Goal: Information Seeking & Learning: Check status

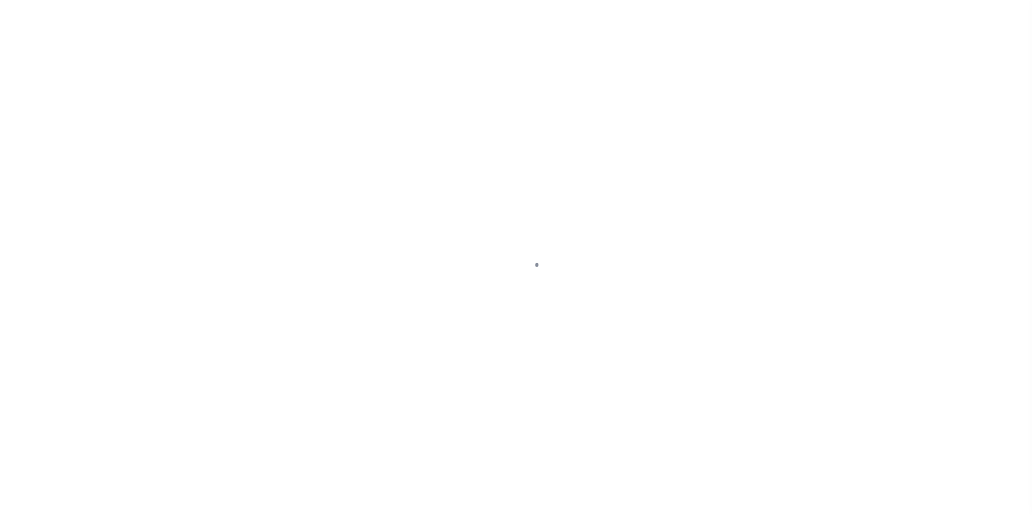
select select
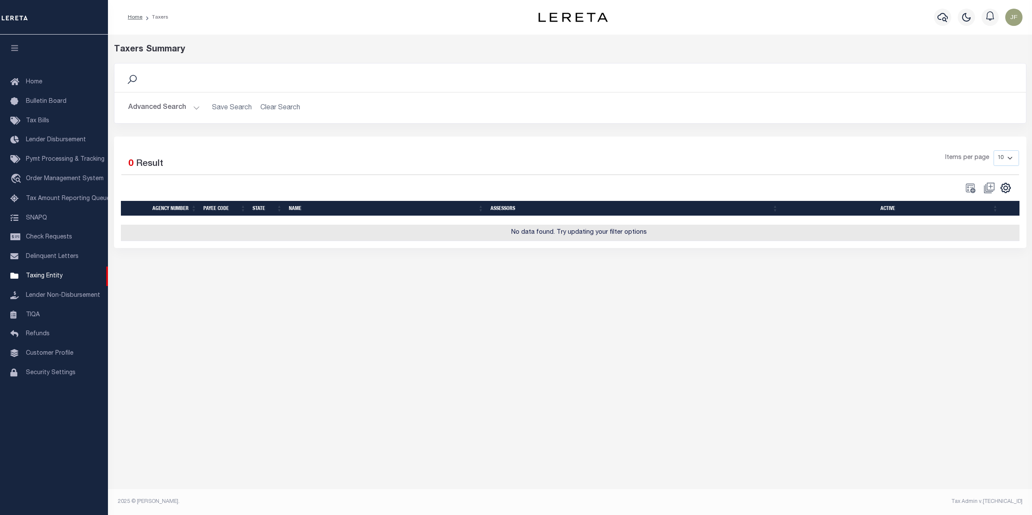
click at [137, 108] on button "Advanced Search" at bounding box center [164, 107] width 72 height 17
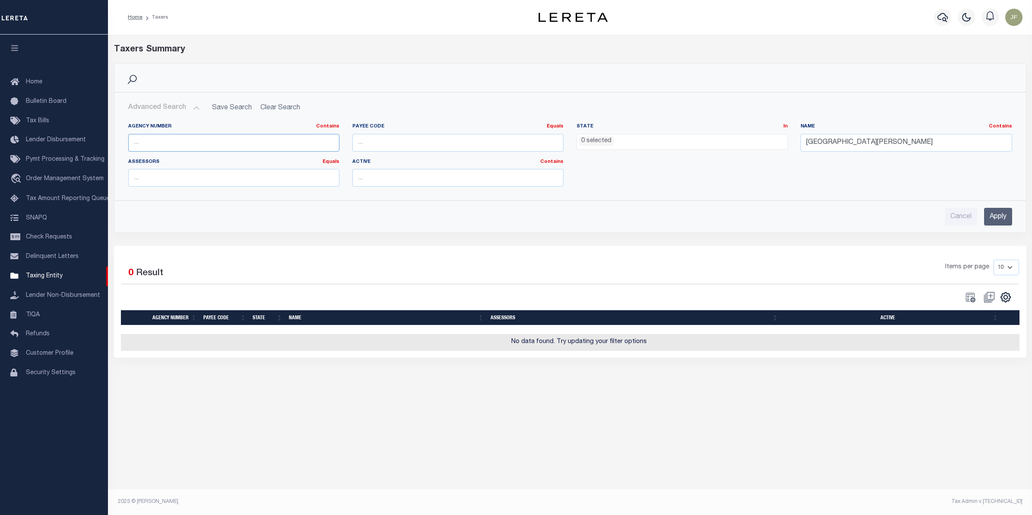
click at [176, 141] on input "text" at bounding box center [233, 143] width 211 height 18
type input "440130212"
click at [998, 223] on input "Apply" at bounding box center [998, 217] width 28 height 18
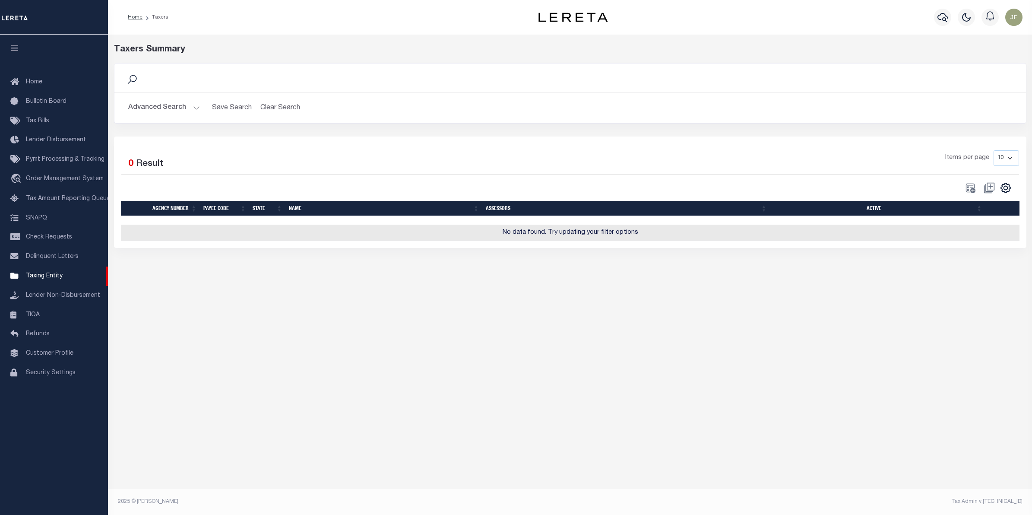
click at [149, 95] on div "Advanced Search Save Search Clear Search tblPayees_dynamictable_____DefaultSave…" at bounding box center [570, 107] width 912 height 31
click at [162, 108] on button "Advanced Search" at bounding box center [164, 107] width 72 height 17
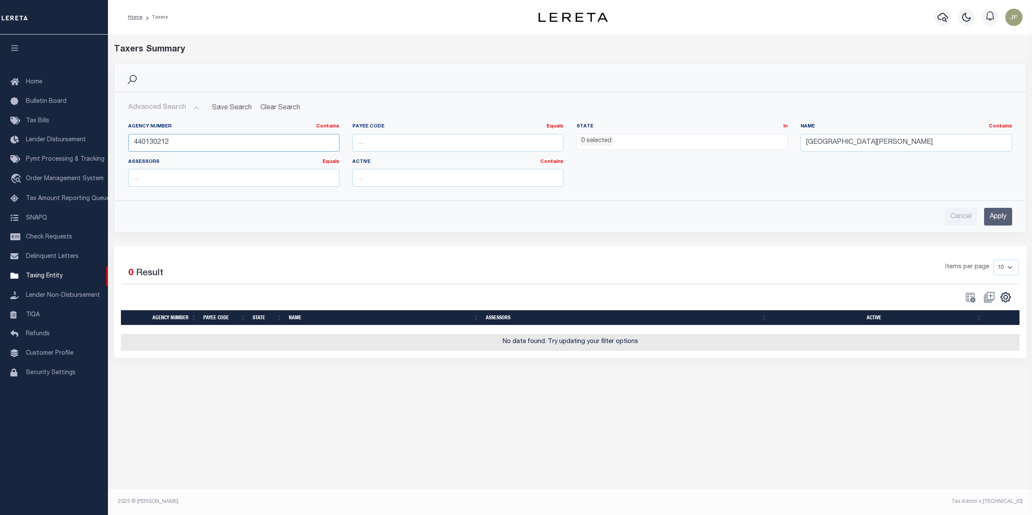
drag, startPoint x: 184, startPoint y: 146, endPoint x: 126, endPoint y: 141, distance: 58.5
click at [126, 141] on div "Agency Number Contains Contains Is 440130212" at bounding box center [234, 140] width 224 height 35
drag, startPoint x: 875, startPoint y: 147, endPoint x: 586, endPoint y: 145, distance: 289.4
click at [596, 144] on div "Agency Number Contains Contains Is 440130212 Payee Code Equals Equals Is Not Eq…" at bounding box center [570, 158] width 897 height 70
click at [997, 212] on input "Apply" at bounding box center [998, 217] width 28 height 18
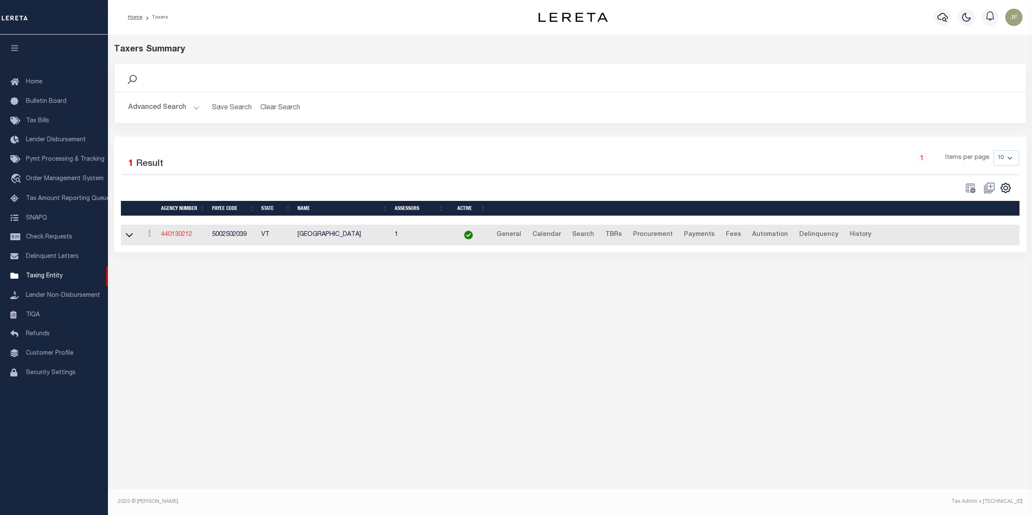
click at [177, 235] on link "440130212" at bounding box center [176, 235] width 31 height 6
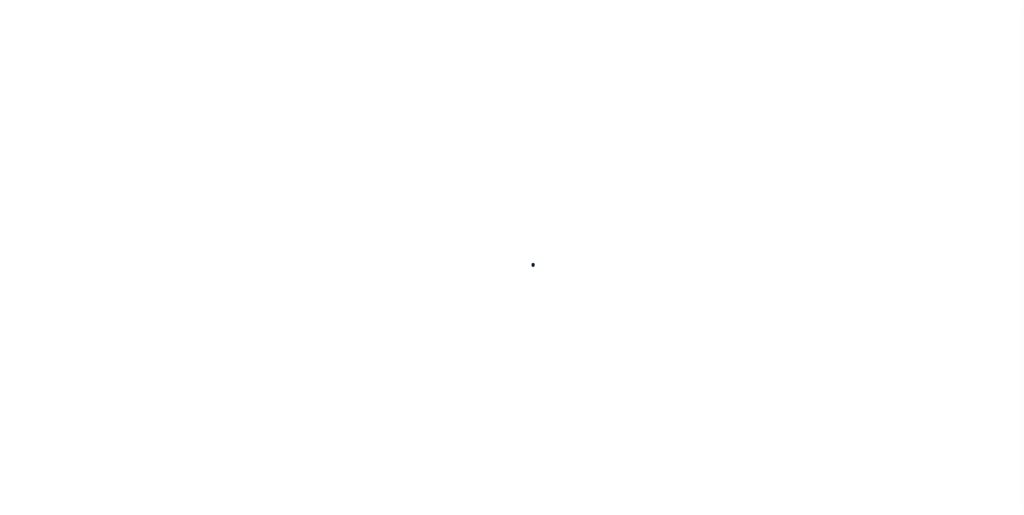
select select
checkbox input "false"
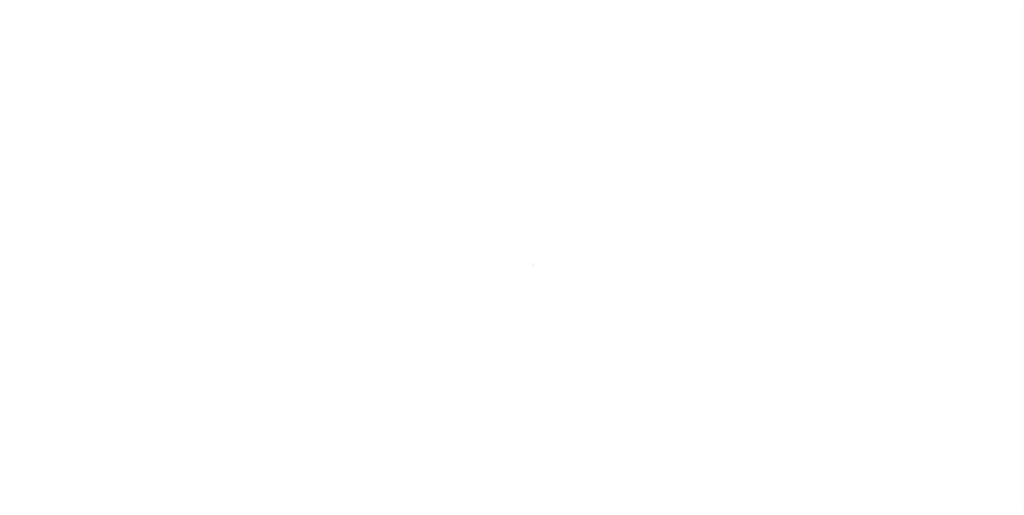
checkbox input "false"
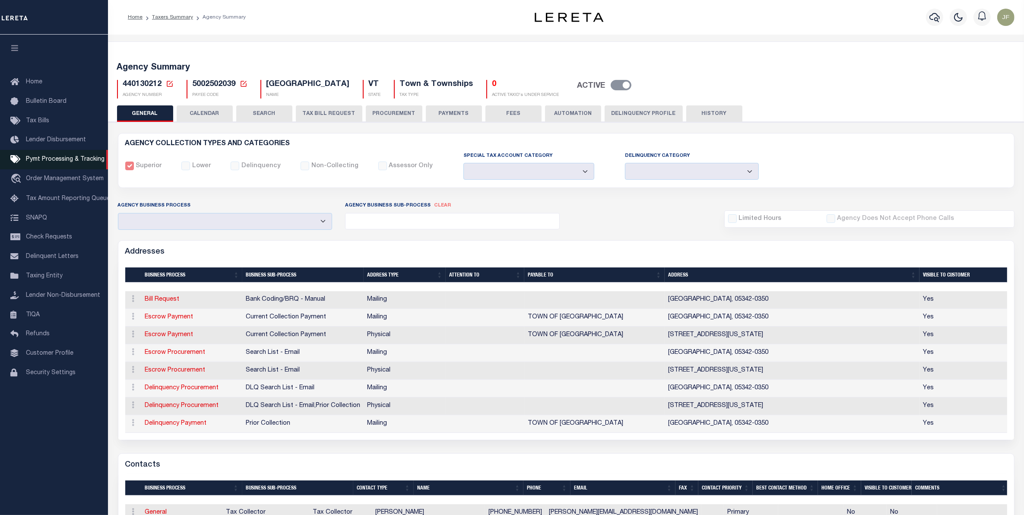
click at [61, 162] on span "Pymt Processing & Tracking" at bounding box center [65, 159] width 79 height 6
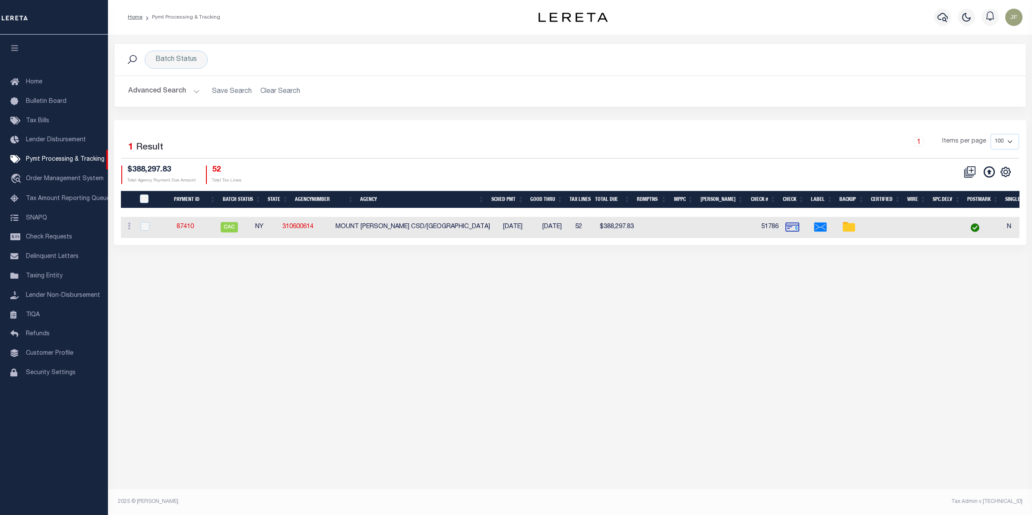
click at [184, 97] on button "Advanced Search" at bounding box center [164, 91] width 72 height 17
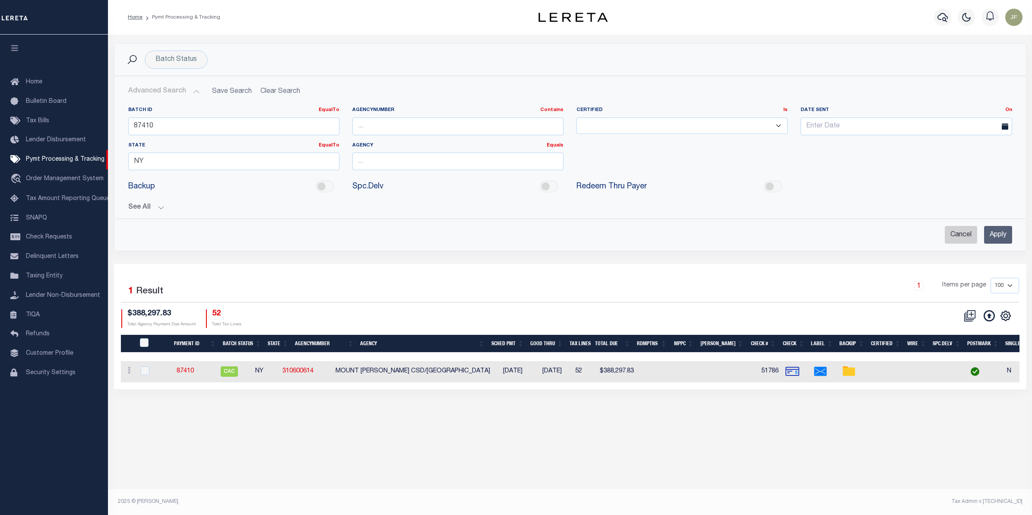
click at [946, 241] on input "Cancel" at bounding box center [961, 235] width 32 height 18
checkbox input "true"
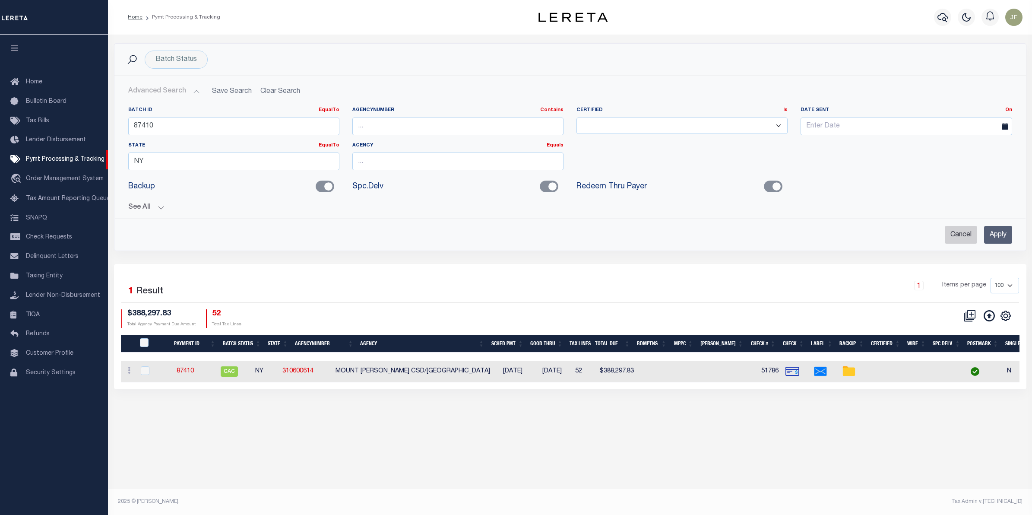
checkbox input "true"
checkbox input "false"
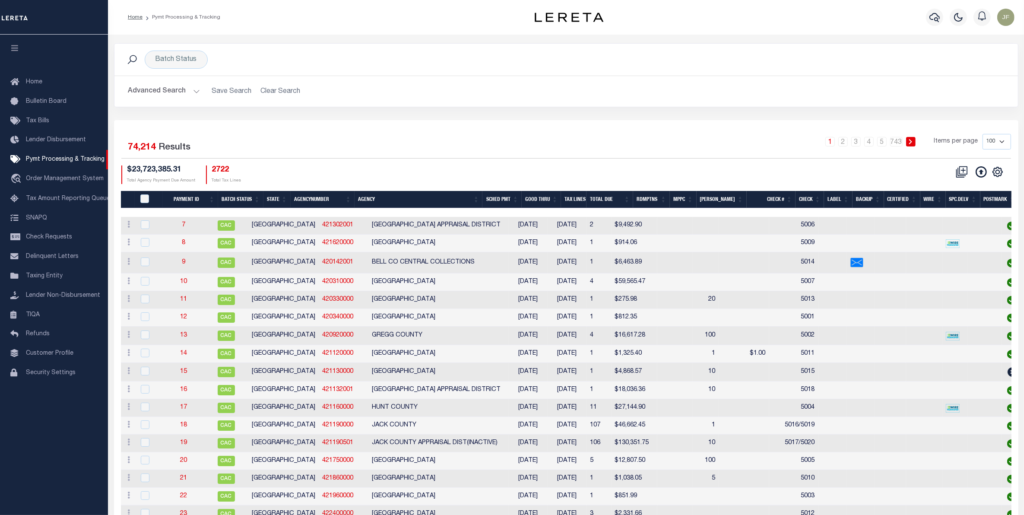
click at [191, 95] on button "Advanced Search" at bounding box center [164, 91] width 72 height 17
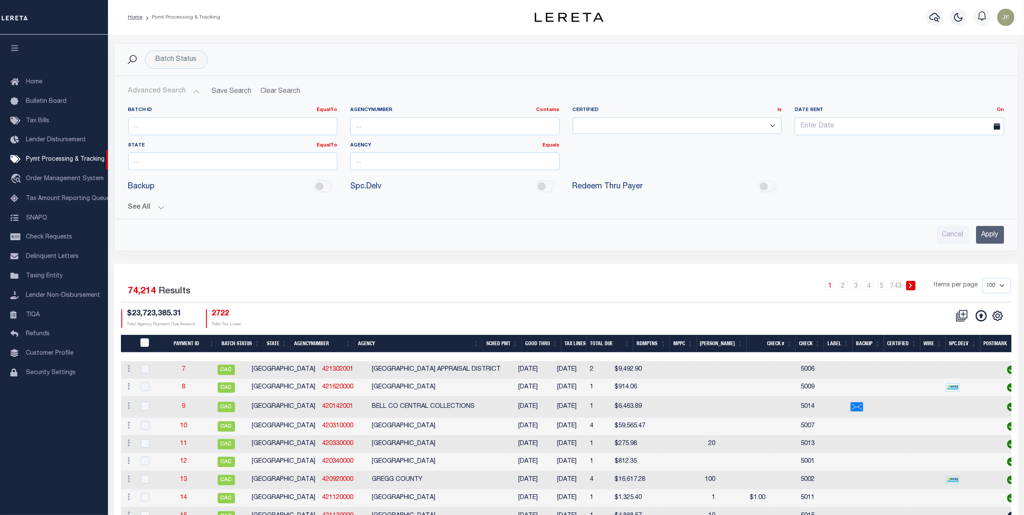
click at [178, 95] on button "Advanced Search" at bounding box center [164, 91] width 72 height 17
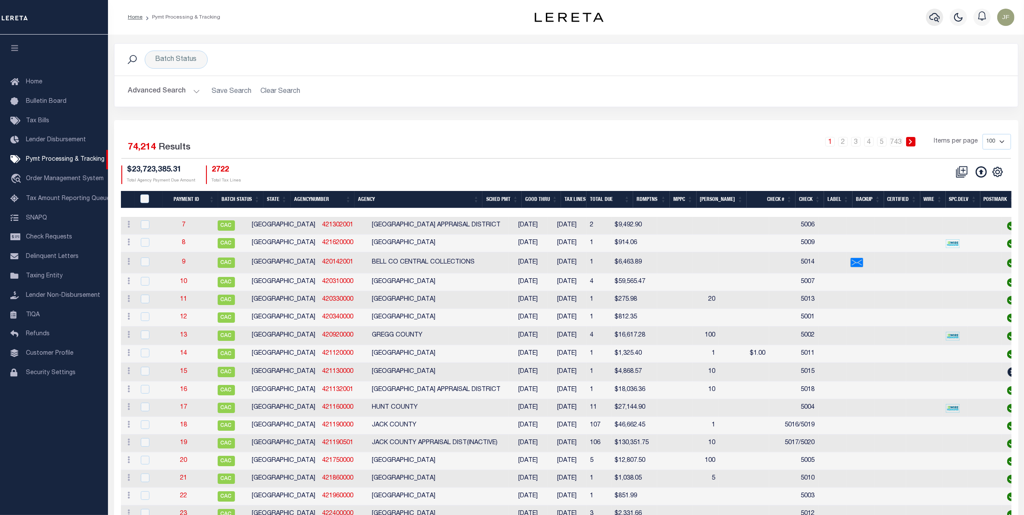
click at [934, 22] on icon "button" at bounding box center [935, 17] width 10 height 10
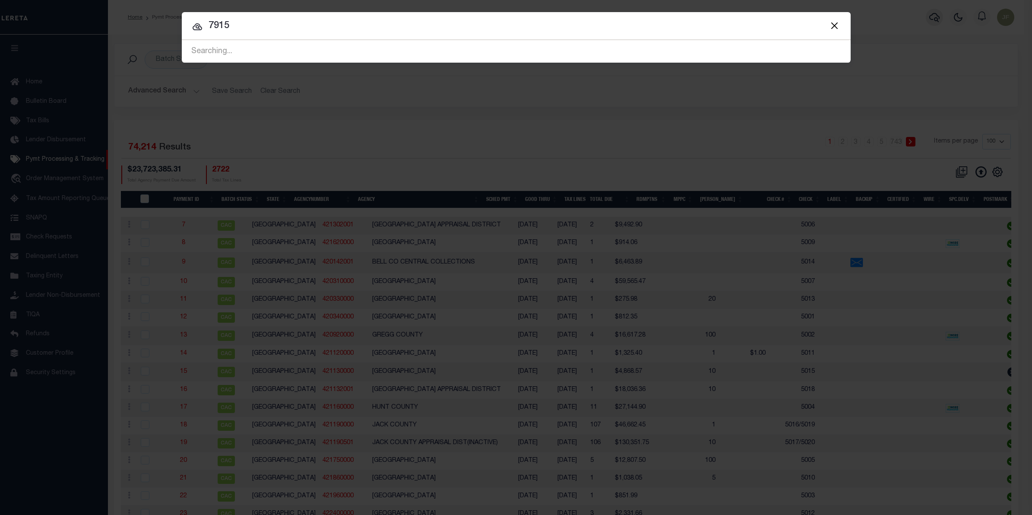
type input "7915"
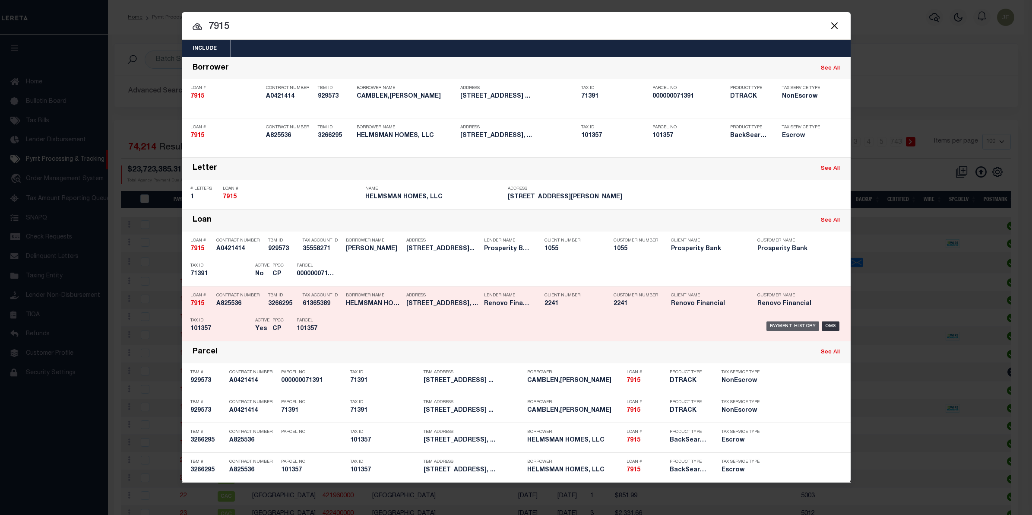
click at [782, 323] on div "Payment History" at bounding box center [793, 326] width 53 height 10
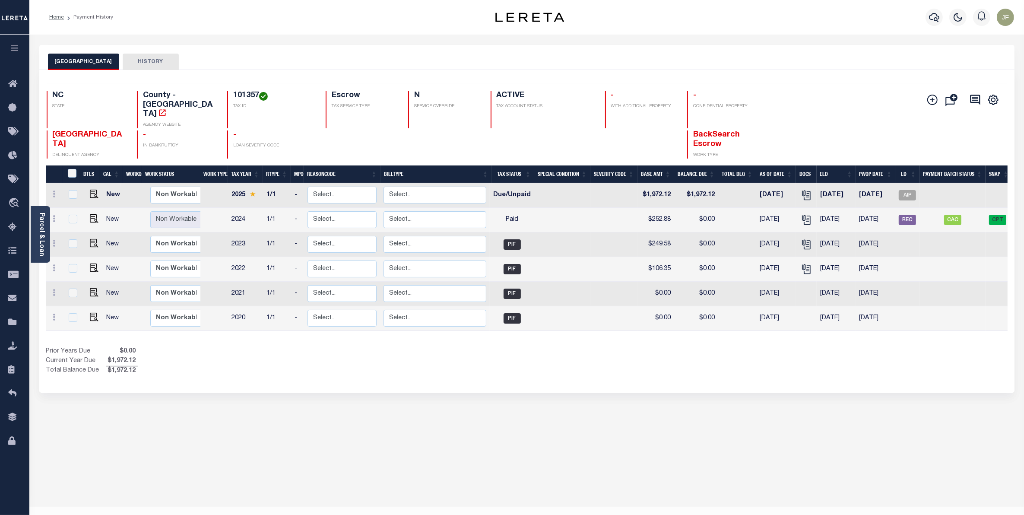
click at [38, 234] on link "Parcel & Loan" at bounding box center [41, 235] width 6 height 44
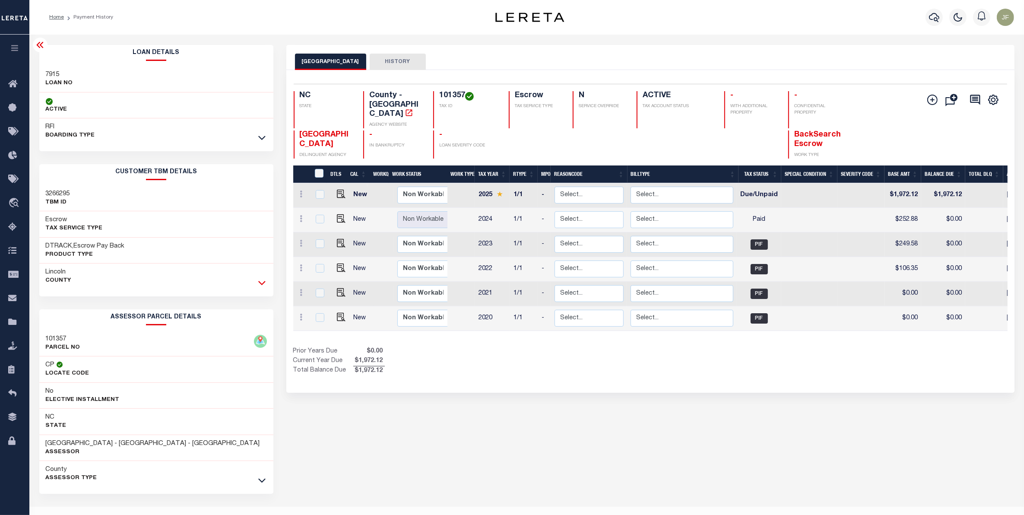
click at [258, 286] on icon at bounding box center [261, 282] width 7 height 9
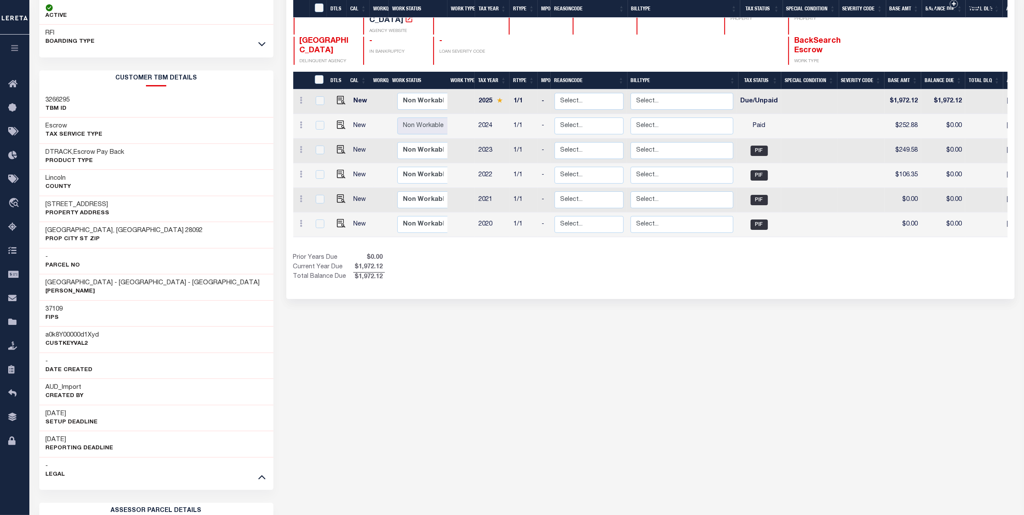
scroll to position [162, 0]
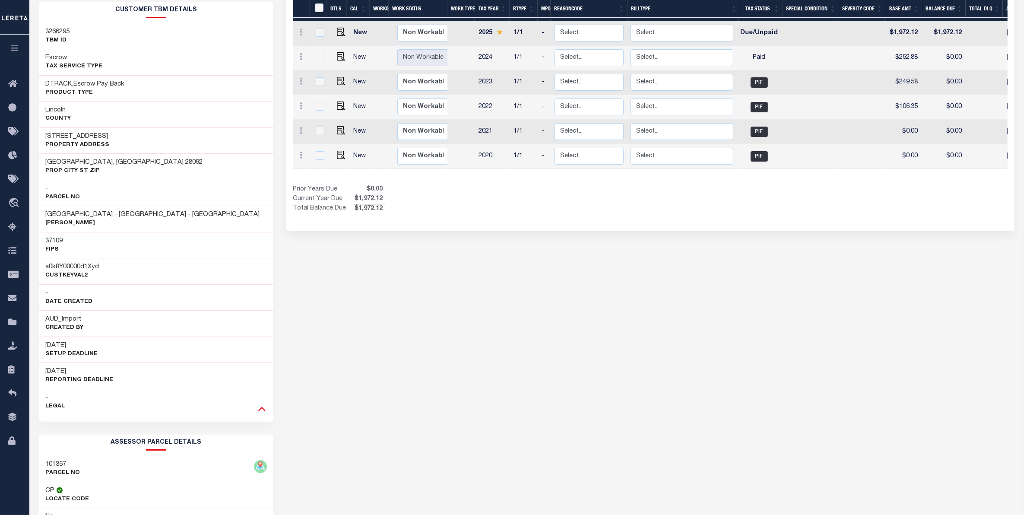
click at [263, 408] on icon at bounding box center [261, 408] width 7 height 9
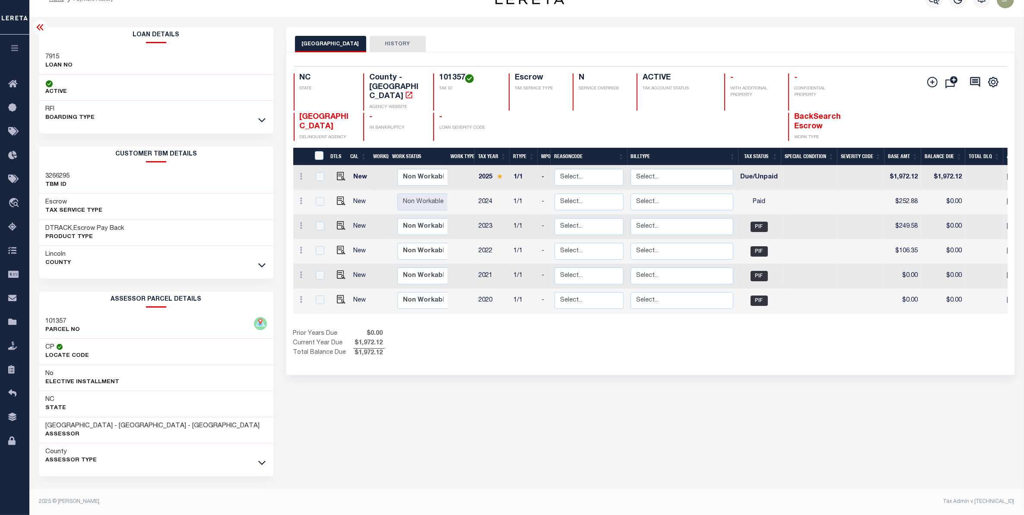
scroll to position [19, 0]
click at [35, 26] on icon at bounding box center [40, 27] width 10 height 10
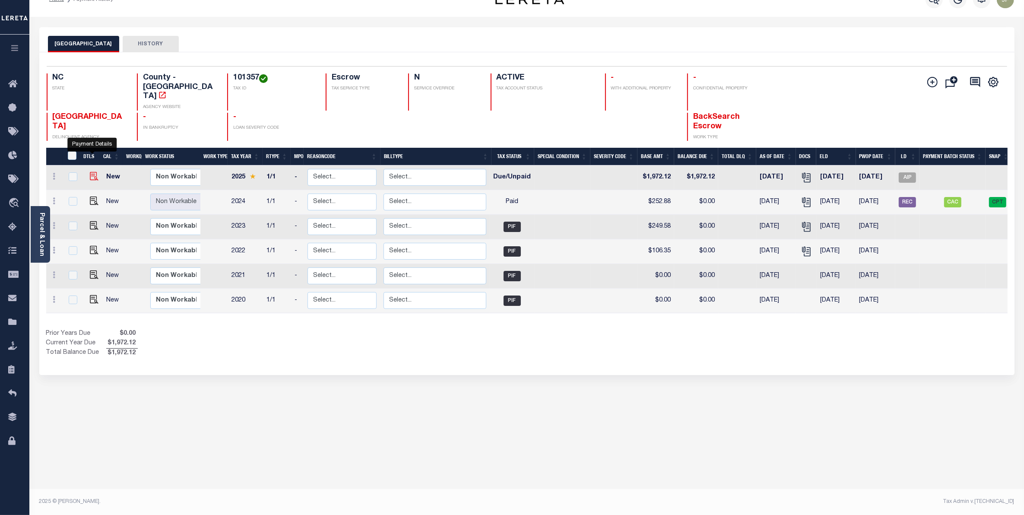
click at [93, 172] on img "" at bounding box center [94, 176] width 9 height 9
checkbox input "true"
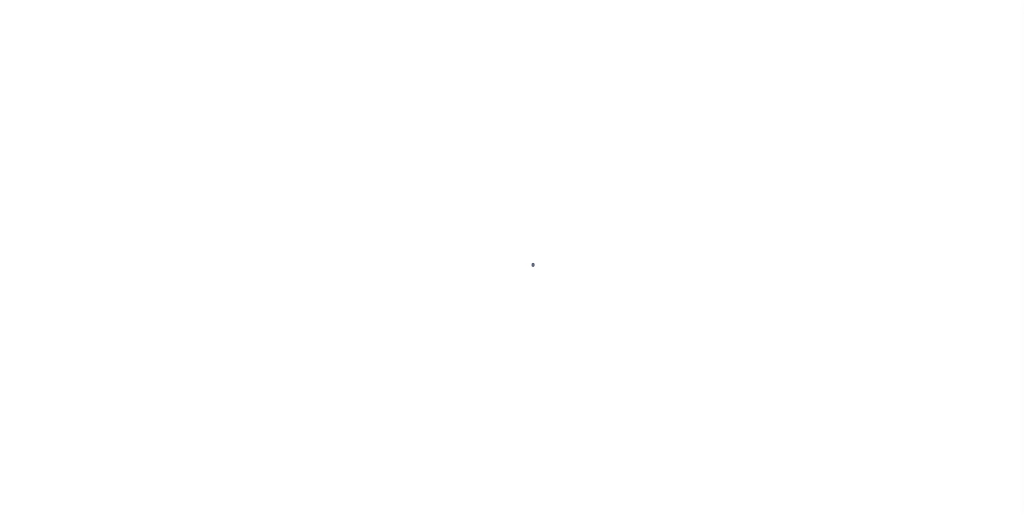
checkbox input "false"
type textarea "2025/annual Base $1972.12 P/I $37.39-Lender Responsibility( system routing) Tot…"
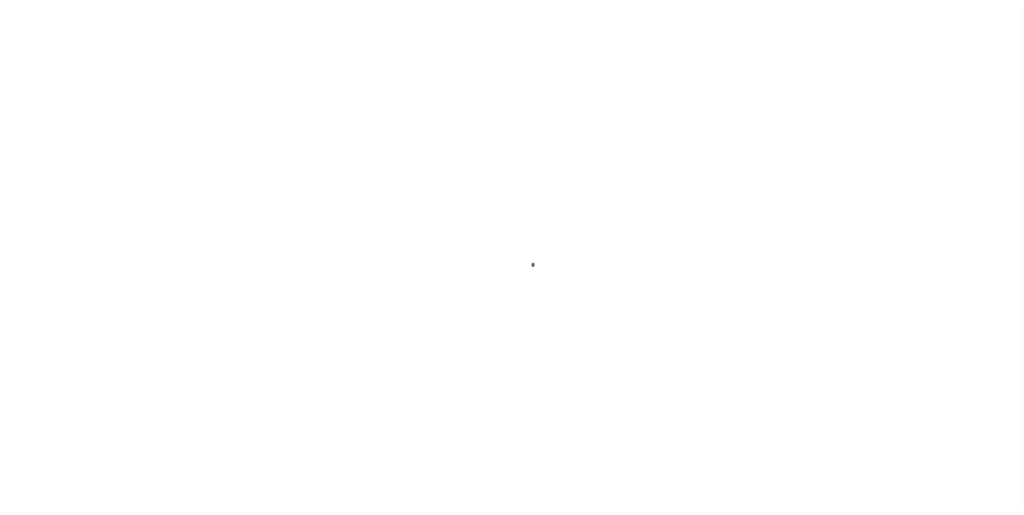
type input "4318926"
type input "[DATE]"
select select "DUE"
type input "$1,972.12"
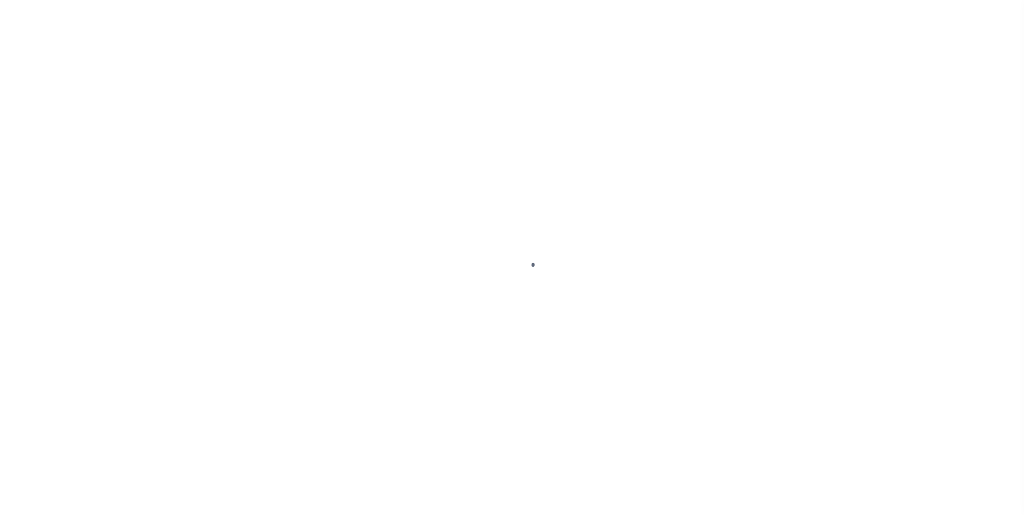
type input "$1,972.12"
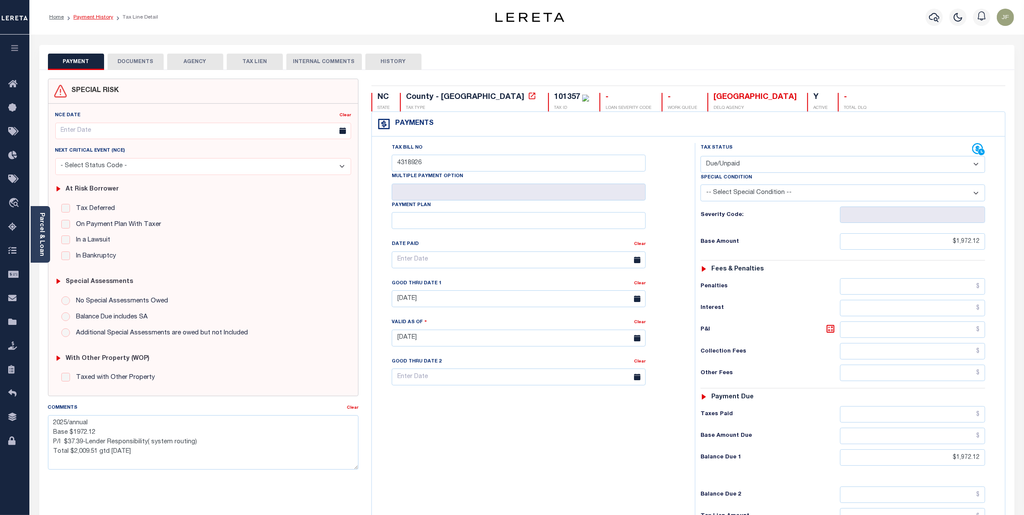
click at [86, 17] on link "Payment History" at bounding box center [93, 17] width 40 height 5
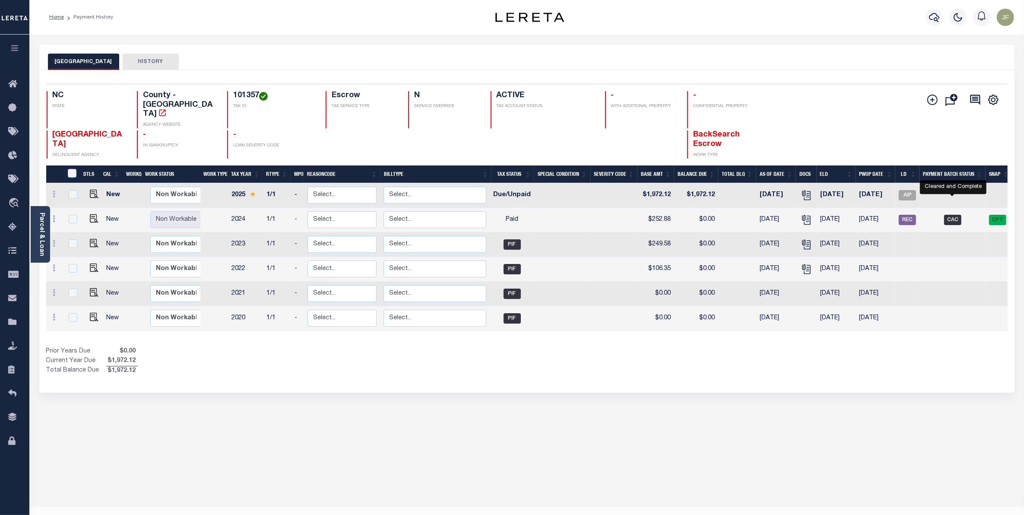
click at [959, 215] on span "CAC" at bounding box center [952, 220] width 17 height 10
checkbox input "true"
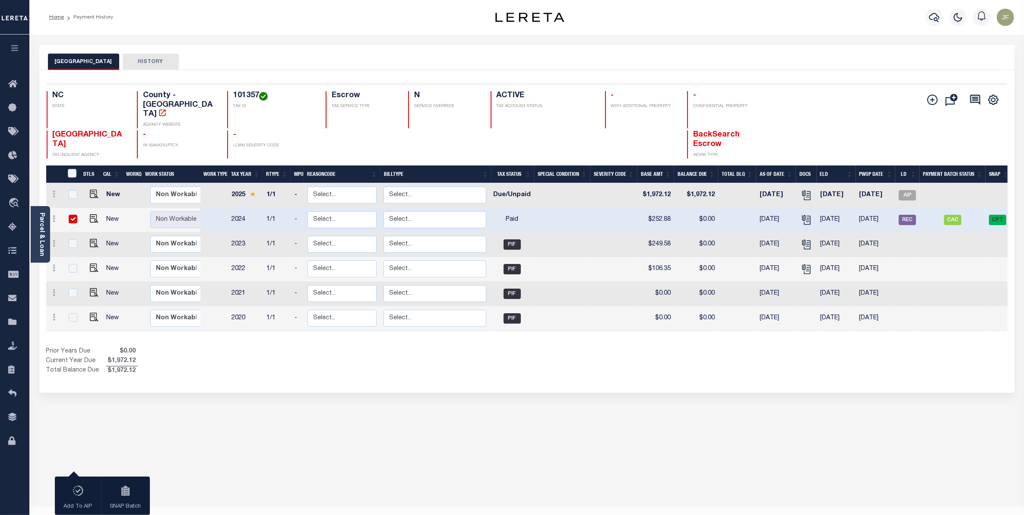
click at [70, 215] on input "checkbox" at bounding box center [73, 219] width 9 height 9
checkbox input "false"
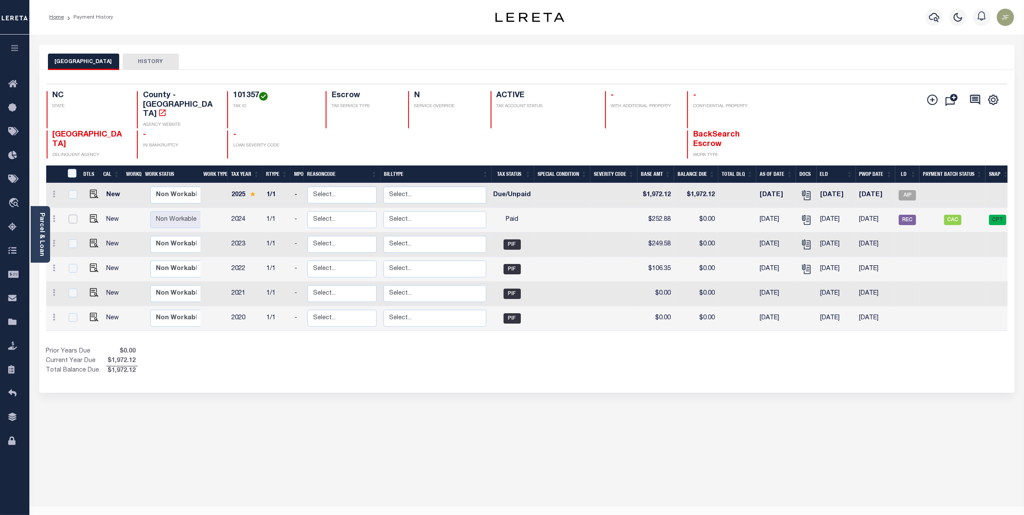
checkbox input "false"
click at [14, 173] on link "Pymt Processing & Tracking" at bounding box center [14, 180] width 29 height 24
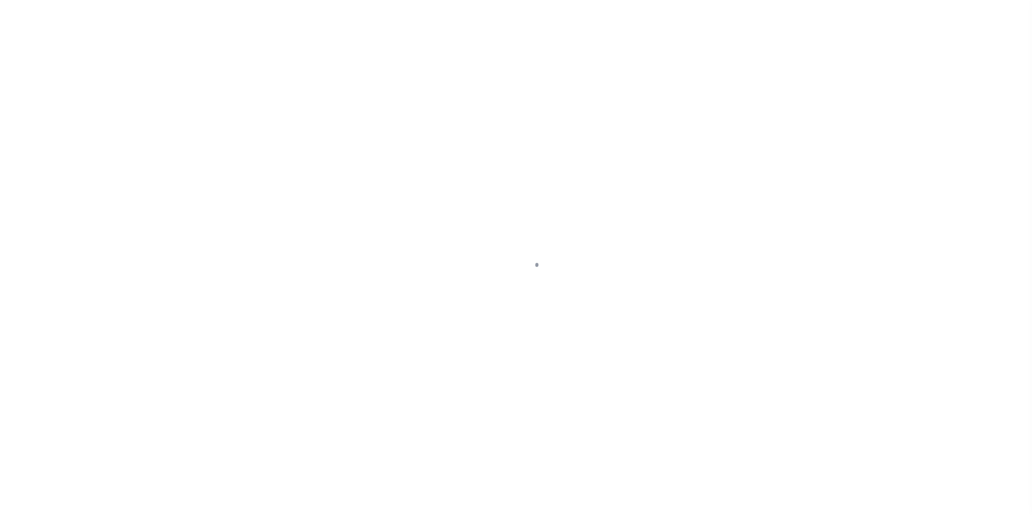
select select "CAC"
select select "CCK"
select select "[PERSON_NAME]"
select select "FDX"
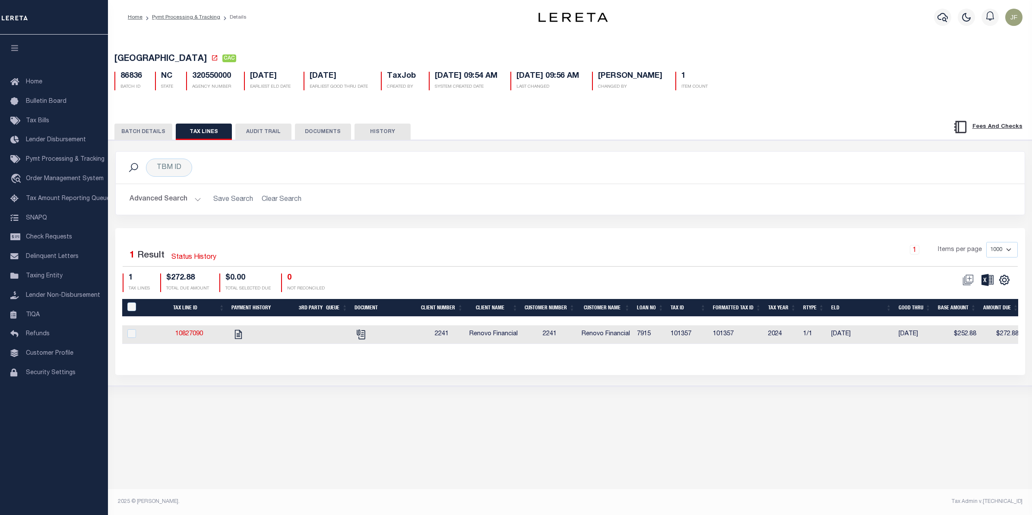
click at [143, 137] on button "BATCH DETAILS" at bounding box center [143, 132] width 58 height 16
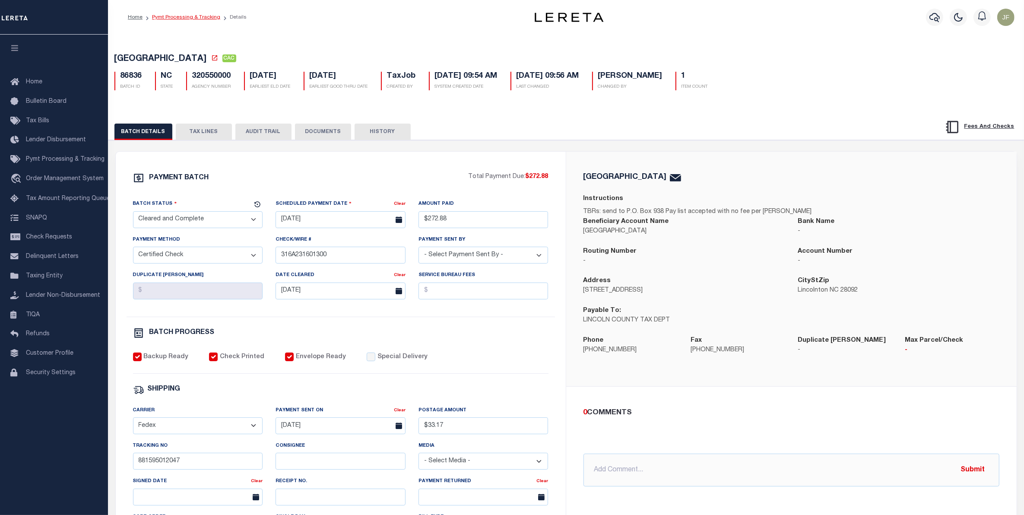
click at [182, 18] on link "Pymt Processing & Tracking" at bounding box center [186, 17] width 68 height 5
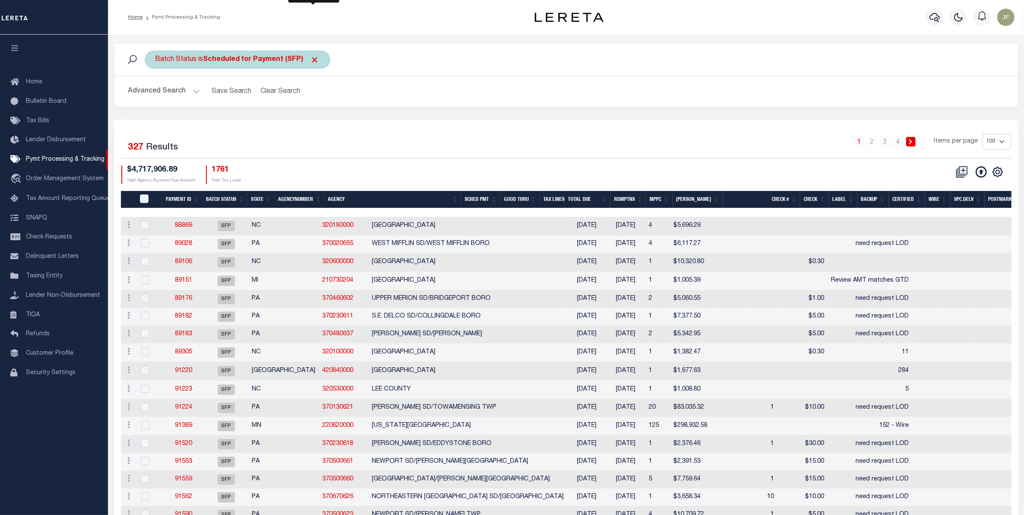
click at [314, 63] on span "Click to Remove" at bounding box center [315, 59] width 9 height 9
click at [184, 92] on button "Advanced Search" at bounding box center [164, 91] width 72 height 17
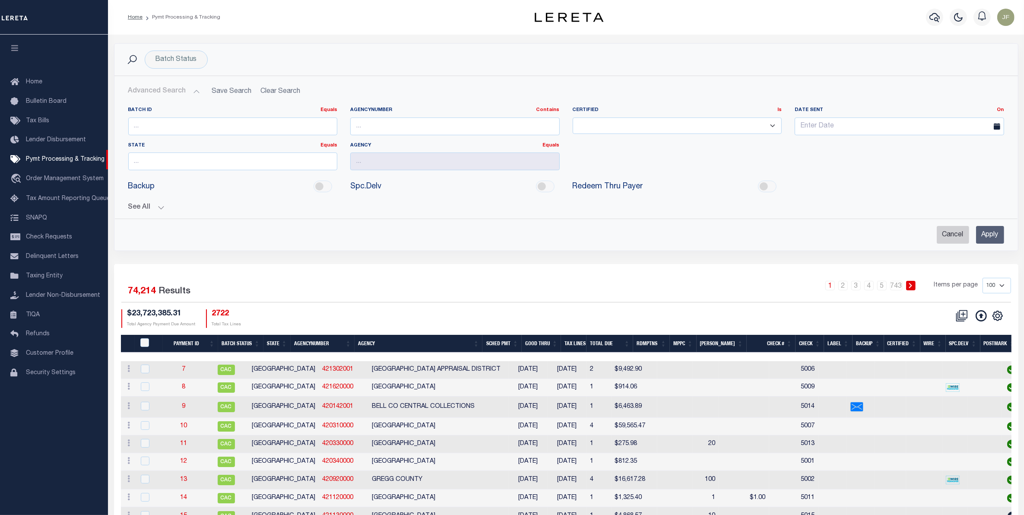
click at [948, 233] on input "Cancel" at bounding box center [953, 235] width 32 height 18
checkbox input "true"
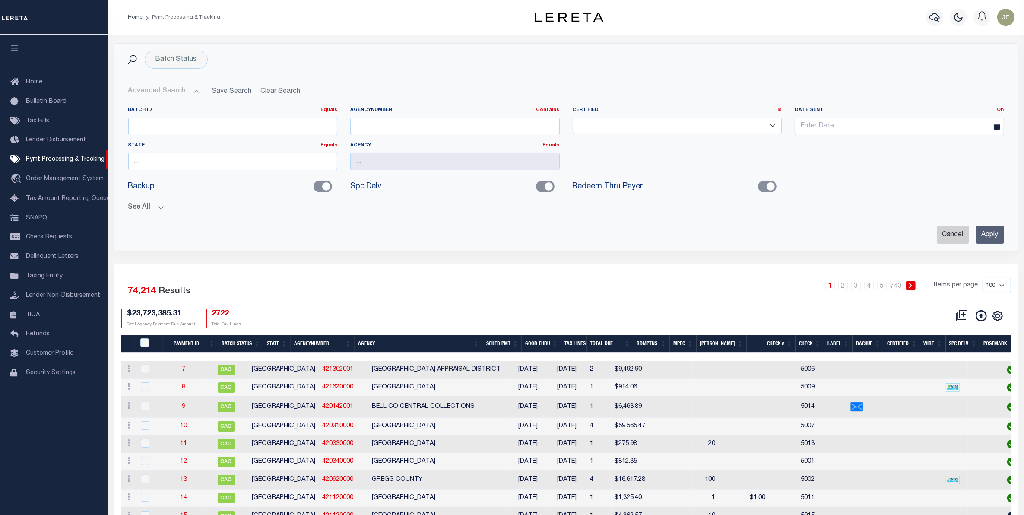
checkbox input "true"
checkbox input "false"
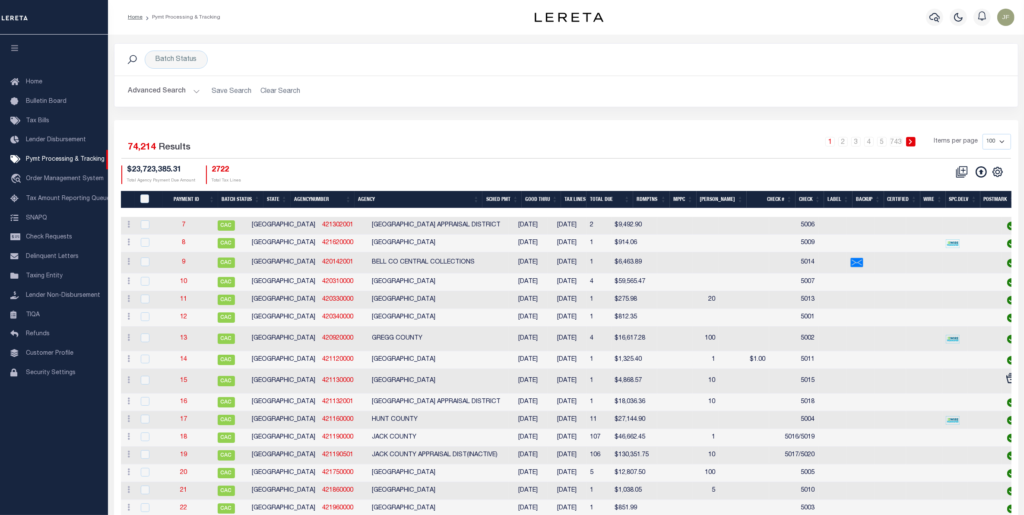
click at [194, 90] on button "Advanced Search" at bounding box center [164, 91] width 72 height 17
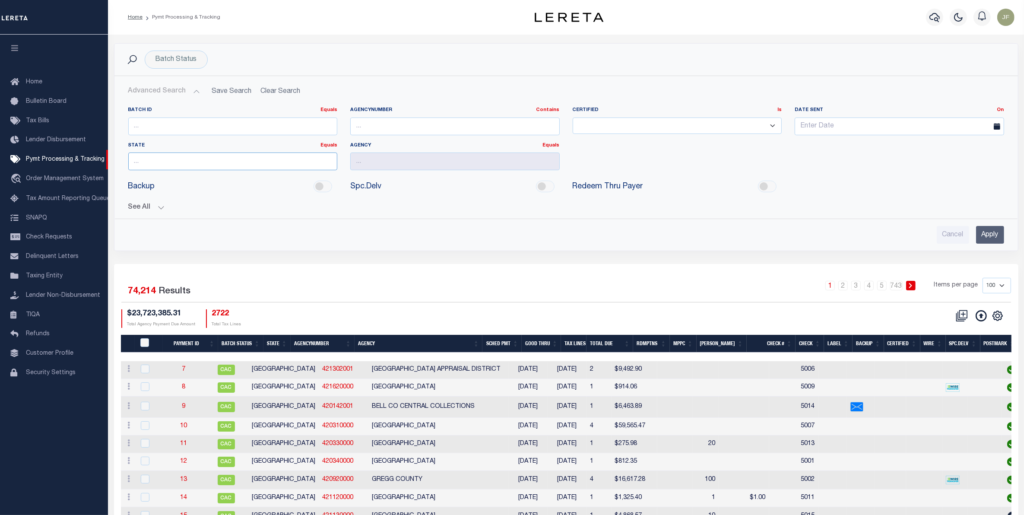
click at [297, 162] on input "text" at bounding box center [233, 161] width 210 height 18
click at [282, 173] on div "NJ" at bounding box center [233, 178] width 208 height 14
type input "NJ"
click at [391, 163] on input "text" at bounding box center [455, 161] width 210 height 18
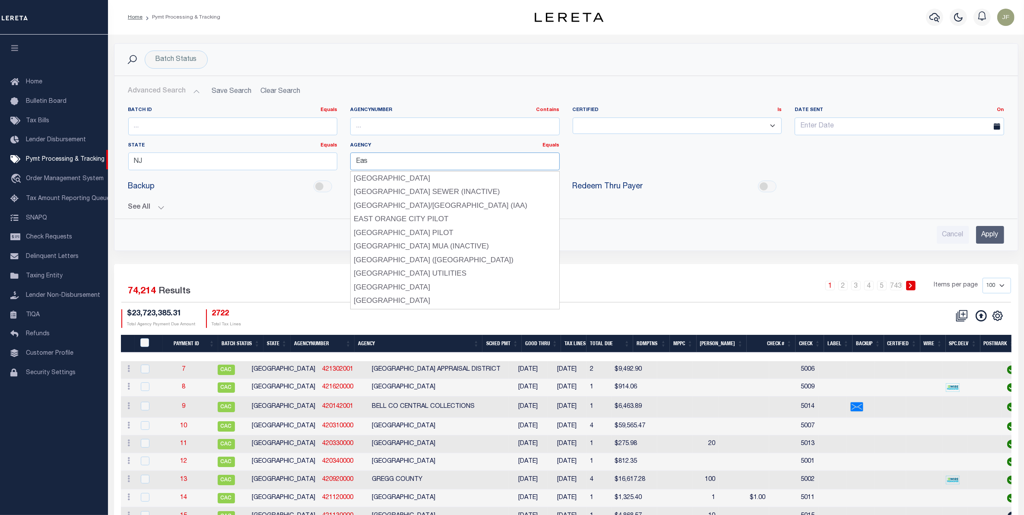
type input "EAST ORANGE CITY"
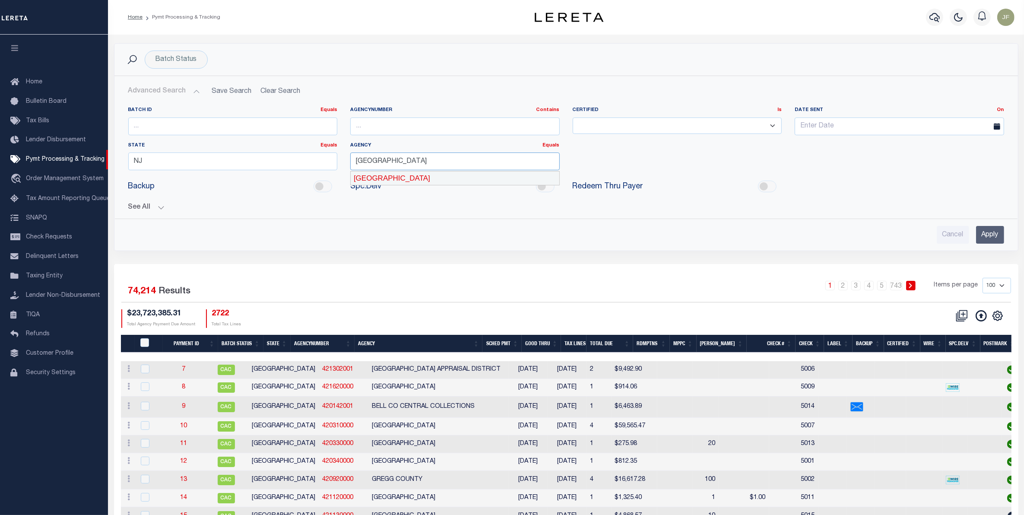
click at [473, 179] on div "EAST ORANGE CITY" at bounding box center [455, 178] width 208 height 14
click at [991, 238] on input "Apply" at bounding box center [990, 235] width 28 height 18
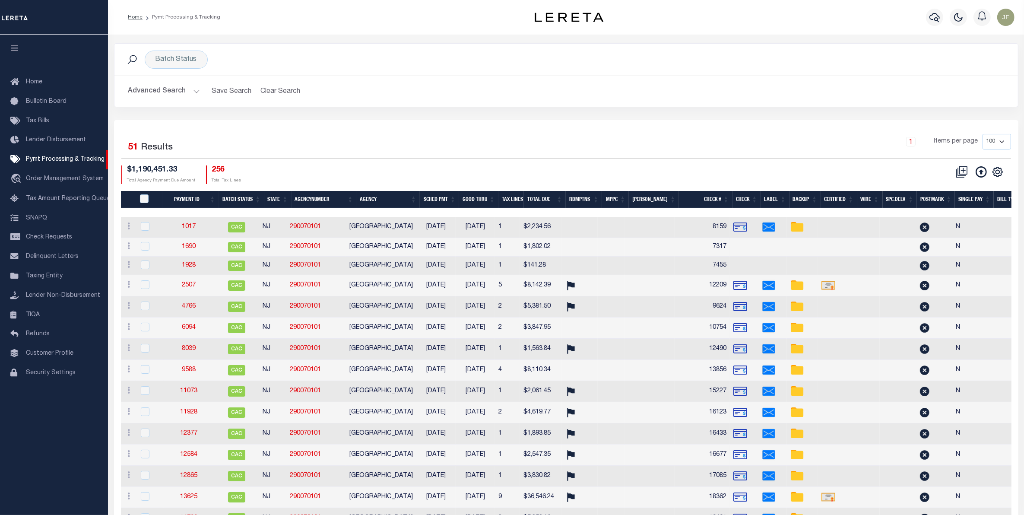
click at [484, 201] on th "Good Thru" at bounding box center [478, 200] width 39 height 18
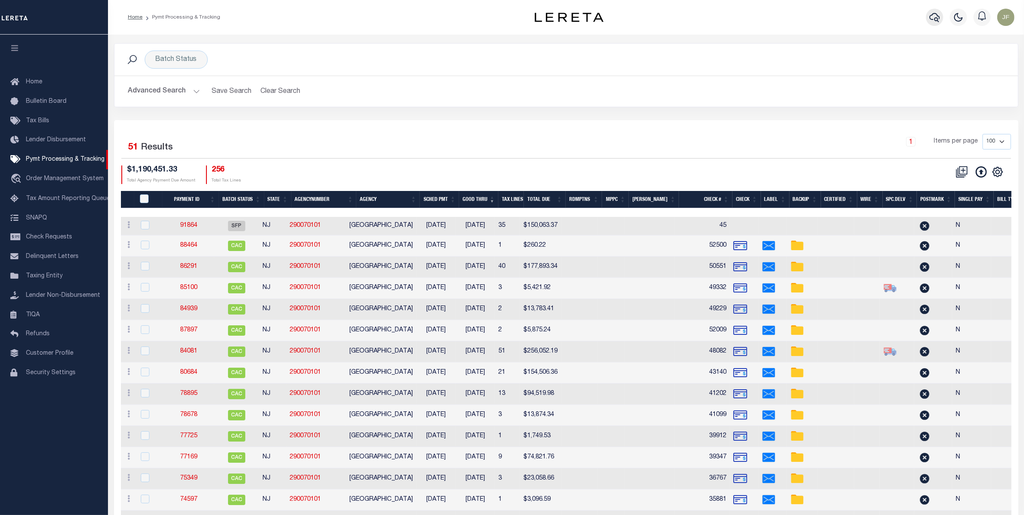
click at [932, 19] on icon "button" at bounding box center [935, 17] width 10 height 10
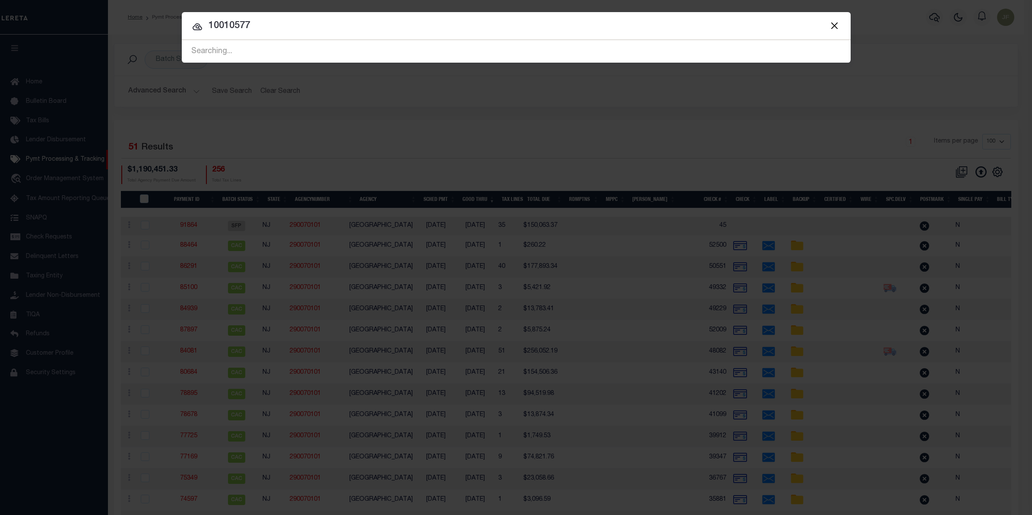
type input "10010577"
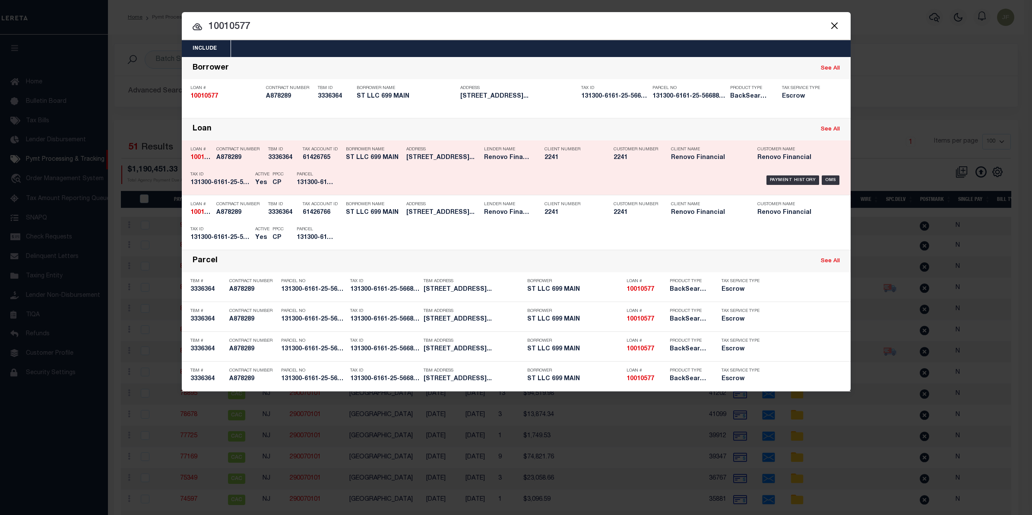
click at [778, 173] on div "Payment History OMS" at bounding box center [596, 180] width 494 height 25
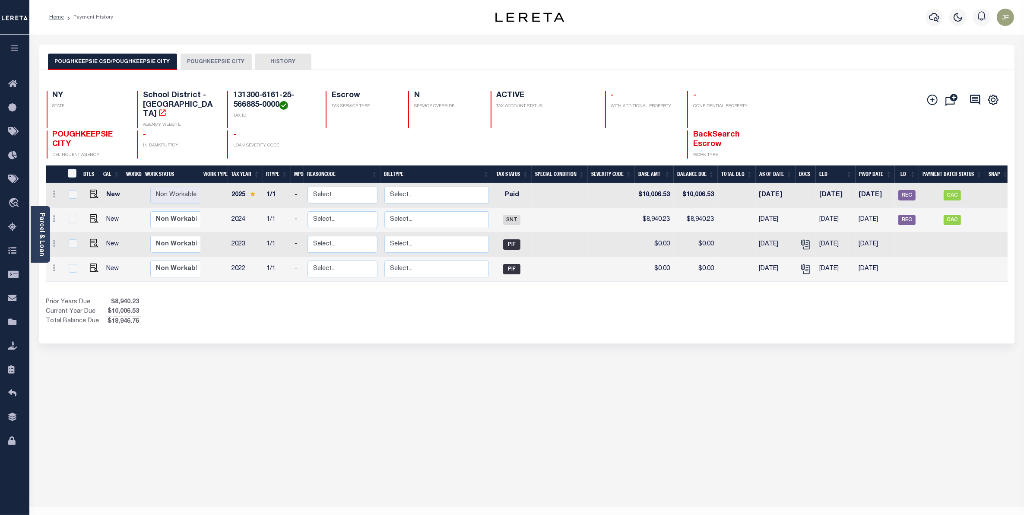
click at [210, 63] on button "POUGHKEEPSIE CITY" at bounding box center [216, 62] width 71 height 16
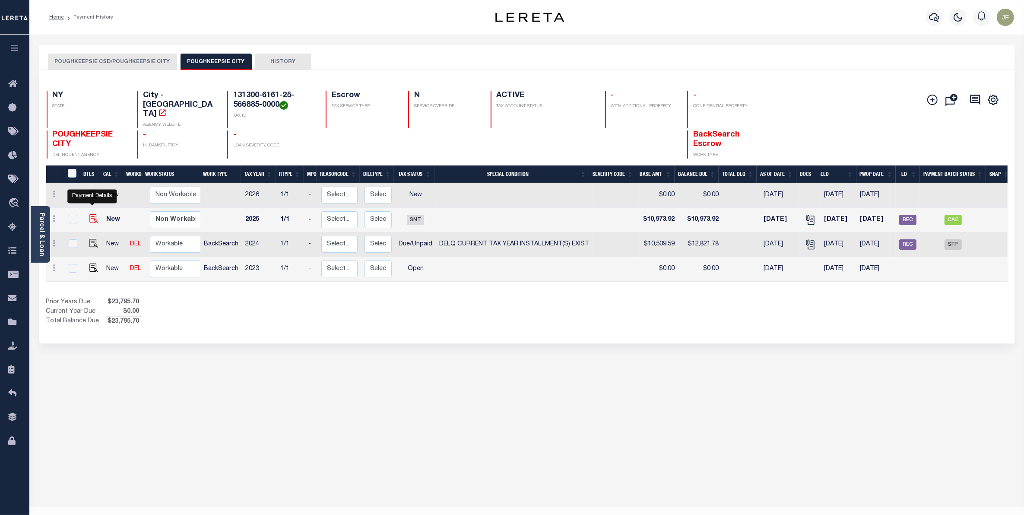
click at [90, 214] on img "" at bounding box center [93, 218] width 9 height 9
checkbox input "true"
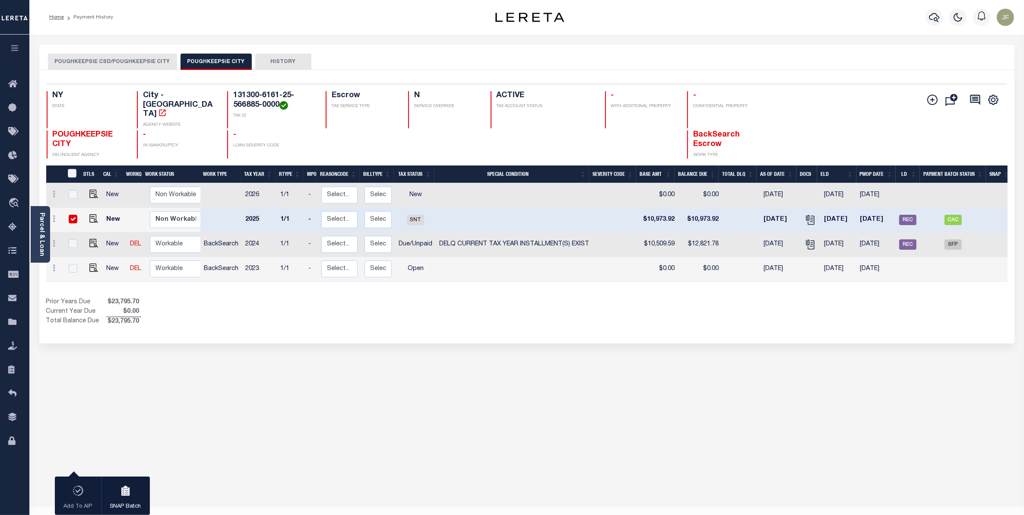
click at [100, 63] on button "POUGHKEEPSIE CSD/POUGHKEEPSIE CITY" at bounding box center [112, 62] width 129 height 16
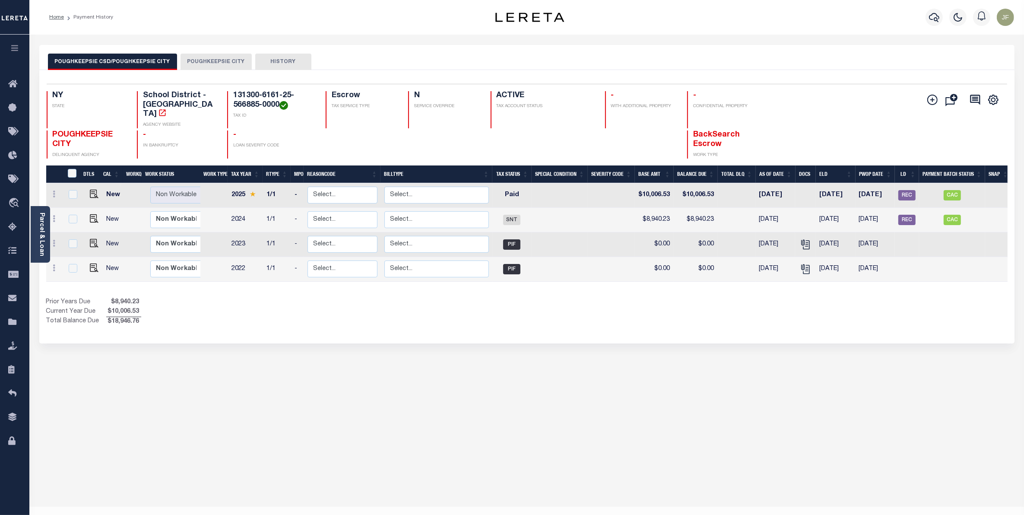
click at [215, 61] on button "POUGHKEEPSIE CITY" at bounding box center [216, 62] width 71 height 16
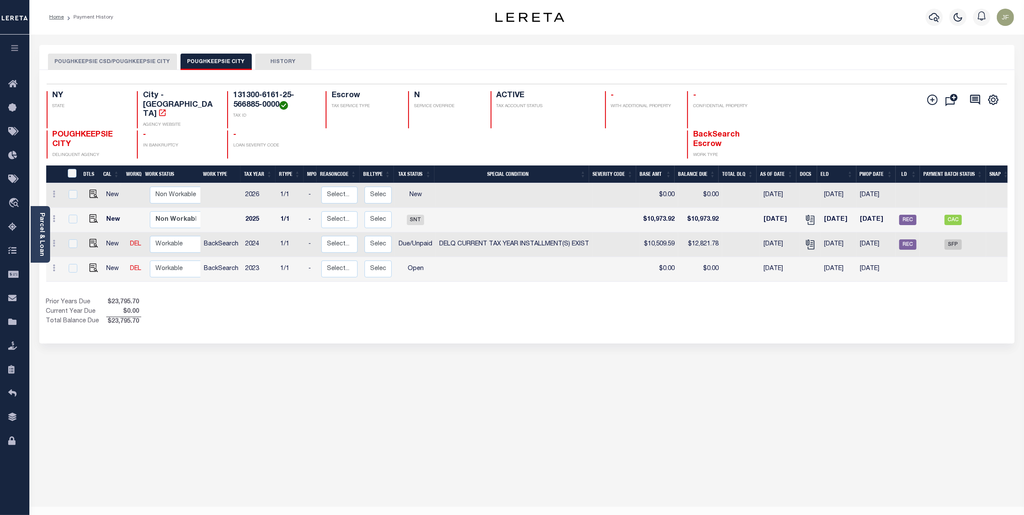
click at [135, 59] on button "POUGHKEEPSIE CSD/POUGHKEEPSIE CITY" at bounding box center [112, 62] width 129 height 16
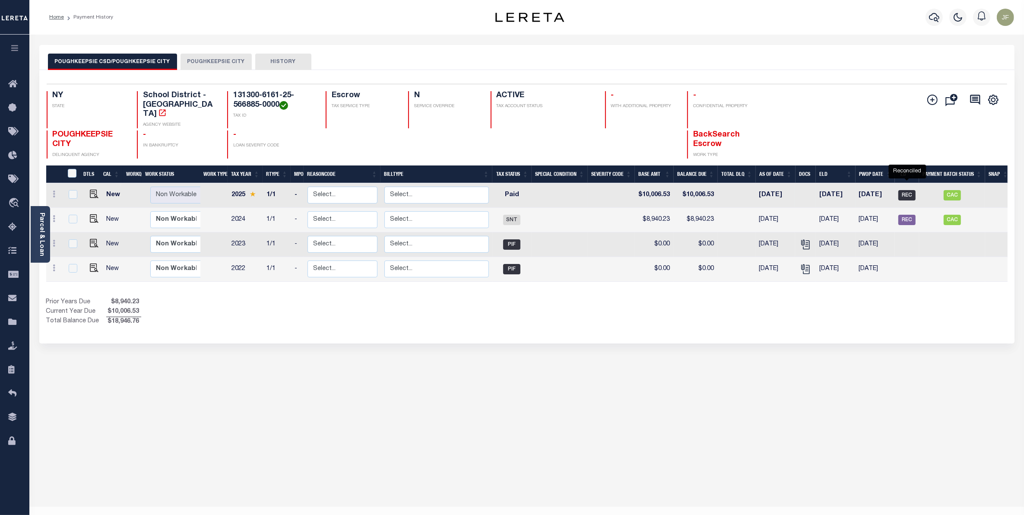
click at [910, 190] on span "REC" at bounding box center [906, 195] width 17 height 10
checkbox input "true"
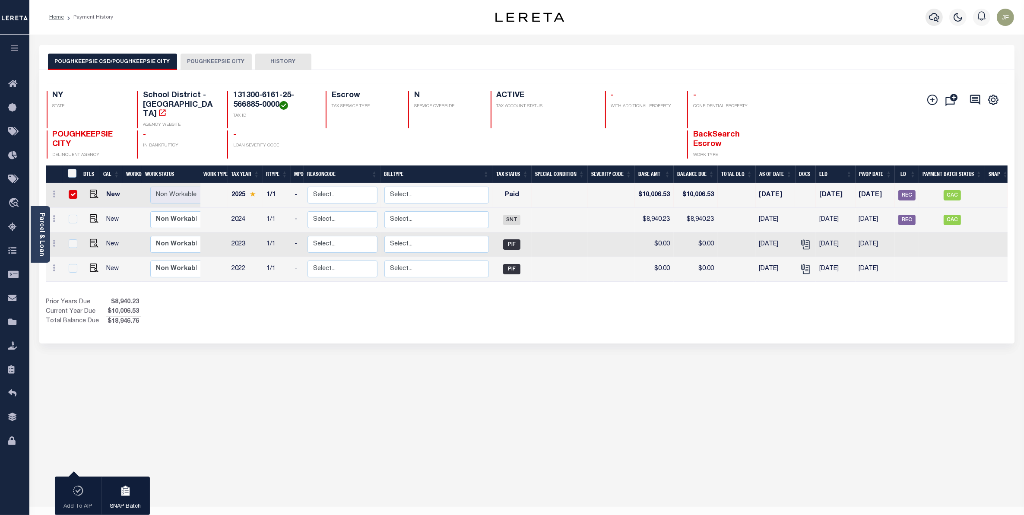
click at [938, 16] on icon "button" at bounding box center [934, 17] width 10 height 9
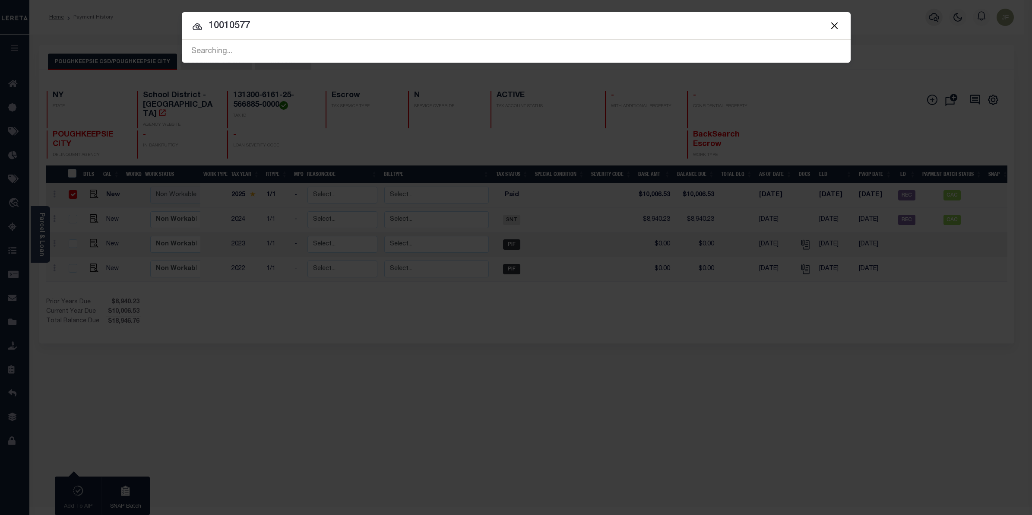
type input "10010577"
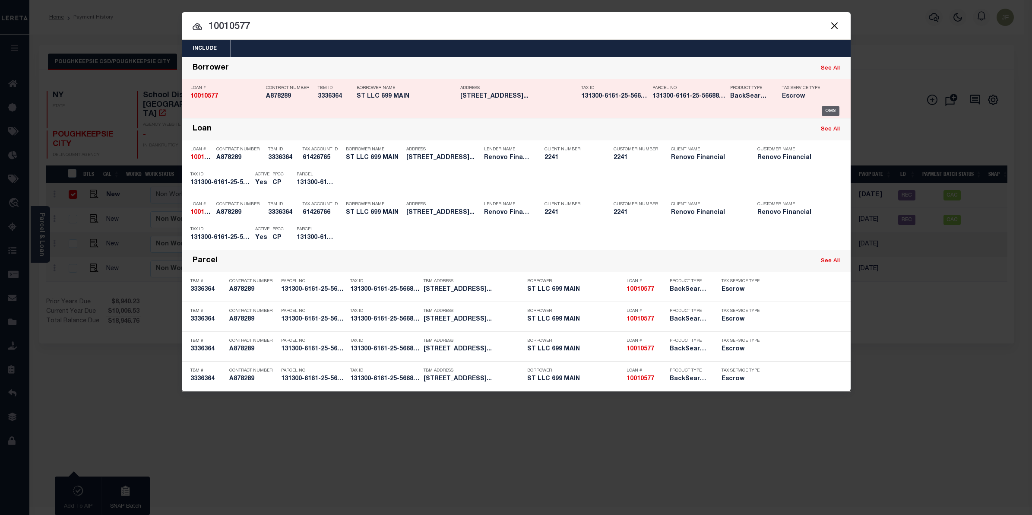
click at [829, 109] on div "OMS" at bounding box center [831, 111] width 18 height 10
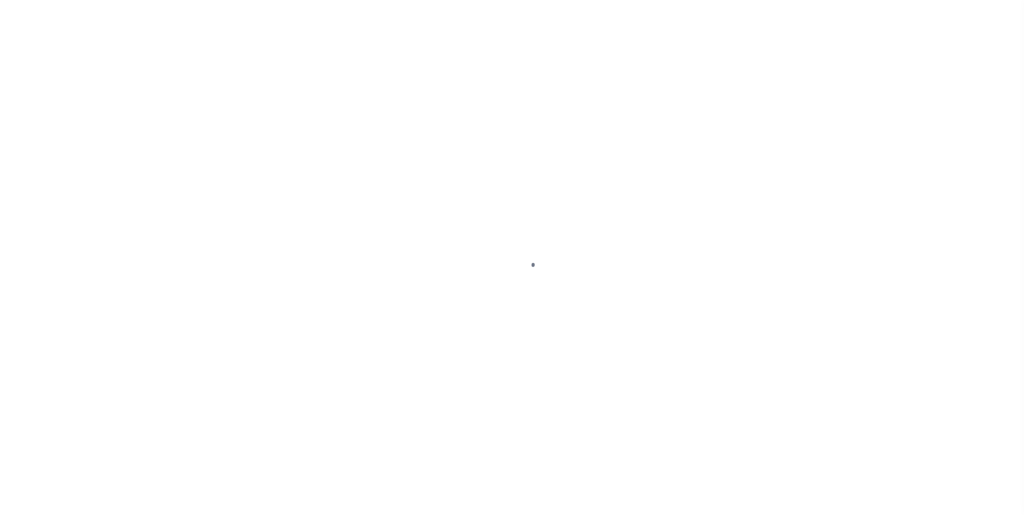
select select "SNT"
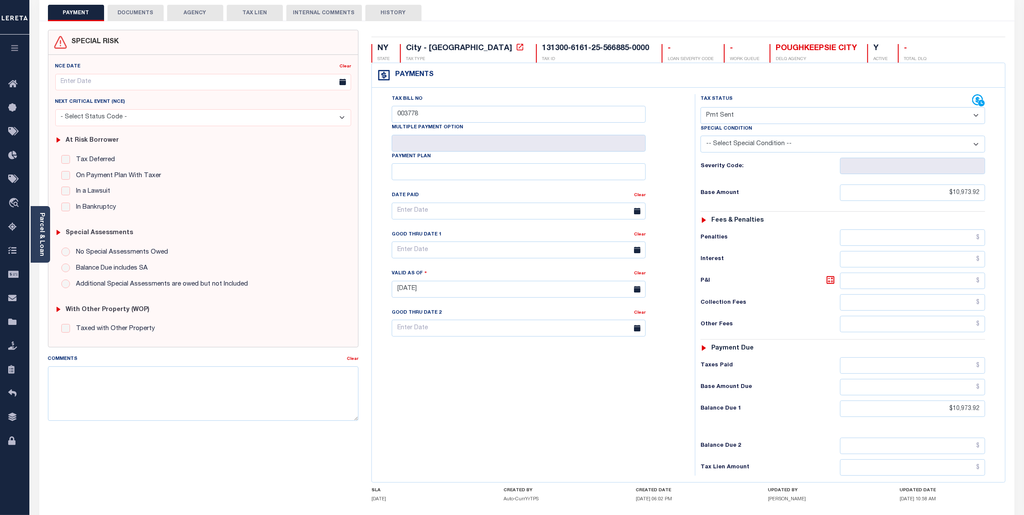
scroll to position [125, 0]
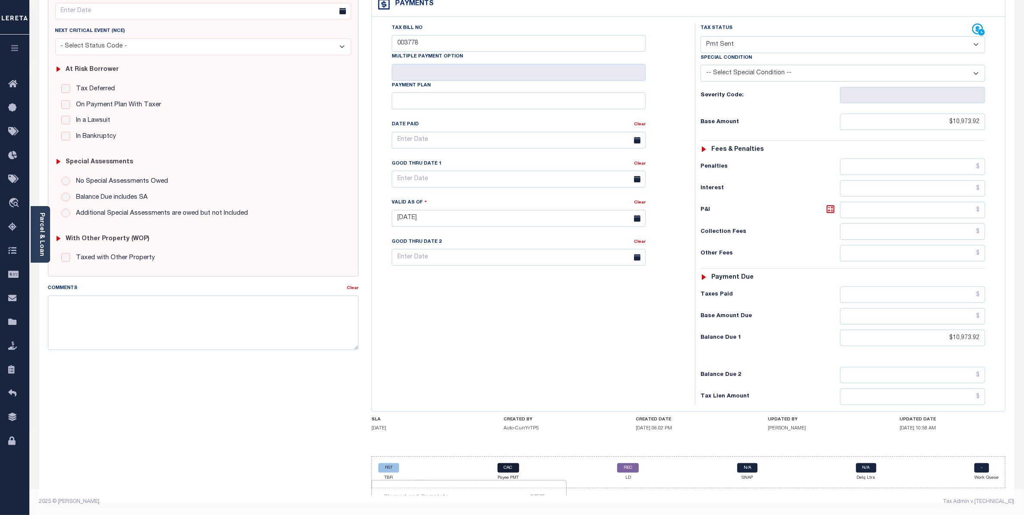
click at [513, 469] on link "CAC" at bounding box center [509, 468] width 22 height 10
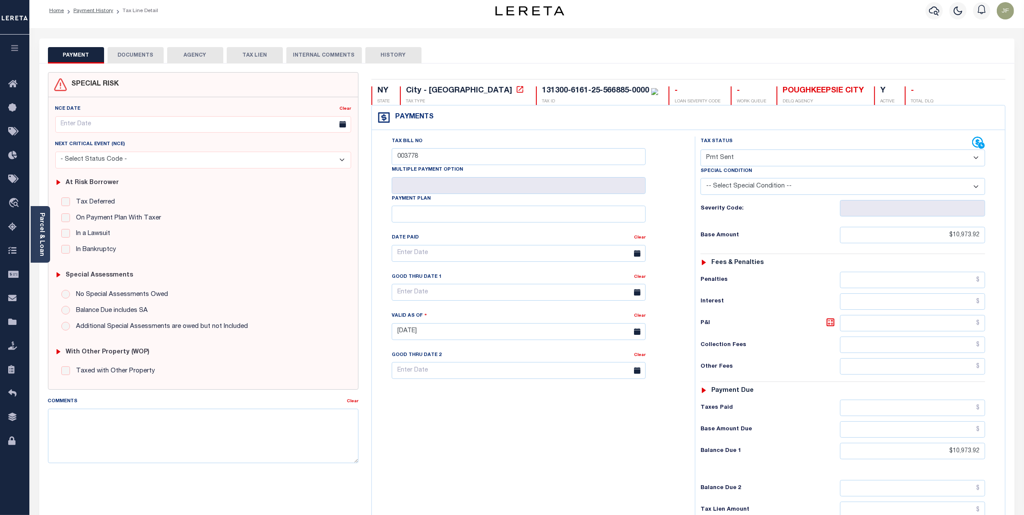
scroll to position [0, 0]
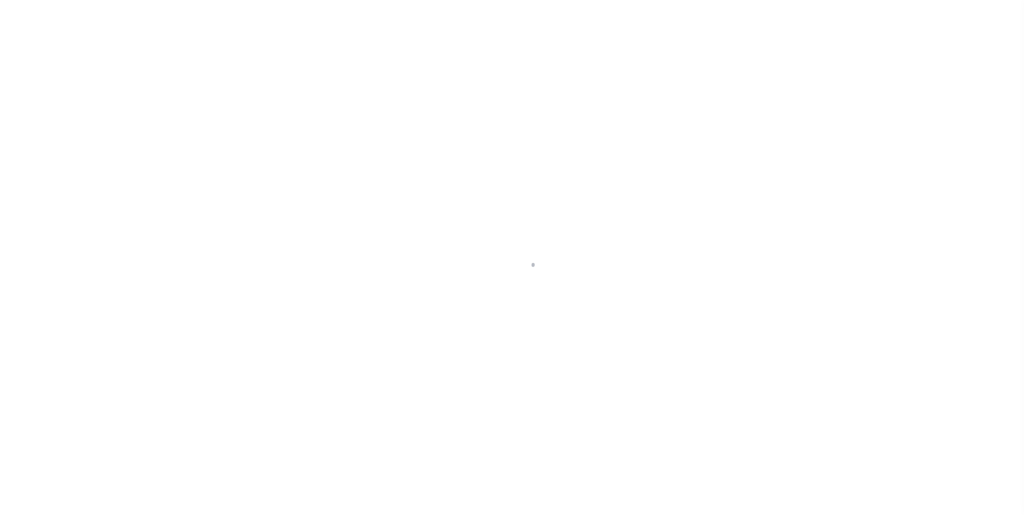
select select "CAC"
select select "CHK"
select select "[PERSON_NAME]"
select select "FDX"
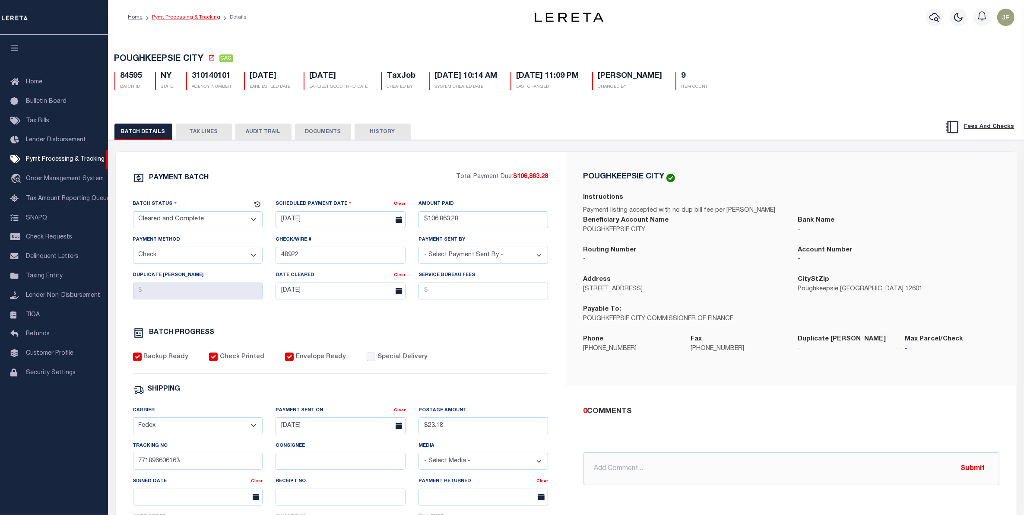
click at [191, 18] on link "Pymt Processing & Tracking" at bounding box center [186, 17] width 68 height 5
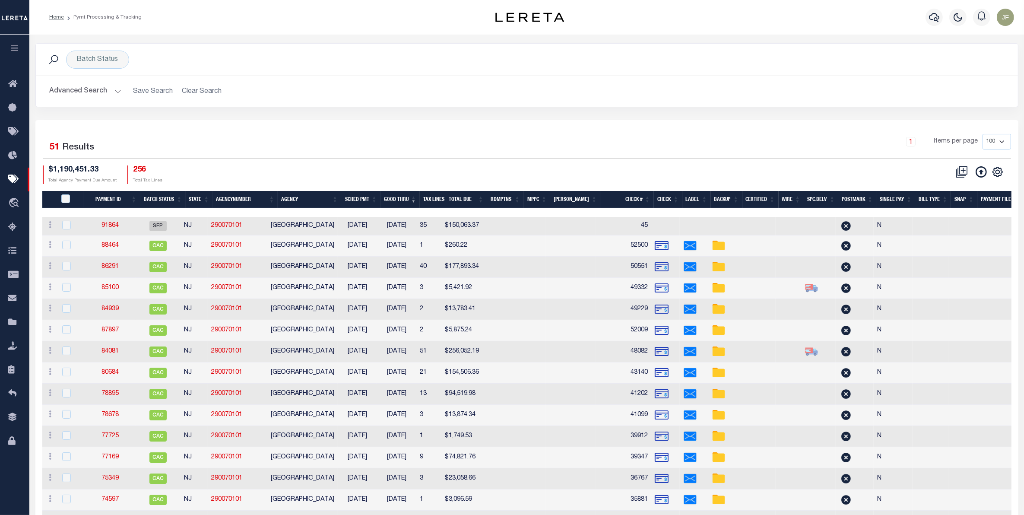
click at [89, 89] on button "Advanced Search" at bounding box center [86, 91] width 72 height 17
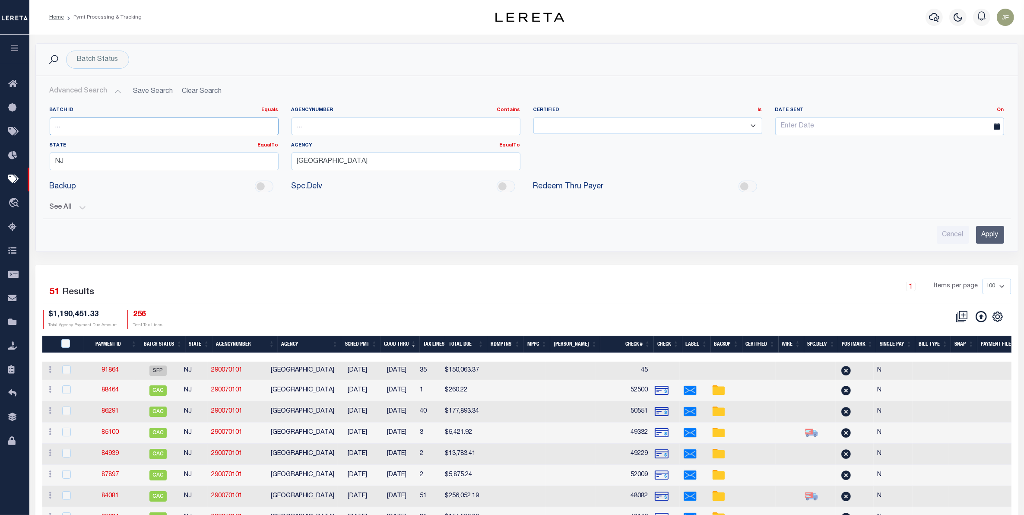
click at [132, 128] on input "number" at bounding box center [164, 126] width 229 height 18
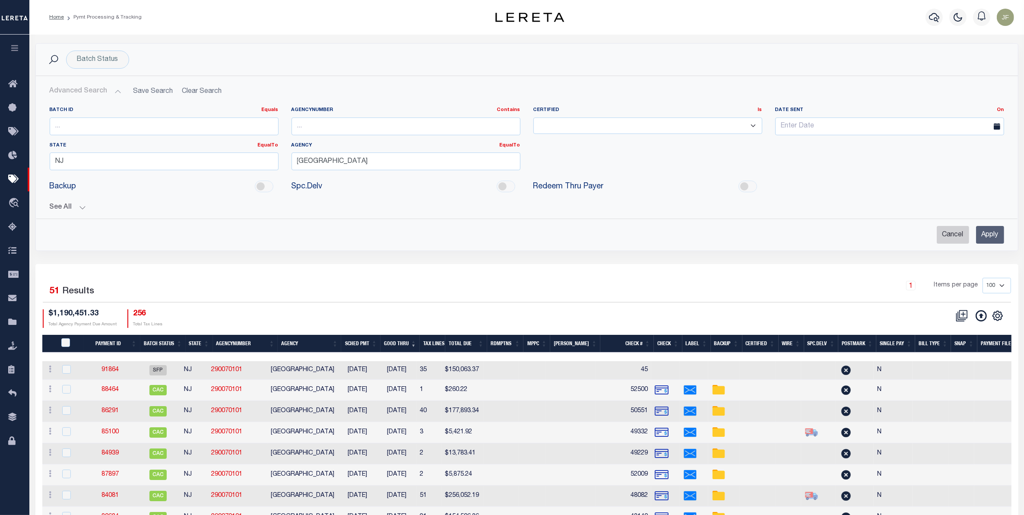
click at [943, 240] on input "Cancel" at bounding box center [953, 235] width 32 height 18
checkbox input "true"
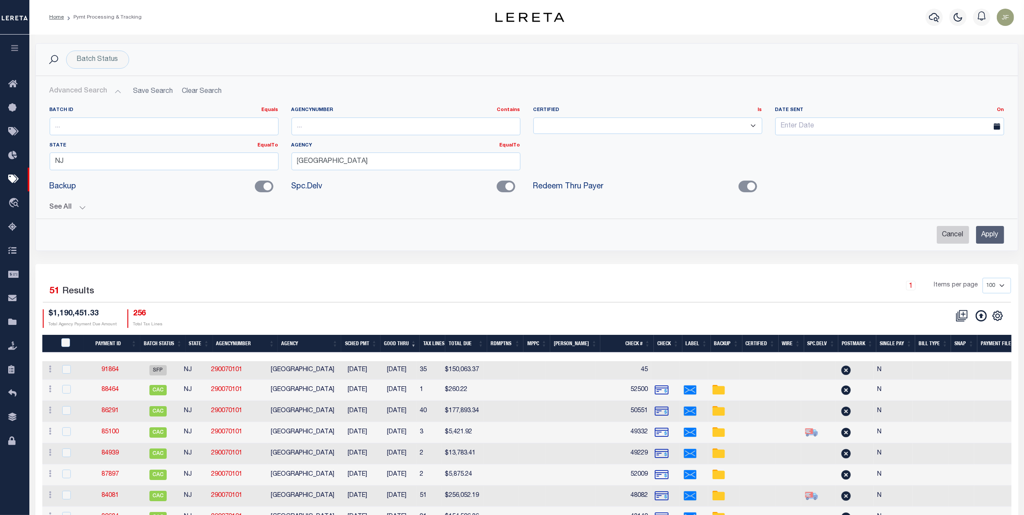
checkbox input "true"
checkbox input "false"
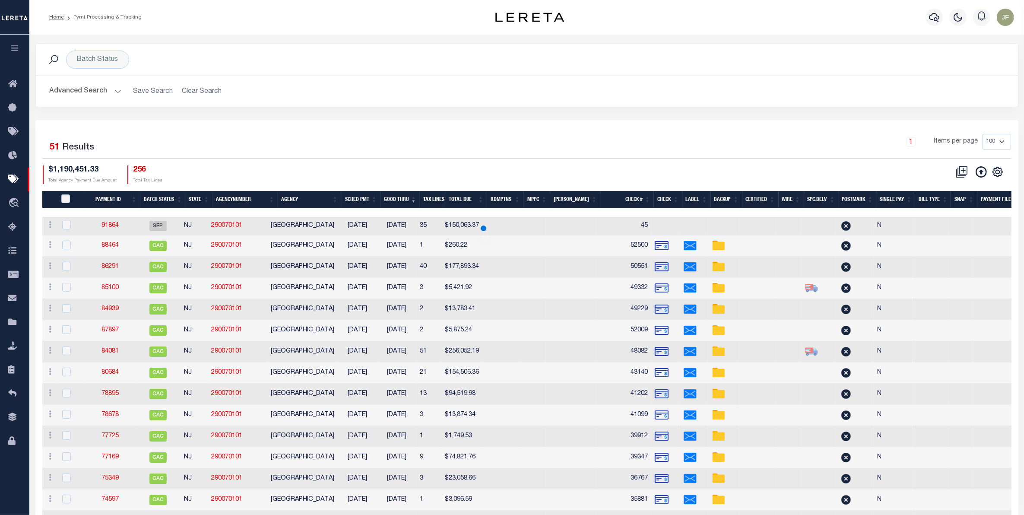
click at [114, 91] on button "Advanced Search" at bounding box center [86, 91] width 72 height 17
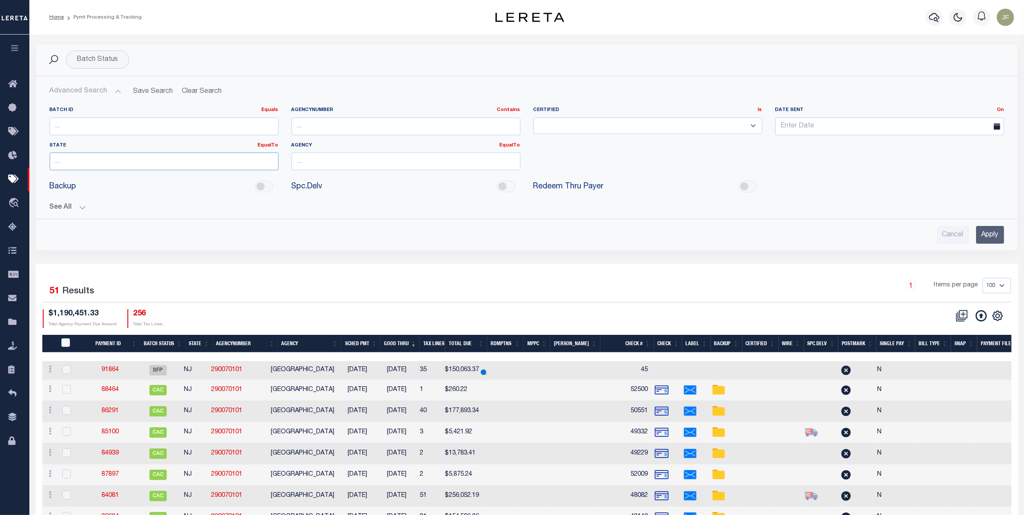
click at [217, 160] on input "text" at bounding box center [164, 161] width 229 height 18
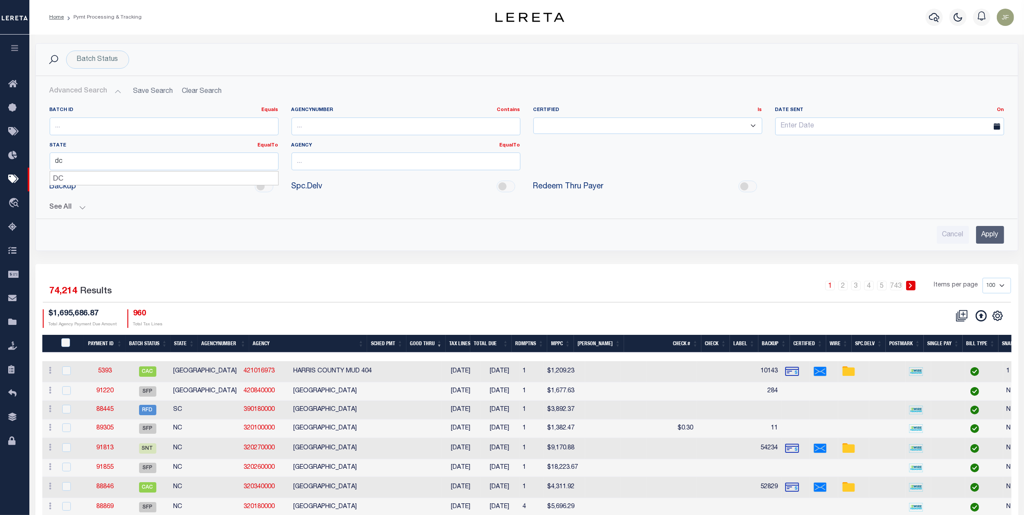
type input "DC"
click at [371, 187] on div "DISTRICT OF COLUMBIA" at bounding box center [406, 192] width 228 height 14
type input "DISTRICT OF COLUMBIA"
click at [1001, 232] on input "Apply" at bounding box center [990, 235] width 28 height 18
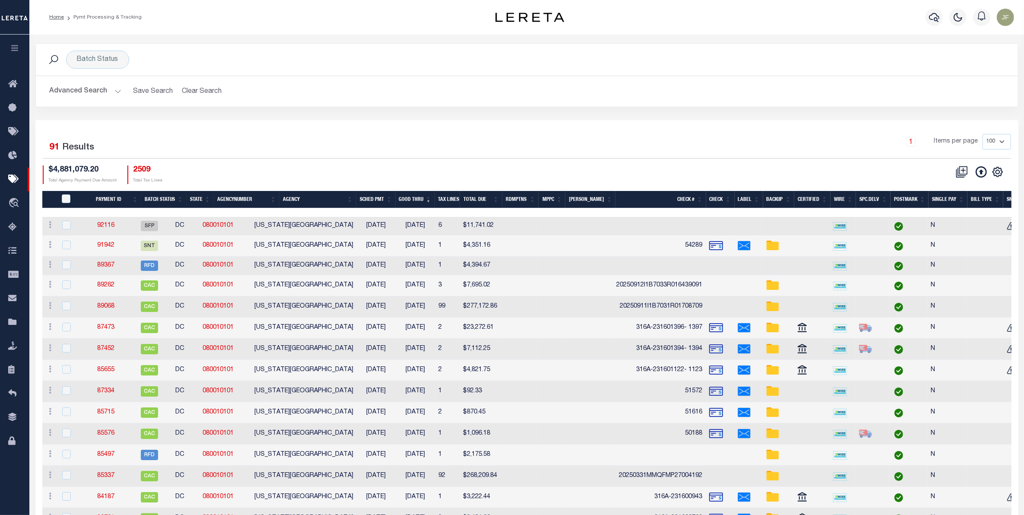
click at [417, 205] on th "Good Thru" at bounding box center [415, 200] width 39 height 18
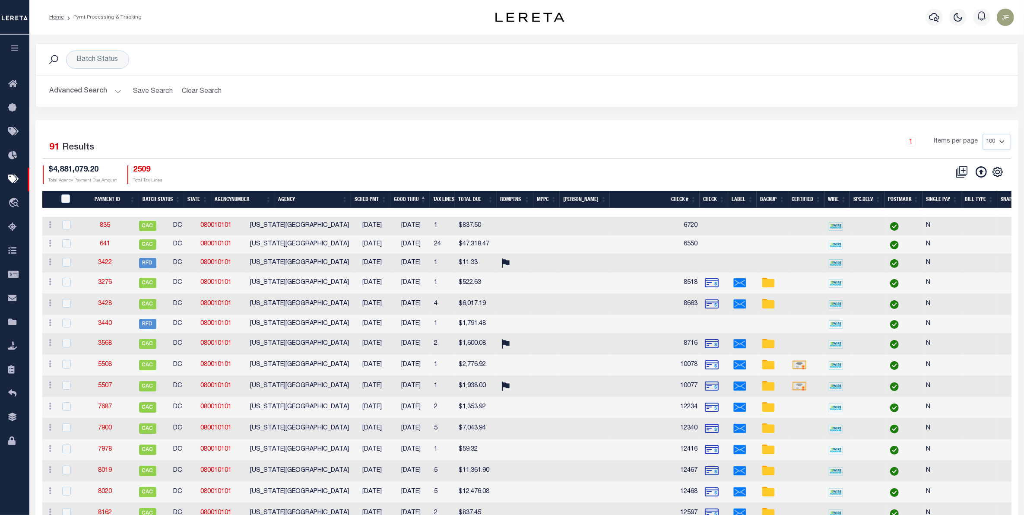
click at [420, 196] on th "Good Thru" at bounding box center [409, 200] width 39 height 18
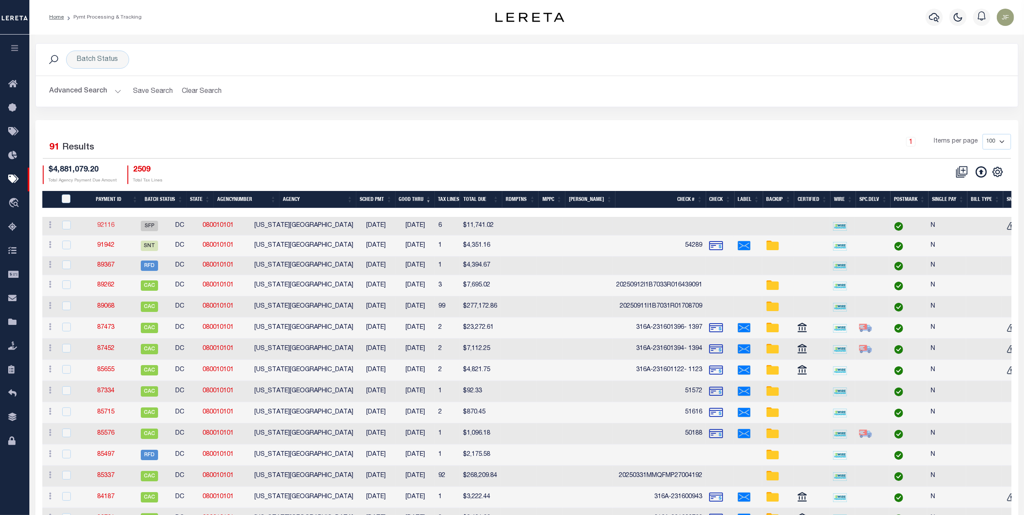
click at [114, 227] on link "92116" at bounding box center [105, 225] width 17 height 6
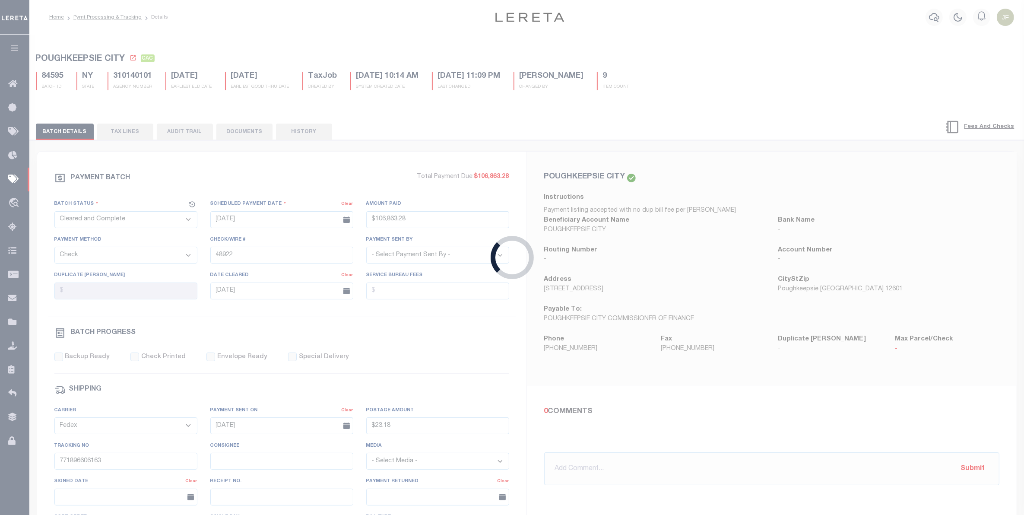
select select "SFP"
type input "03/21/2025"
select select
checkbox input "false"
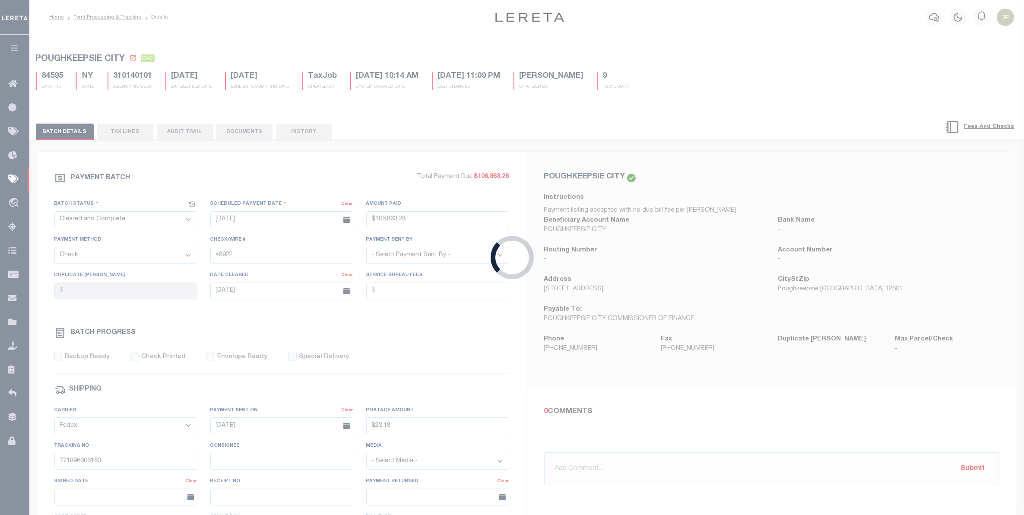
checkbox input "false"
select select
type input "Gloria"
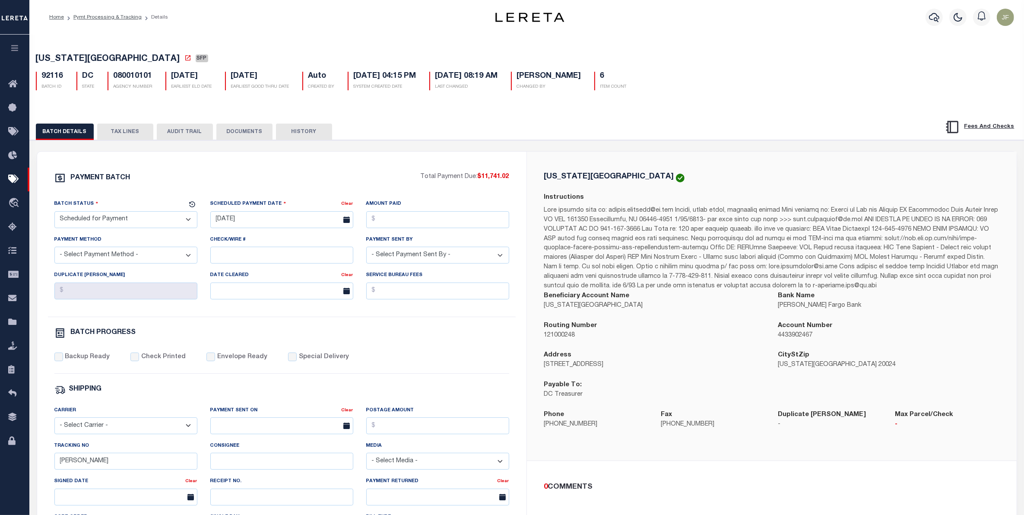
click at [130, 123] on div "BATCH DETAILS TAX LINES AUDIT TRAIL DOCUMENTS HISTORY" at bounding box center [527, 129] width 1016 height 22
click at [131, 134] on button "TAX LINES" at bounding box center [125, 132] width 56 height 16
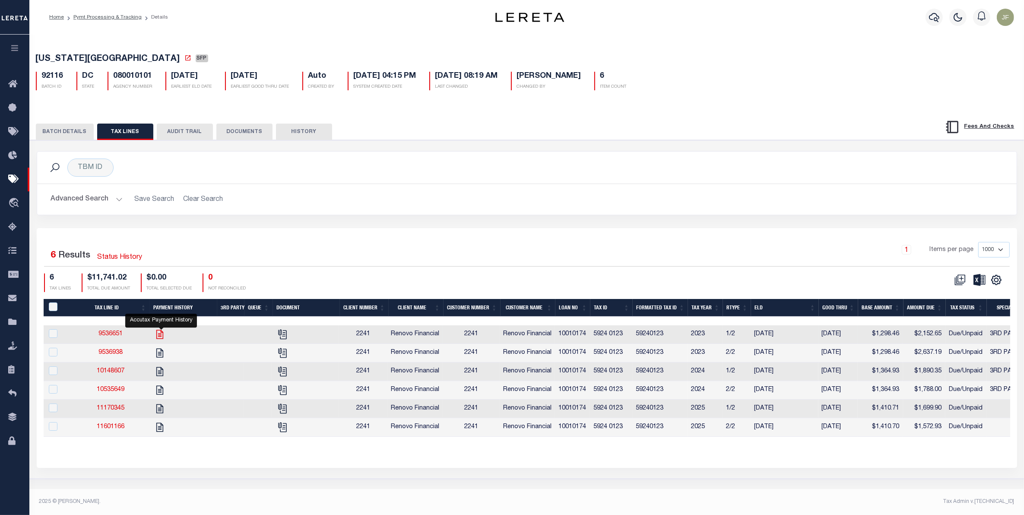
click at [163, 338] on icon "" at bounding box center [159, 334] width 11 height 11
checkbox input "true"
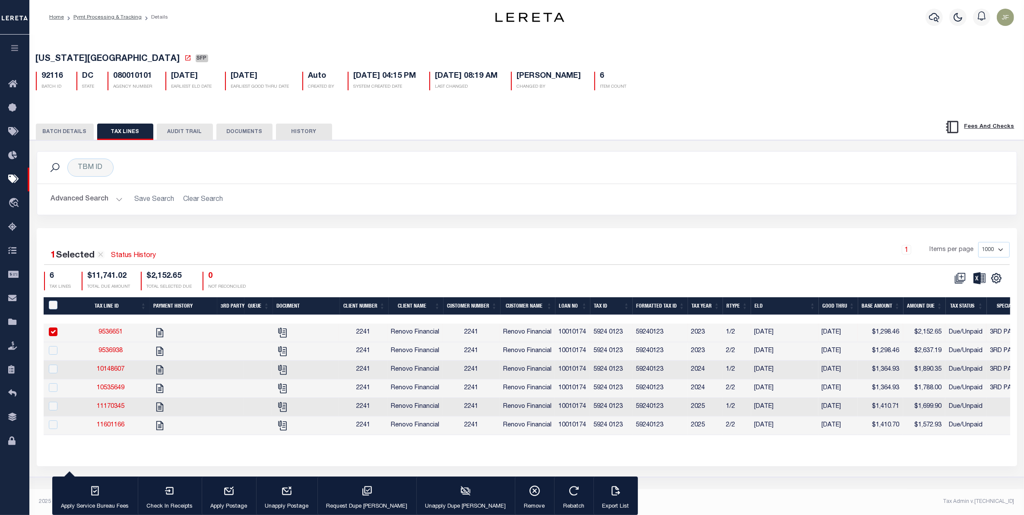
drag, startPoint x: 187, startPoint y: 134, endPoint x: 200, endPoint y: 145, distance: 16.3
click at [187, 134] on button "AUDIT TRAIL" at bounding box center [185, 132] width 56 height 16
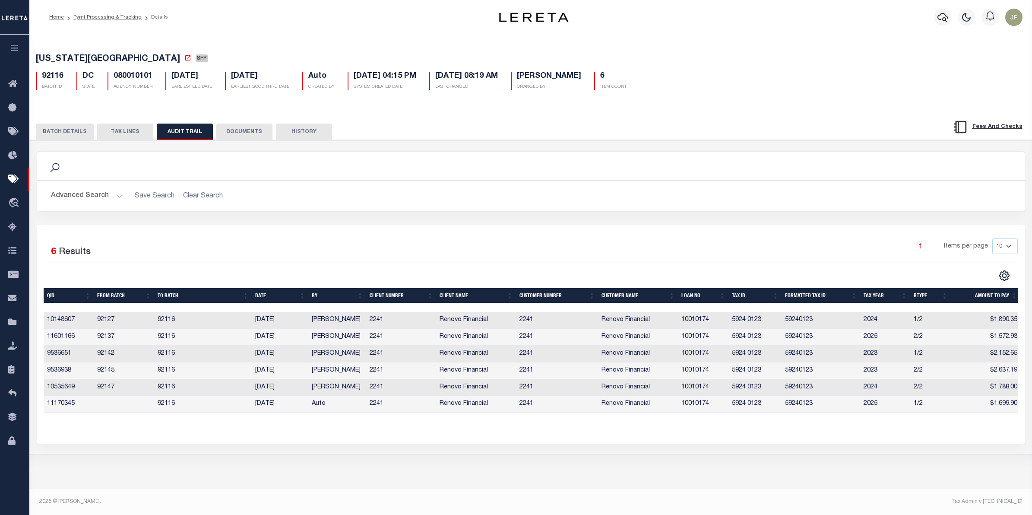
click at [62, 133] on button "BATCH DETAILS" at bounding box center [65, 132] width 58 height 16
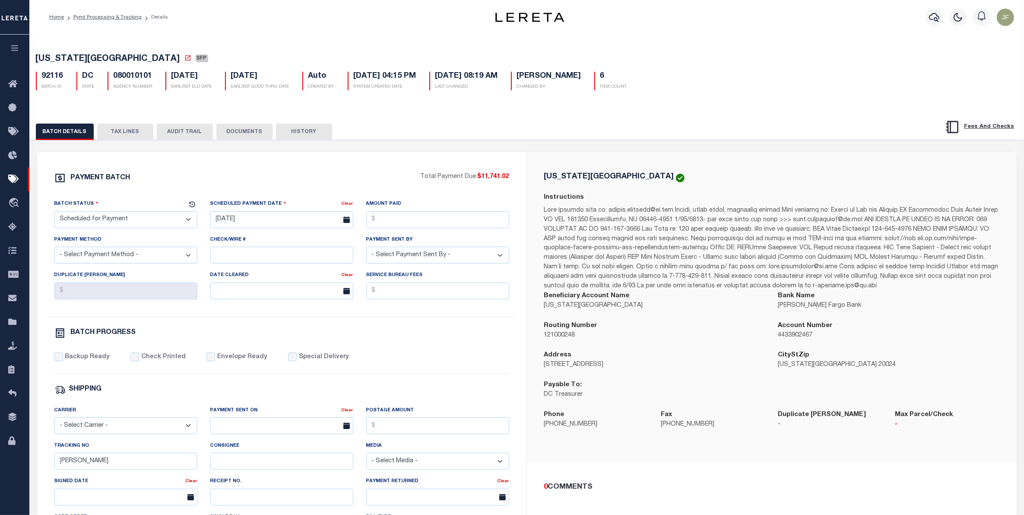
click at [123, 137] on button "TAX LINES" at bounding box center [125, 132] width 56 height 16
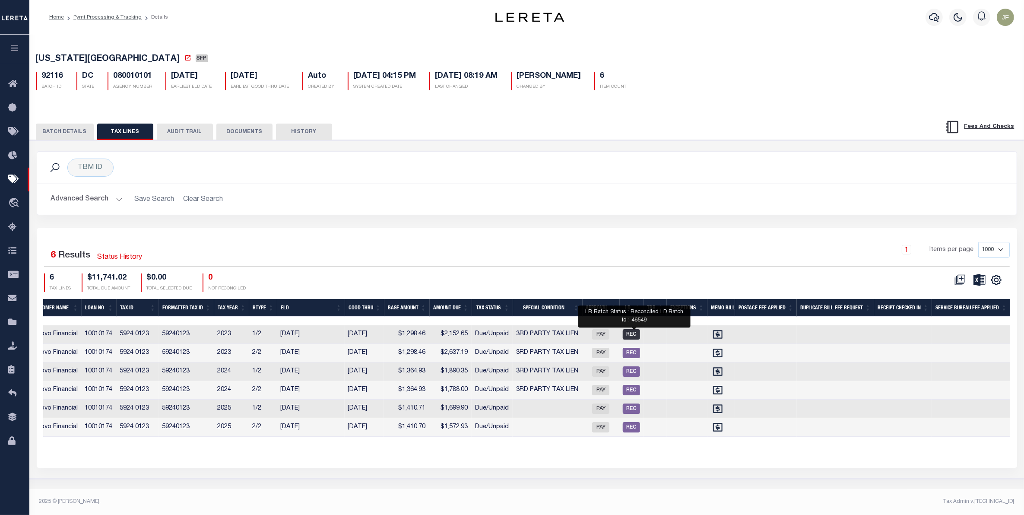
click at [634, 336] on span "REC" at bounding box center [631, 334] width 17 height 10
checkbox input "true"
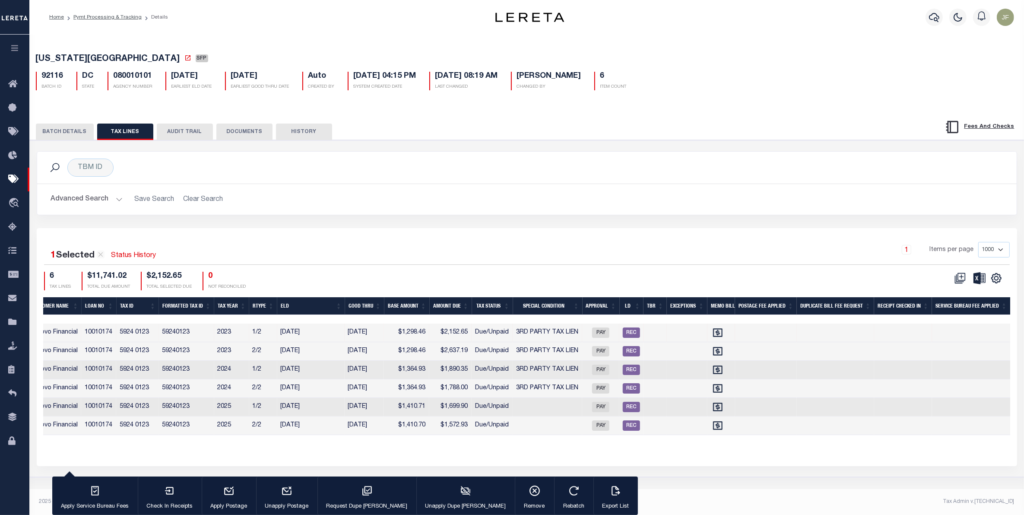
click at [463, 185] on div "TBM ID Search Advanced Search Save Search Clear Search Equals Equals Is Not Equ…" at bounding box center [527, 183] width 981 height 64
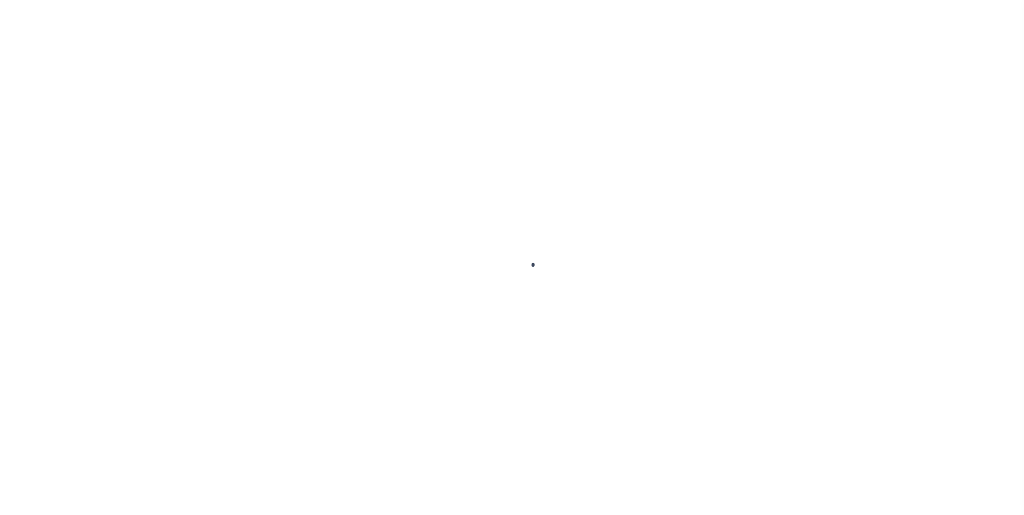
type input "10010577"
type input "ST LLC 699 MAIN"
select select
type input "10 [PERSON_NAME] DR"
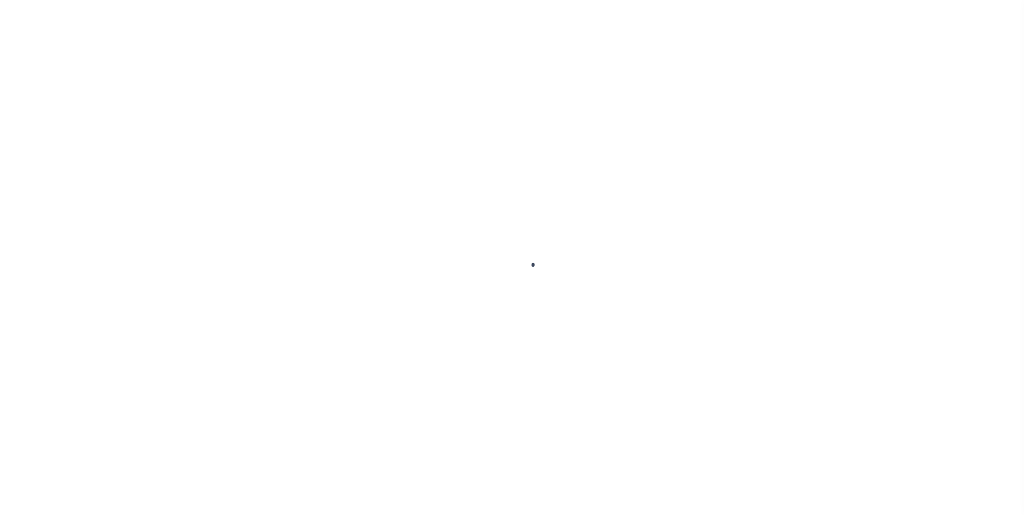
type input "MONSEY,[GEOGRAPHIC_DATA],10952"
select select "10"
select select "Escrow"
type input "[STREET_ADDRESS]"
type input "131300-6161-25-566885-0000"
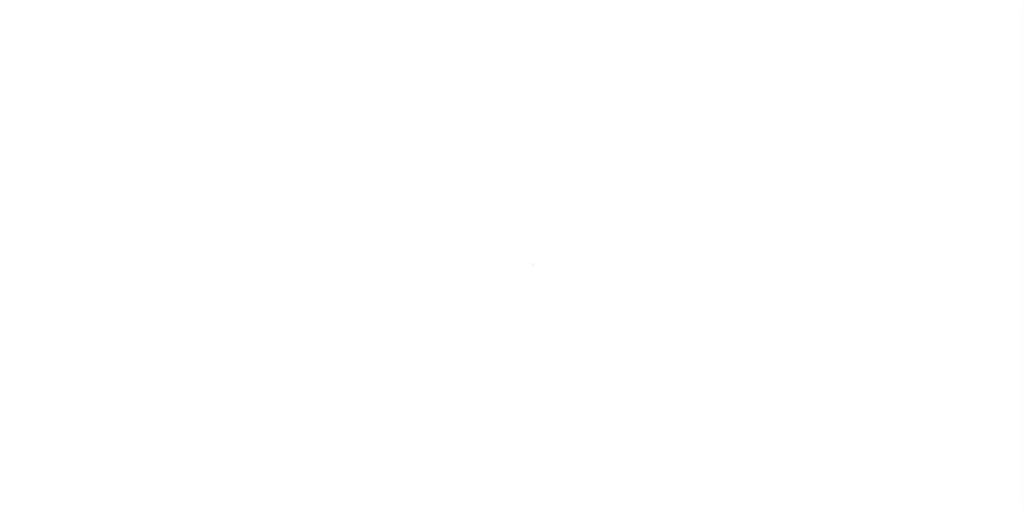
type input "POUGHKEEPSIE NY 126013739"
type input "a0kUS0000018DVm"
type input "NY"
select select
select select "25067"
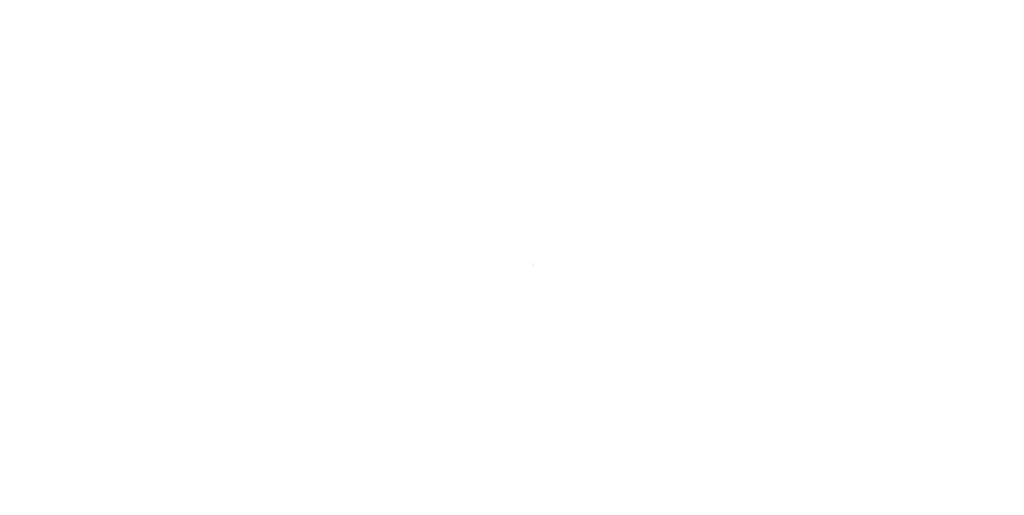
select select
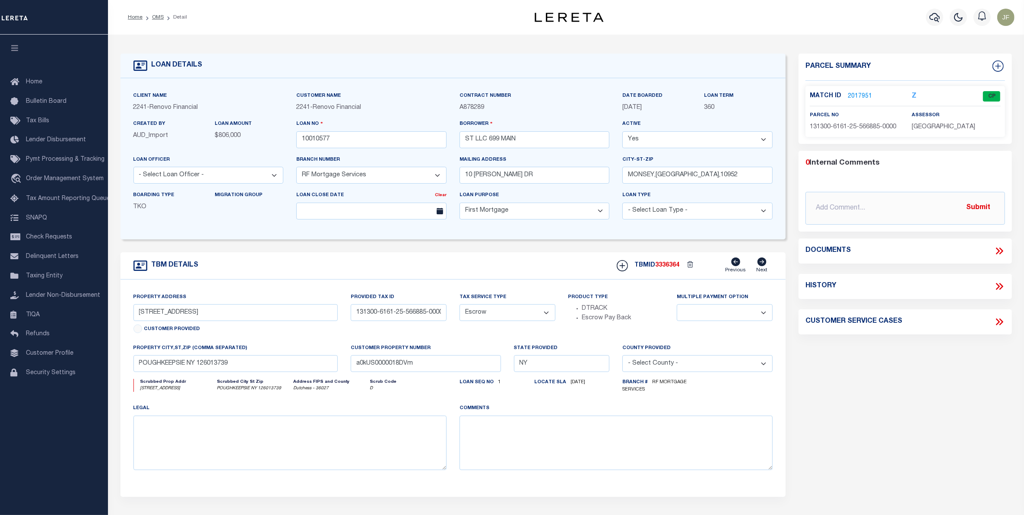
click at [849, 95] on link "2017951" at bounding box center [860, 96] width 24 height 9
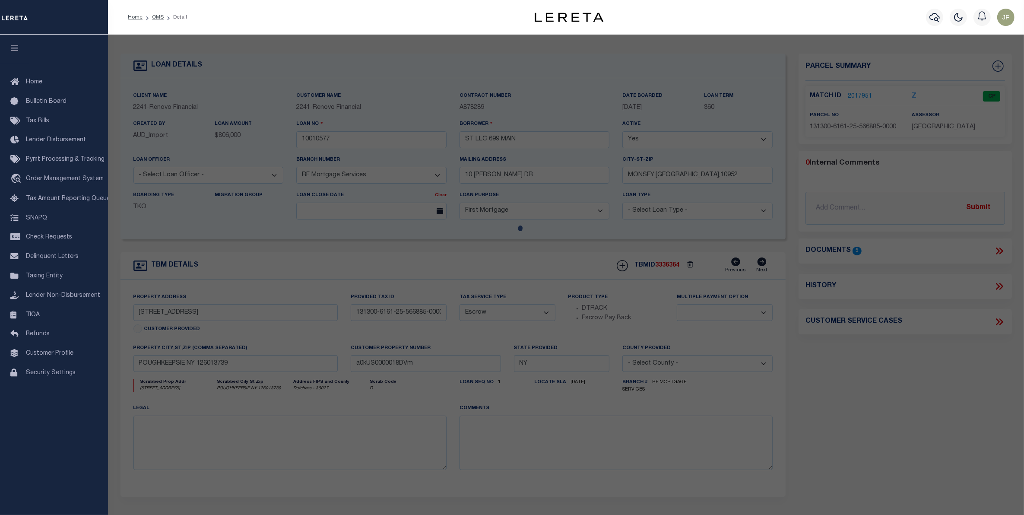
checkbox input "false"
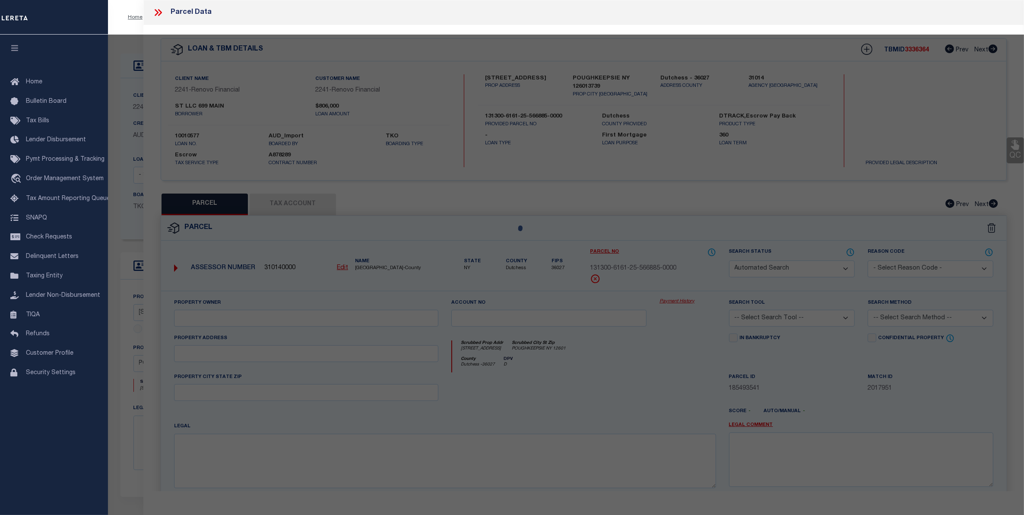
select select "CP"
type input "[STREET_ADDRESS] LLC"
select select "AGW"
select select
type input "[STREET_ADDRESS]"
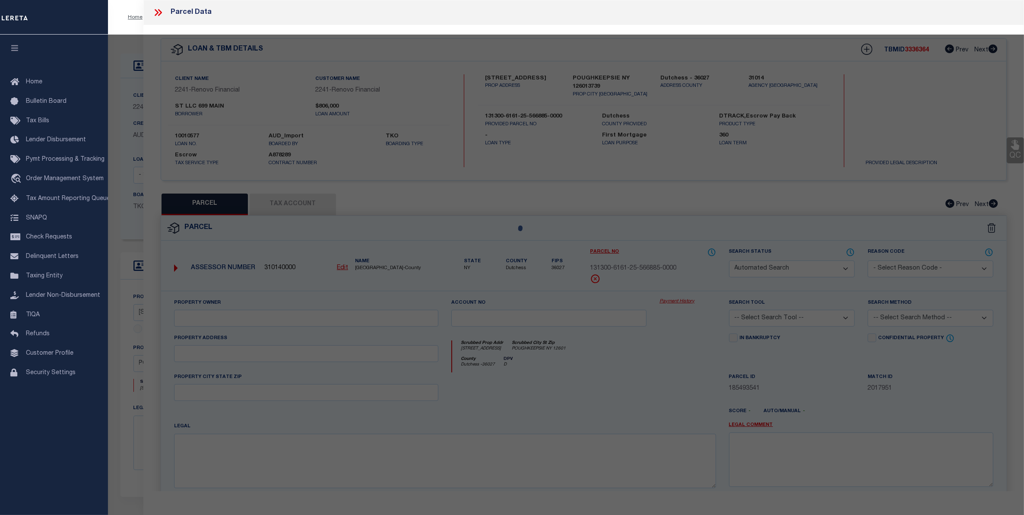
checkbox input "false"
type input "POUGHKEEPSIE NY 12601"
type textarea "0.19 acres"
type textarea "Completed based on given suggested parcel."
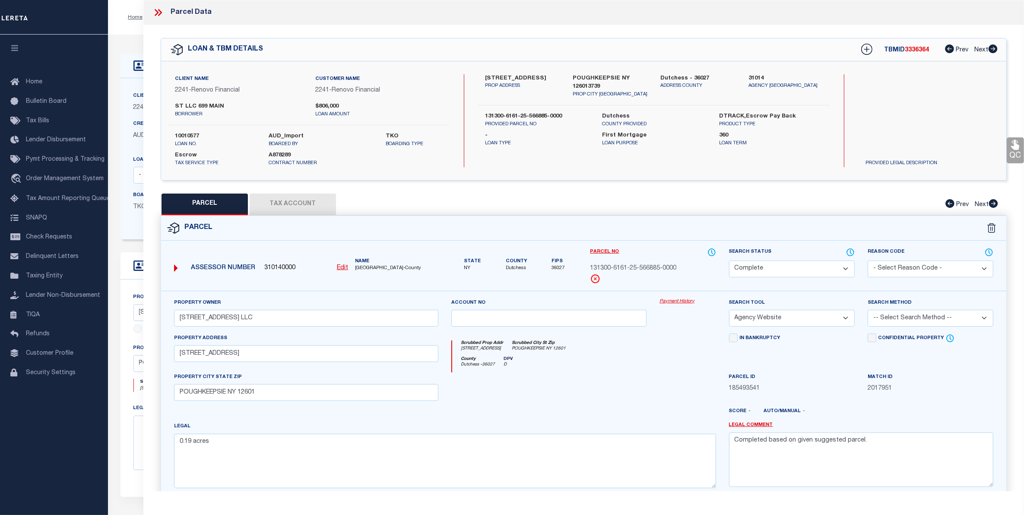
click at [689, 302] on link "Payment History" at bounding box center [688, 301] width 57 height 7
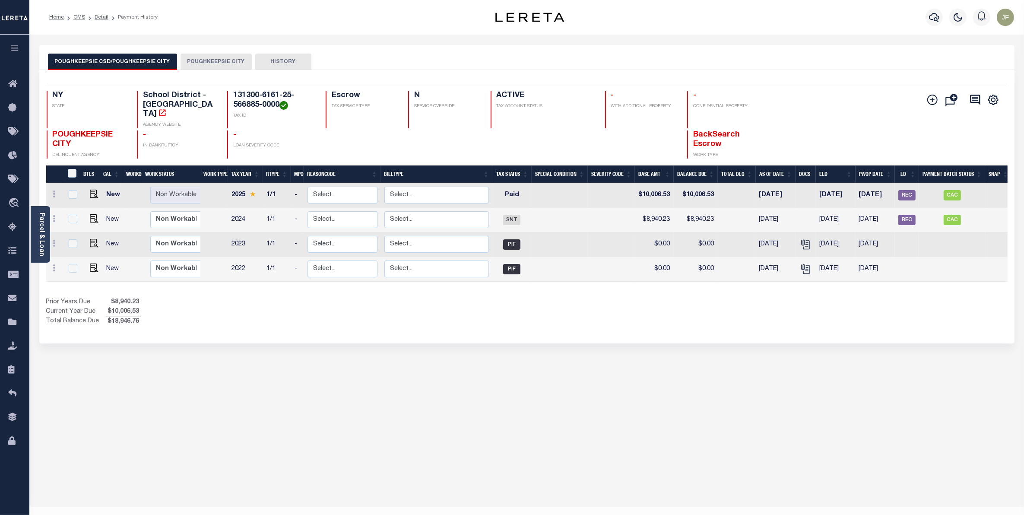
click at [214, 57] on button "POUGHKEEPSIE CITY" at bounding box center [216, 62] width 71 height 16
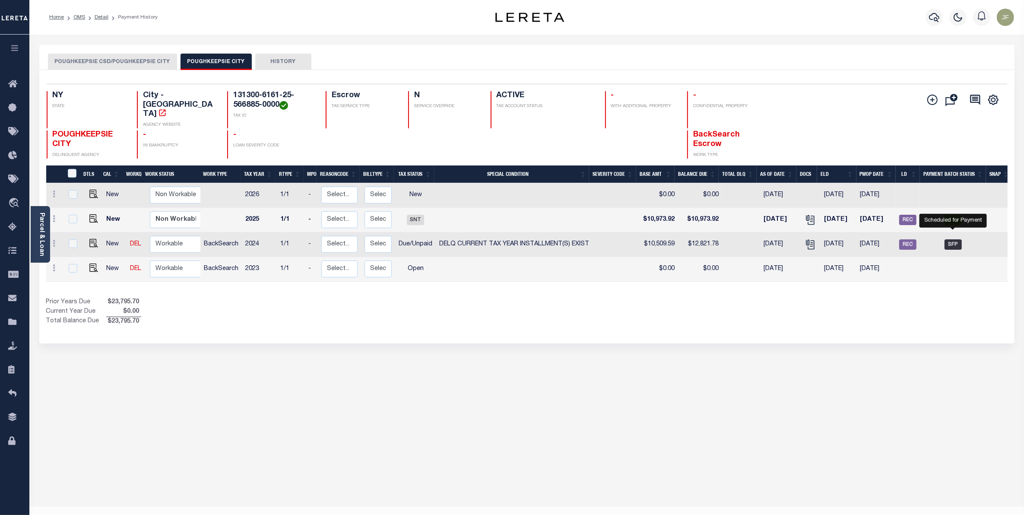
click at [953, 240] on span "SFP" at bounding box center [953, 244] width 17 height 10
checkbox input "true"
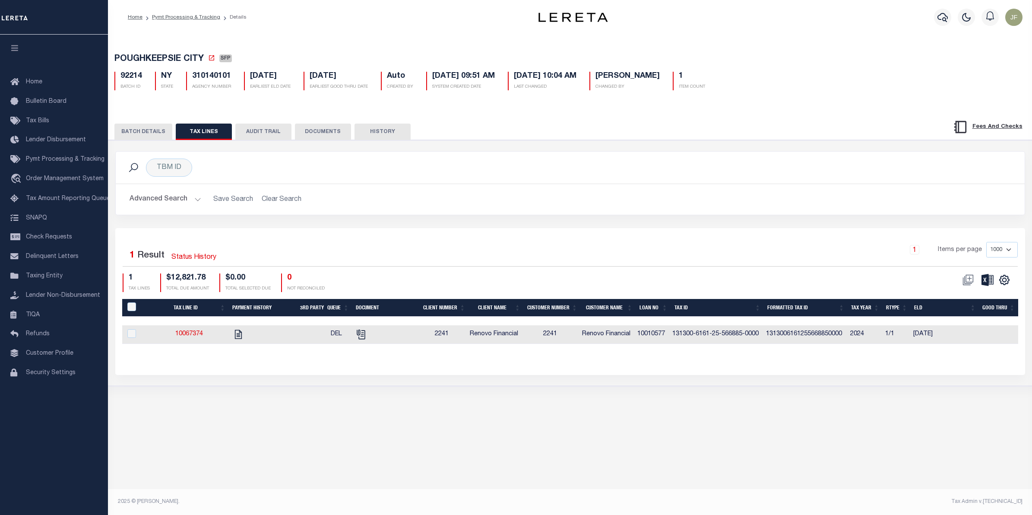
click at [129, 126] on button "BATCH DETAILS" at bounding box center [143, 132] width 58 height 16
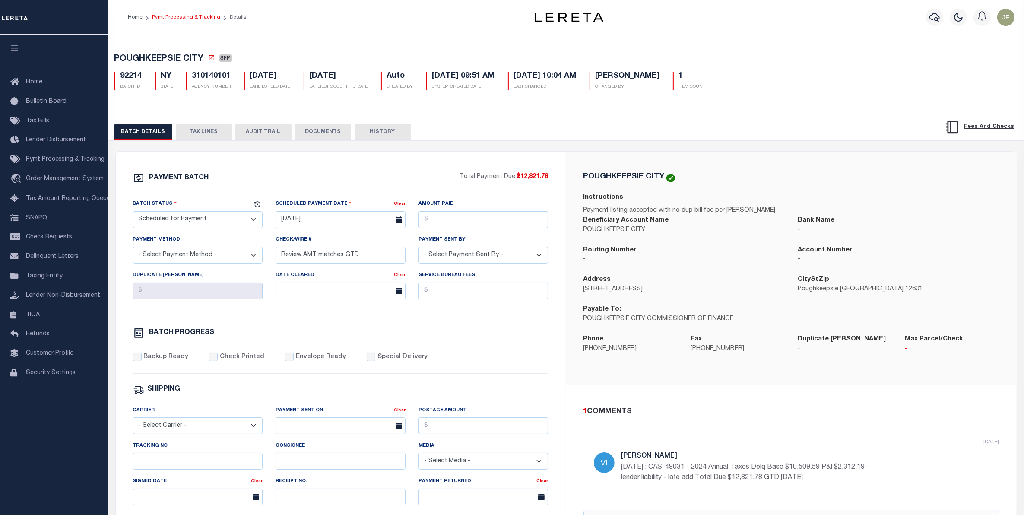
click at [201, 19] on link "Pymt Processing & Tracking" at bounding box center [186, 17] width 68 height 5
click at [212, 137] on button "TAX LINES" at bounding box center [204, 132] width 56 height 16
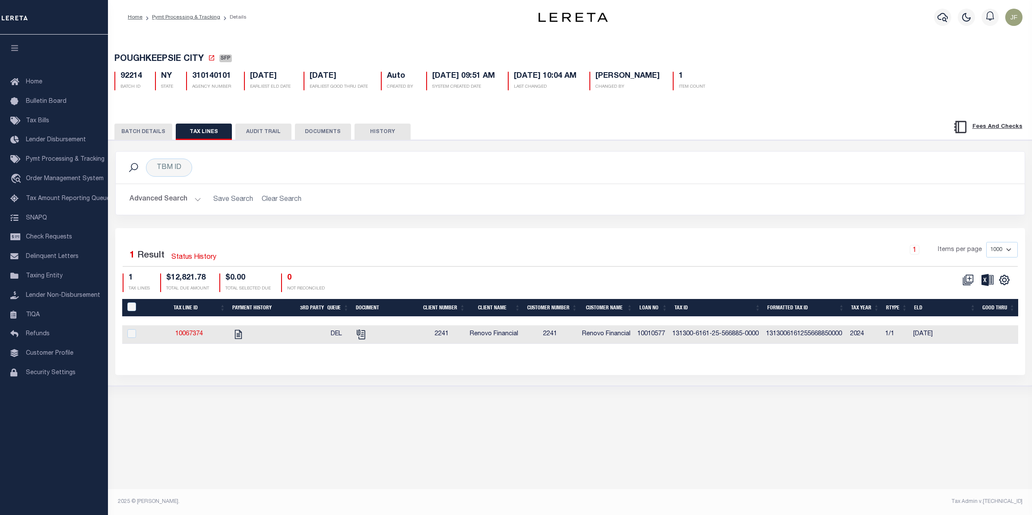
click at [148, 135] on button "BATCH DETAILS" at bounding box center [143, 132] width 58 height 16
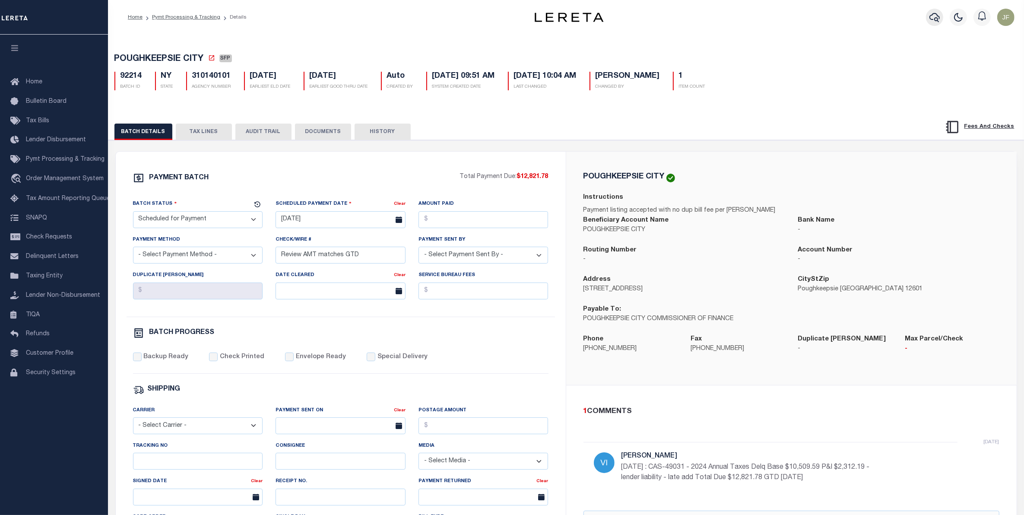
click at [935, 19] on icon "button" at bounding box center [935, 17] width 10 height 9
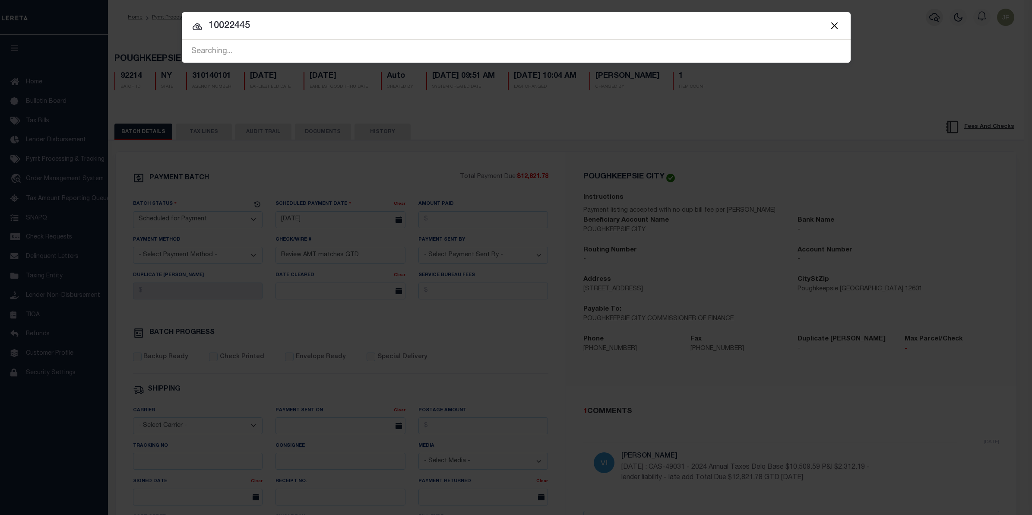
type input "10022445"
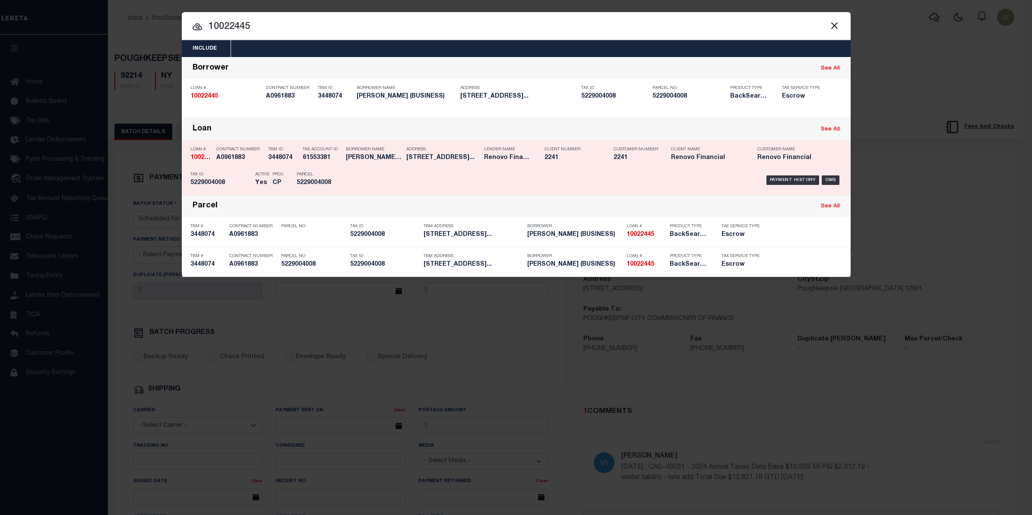
click at [811, 180] on div "Payment History" at bounding box center [793, 180] width 53 height 10
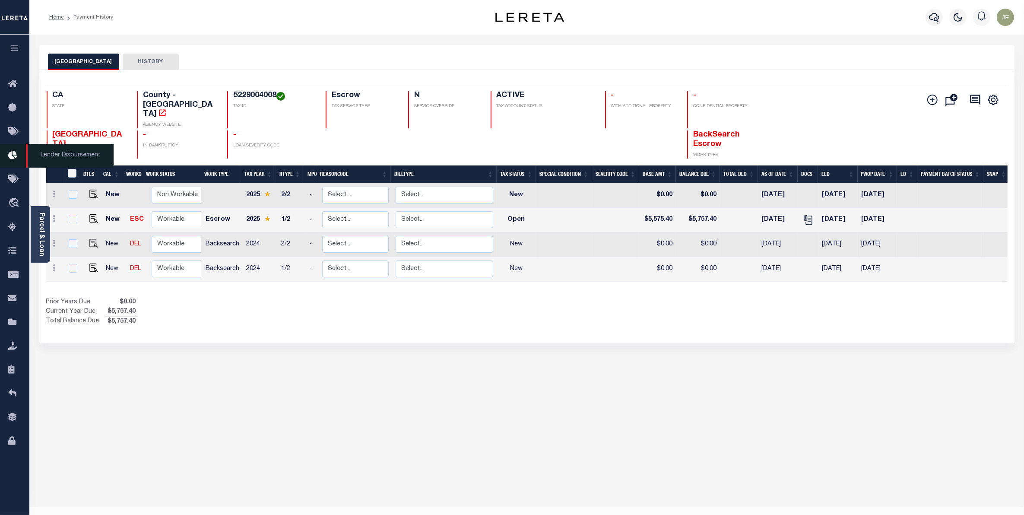
click at [13, 149] on link "Lender Disbursement" at bounding box center [14, 156] width 29 height 24
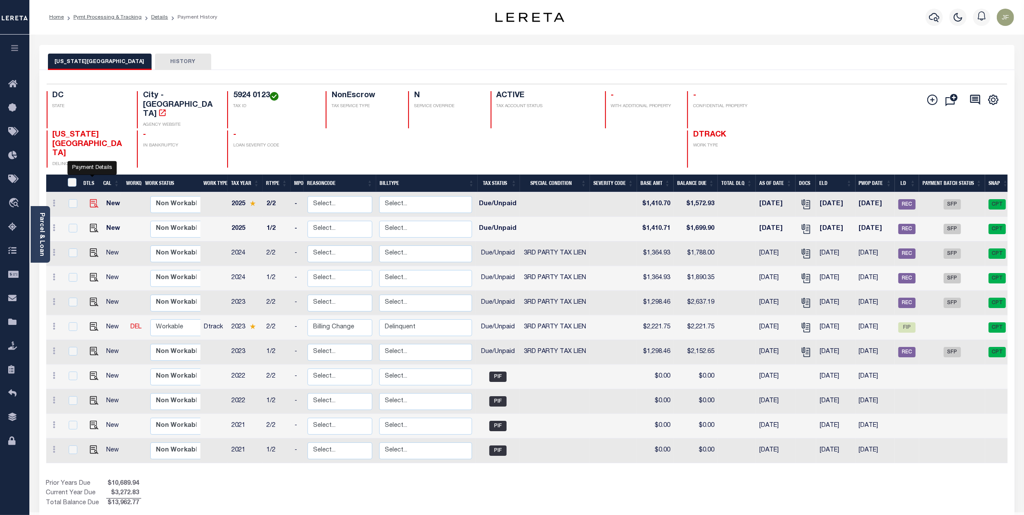
click at [92, 199] on img "" at bounding box center [94, 203] width 9 height 9
checkbox input "true"
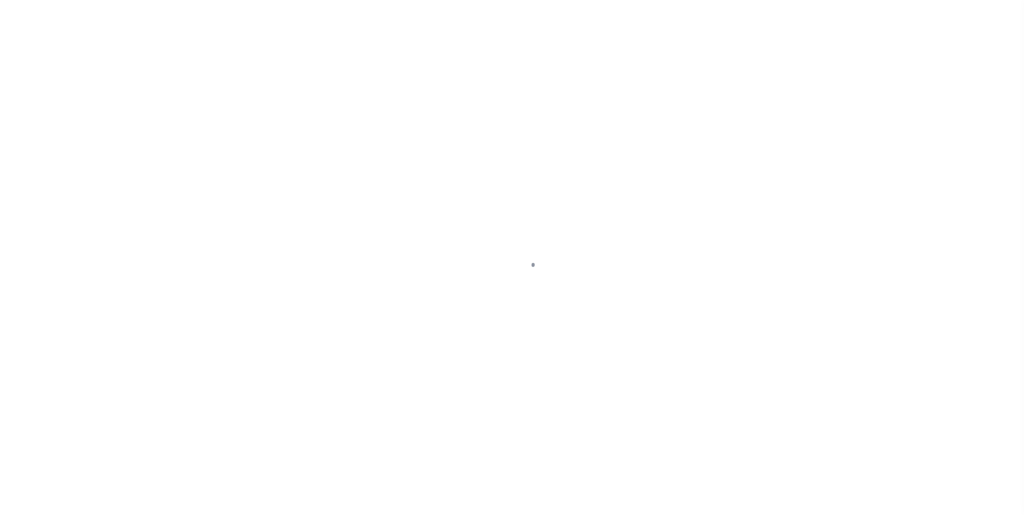
select select "DUE"
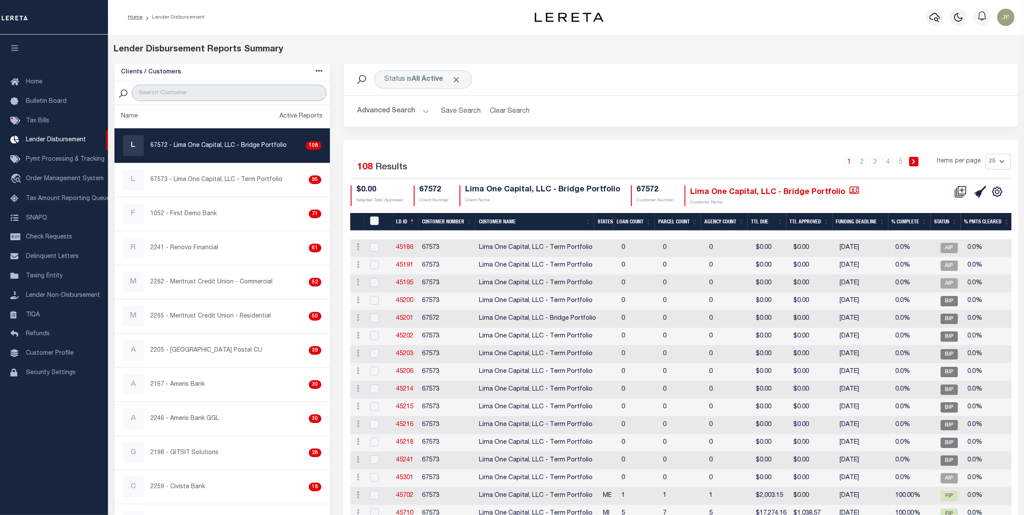
click at [229, 96] on input "search" at bounding box center [229, 93] width 195 height 16
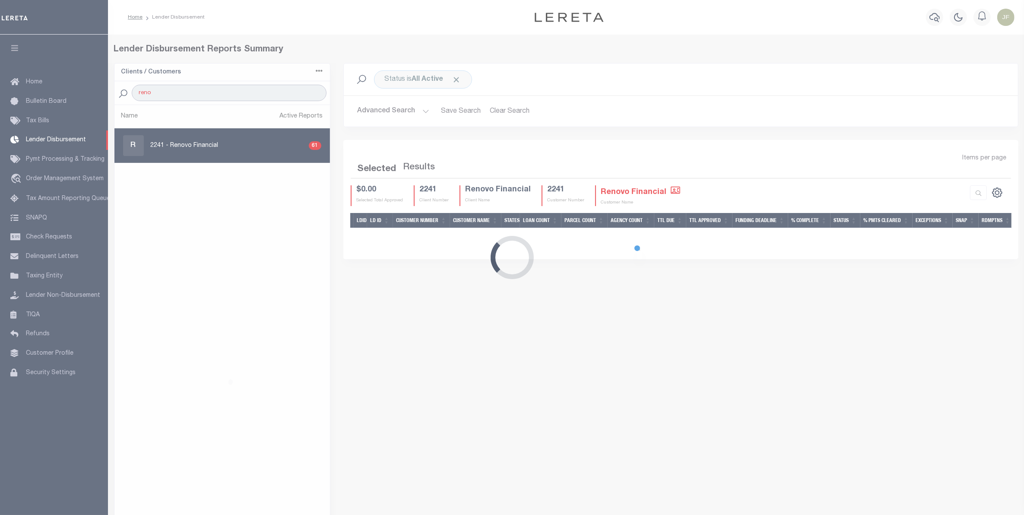
type input "Renovo"
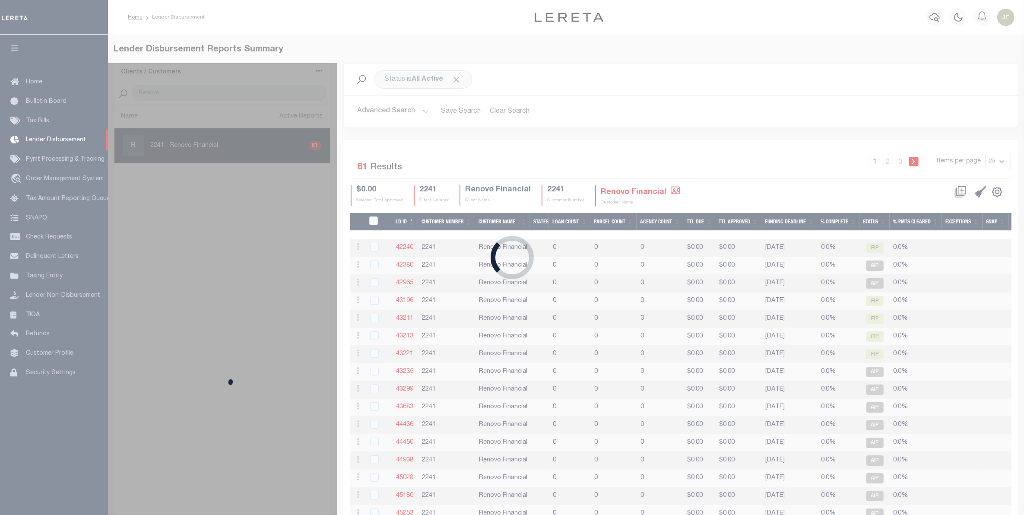
click at [221, 146] on div "Loading..." at bounding box center [512, 257] width 1024 height 515
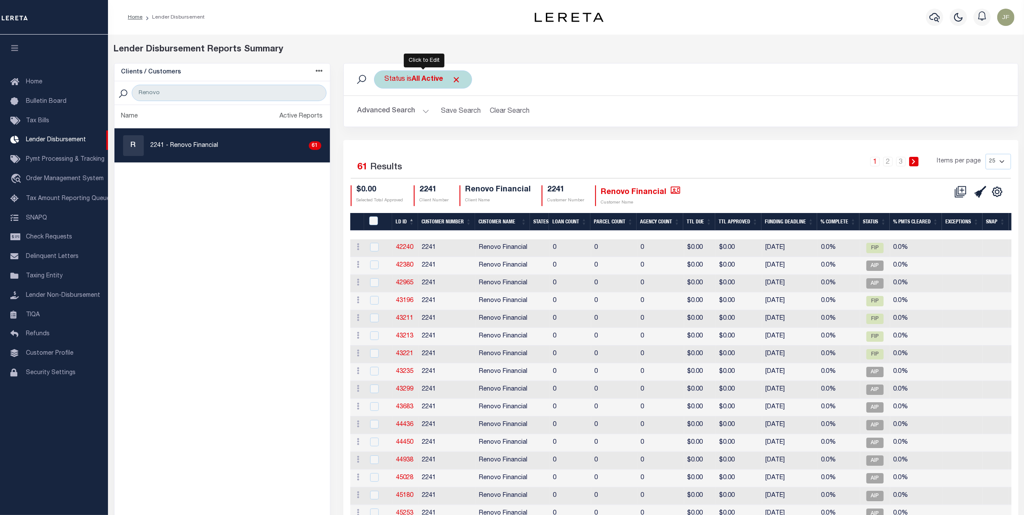
click at [452, 81] on div "Status is All Active" at bounding box center [423, 79] width 98 height 18
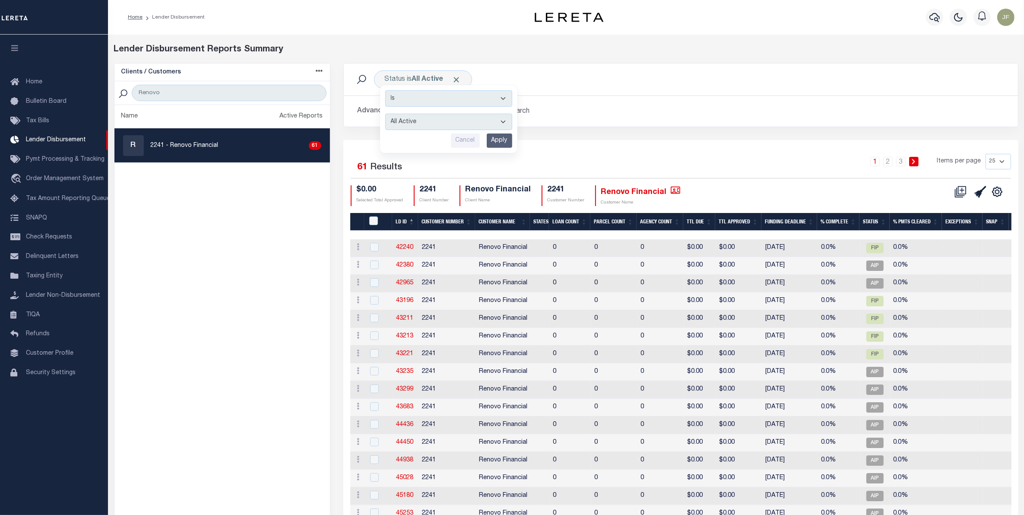
click at [567, 127] on div "Advanced Search Save Search Clear Search LD ID Equals Equals Is Not Equal To Is…" at bounding box center [681, 111] width 674 height 31
click at [416, 111] on button "Advanced Search" at bounding box center [394, 111] width 72 height 17
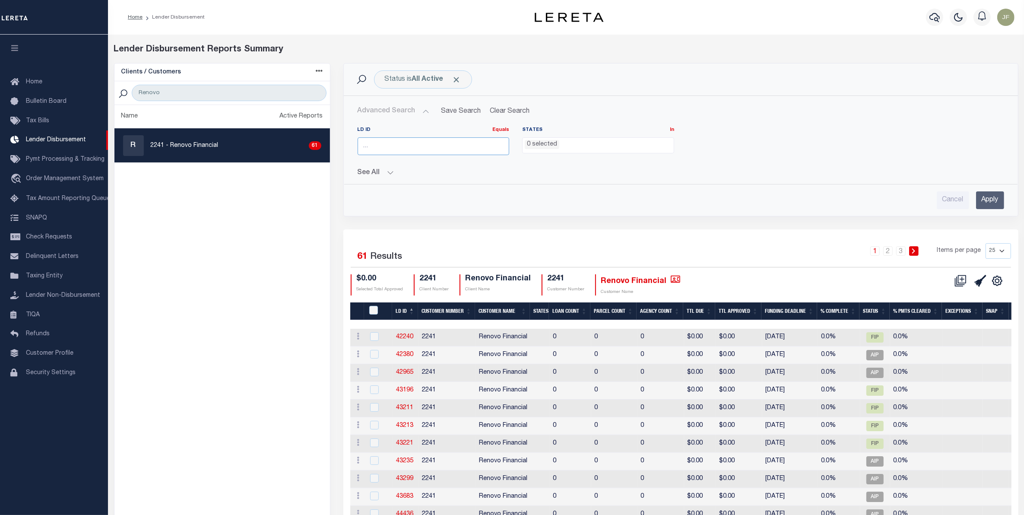
click at [438, 152] on input "number" at bounding box center [434, 146] width 152 height 18
type input "46695"
click at [977, 206] on input "Apply" at bounding box center [990, 200] width 28 height 18
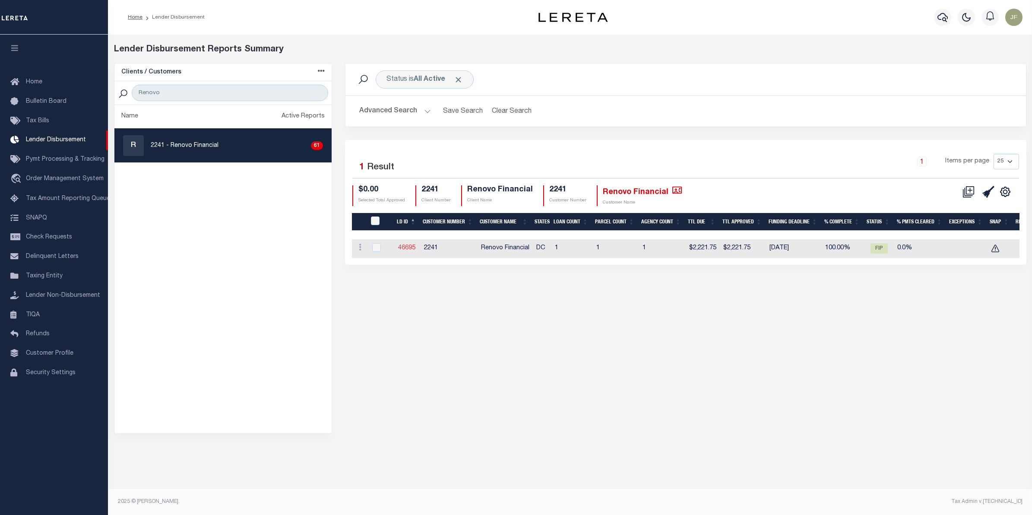
click at [409, 247] on link "46695" at bounding box center [406, 248] width 17 height 6
checkbox input "true"
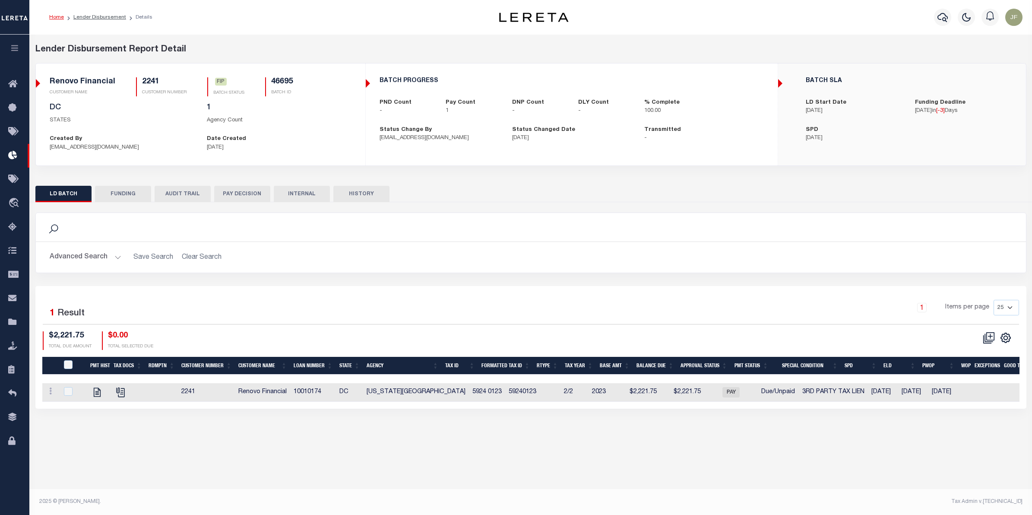
click at [121, 191] on button "FUNDING" at bounding box center [123, 194] width 56 height 16
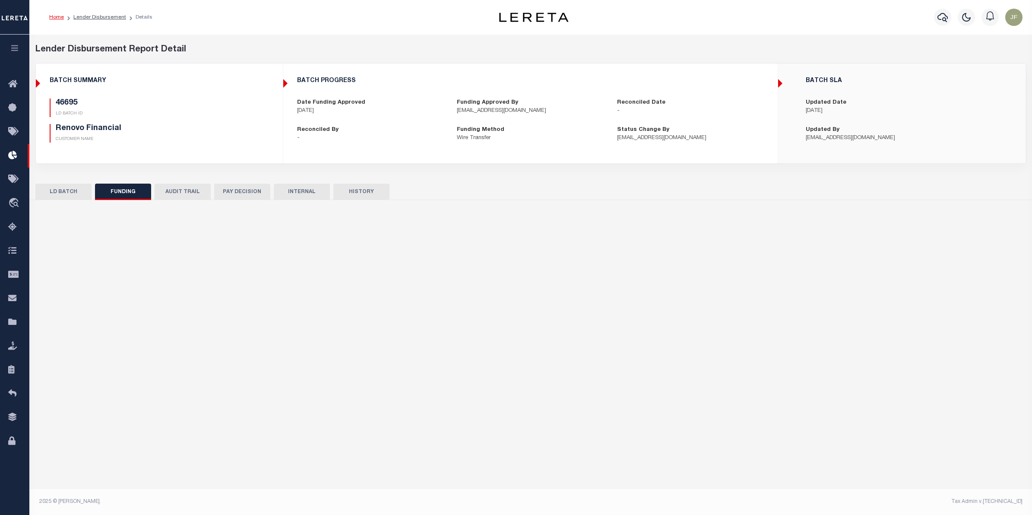
type input "$2,221.75"
type input "$0"
type input "10/10/2025"
select select "100"
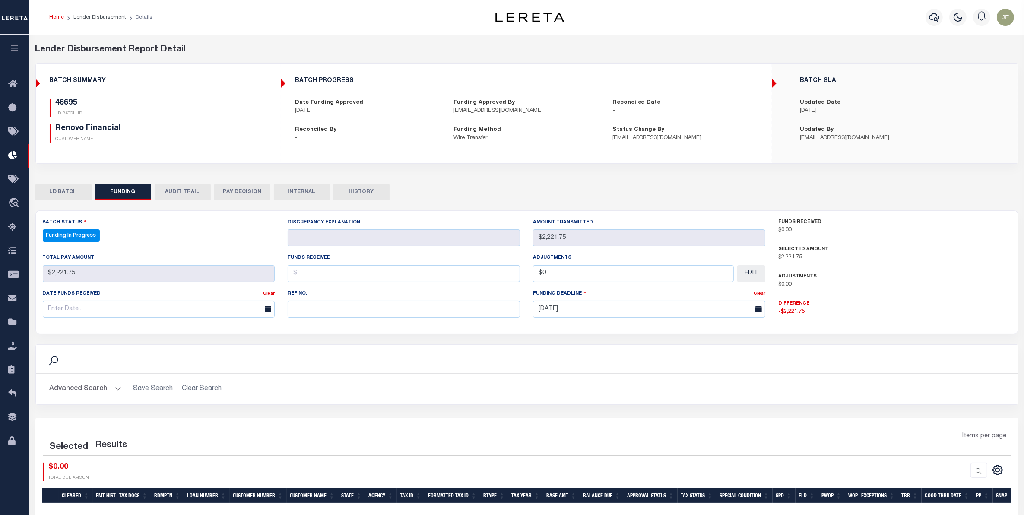
select select "100"
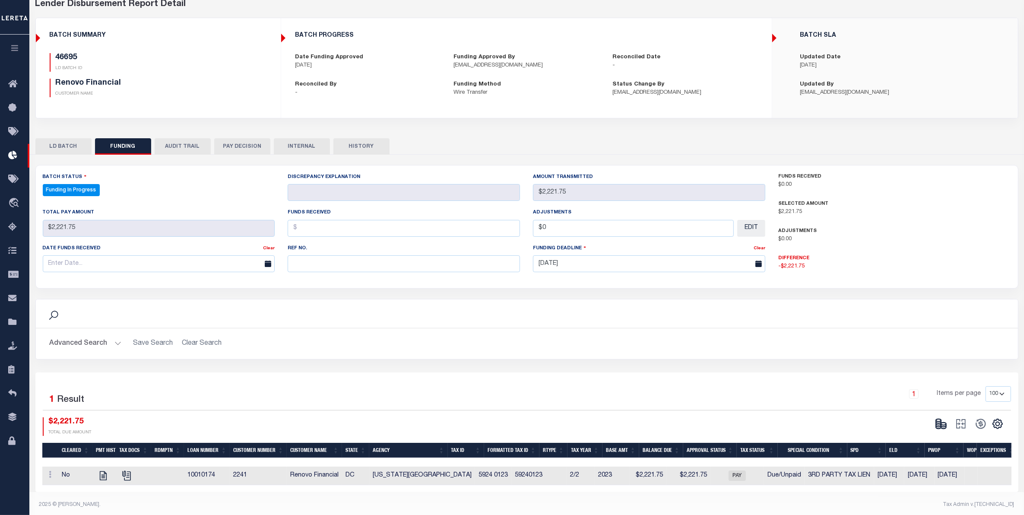
scroll to position [55, 0]
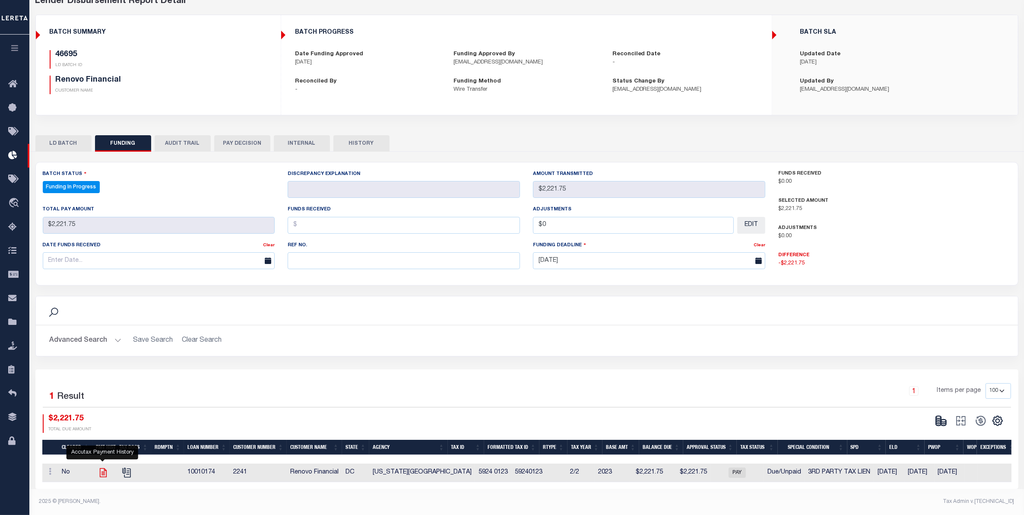
click at [102, 469] on icon "" at bounding box center [102, 472] width 7 height 9
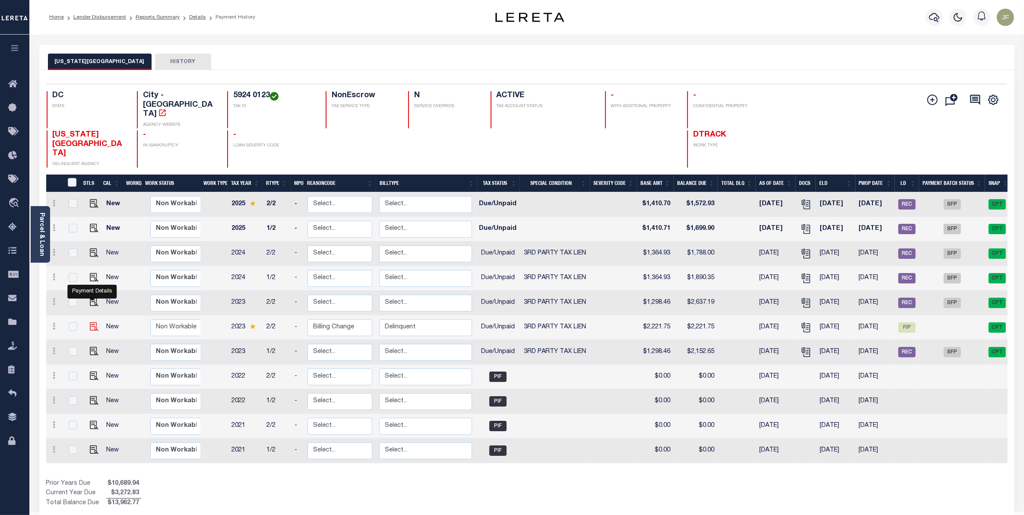
click at [90, 322] on img "" at bounding box center [94, 326] width 9 height 9
checkbox input "true"
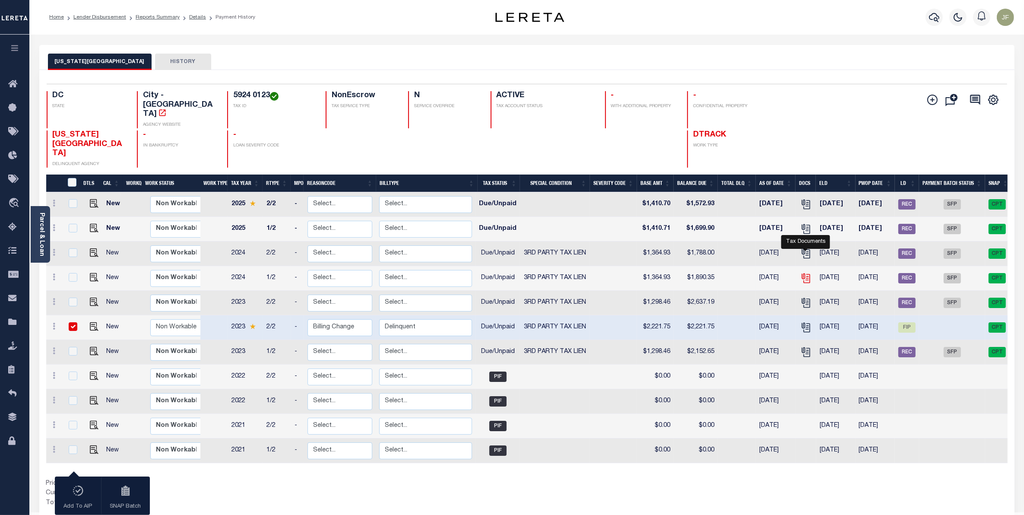
click at [808, 273] on icon "" at bounding box center [805, 276] width 7 height 7
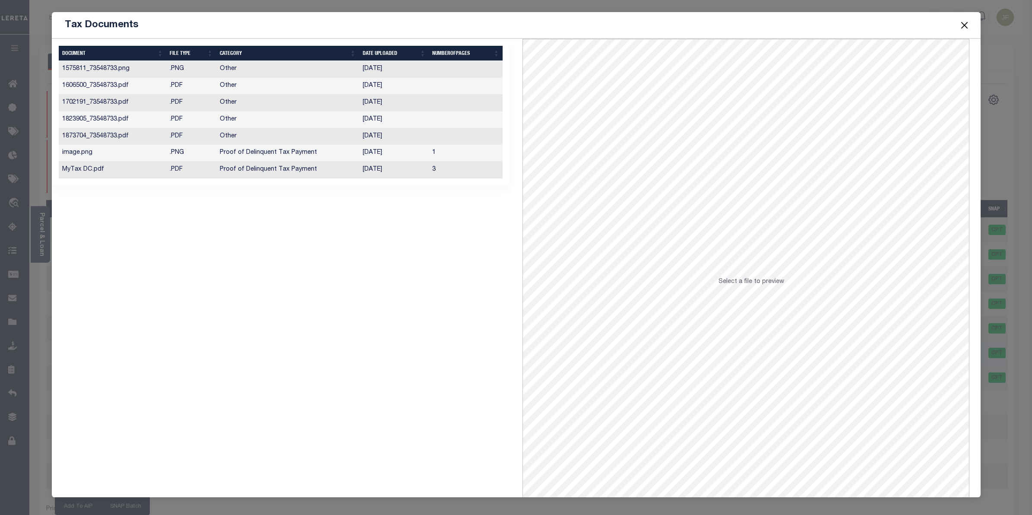
click at [388, 171] on td "[DATE]" at bounding box center [394, 170] width 70 height 17
click at [961, 25] on button "Close" at bounding box center [964, 24] width 11 height 11
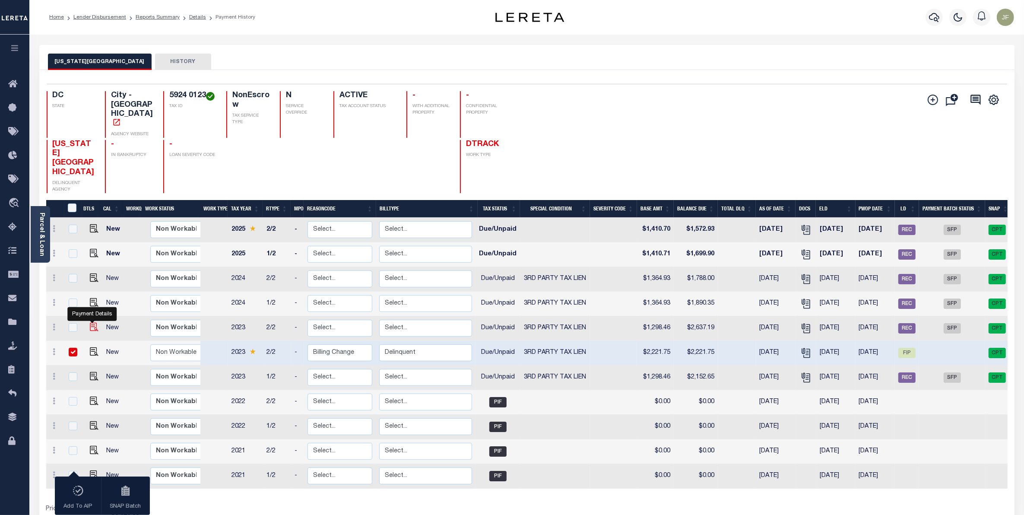
click at [90, 323] on img "" at bounding box center [94, 327] width 9 height 9
checkbox input "true"
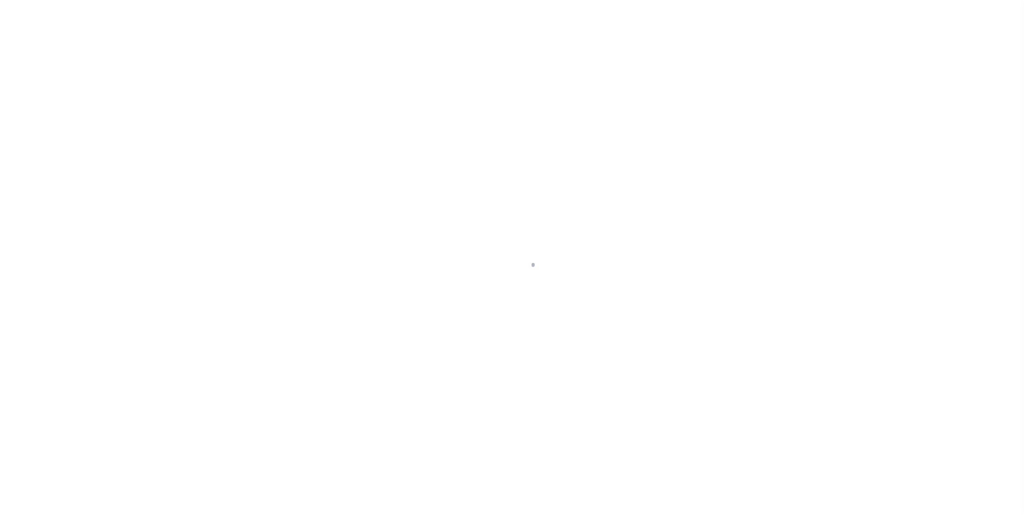
select select "DUE"
select select "20"
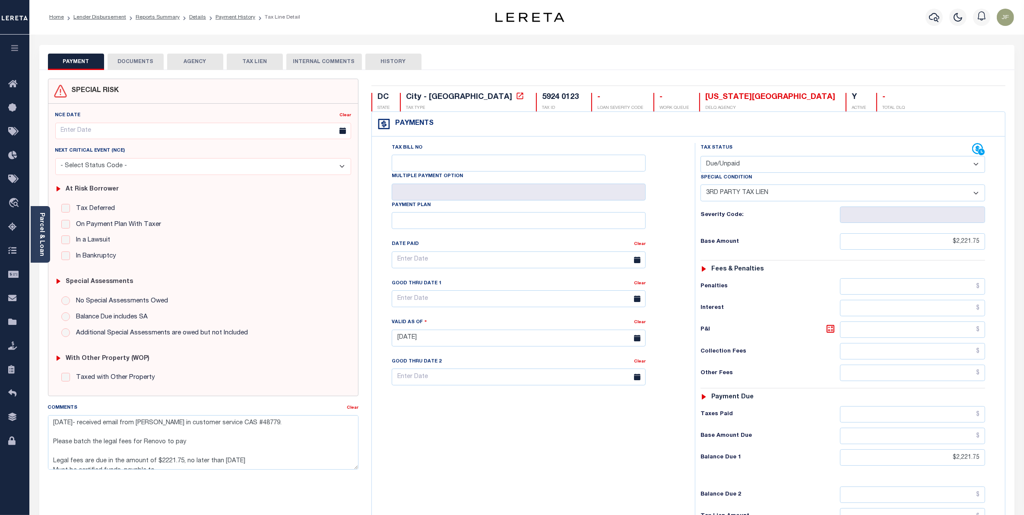
scroll to position [54, 0]
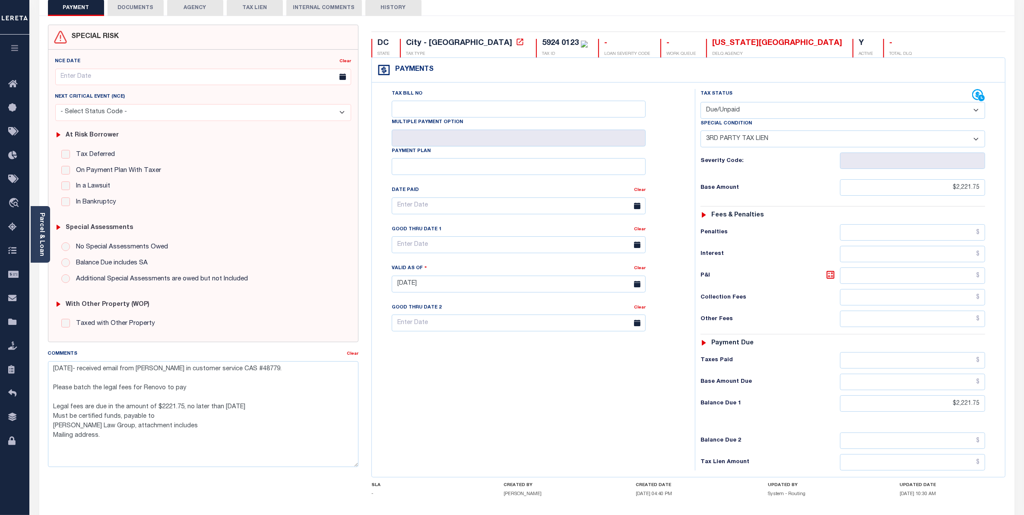
drag, startPoint x: 355, startPoint y: 414, endPoint x: 368, endPoint y: 465, distance: 53.1
click at [368, 465] on div "SPECIAL RISK NCE Date Clear" at bounding box center [526, 293] width 971 height 536
click at [978, 96] on icon at bounding box center [978, 94] width 11 height 11
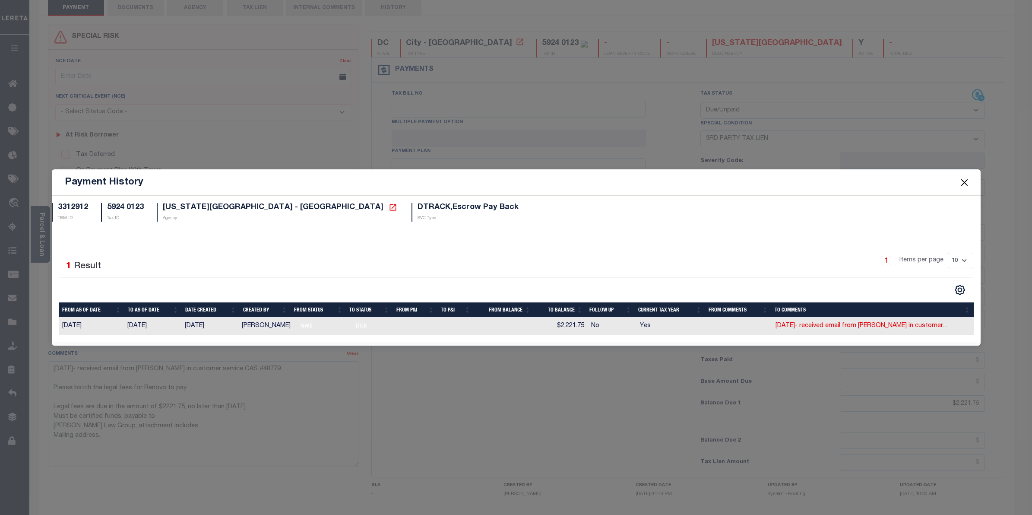
click at [962, 184] on button "Close" at bounding box center [964, 182] width 11 height 11
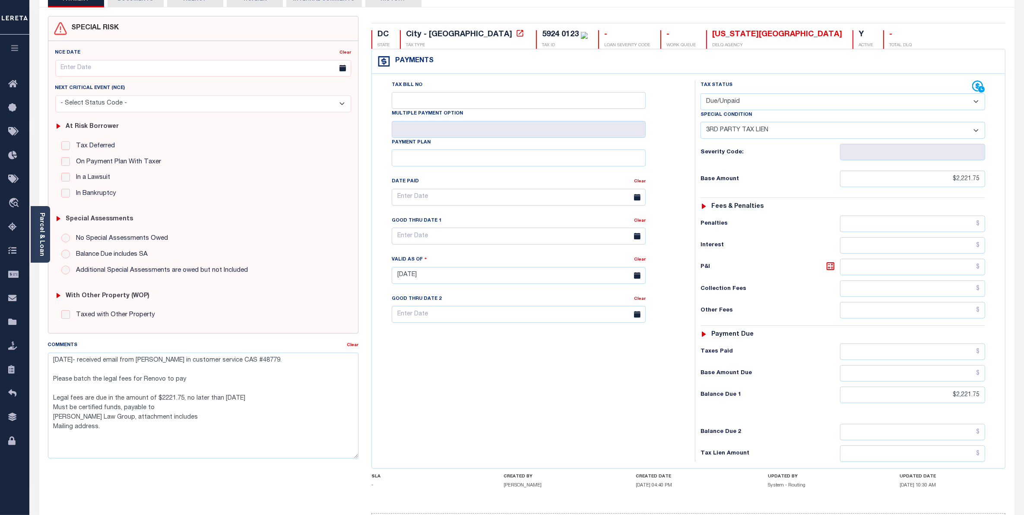
scroll to position [0, 0]
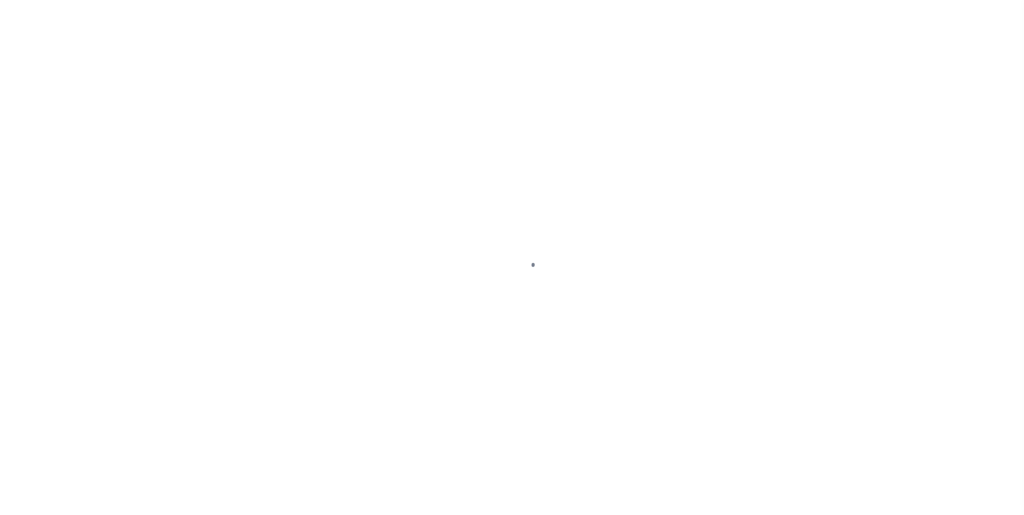
select select "DUE"
select select "20"
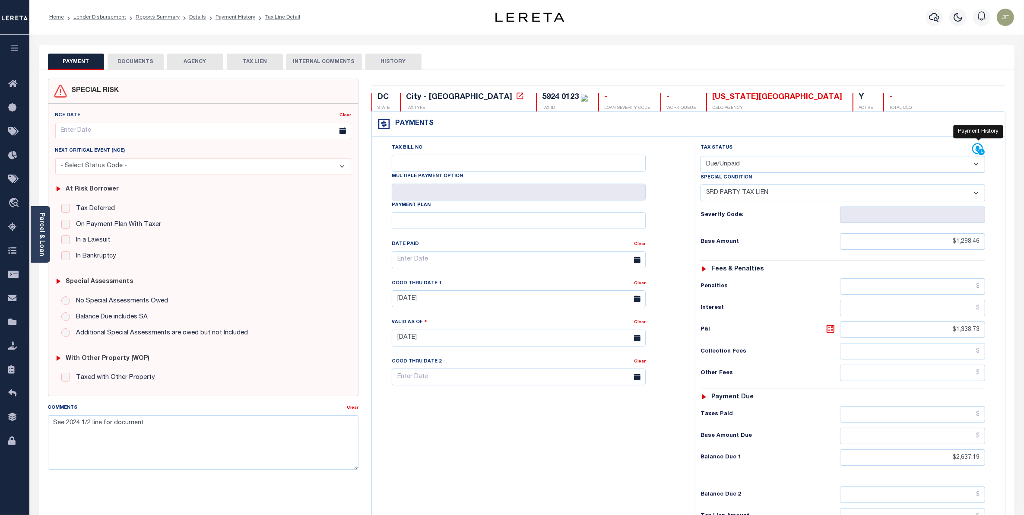
click at [978, 149] on icon at bounding box center [978, 148] width 11 height 11
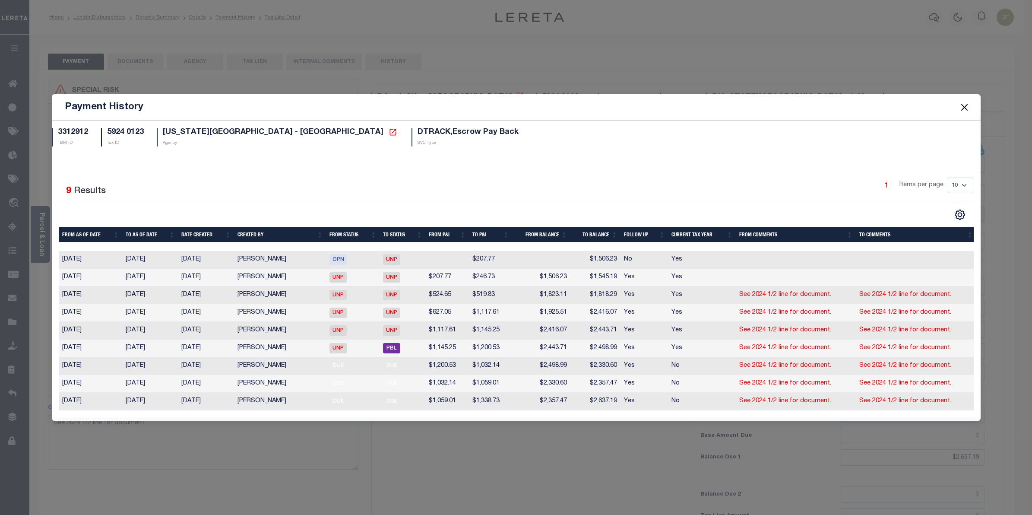
click at [962, 104] on button "Close" at bounding box center [964, 107] width 11 height 11
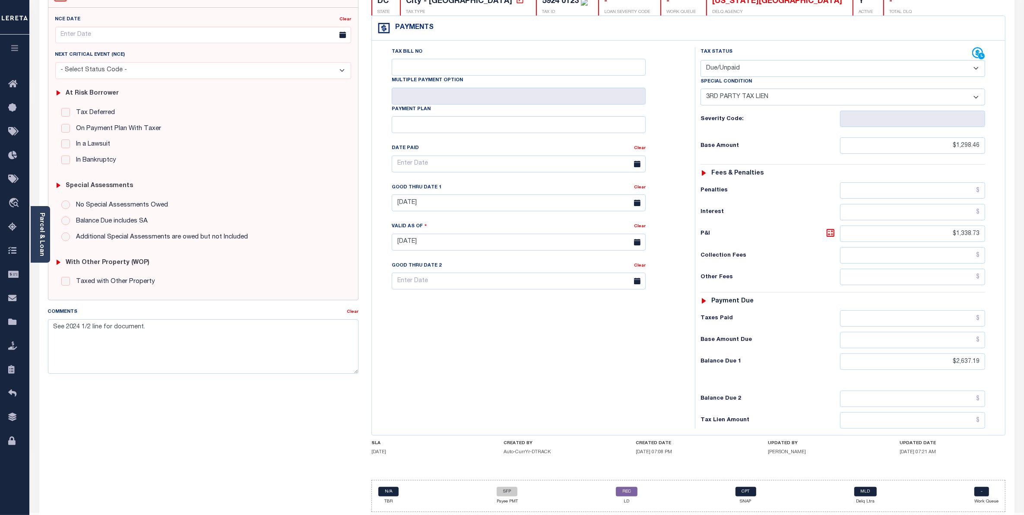
scroll to position [108, 0]
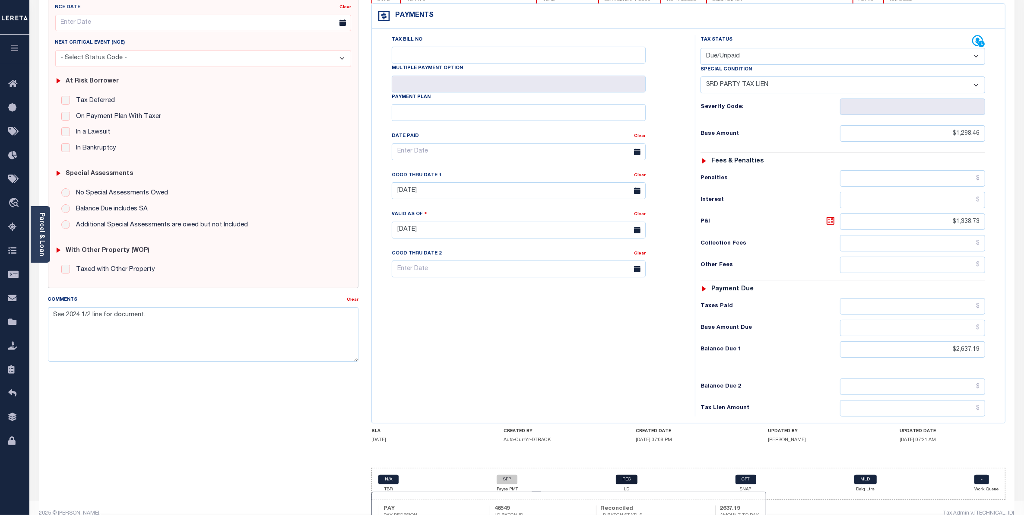
click at [626, 484] on link "REC" at bounding box center [627, 480] width 22 height 10
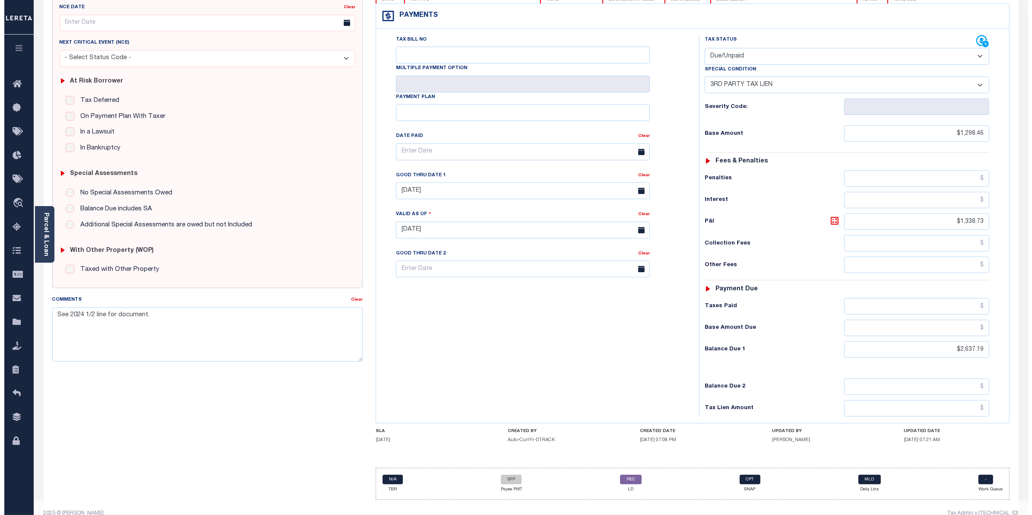
scroll to position [0, 0]
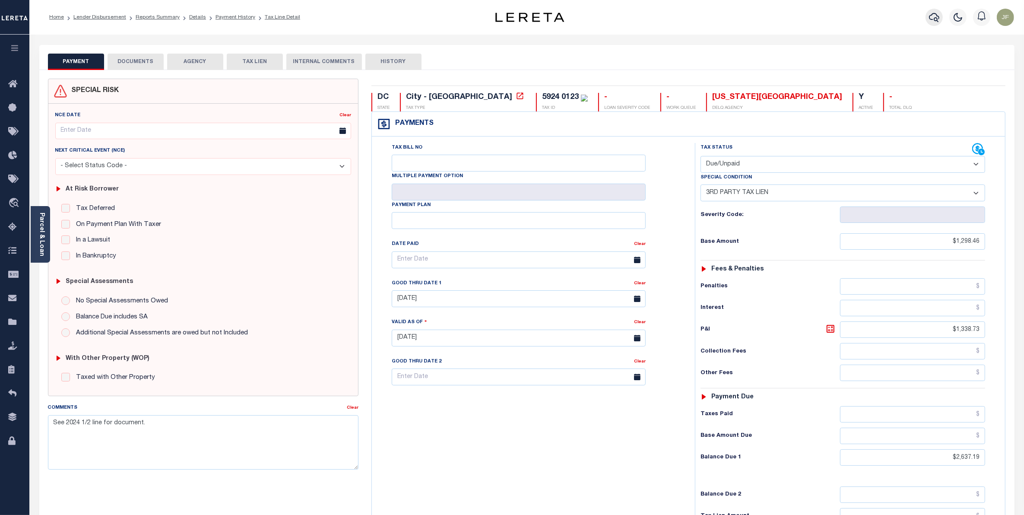
click at [927, 15] on button "button" at bounding box center [934, 17] width 17 height 17
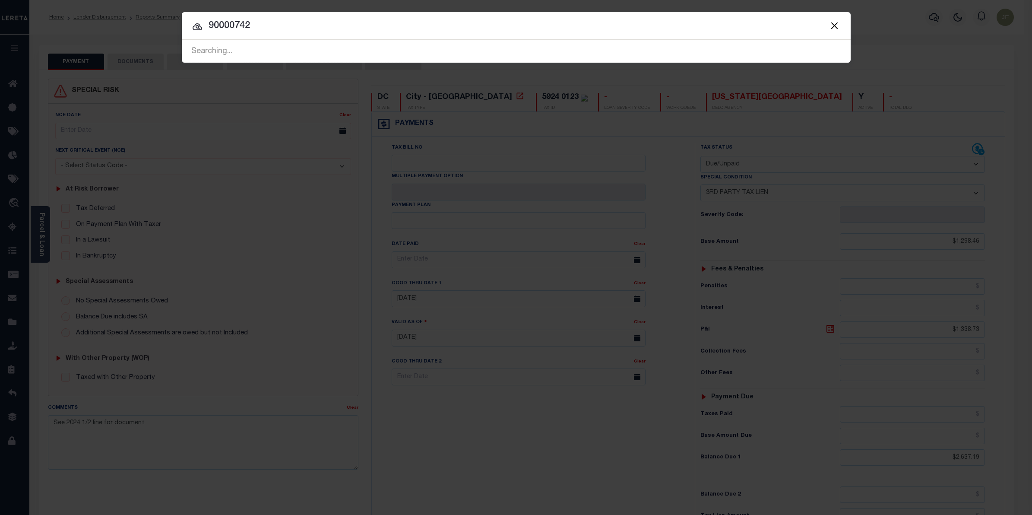
type input "90000742"
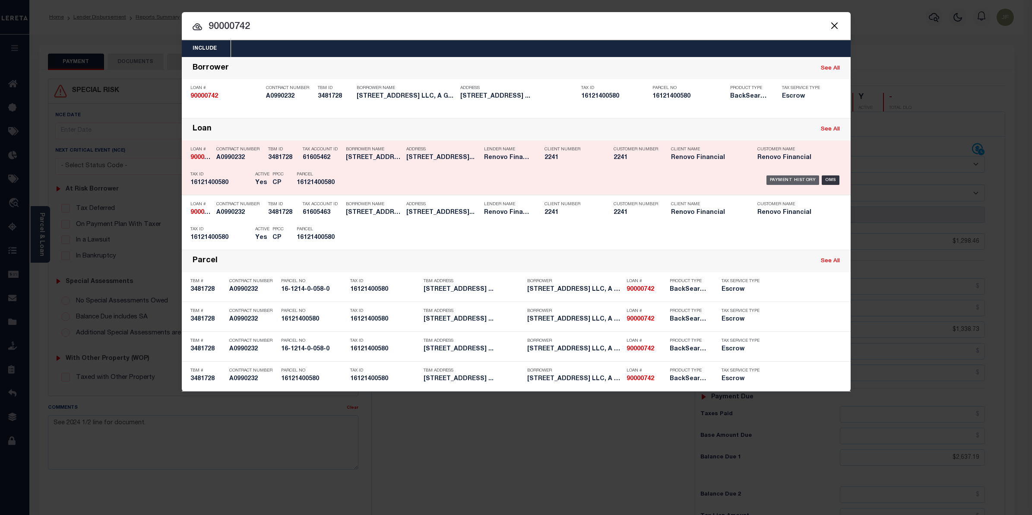
click at [801, 180] on div "Payment History" at bounding box center [793, 180] width 53 height 10
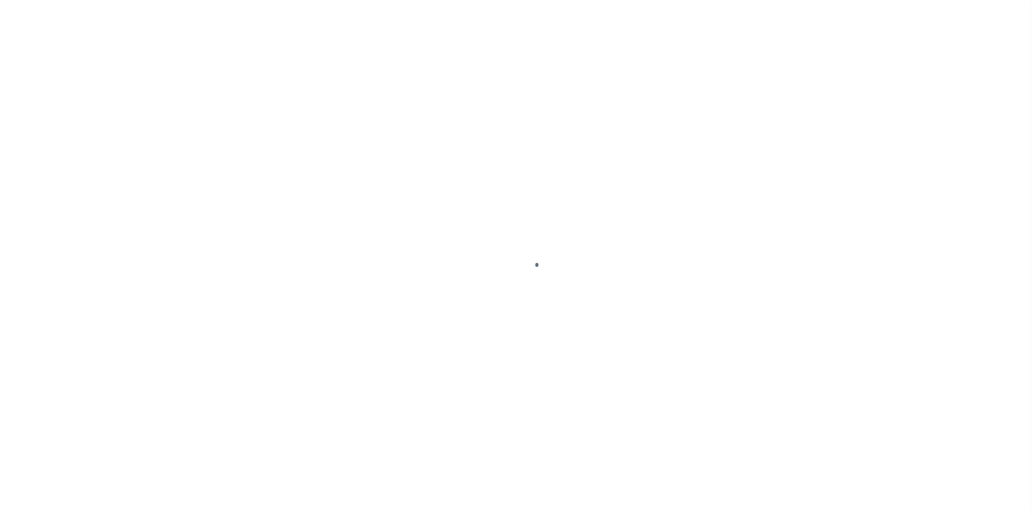
type input "$0.00"
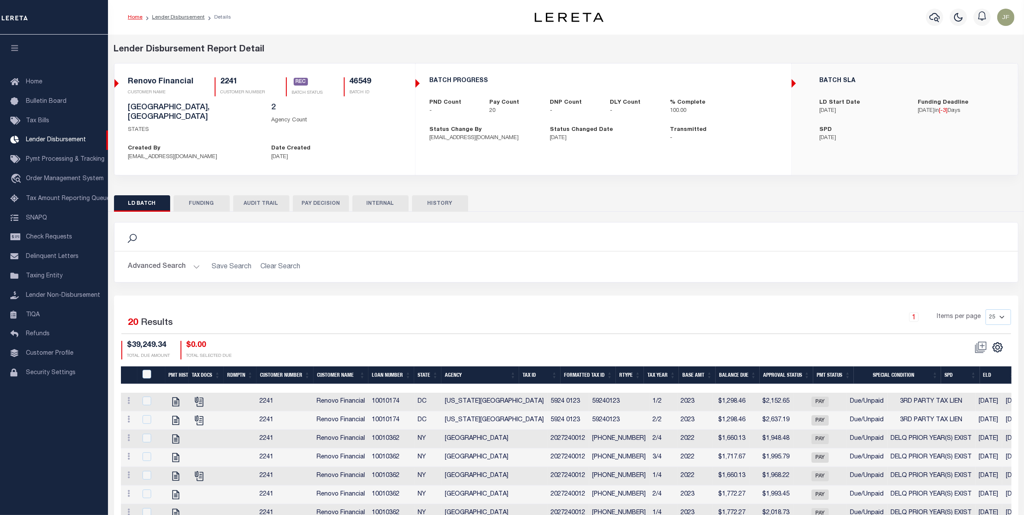
click at [191, 195] on button "FUNDING" at bounding box center [202, 203] width 56 height 16
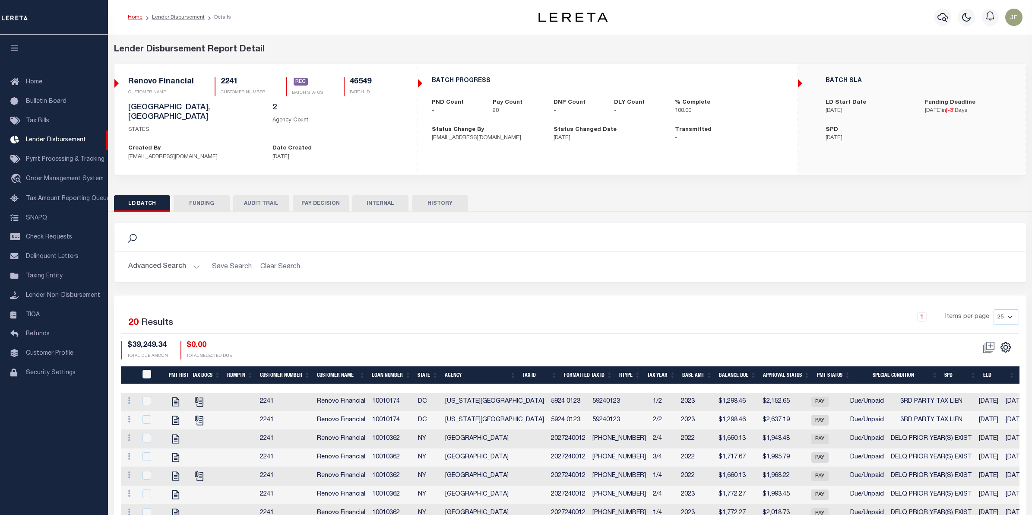
type input "$39,249.34"
type input "$0"
type input "10/07/2025"
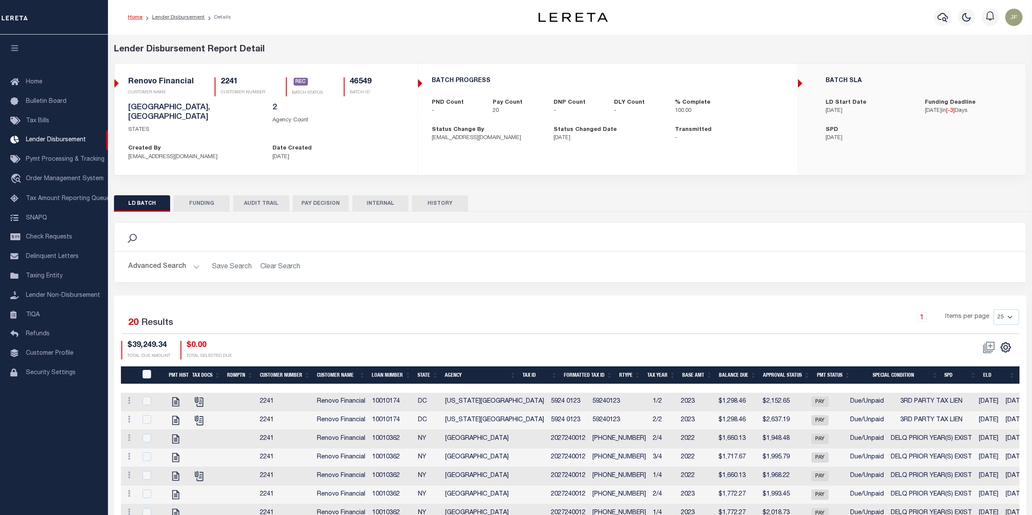
type input "20251007MMQFMP2700226710071642FT03"
type input "10/10/2025"
select select "100"
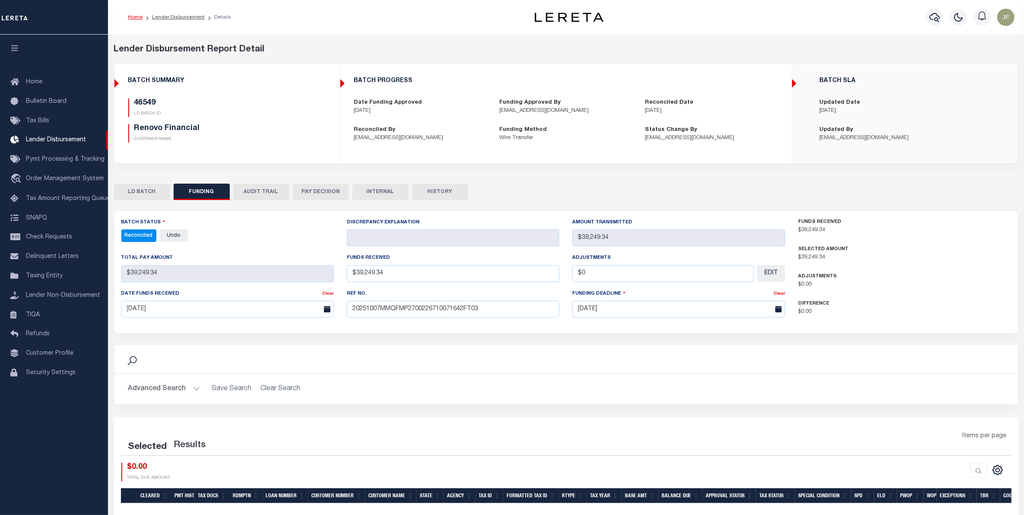
select select "100"
click at [174, 12] on ol "Home Lender Disbursement Details" at bounding box center [179, 17] width 117 height 18
click at [184, 19] on link "Lender Disbursement" at bounding box center [178, 17] width 53 height 5
checkbox input "true"
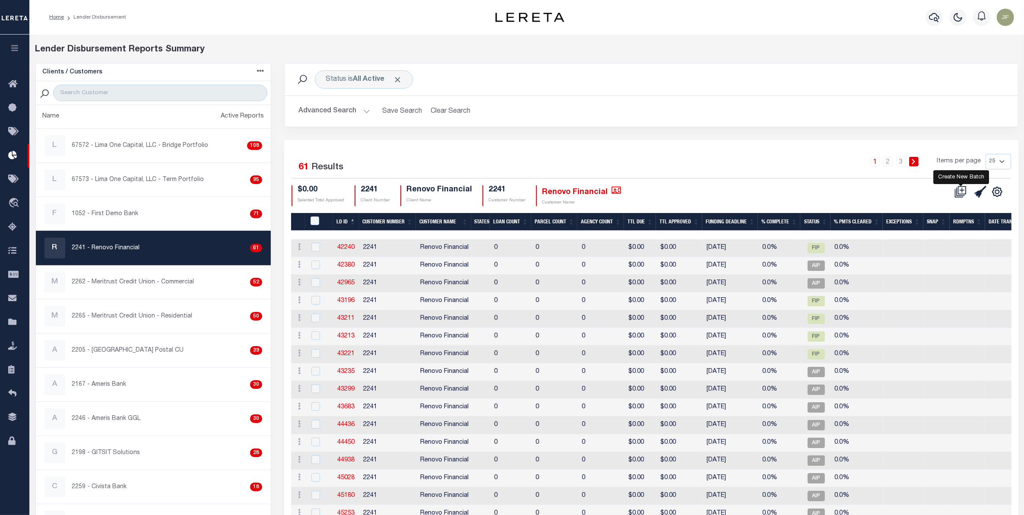
click at [961, 194] on icon at bounding box center [962, 190] width 8 height 8
select select "9"
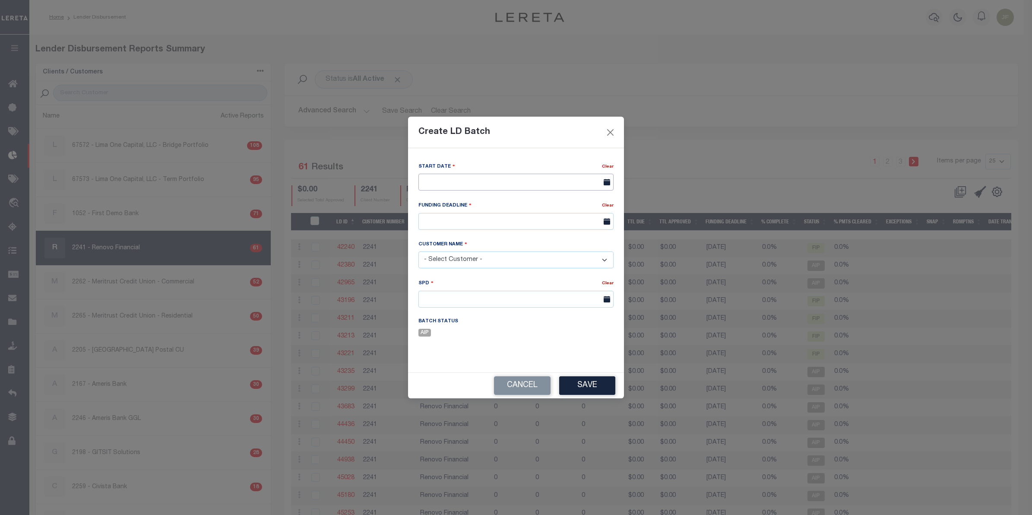
click at [469, 176] on input "text" at bounding box center [516, 182] width 195 height 17
click at [446, 261] on span "13" at bounding box center [446, 263] width 17 height 17
type input "10/13/2025"
click at [457, 223] on input "text" at bounding box center [516, 221] width 195 height 17
click at [522, 302] on span "17" at bounding box center [522, 303] width 17 height 17
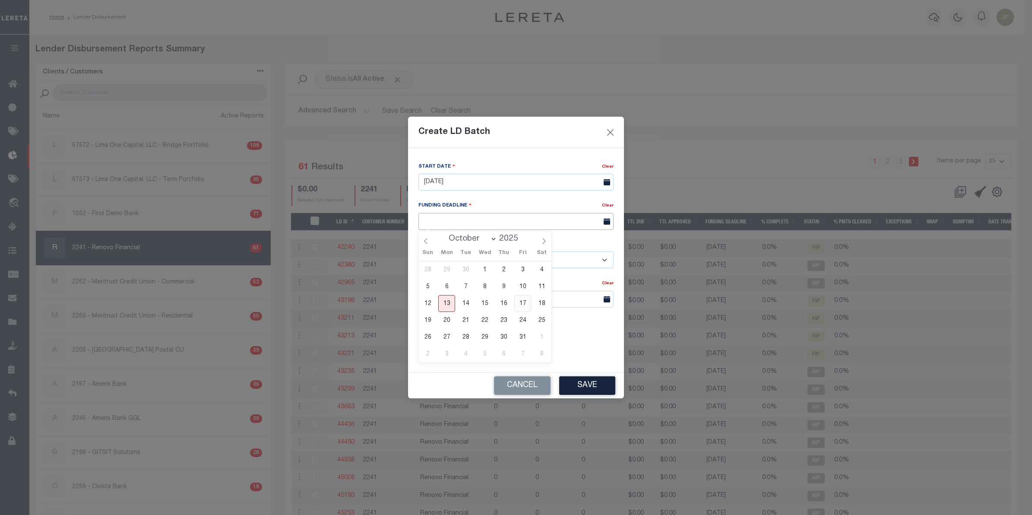
type input "10/17/25"
click at [506, 260] on select "- Select Customer - Accumatch - Refunds All In Credit Union Amarillo National B…" at bounding box center [516, 259] width 195 height 17
select select "2241"
click at [419, 252] on select "- Select Customer - Accumatch - Refunds All In Credit Union Amarillo National B…" at bounding box center [516, 259] width 195 height 17
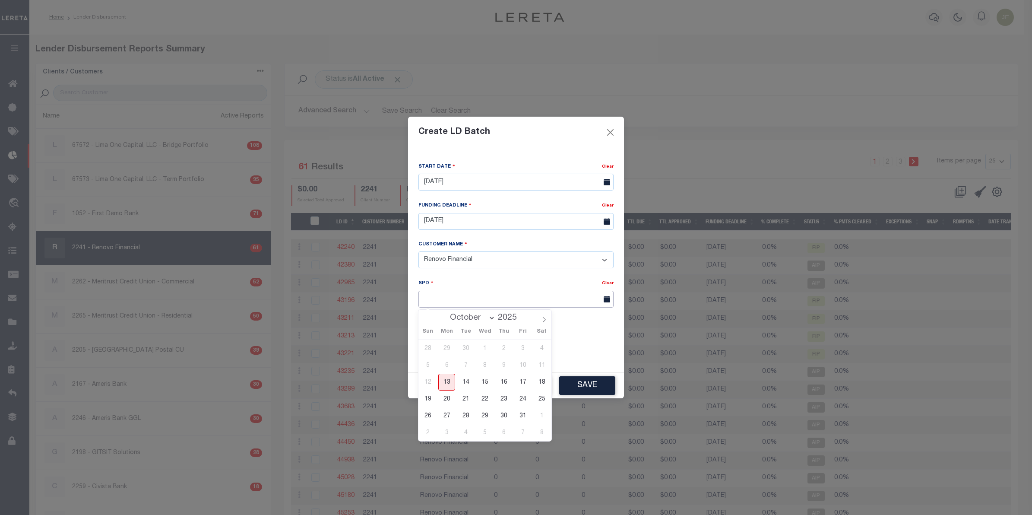
click at [487, 298] on input "text" at bounding box center [516, 299] width 195 height 17
click at [446, 396] on span "20" at bounding box center [446, 398] width 17 height 17
type input "10/20/2025"
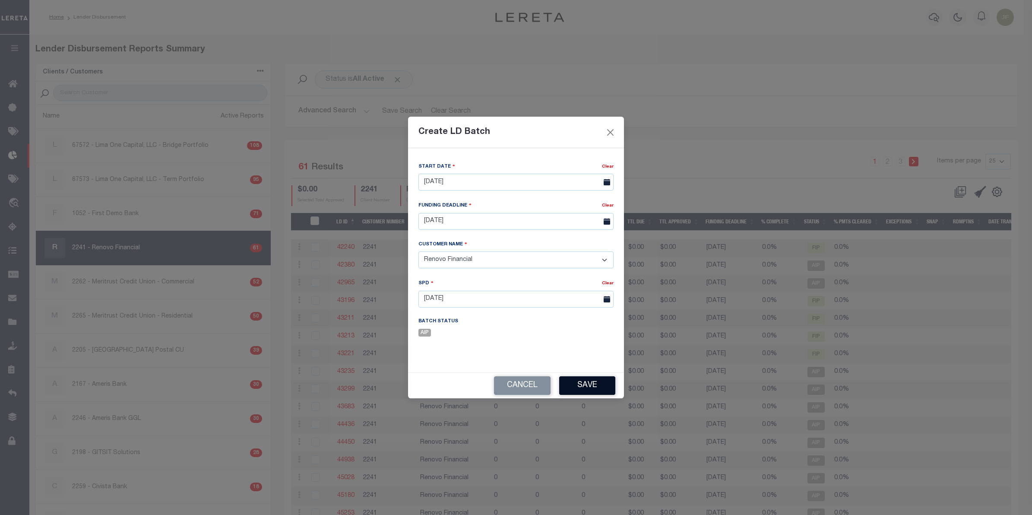
click at [599, 384] on button "Save" at bounding box center [587, 385] width 56 height 19
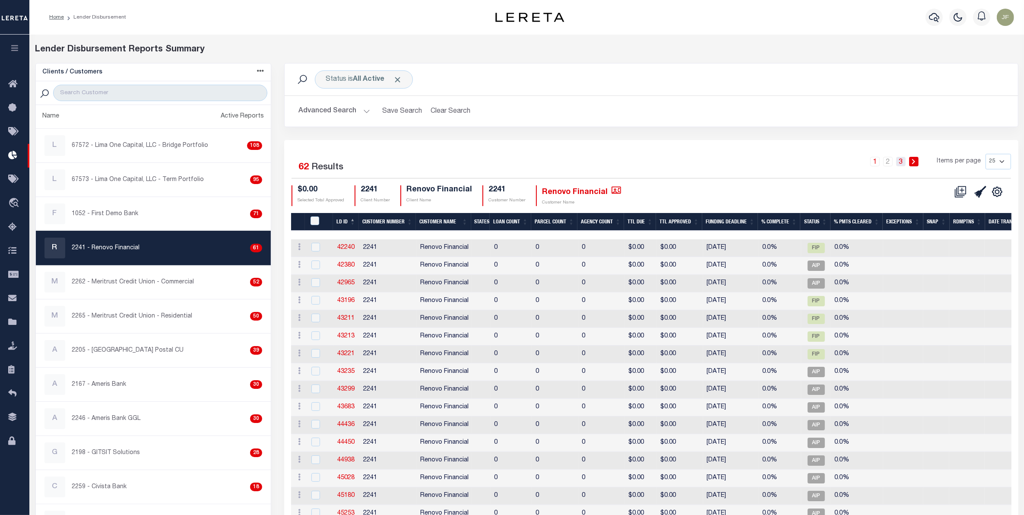
click at [904, 163] on link "3" at bounding box center [901, 162] width 10 height 10
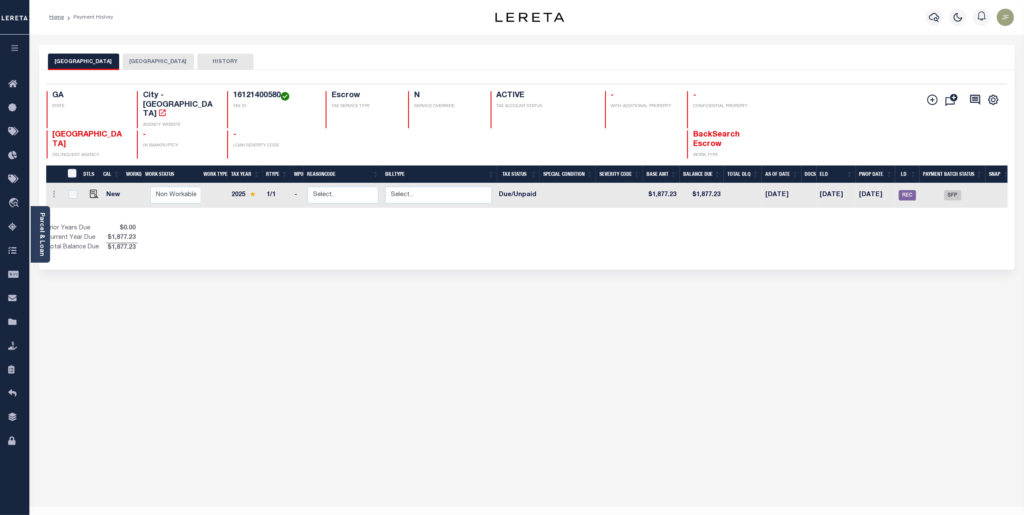
click at [152, 64] on button "[GEOGRAPHIC_DATA]" at bounding box center [158, 62] width 71 height 16
click at [951, 190] on span "SFP" at bounding box center [952, 195] width 17 height 10
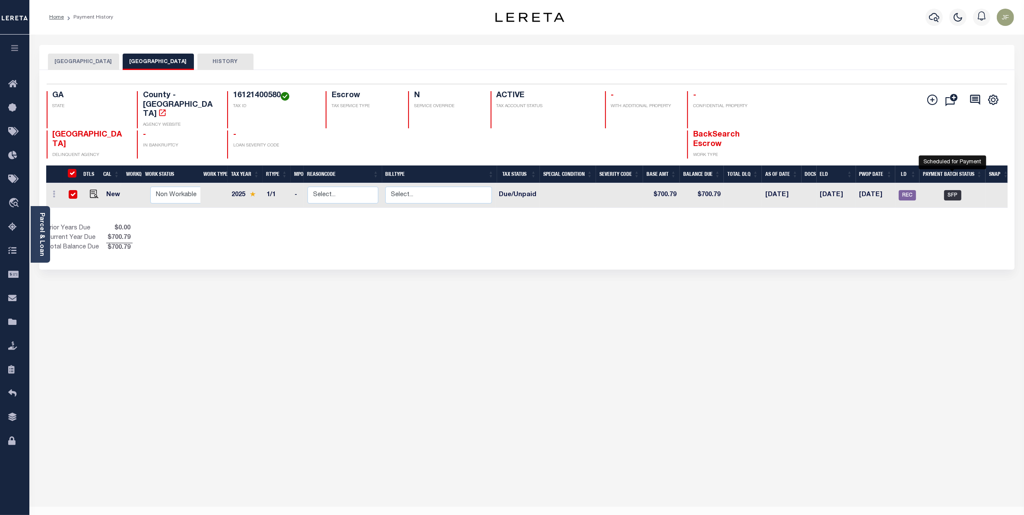
checkbox input "true"
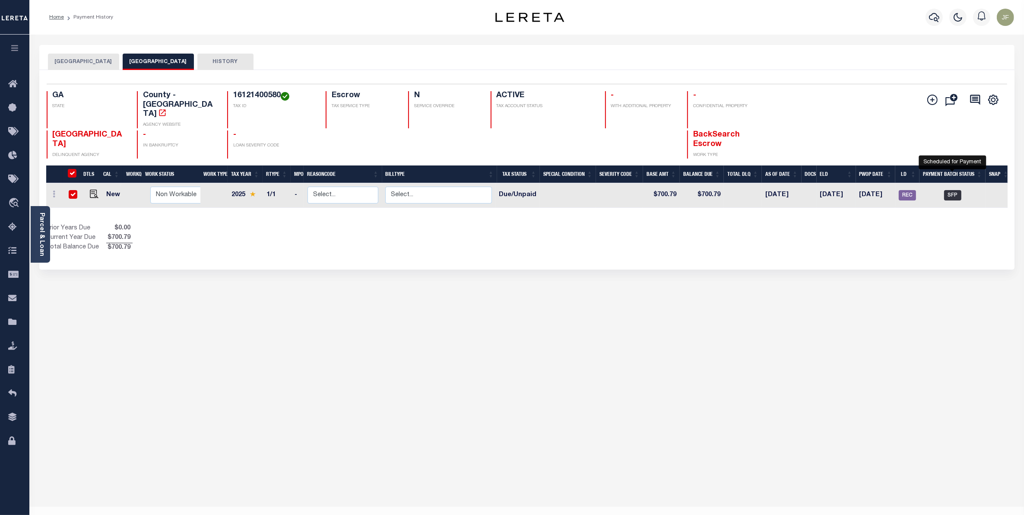
checkbox input "true"
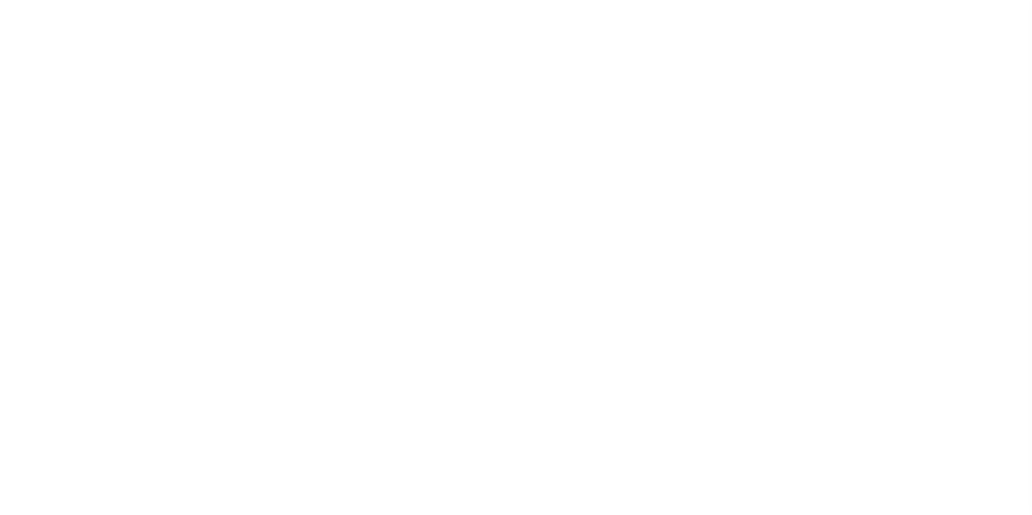
select select "SFP"
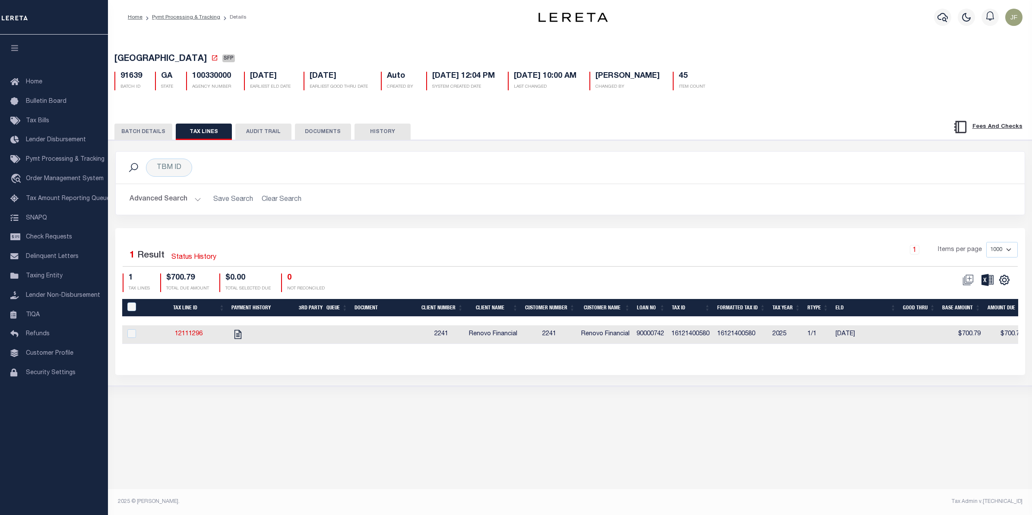
click at [139, 125] on button "BATCH DETAILS" at bounding box center [143, 132] width 58 height 16
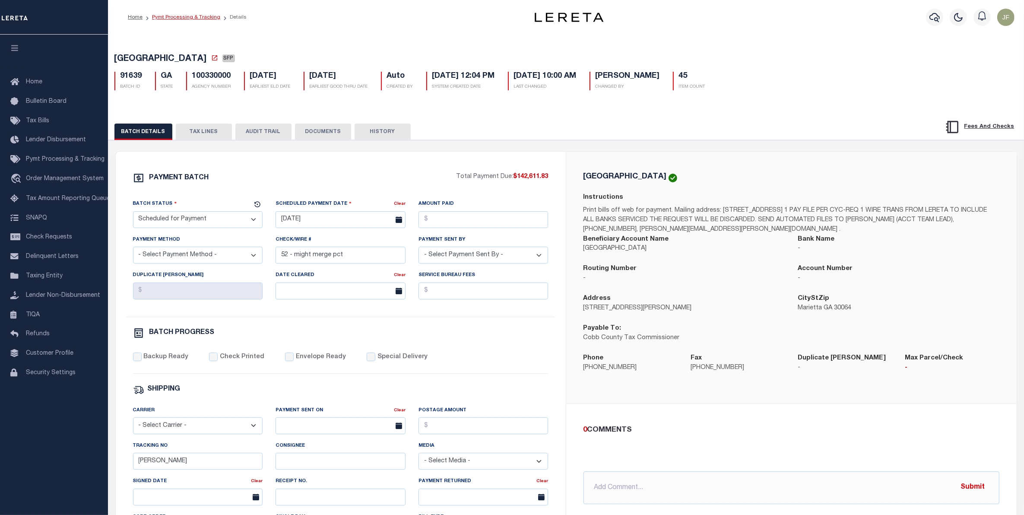
click at [190, 19] on link "Pymt Processing & Tracking" at bounding box center [186, 17] width 68 height 5
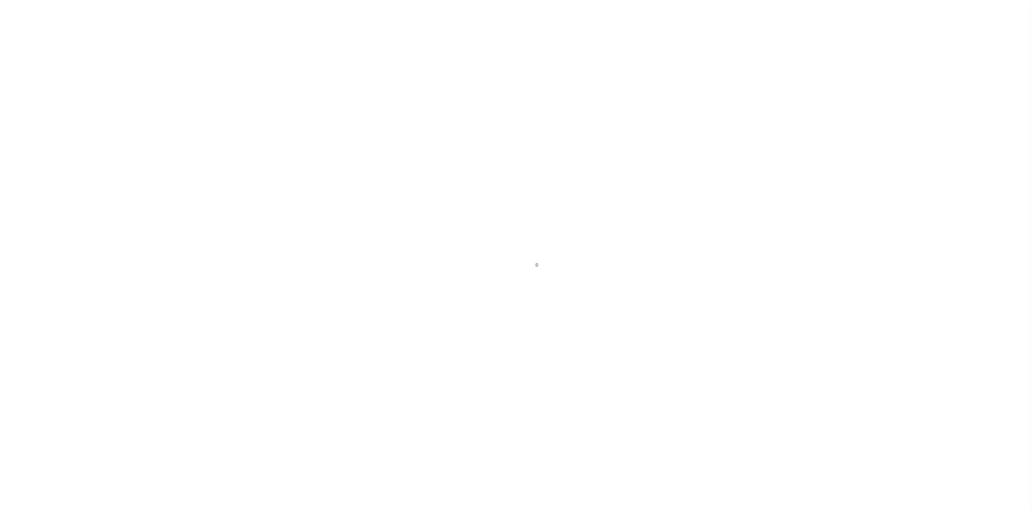
select select
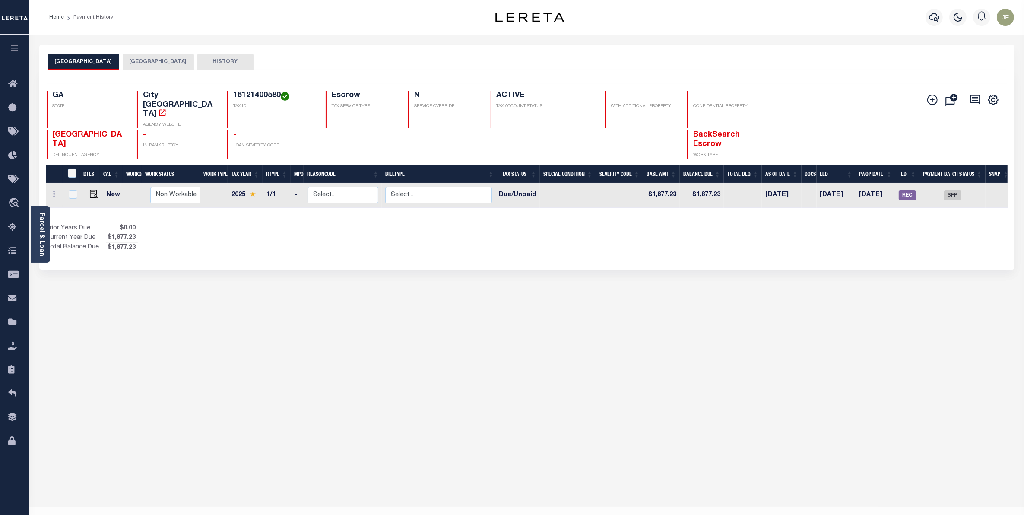
click at [152, 63] on button "[GEOGRAPHIC_DATA]" at bounding box center [158, 62] width 71 height 16
click at [903, 190] on span "REC" at bounding box center [907, 195] width 17 height 10
checkbox input "true"
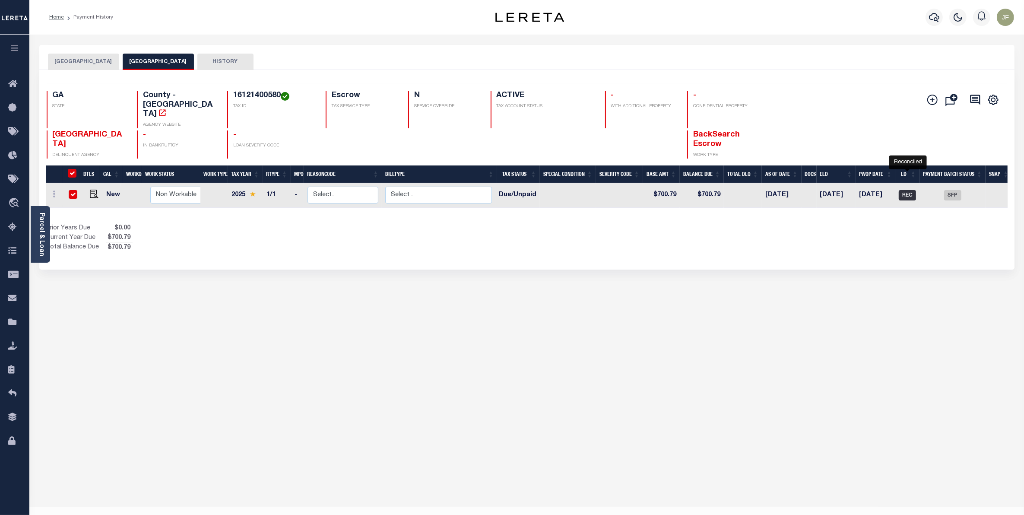
checkbox input "true"
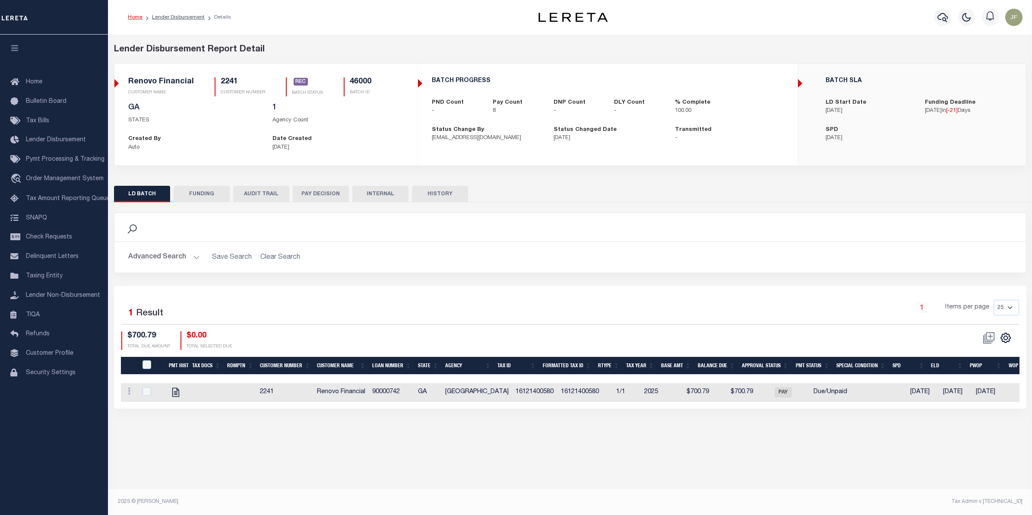
click at [204, 199] on button "FUNDING" at bounding box center [202, 194] width 56 height 16
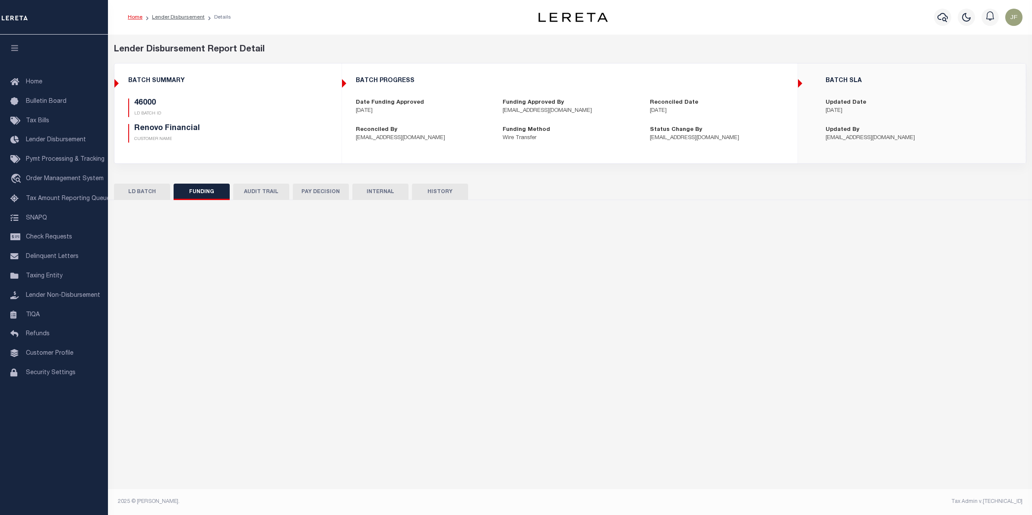
type input "$34,576.8"
type input "$0"
type input "[DATE]"
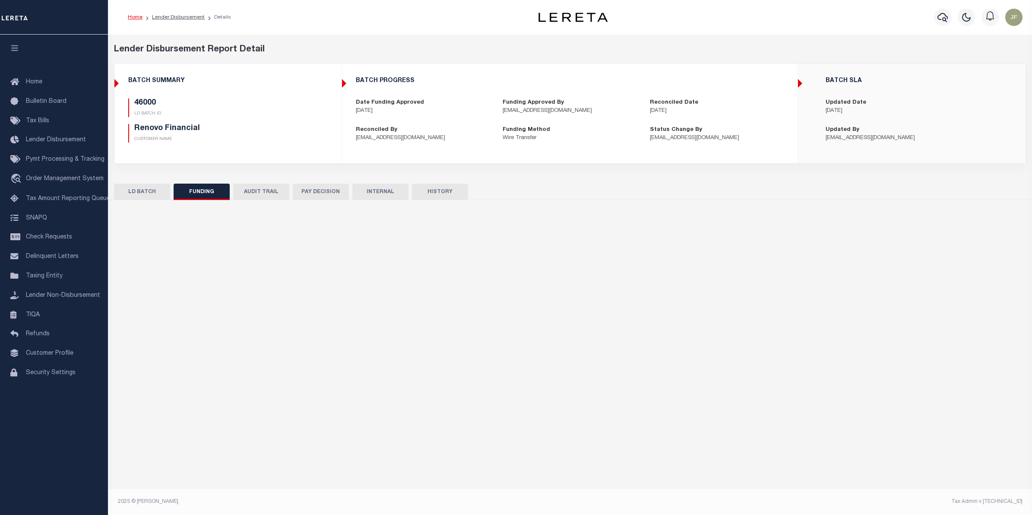
type input "20250918MMQFMP2700345009181802FT03"
type input "[DATE]"
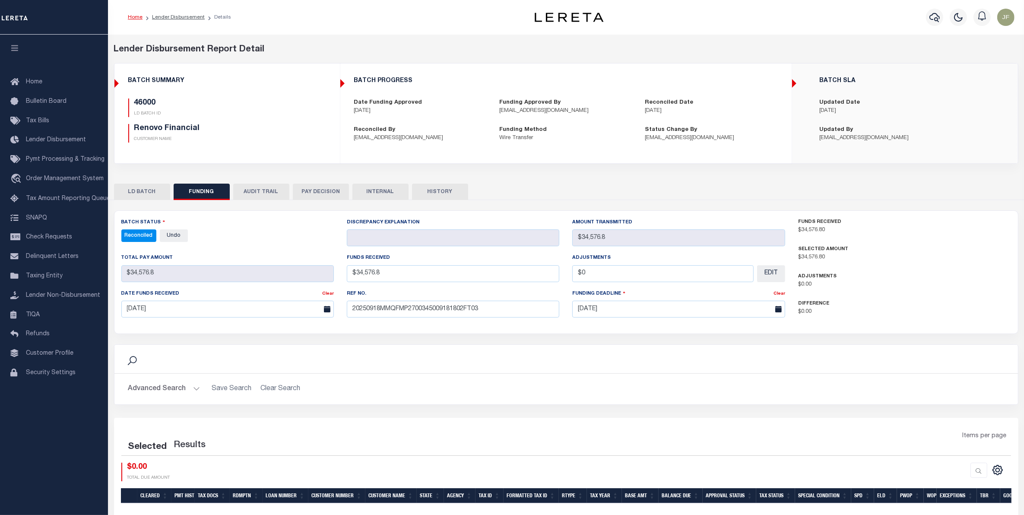
select select "100"
click at [148, 189] on button "LD BATCH" at bounding box center [142, 192] width 56 height 16
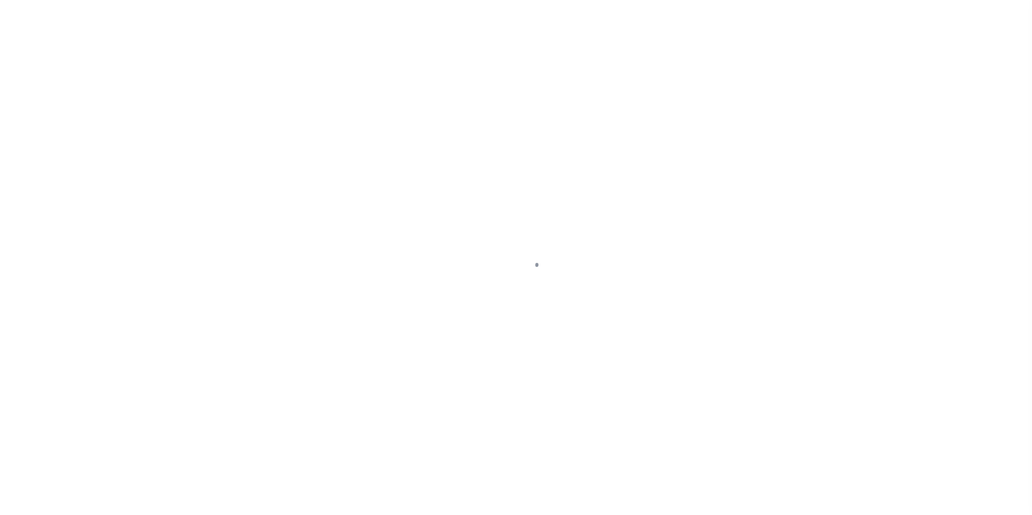
select select
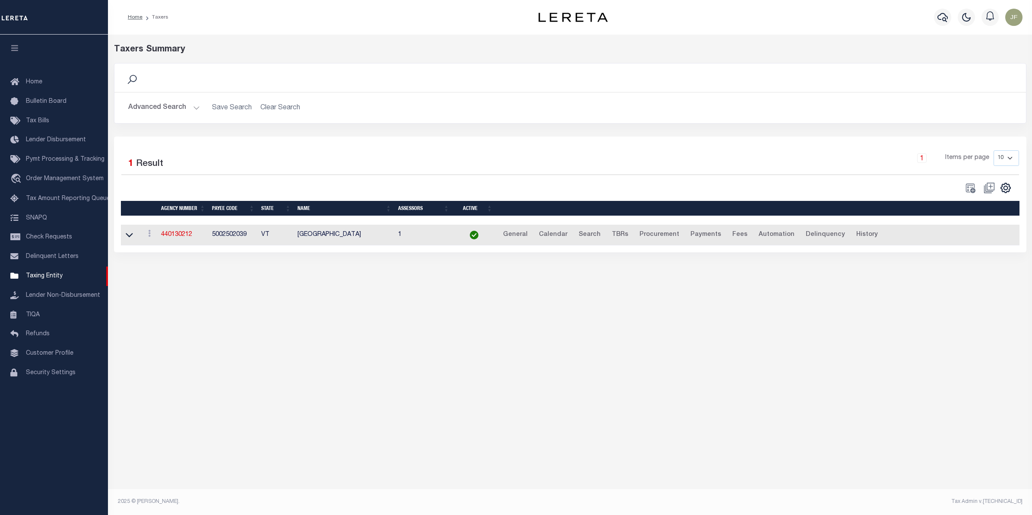
click at [181, 107] on button "Advanced Search" at bounding box center [164, 107] width 72 height 17
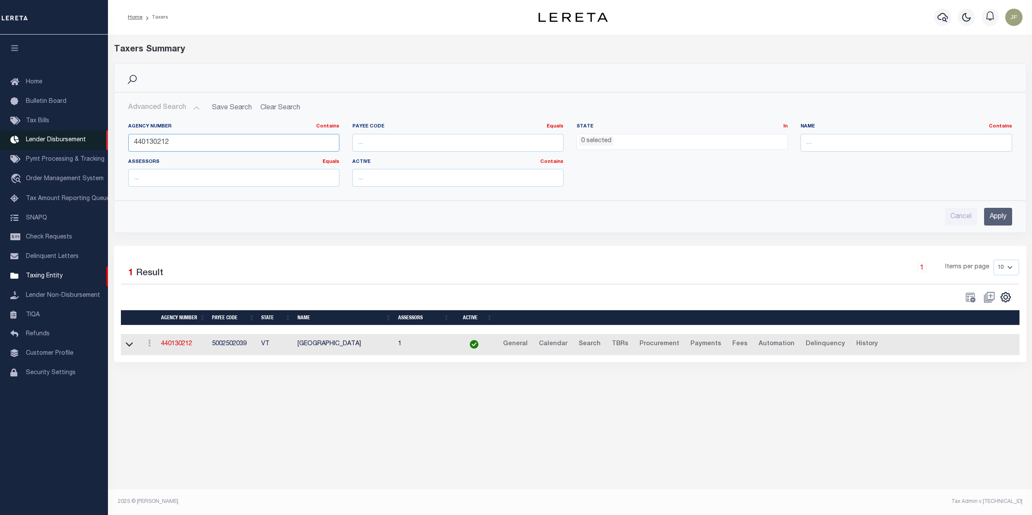
drag, startPoint x: 206, startPoint y: 138, endPoint x: 42, endPoint y: 137, distance: 164.6
click at [42, 137] on div "Home Taxers Profile" at bounding box center [516, 249] width 1032 height 498
click at [229, 184] on input "number" at bounding box center [233, 178] width 211 height 18
click at [302, 173] on input "number" at bounding box center [233, 178] width 211 height 18
click at [627, 142] on ul "0 selected" at bounding box center [682, 140] width 210 height 12
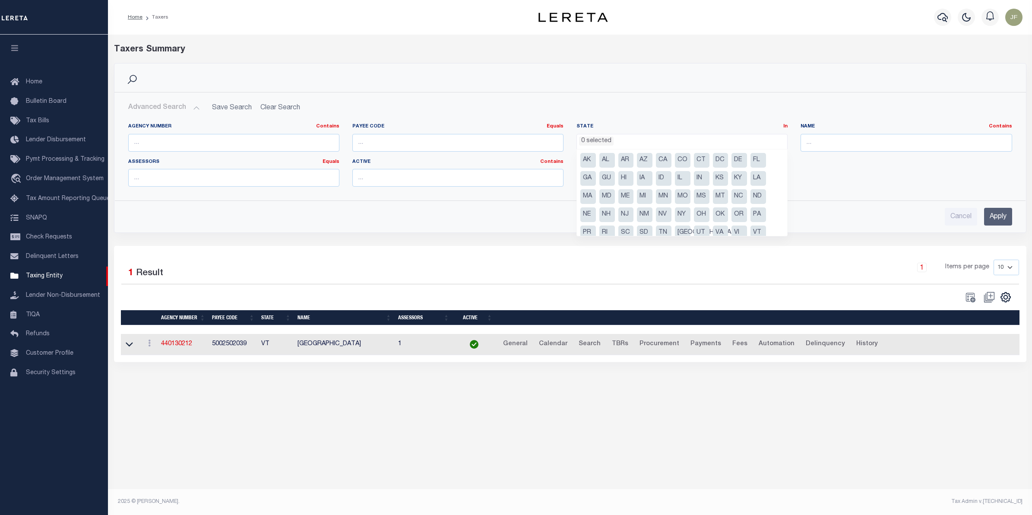
click at [586, 178] on li "GA" at bounding box center [589, 178] width 16 height 15
select select "GA"
click at [819, 145] on input "text" at bounding box center [906, 143] width 211 height 18
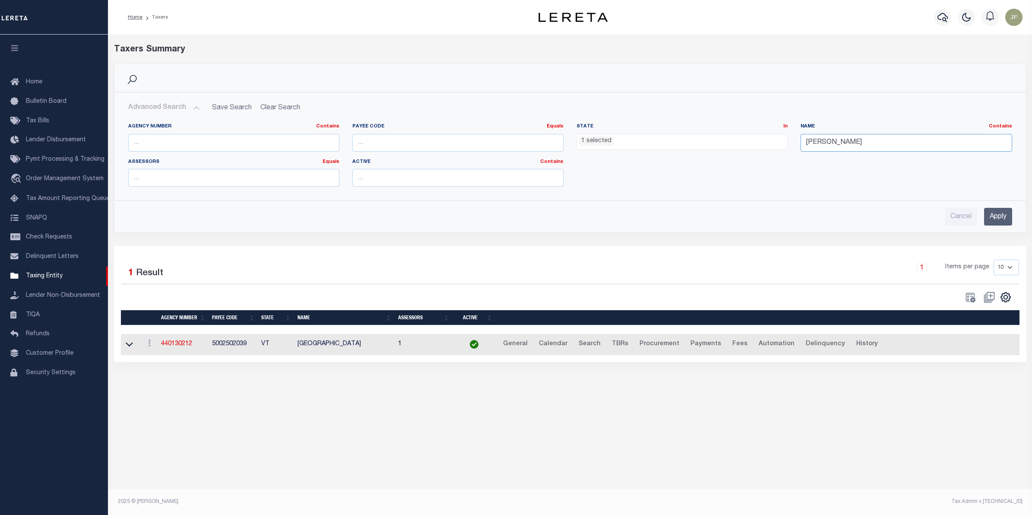
type input "COBB"
click at [992, 214] on input "Apply" at bounding box center [998, 217] width 28 height 18
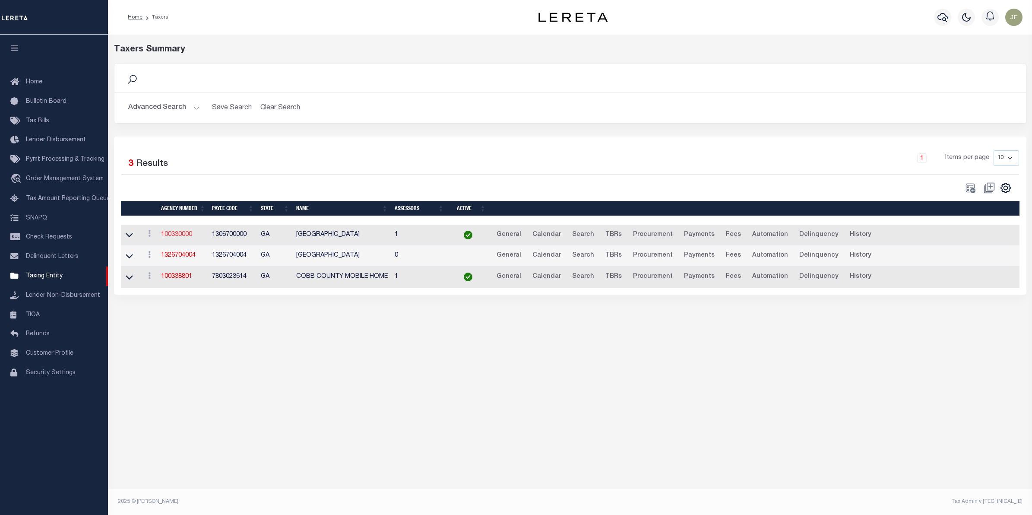
click at [177, 235] on link "100330000" at bounding box center [176, 235] width 31 height 6
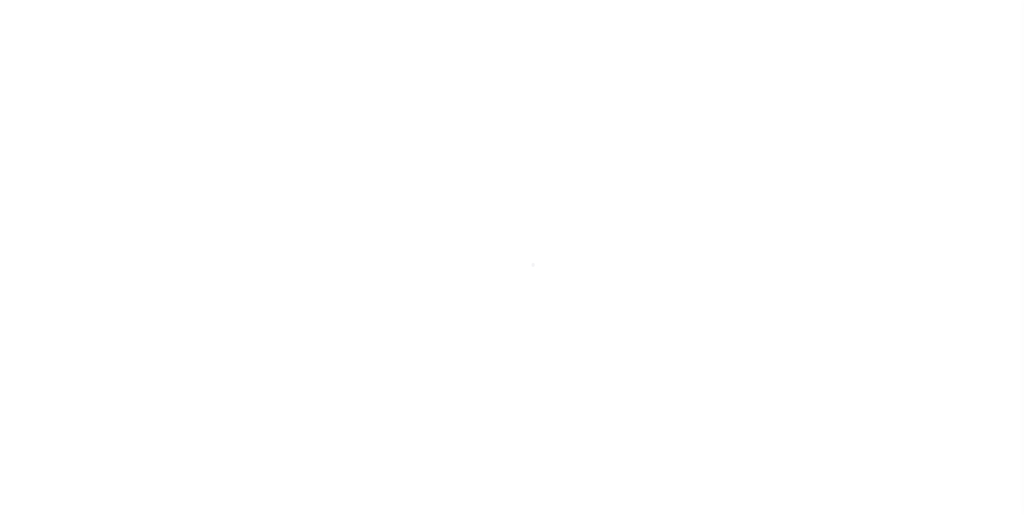
select select
checkbox input "false"
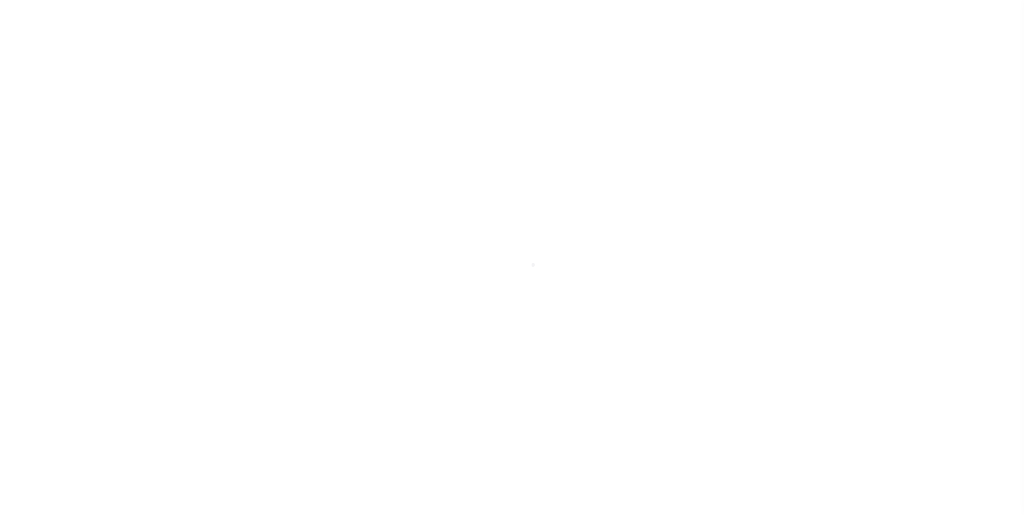
checkbox input "false"
checkbox input "true"
type input "1306700000"
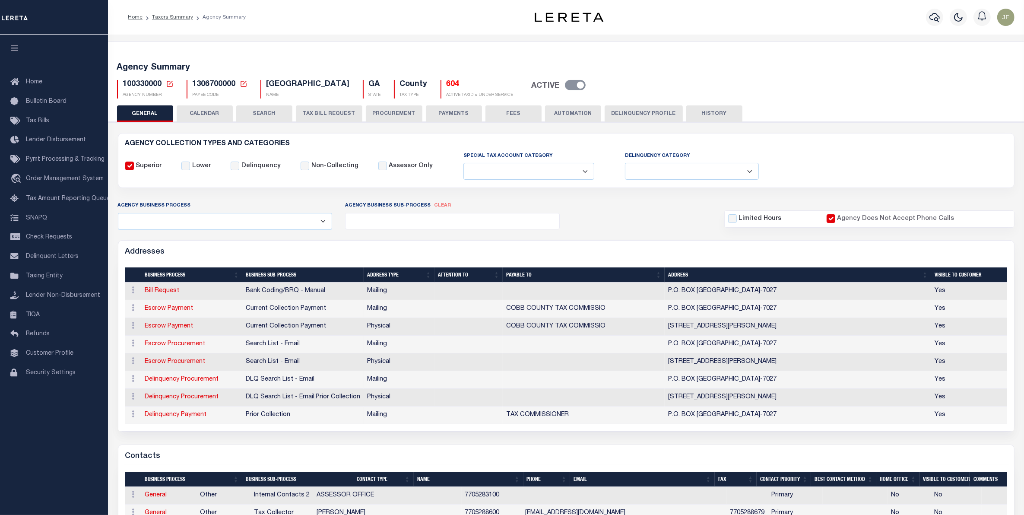
click at [206, 116] on button "CALENDAR" at bounding box center [205, 113] width 56 height 16
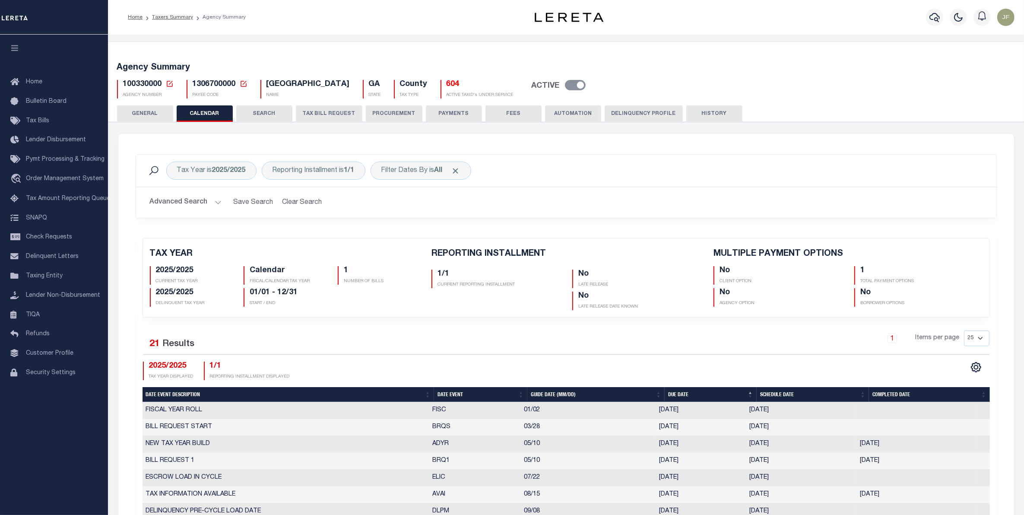
checkbox input "false"
type input "1"
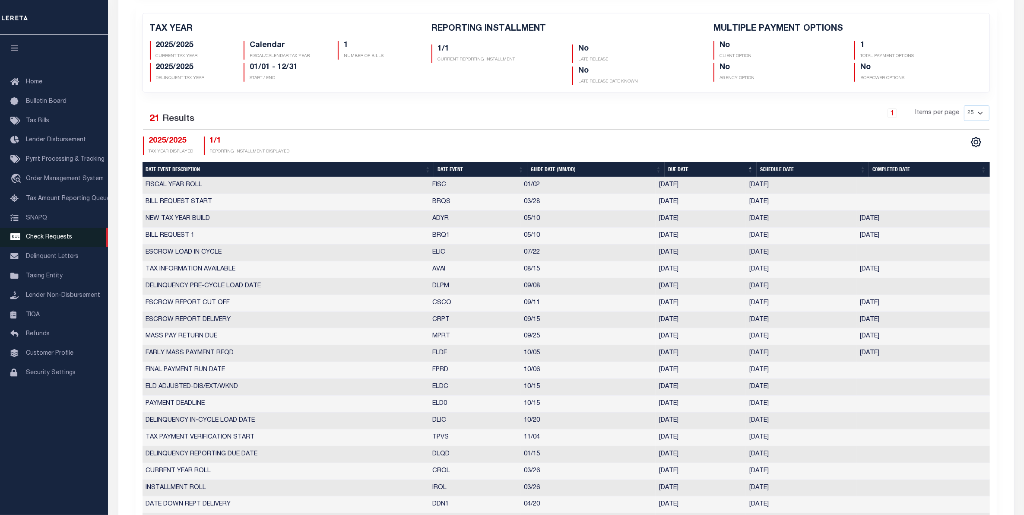
scroll to position [108, 0]
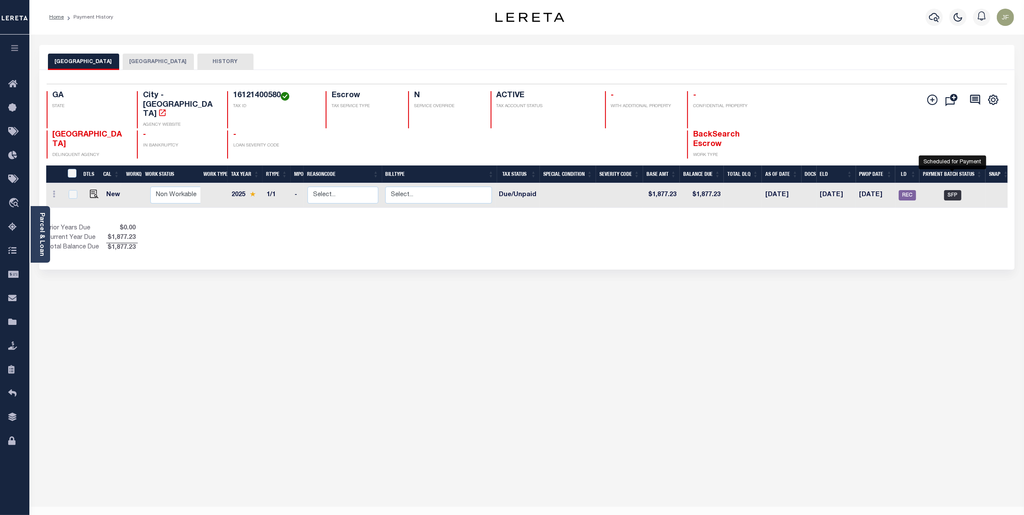
click at [957, 190] on span "SFP" at bounding box center [952, 195] width 17 height 10
checkbox input "true"
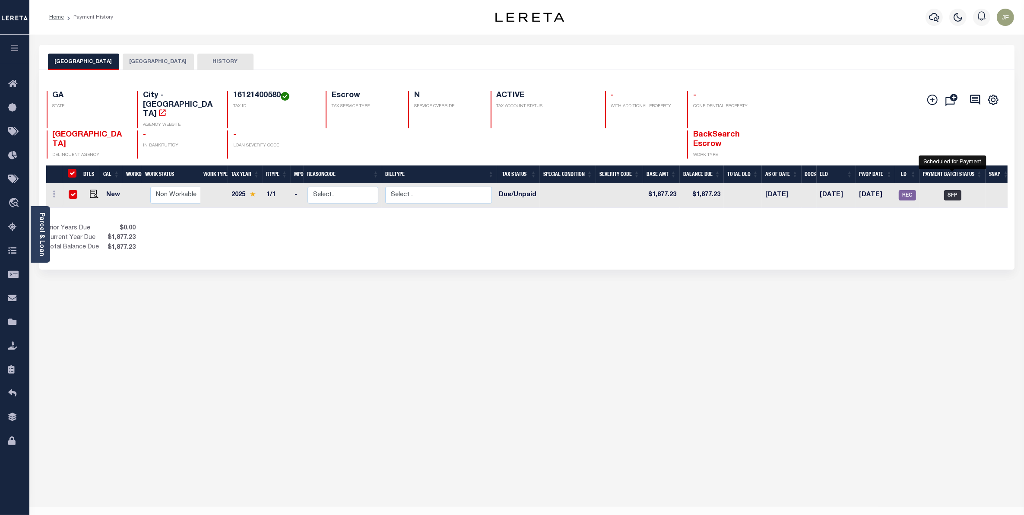
checkbox input "true"
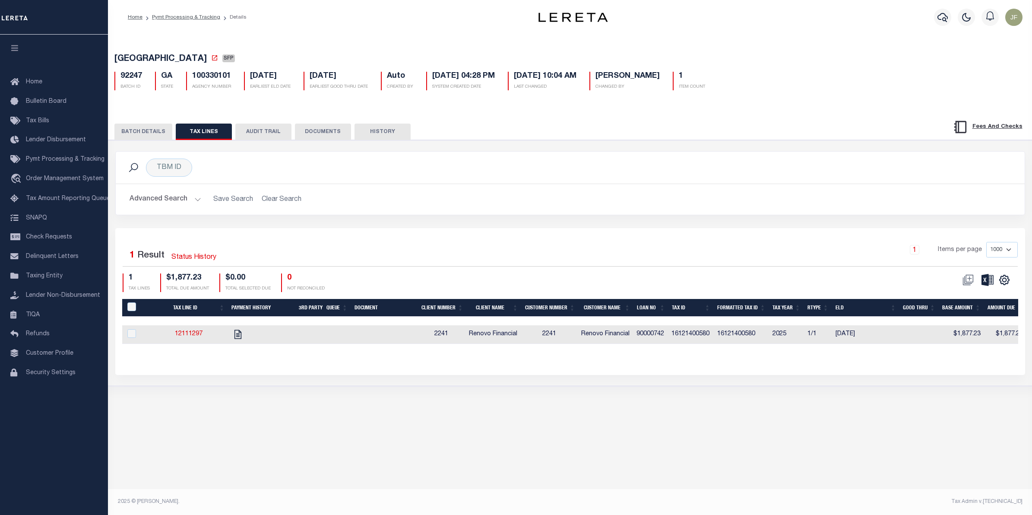
click at [134, 132] on button "BATCH DETAILS" at bounding box center [143, 132] width 58 height 16
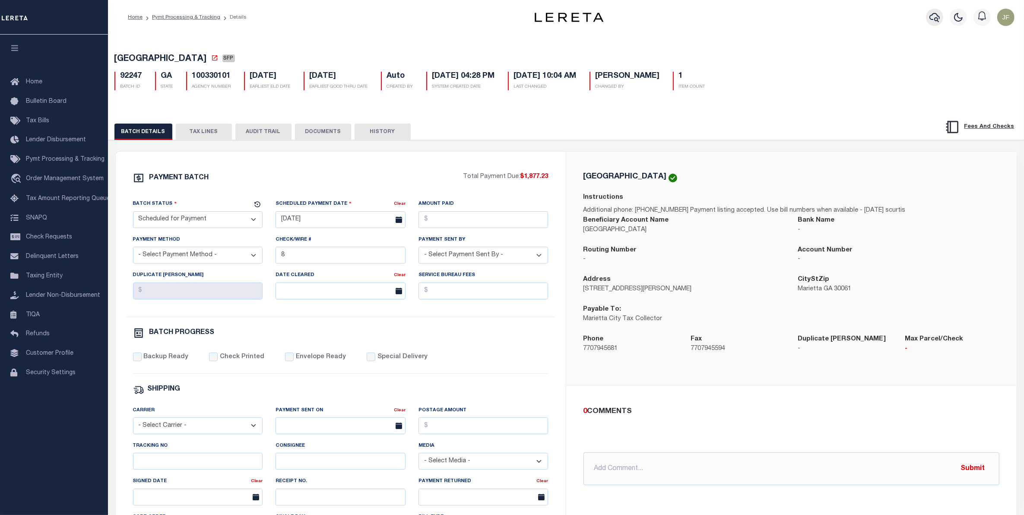
click at [939, 16] on icon "button" at bounding box center [935, 17] width 10 height 9
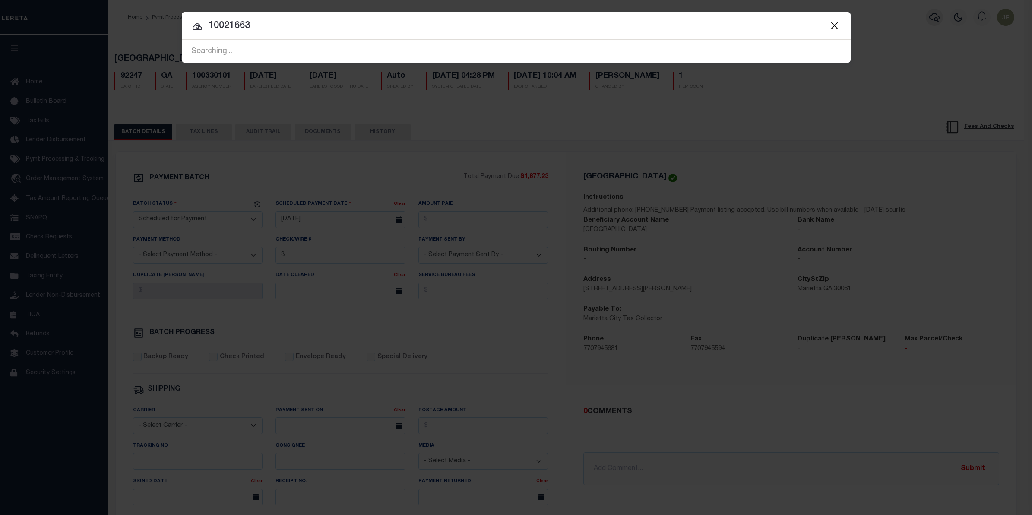
type input "10021663"
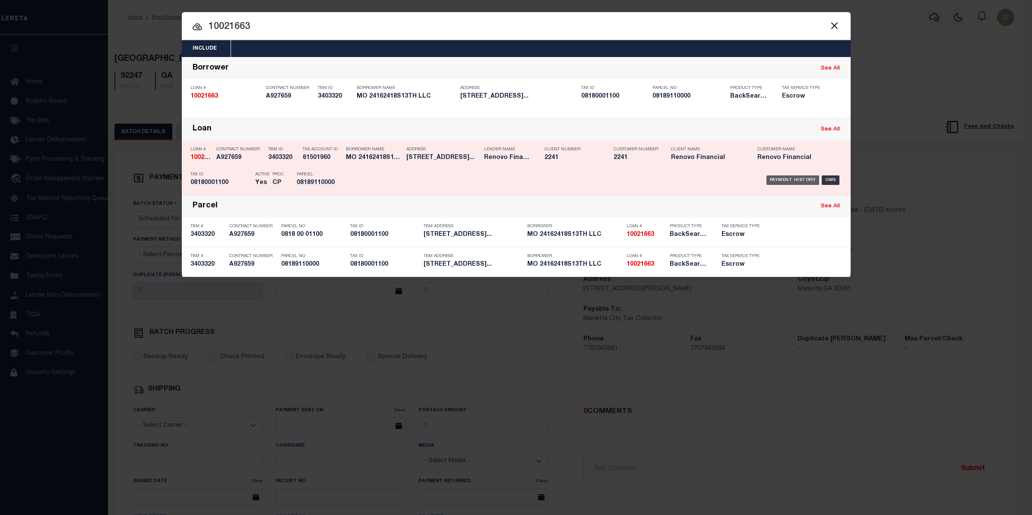
click at [791, 176] on div "Payment History" at bounding box center [793, 180] width 53 height 10
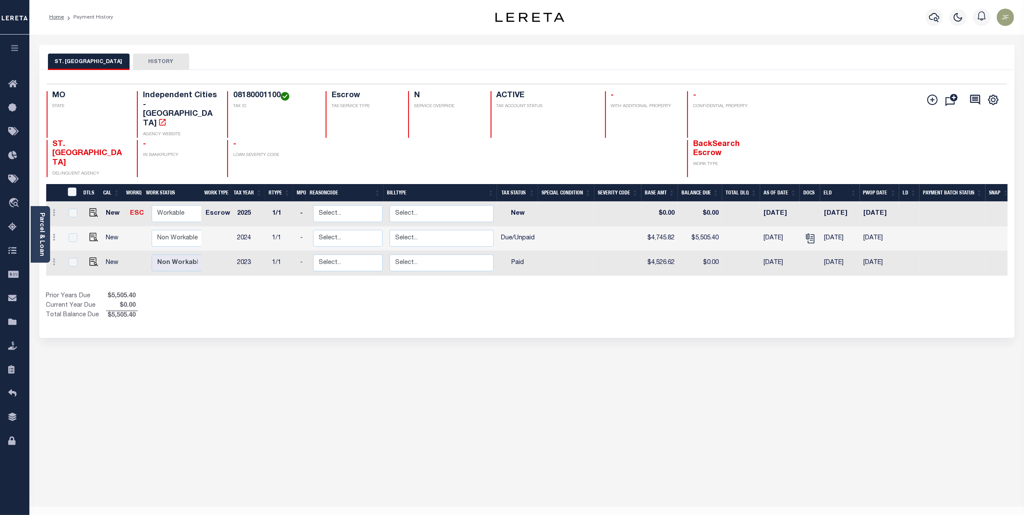
click at [42, 222] on link "Parcel & Loan" at bounding box center [41, 235] width 6 height 44
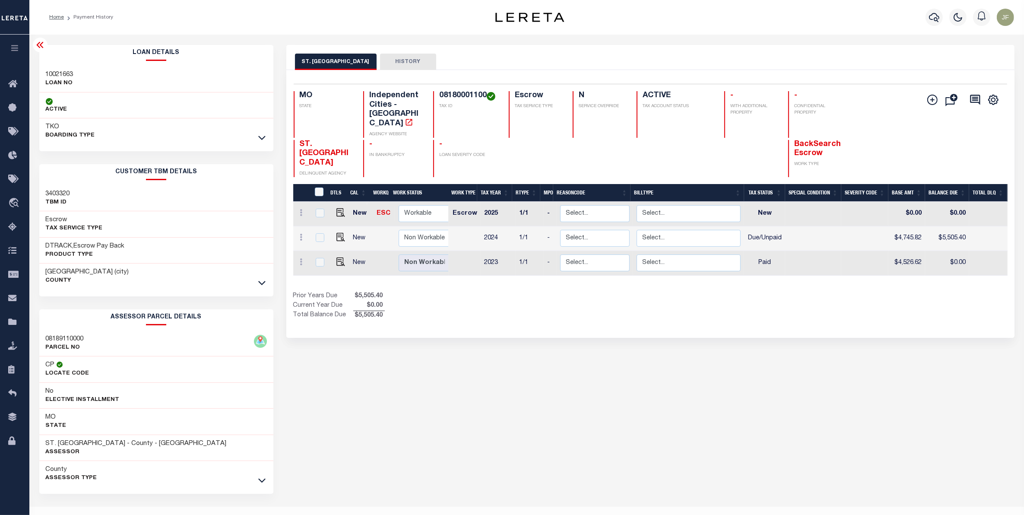
click at [257, 134] on link at bounding box center [262, 137] width 10 height 6
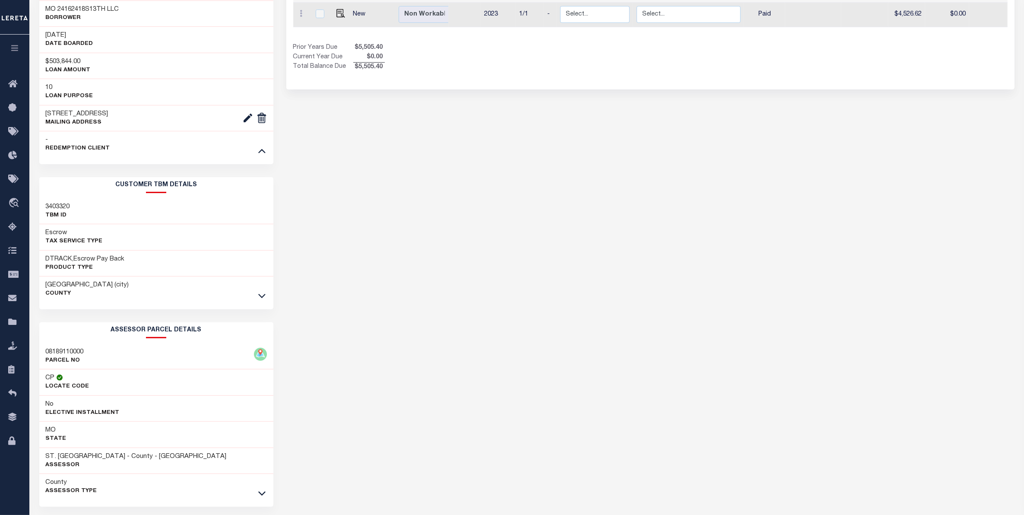
scroll to position [281, 0]
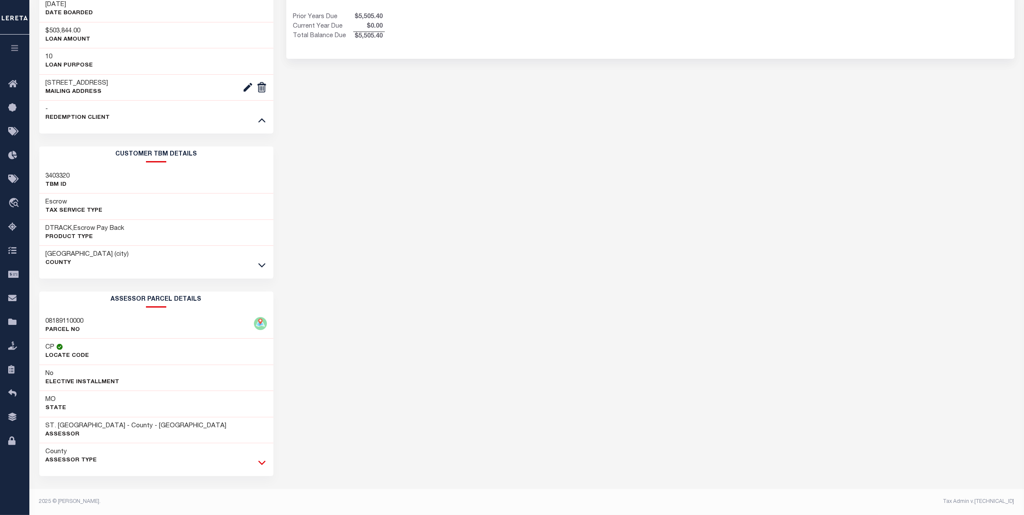
click at [260, 464] on icon at bounding box center [261, 462] width 7 height 9
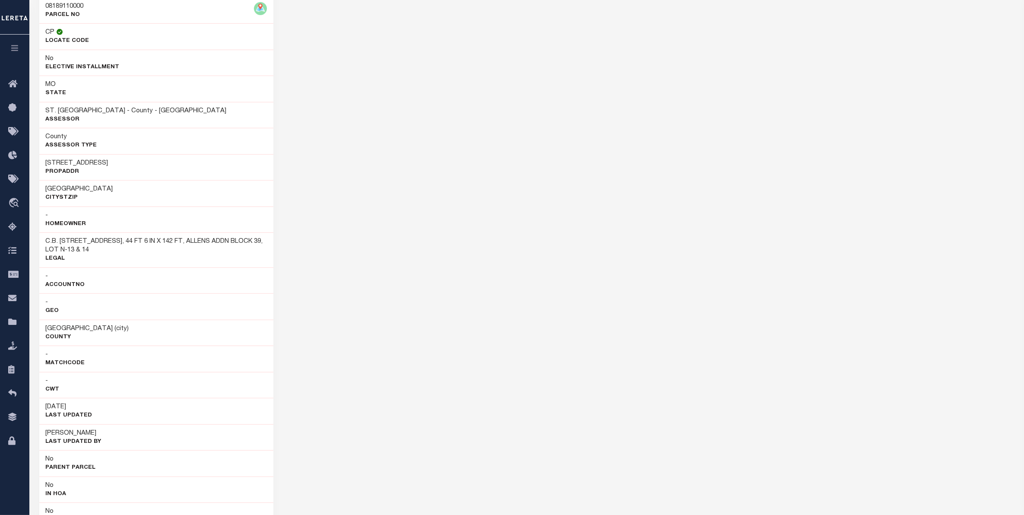
scroll to position [605, 0]
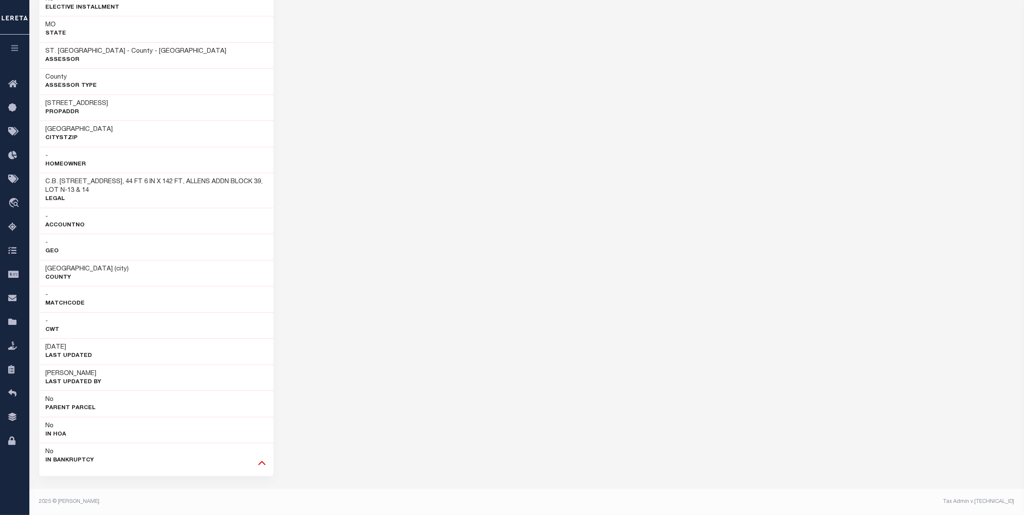
click at [258, 465] on icon at bounding box center [261, 463] width 7 height 4
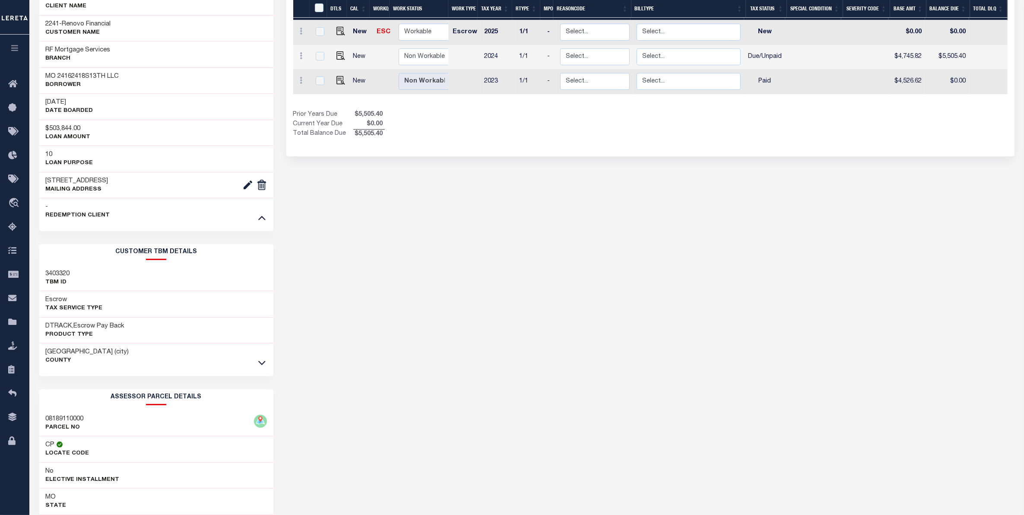
scroll to position [173, 0]
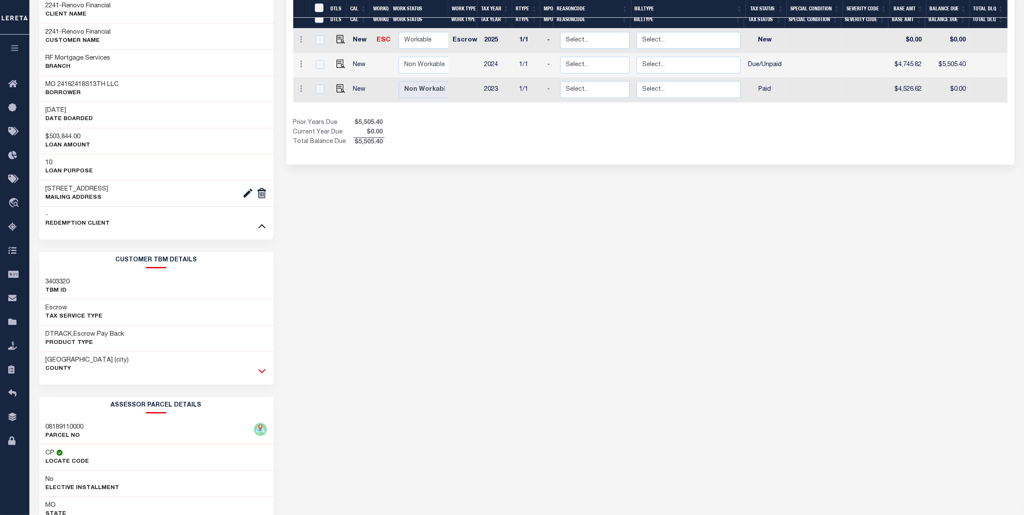
click at [262, 375] on icon at bounding box center [261, 370] width 7 height 9
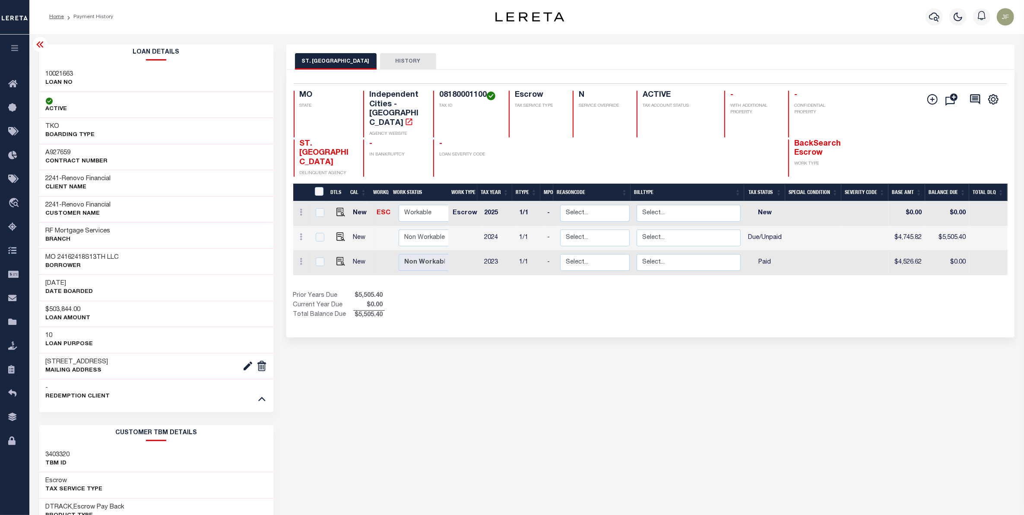
scroll to position [0, 0]
click at [39, 44] on icon at bounding box center [40, 45] width 10 height 10
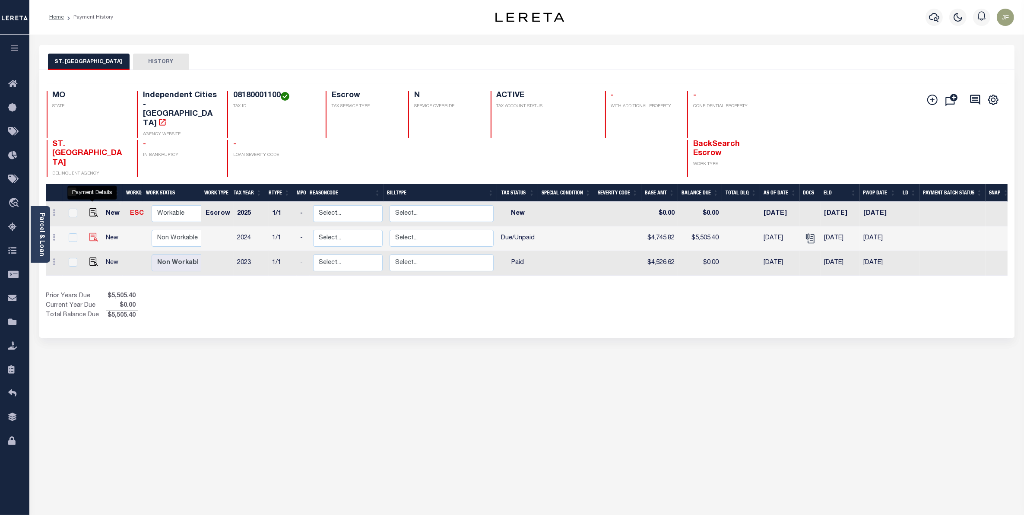
click at [91, 233] on img "" at bounding box center [93, 237] width 9 height 9
checkbox input "true"
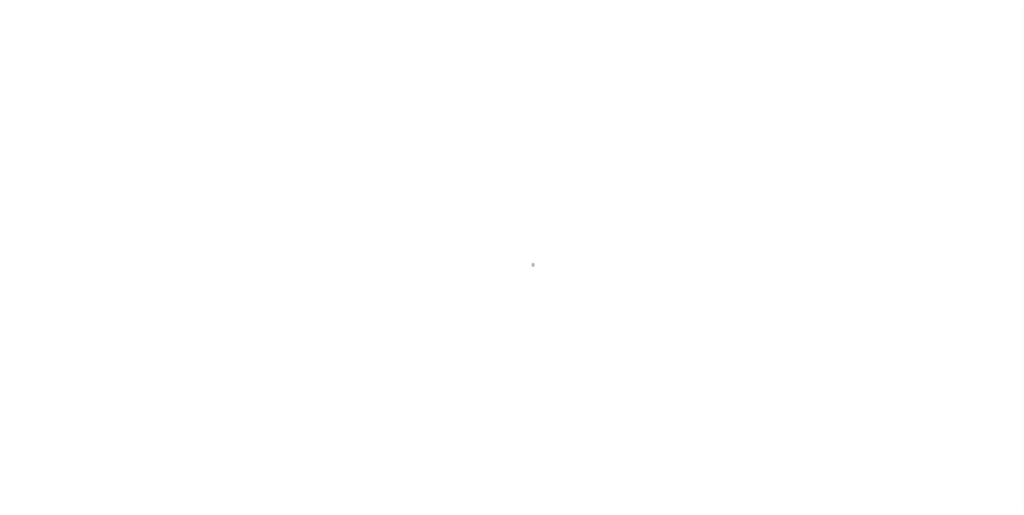
select select "DUE"
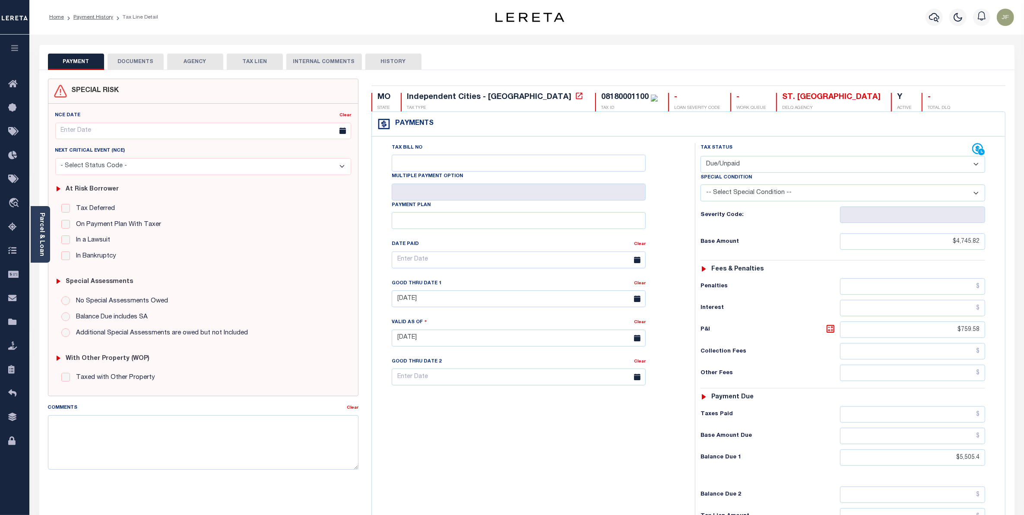
click at [134, 54] on button "DOCUMENTS" at bounding box center [136, 62] width 56 height 16
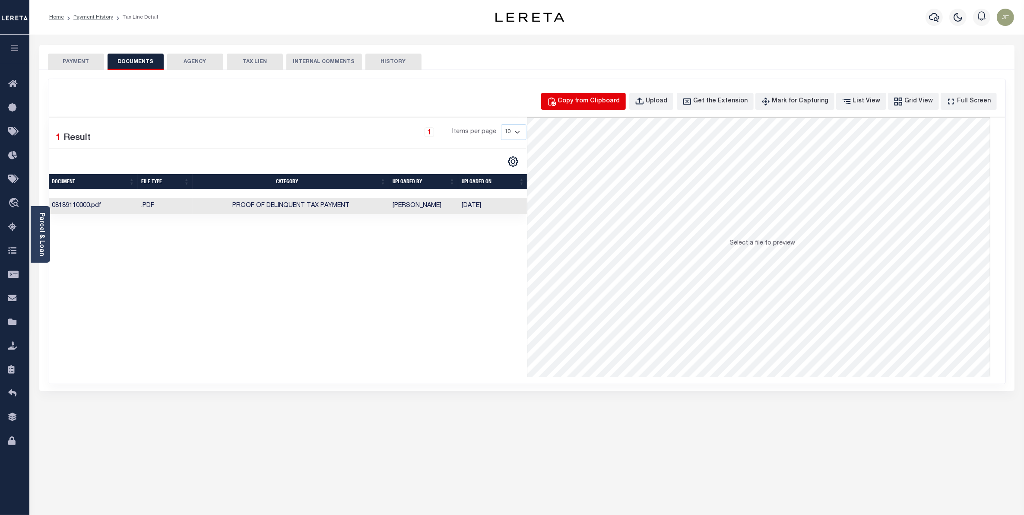
click at [595, 104] on div "Copy from Clipboard" at bounding box center [589, 102] width 62 height 10
select select "POP"
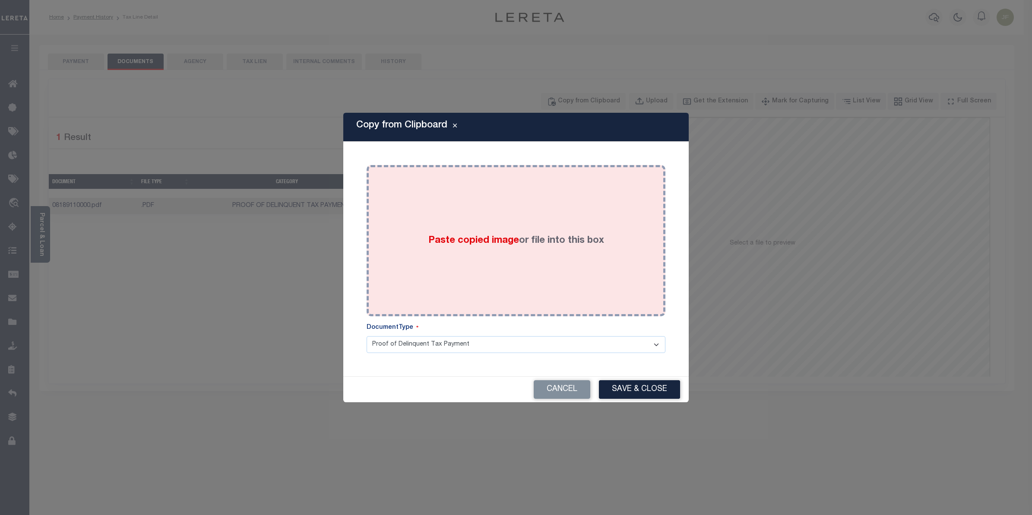
click at [560, 278] on div "Paste copied image or file into this box" at bounding box center [516, 240] width 286 height 138
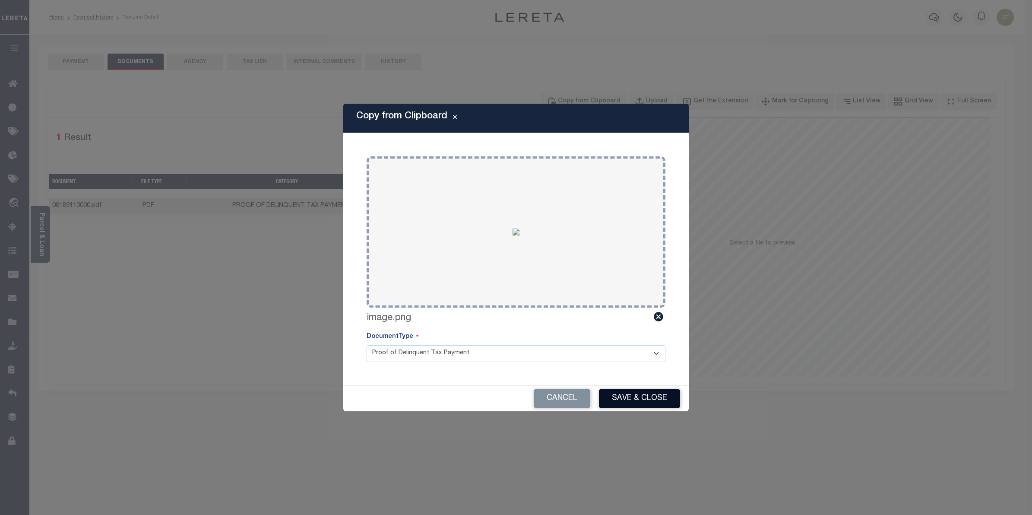
click at [655, 393] on button "Save & Close" at bounding box center [639, 398] width 81 height 19
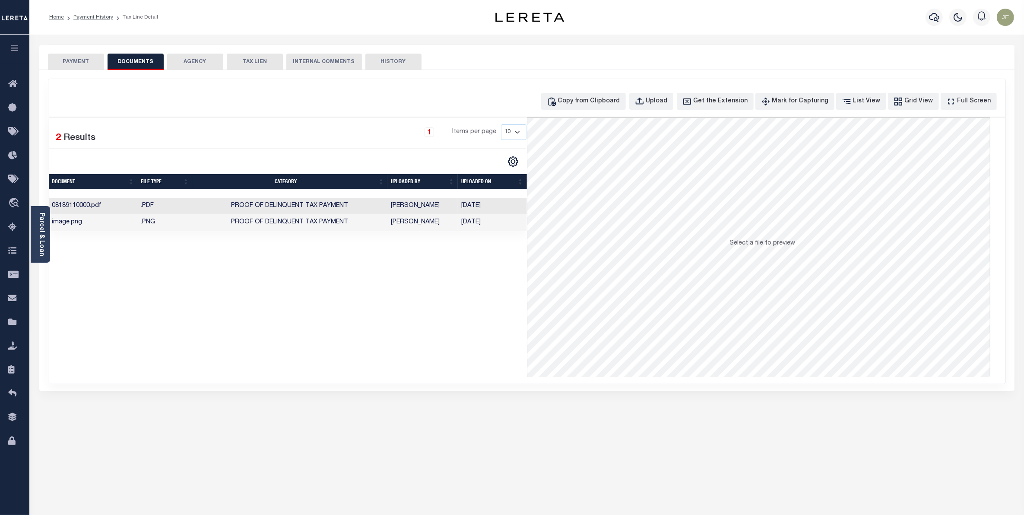
click at [73, 60] on button "PAYMENT" at bounding box center [76, 62] width 56 height 16
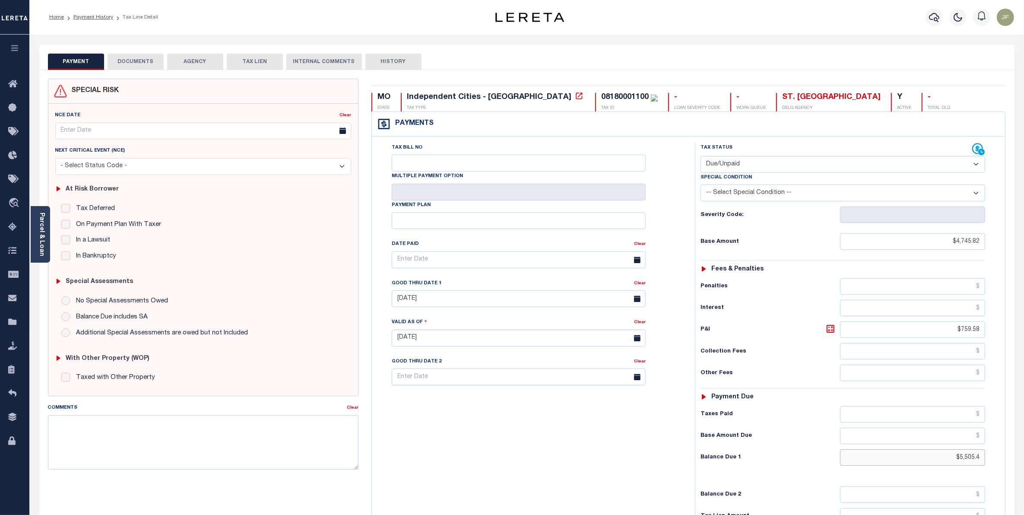
drag, startPoint x: 947, startPoint y: 461, endPoint x: 1011, endPoint y: 458, distance: 63.6
click at [1011, 458] on div "MO STATE Independent Cities - MO TAX TYPE 08180001100 TAX ID - LOAN SEVERITY CO…" at bounding box center [689, 348] width 648 height 538
type input "$5,695.24"
type input "[DATE]"
click at [817, 460] on h6 "Balance Due 1" at bounding box center [771, 457] width 140 height 7
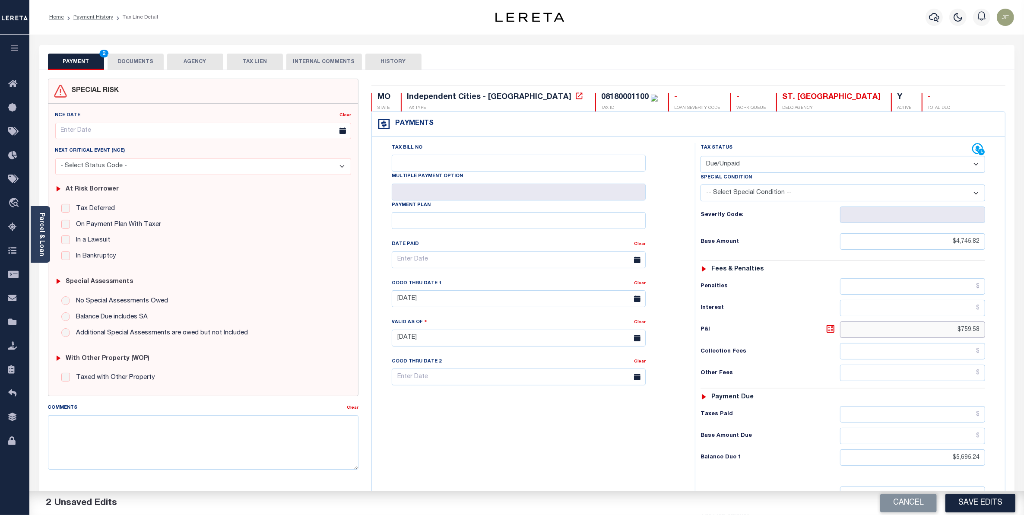
drag, startPoint x: 938, startPoint y: 335, endPoint x: 1013, endPoint y: 332, distance: 74.8
click at [1013, 332] on div "SPECIAL RISK NCE Date Clear" at bounding box center [526, 346] width 975 height 553
drag, startPoint x: 940, startPoint y: 335, endPoint x: 1024, endPoint y: 338, distance: 84.7
click at [1024, 338] on html "Home Payment History Tax Line Detail" at bounding box center [512, 317] width 1024 height 634
type input "$949.42"
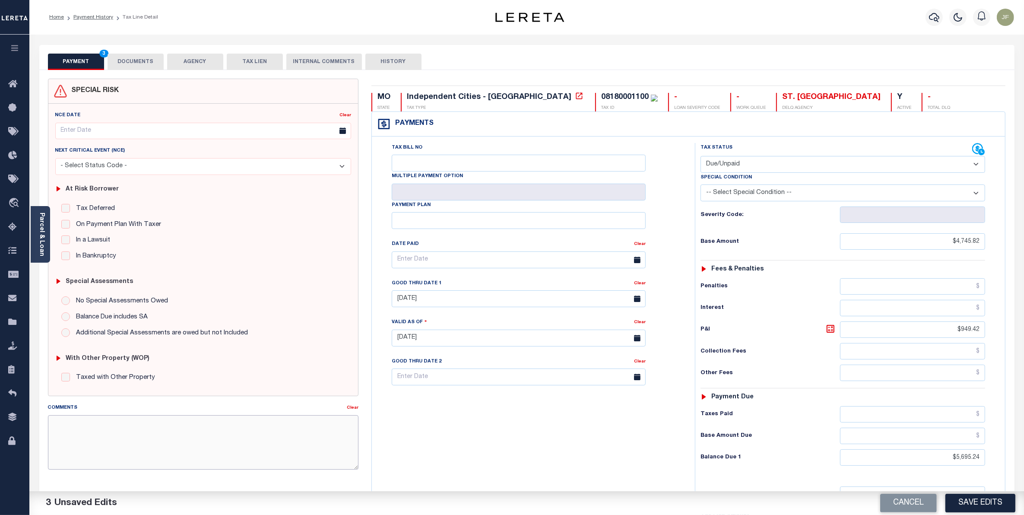
click at [306, 431] on textarea "Comments" at bounding box center [203, 442] width 311 height 54
click at [123, 425] on textarea "CAS #" at bounding box center [203, 442] width 311 height 54
click at [308, 441] on textarea "CAS #49059 Base $4,745.82 P&I $949.42 - Lender responsibility - boarded 12/11/2…" at bounding box center [203, 442] width 311 height 54
click at [44, 242] on link "Parcel & Loan" at bounding box center [41, 235] width 6 height 44
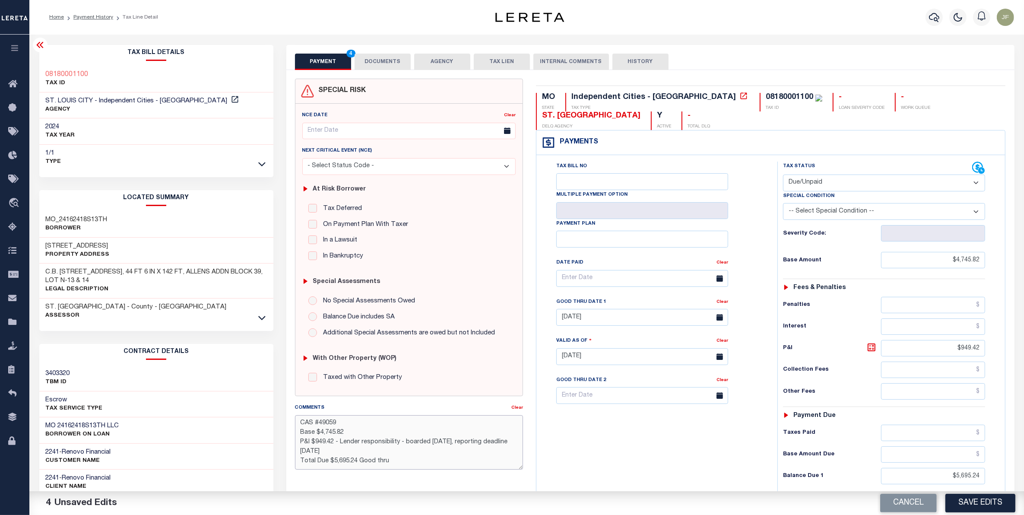
click at [405, 461] on textarea "CAS #49059 Base $4,745.82 P&I $949.42 - Lender responsibility - boarded 12/11/2…" at bounding box center [409, 442] width 229 height 54
type textarea "CAS #49059 Base $4,745.82 P&I $949.42 - Lender responsibility - boarded 12/11/2…"
click at [642, 281] on input "text" at bounding box center [642, 278] width 172 height 17
click at [707, 326] on input "07/09/2025" at bounding box center [642, 317] width 172 height 17
click at [658, 439] on span "31" at bounding box center [661, 436] width 17 height 17
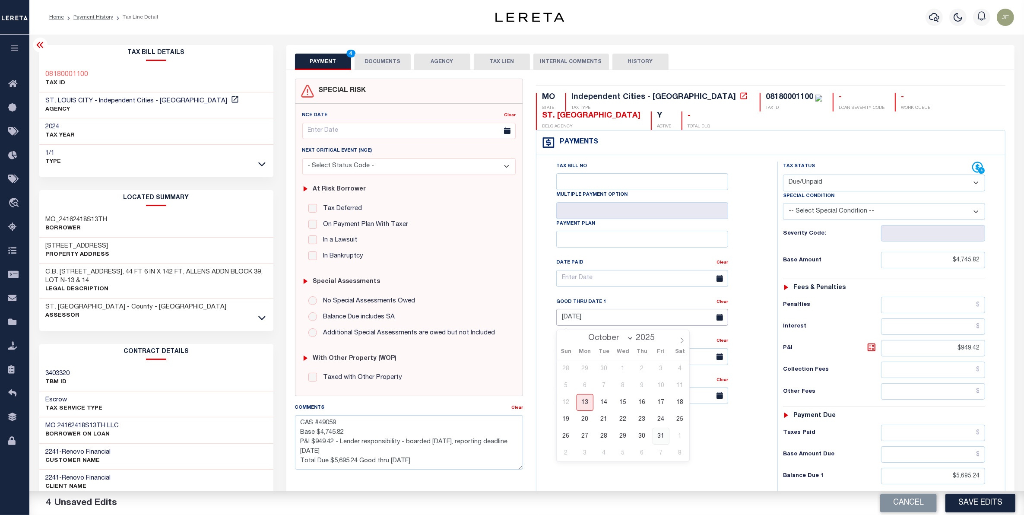
type input "[DATE]"
click at [978, 507] on button "Save Edits" at bounding box center [981, 503] width 70 height 19
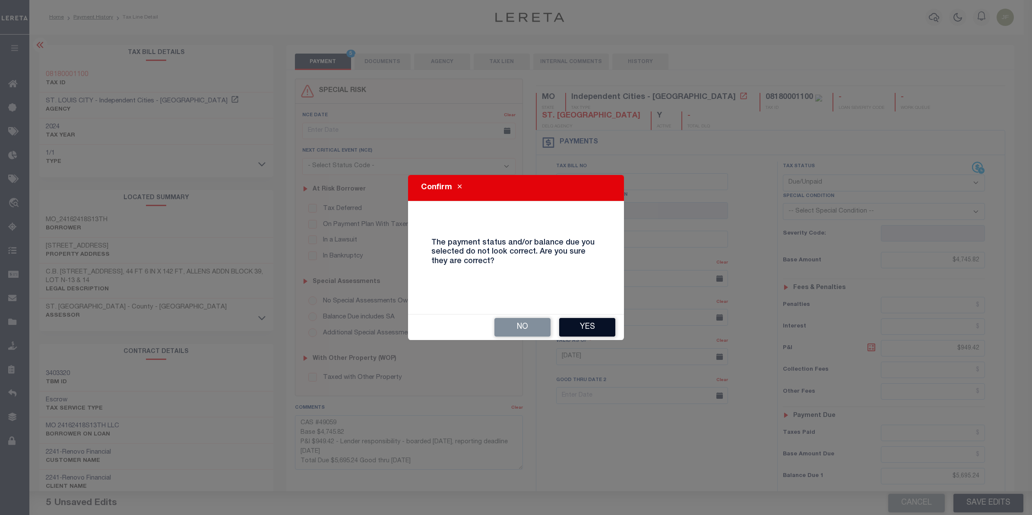
click at [579, 330] on button "Yes" at bounding box center [587, 327] width 56 height 19
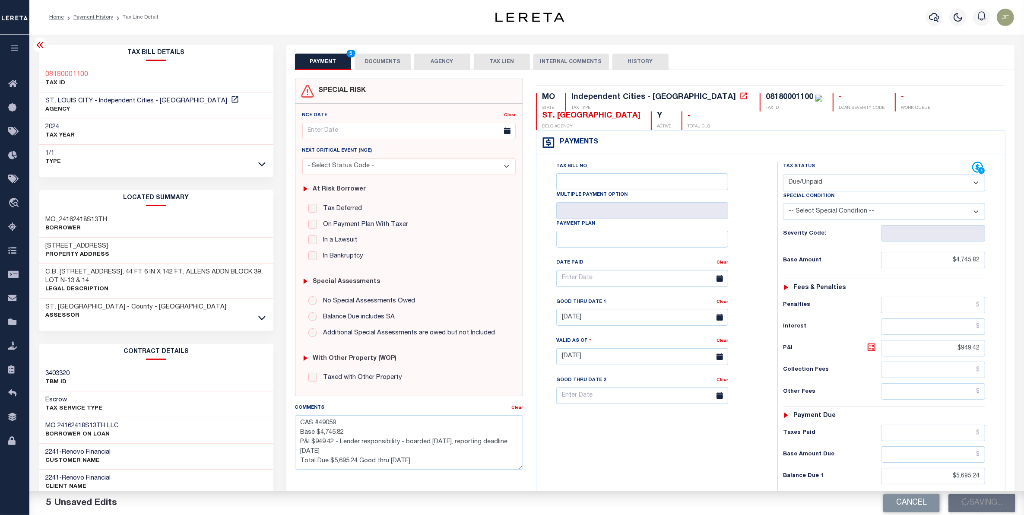
checkbox input "false"
type textarea "CAS #49059 Base $4,745.82 P&I $949.42 - Lender responsibility - boarded 12/11/2…"
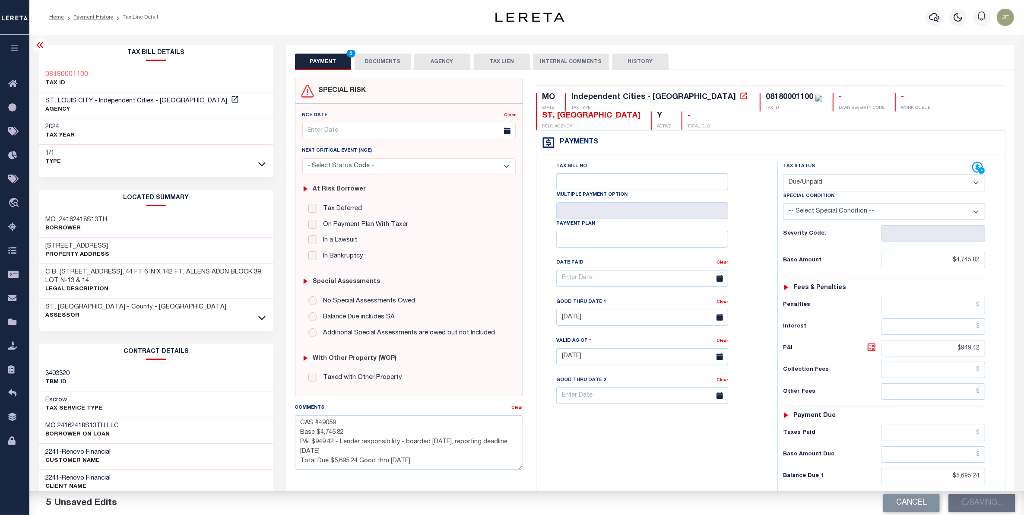
type input "$4,745.82"
type input "$949.42"
type input "$5,695.24"
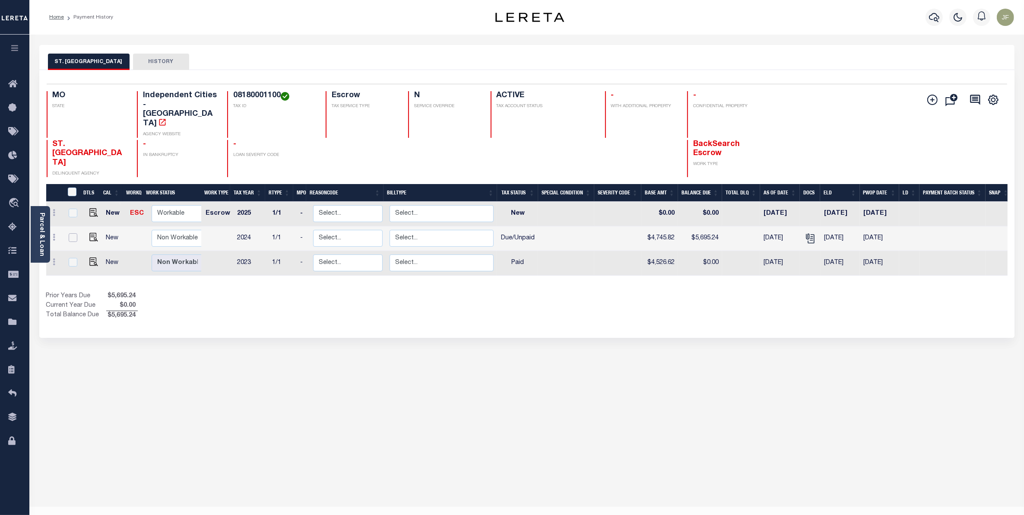
click at [69, 233] on input "checkbox" at bounding box center [73, 237] width 9 height 9
checkbox input "true"
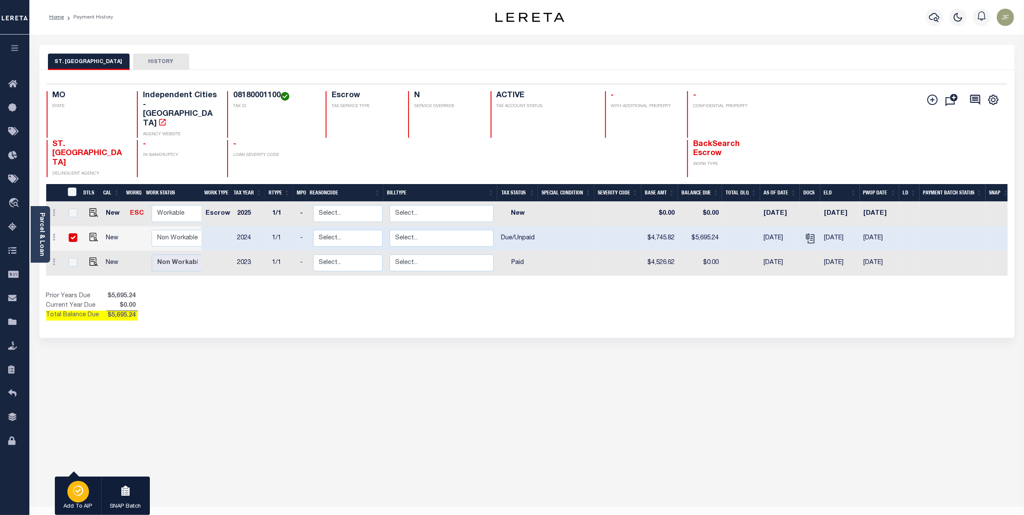
click at [72, 497] on div "button" at bounding box center [78, 492] width 22 height 22
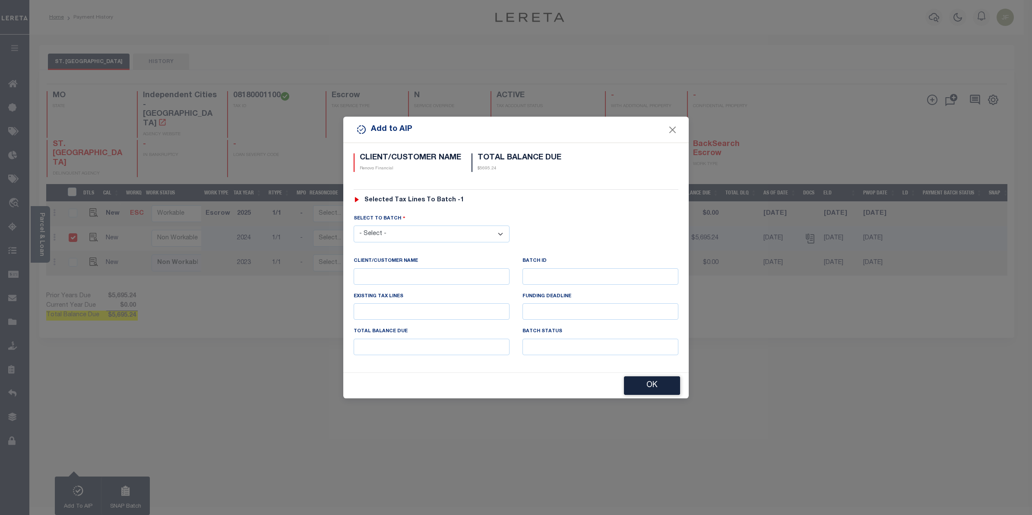
click at [406, 235] on select "- Select - 42380 42965 43235 43299 43683 44436 44450 44938 45028 45180 45253 45…" at bounding box center [432, 233] width 156 height 17
select select "46707"
click at [354, 225] on select "- Select - 42380 42965 43235 43299 43683 44436 44450 44938 45028 45180 45253 45…" at bounding box center [432, 233] width 156 height 17
click at [662, 389] on button "OK" at bounding box center [652, 386] width 56 height 19
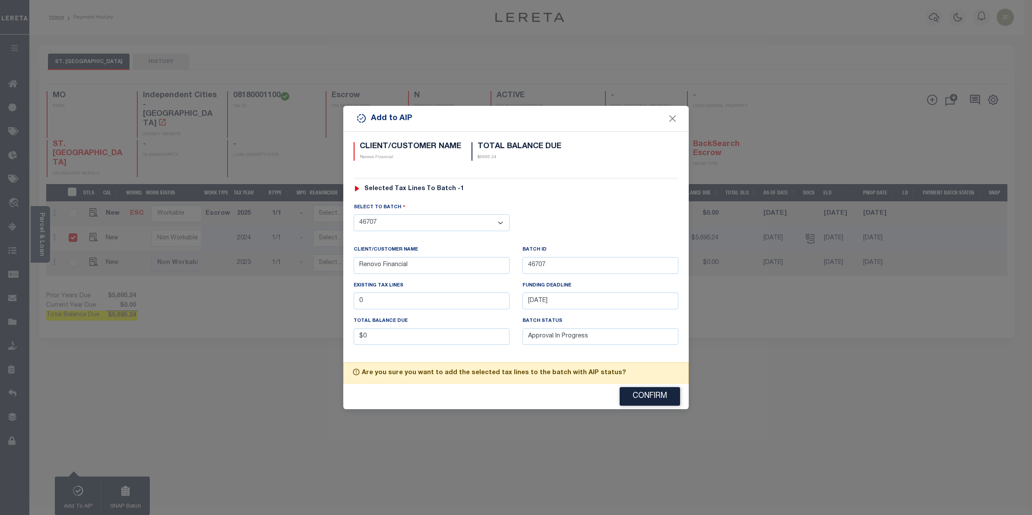
click at [646, 398] on button "Confirm" at bounding box center [650, 396] width 60 height 19
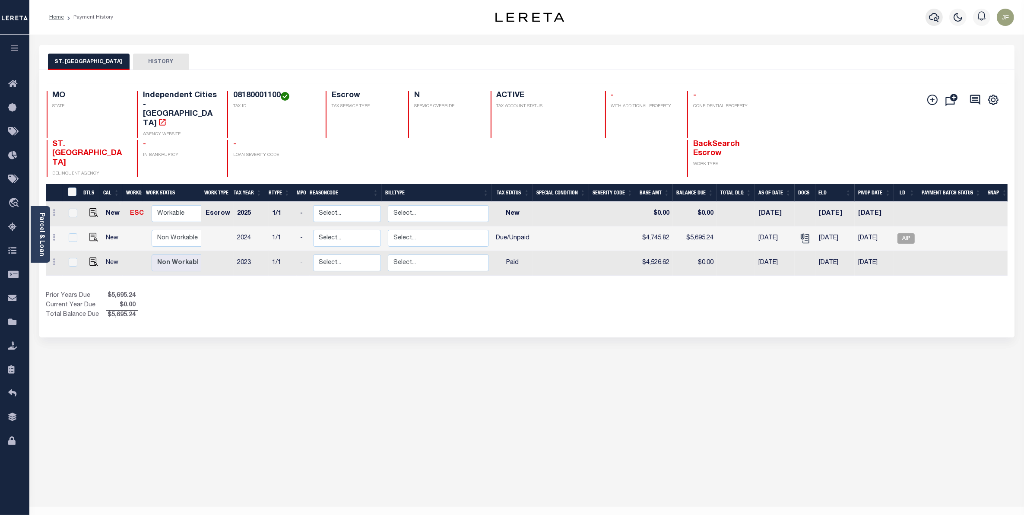
click at [930, 19] on icon "button" at bounding box center [934, 17] width 10 height 9
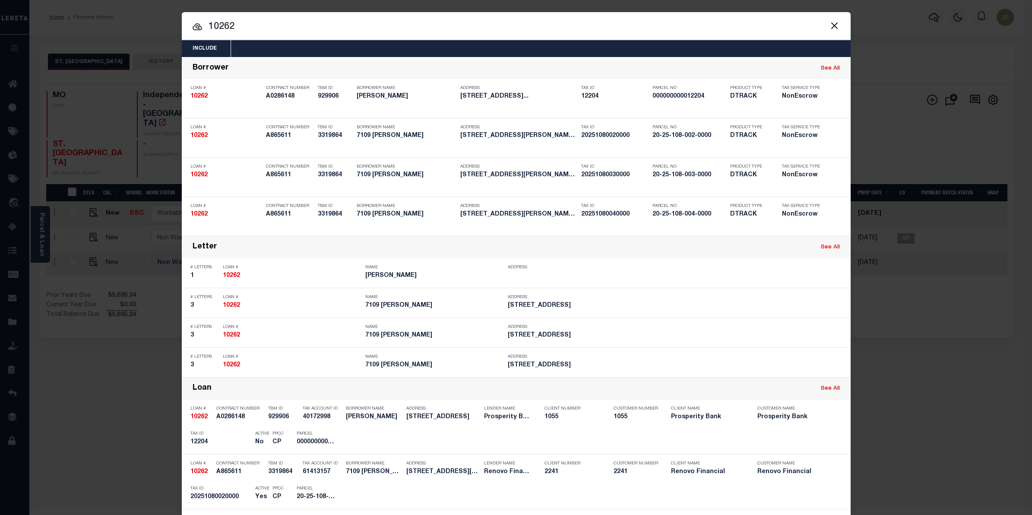
drag, startPoint x: 318, startPoint y: 26, endPoint x: 137, endPoint y: 47, distance: 181.7
click at [149, 52] on div "Include Loans TBM Customers Borrowers Payments (Lender Non-Disb) Payments (Lend…" at bounding box center [516, 257] width 1032 height 515
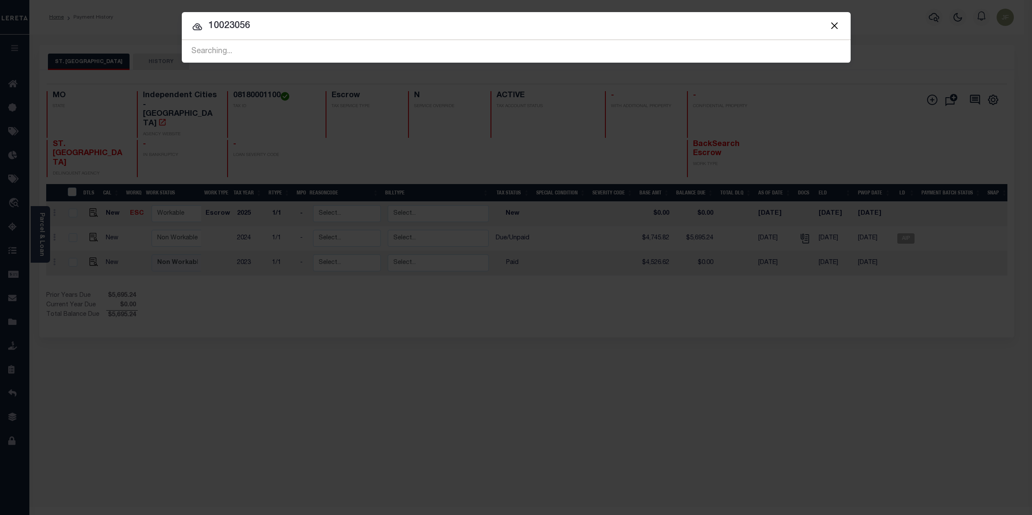
type input "10023056"
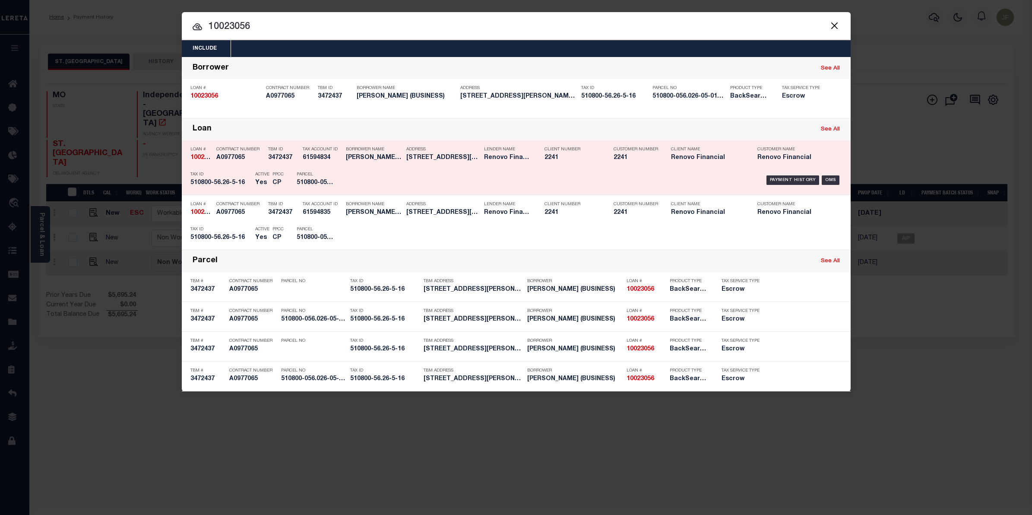
click at [803, 174] on div "Payment History OMS" at bounding box center [596, 180] width 494 height 25
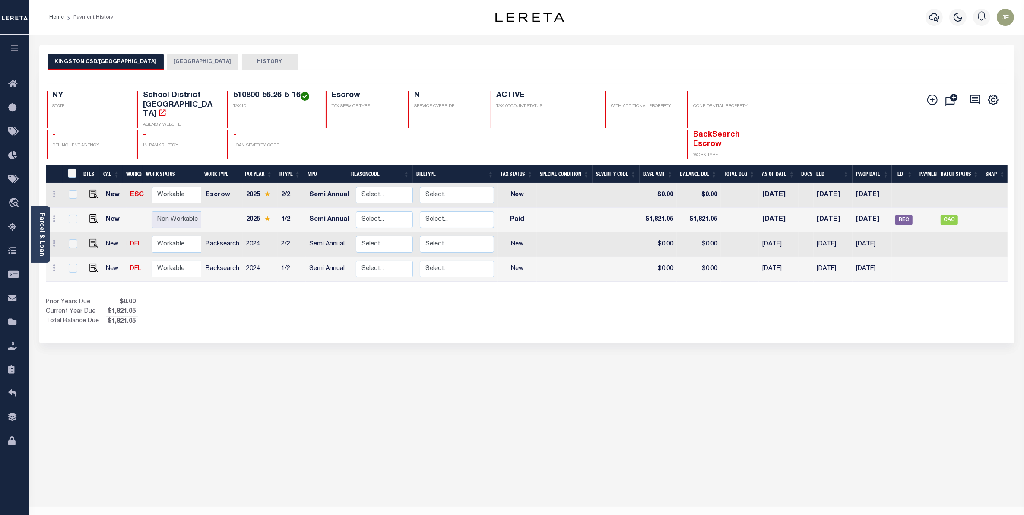
click at [180, 63] on button "[GEOGRAPHIC_DATA]" at bounding box center [202, 62] width 71 height 16
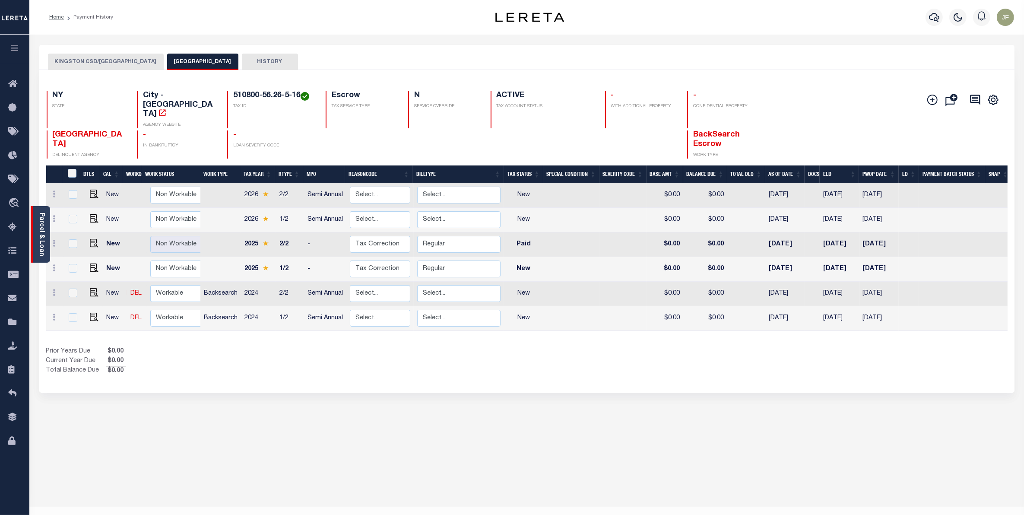
click at [37, 220] on div "Parcel & Loan" at bounding box center [40, 234] width 19 height 57
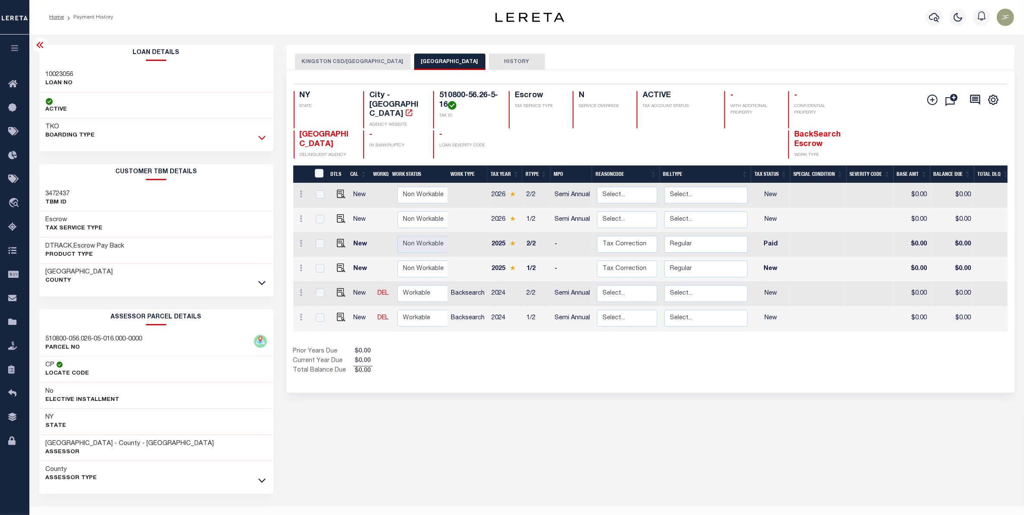
click at [264, 139] on icon at bounding box center [261, 137] width 7 height 9
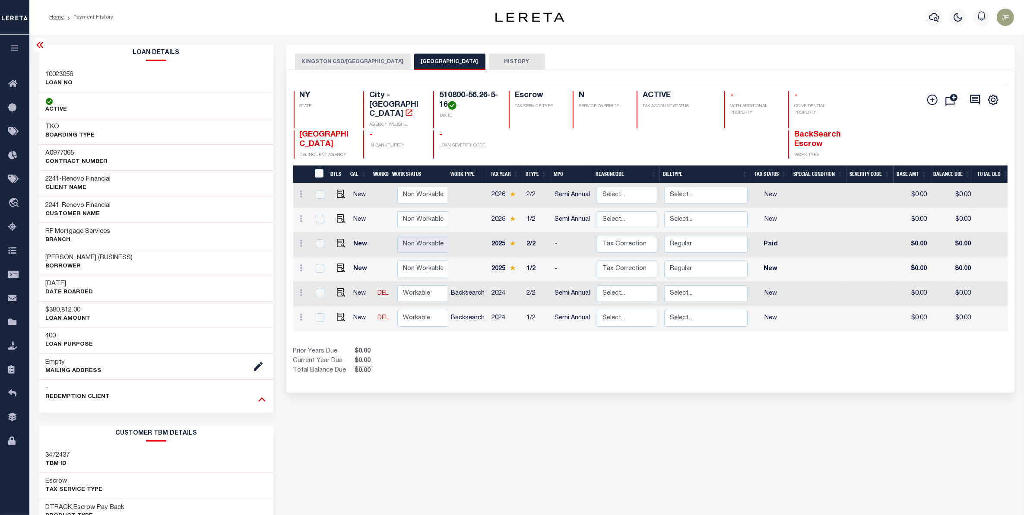
click at [260, 402] on icon at bounding box center [261, 398] width 7 height 9
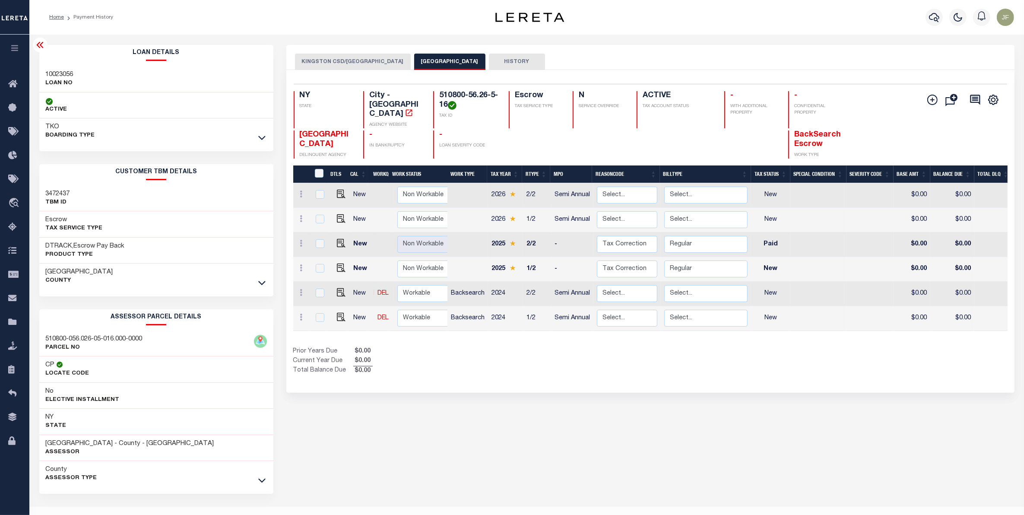
click at [42, 48] on icon at bounding box center [39, 45] width 7 height 6
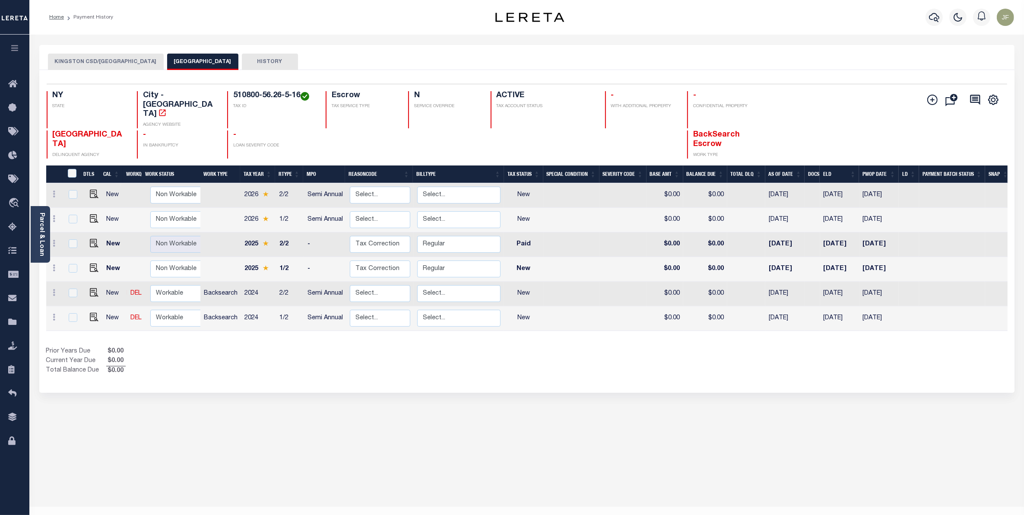
click at [108, 65] on button "KINGSTON CSD/KINGSTON CITY" at bounding box center [106, 62] width 116 height 16
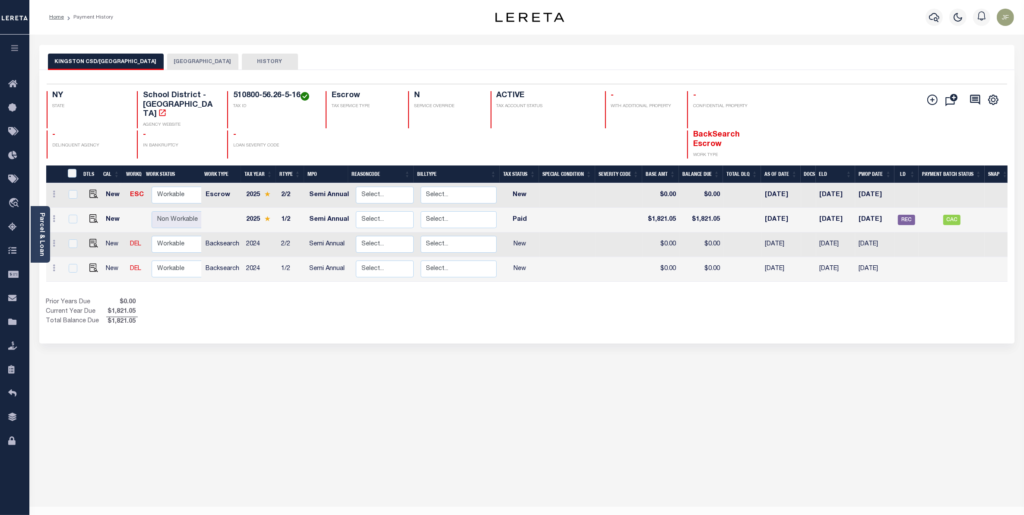
click at [171, 63] on button "KINGSTON CITY" at bounding box center [202, 62] width 71 height 16
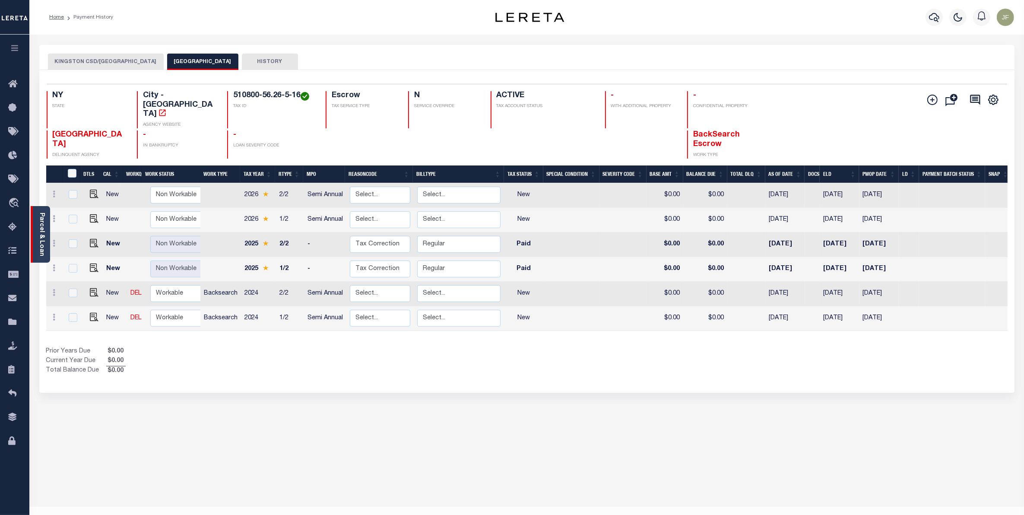
click at [44, 249] on link "Parcel & Loan" at bounding box center [41, 235] width 6 height 44
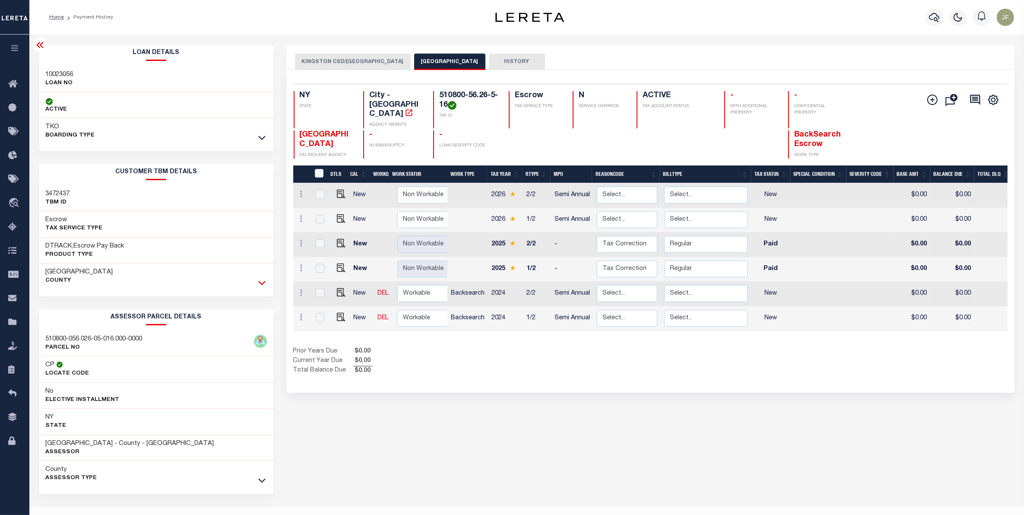
click at [261, 286] on icon at bounding box center [261, 282] width 7 height 9
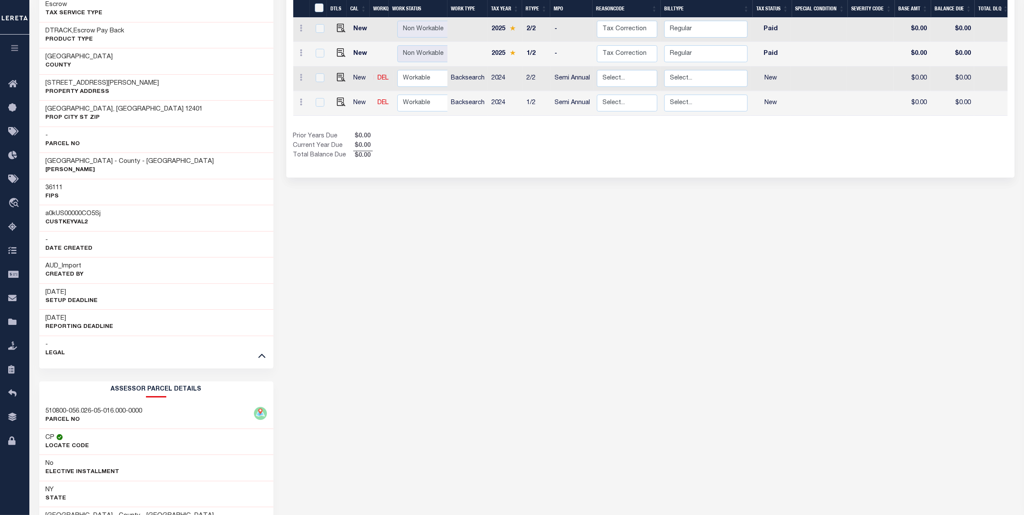
scroll to position [216, 0]
click at [259, 359] on icon at bounding box center [261, 354] width 7 height 9
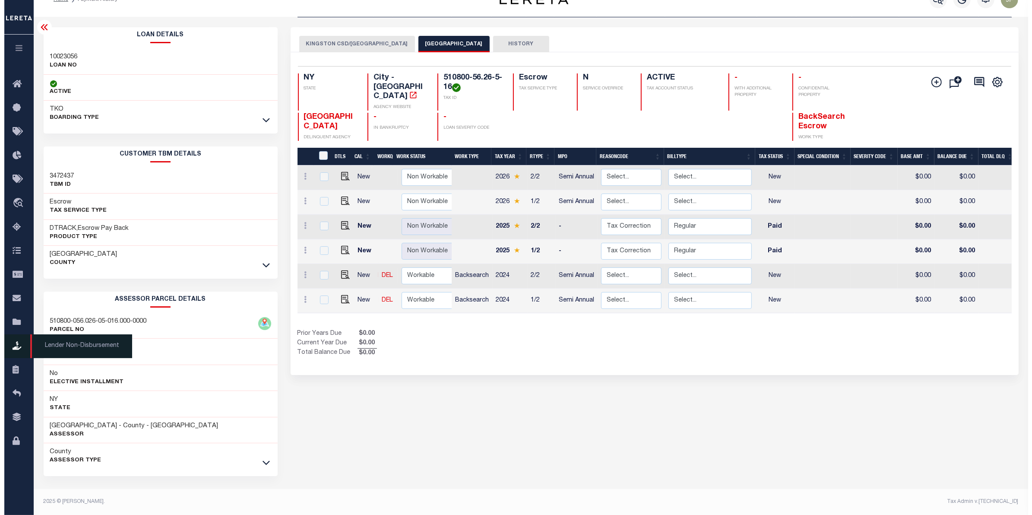
scroll to position [0, 0]
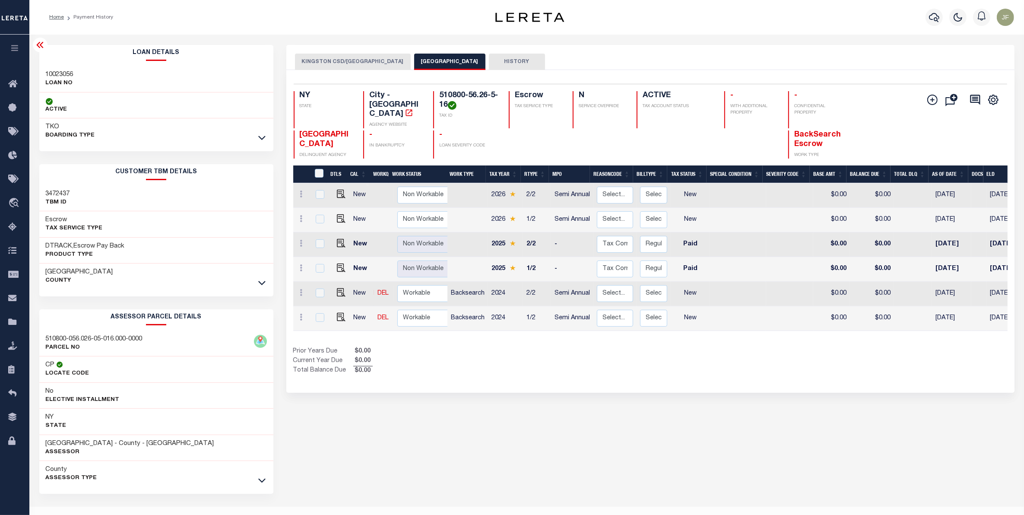
click at [925, 16] on div at bounding box center [935, 17] width 24 height 30
click at [932, 18] on icon "button" at bounding box center [934, 17] width 10 height 10
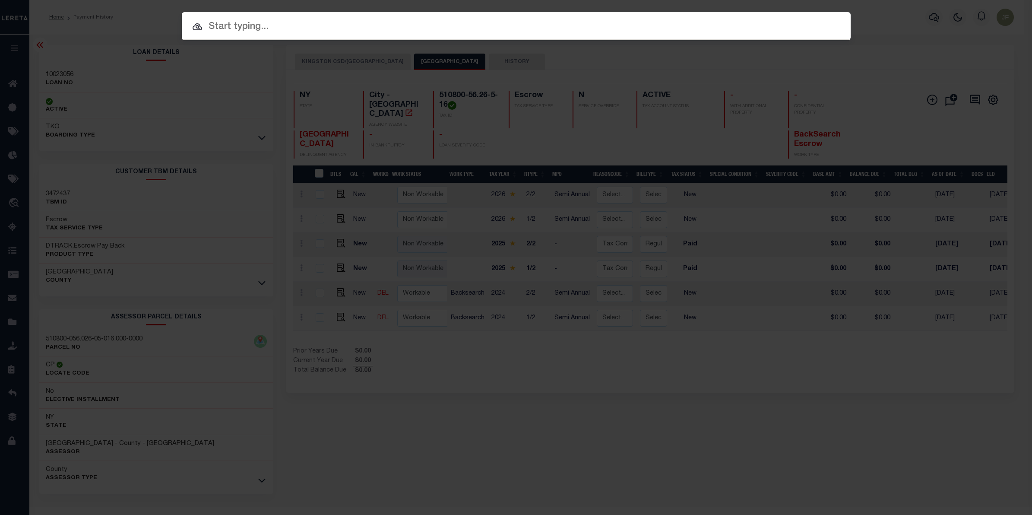
click at [280, 25] on input "text" at bounding box center [516, 26] width 669 height 15
click at [576, 18] on div at bounding box center [516, 26] width 669 height 28
click at [568, 40] on div "Include Loans TBM Customers Borrowers Payments (Lender Non-Disb) Payments (Lend…" at bounding box center [516, 257] width 1032 height 515
click at [573, 25] on input "text" at bounding box center [516, 26] width 669 height 15
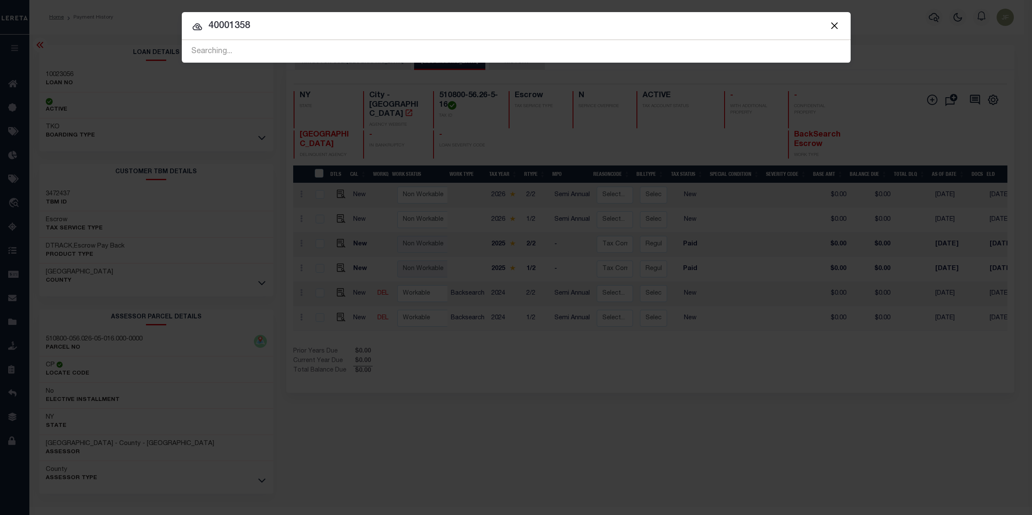
type input "40001358"
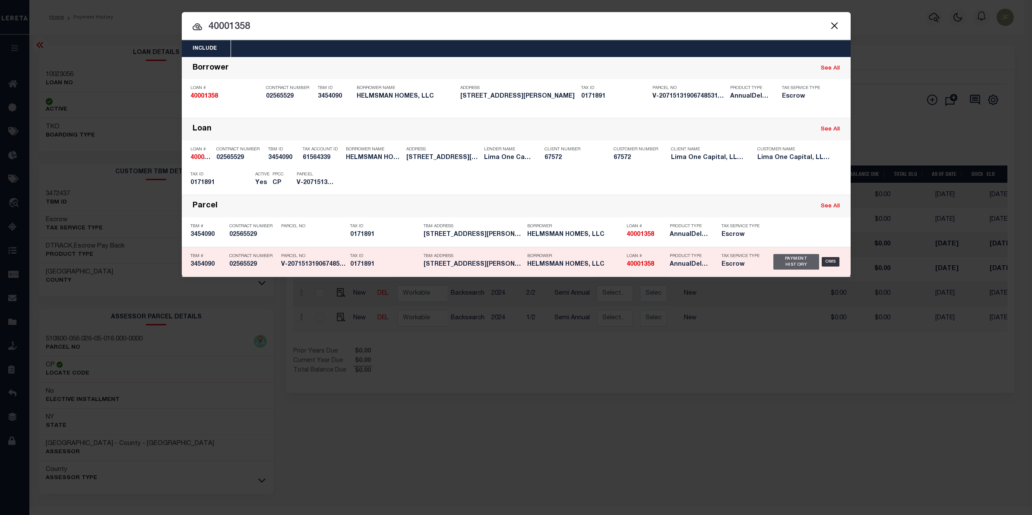
click at [800, 258] on div "Payment History" at bounding box center [797, 262] width 46 height 16
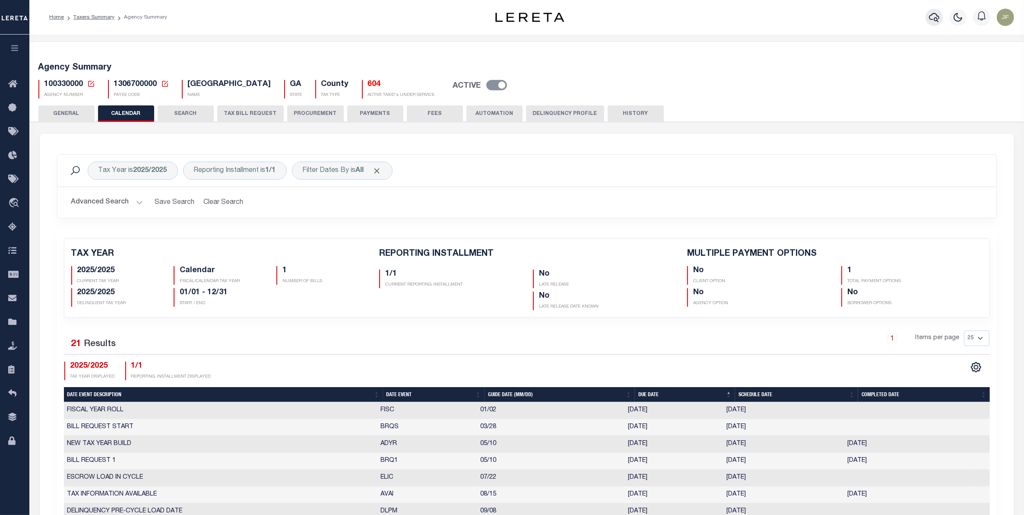
click at [930, 14] on icon "button" at bounding box center [934, 17] width 10 height 10
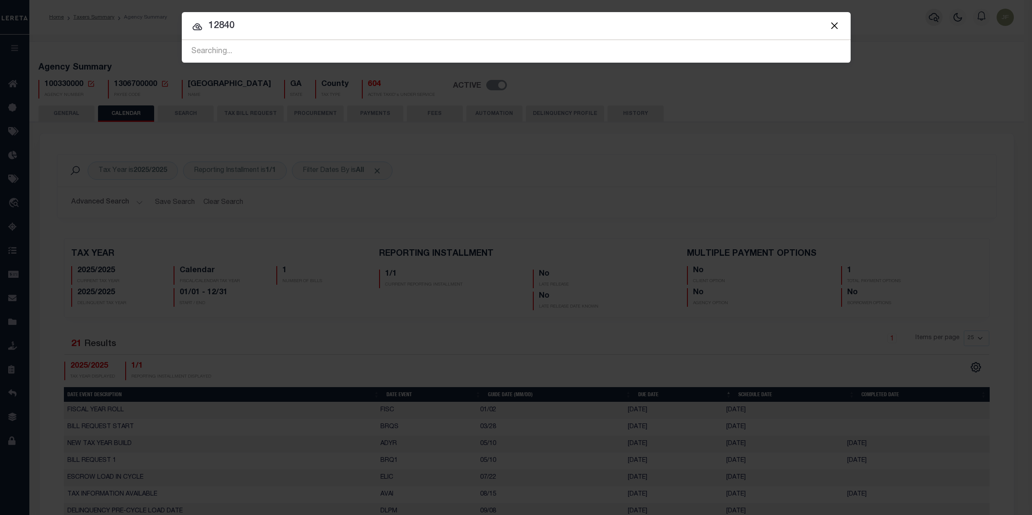
type input "12840"
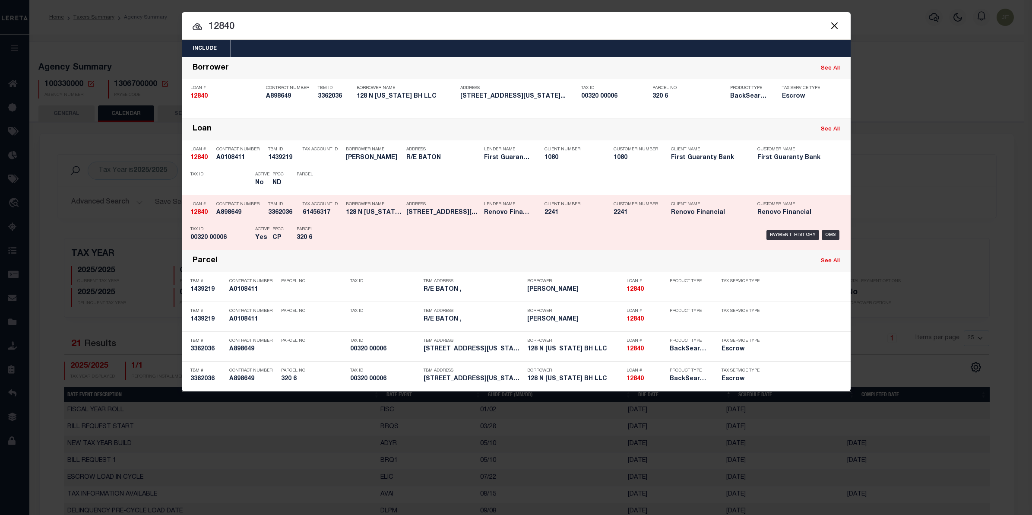
click at [790, 228] on div "Payment History OMS" at bounding box center [596, 234] width 494 height 25
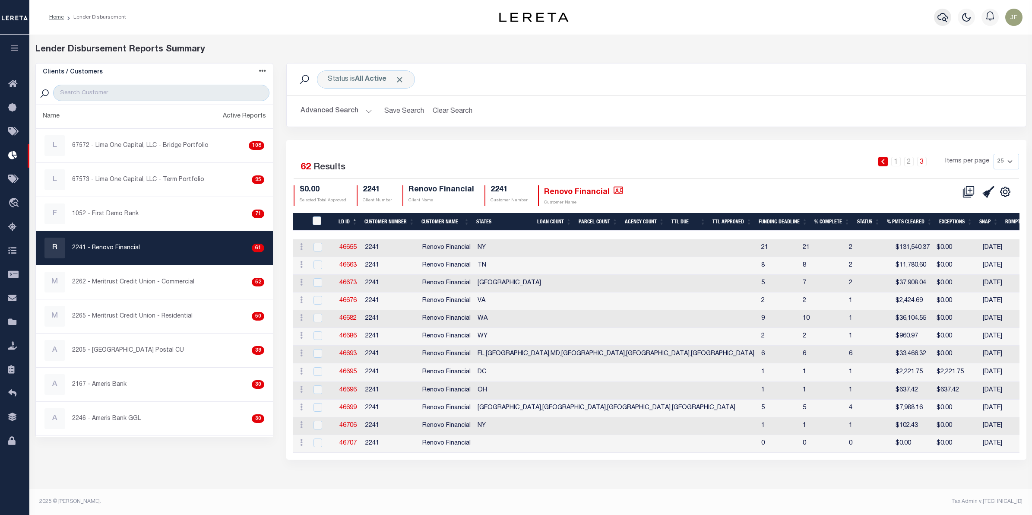
click at [940, 18] on icon "button" at bounding box center [943, 17] width 10 height 10
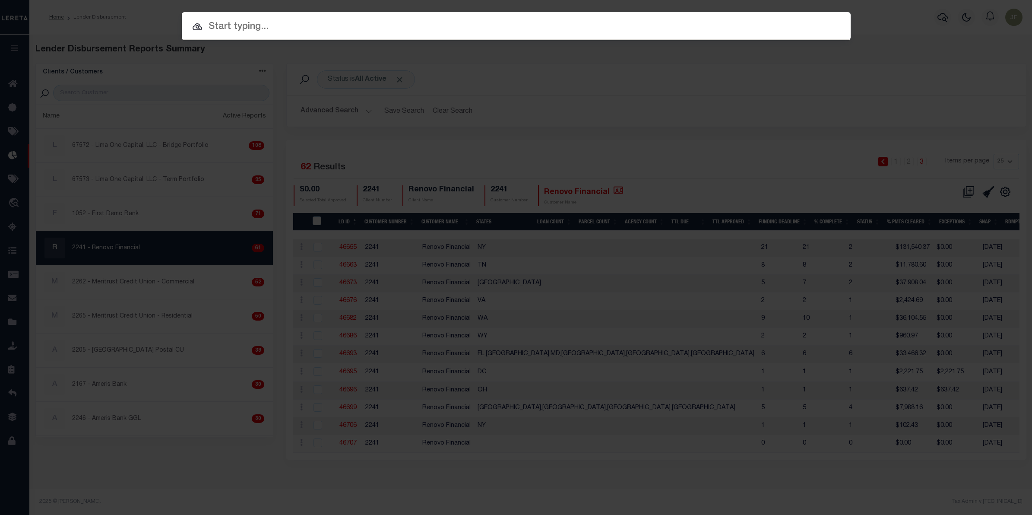
paste input "​40001358​"
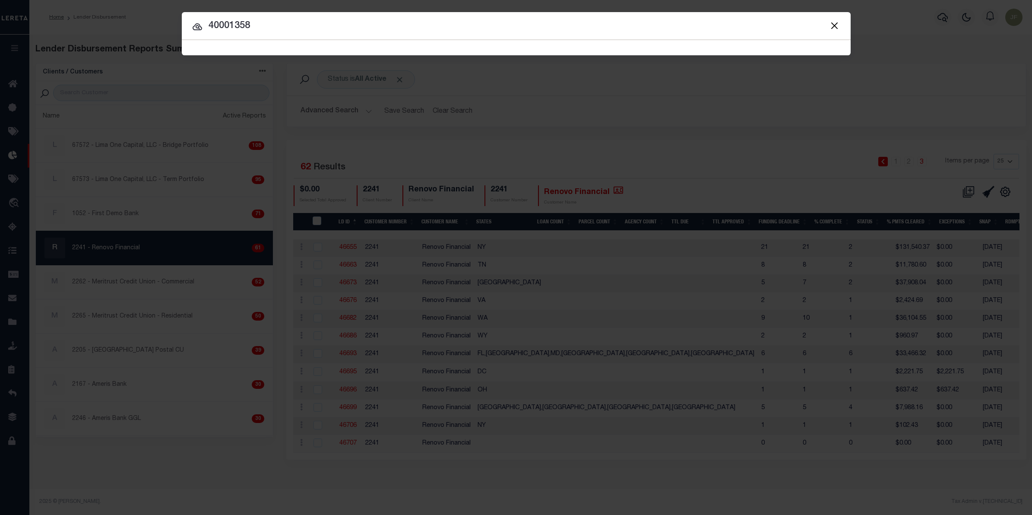
type input "​40001358​"
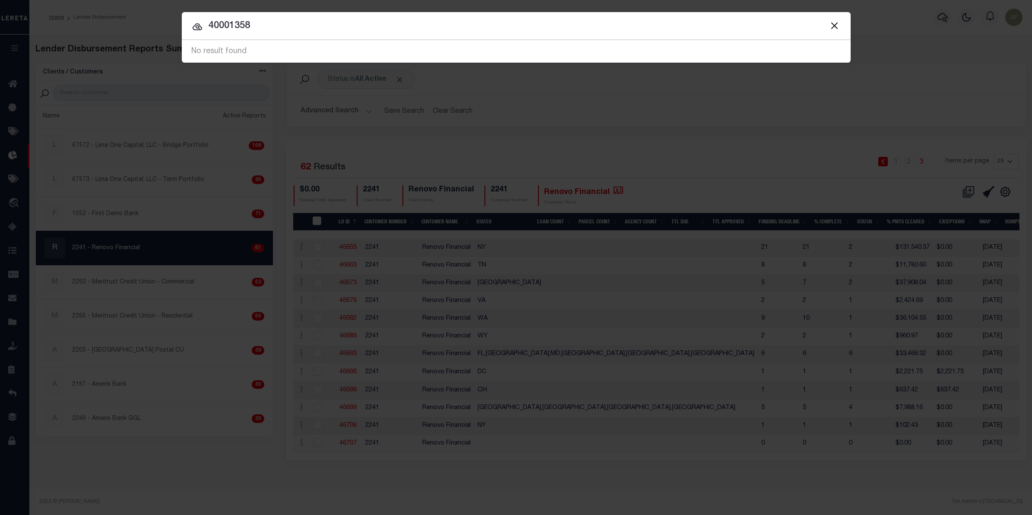
click at [834, 26] on button "Close" at bounding box center [834, 25] width 11 height 11
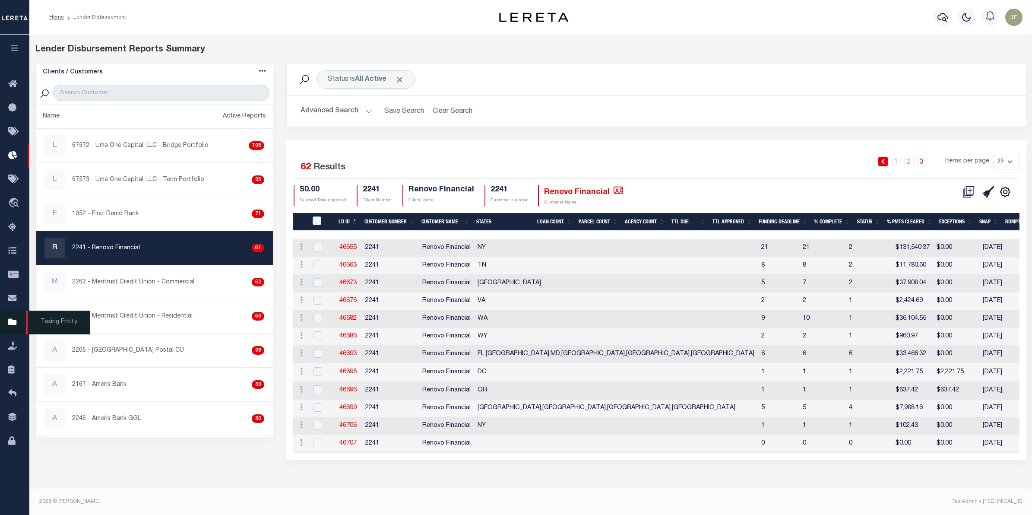
click at [8, 322] on icon at bounding box center [15, 322] width 14 height 11
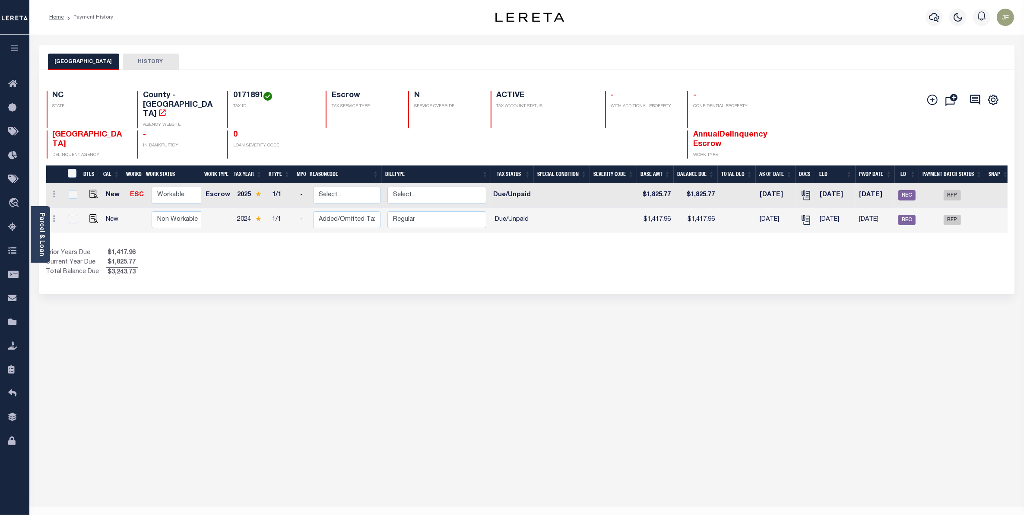
click at [143, 63] on button "HISTORY" at bounding box center [151, 62] width 56 height 16
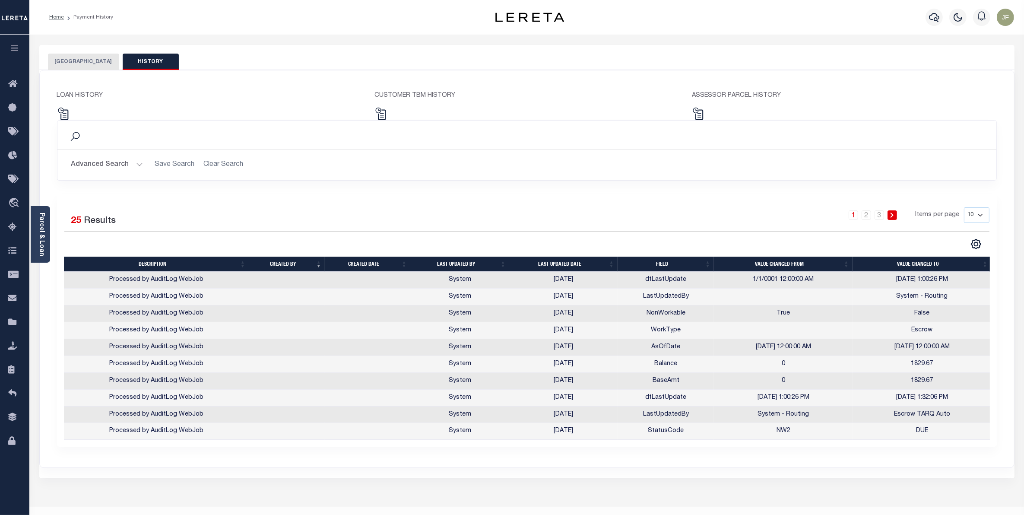
click at [80, 67] on button "[GEOGRAPHIC_DATA]" at bounding box center [83, 62] width 71 height 16
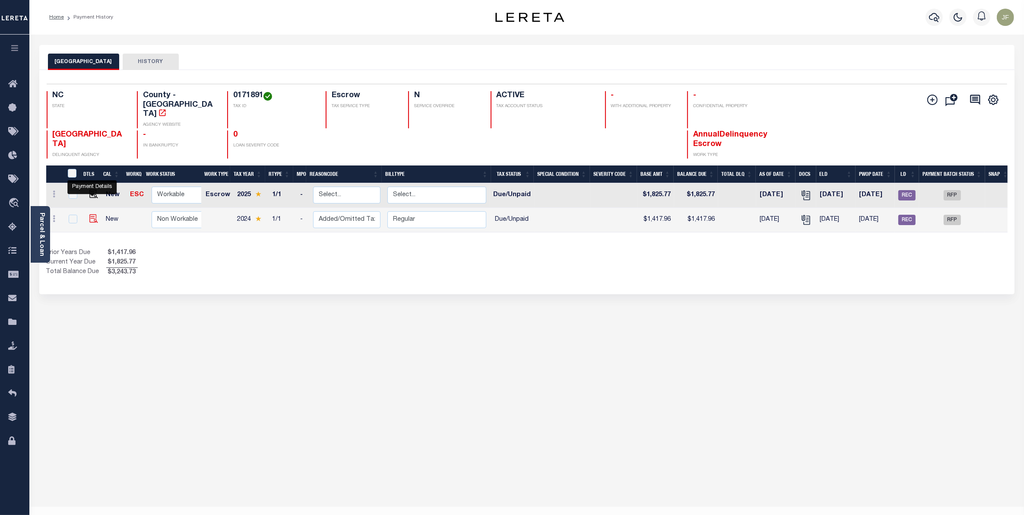
click at [91, 214] on img "" at bounding box center [93, 218] width 9 height 9
checkbox input "true"
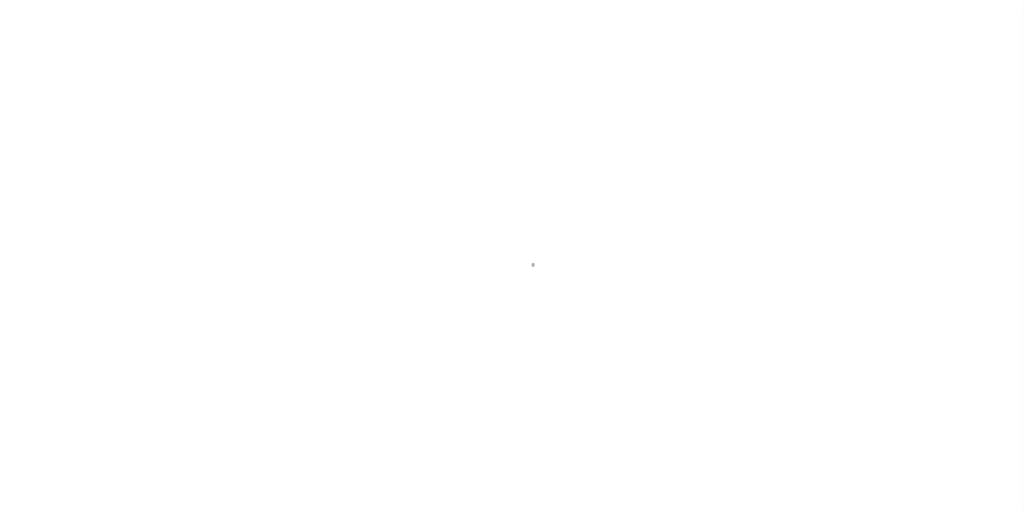
select select "DUE"
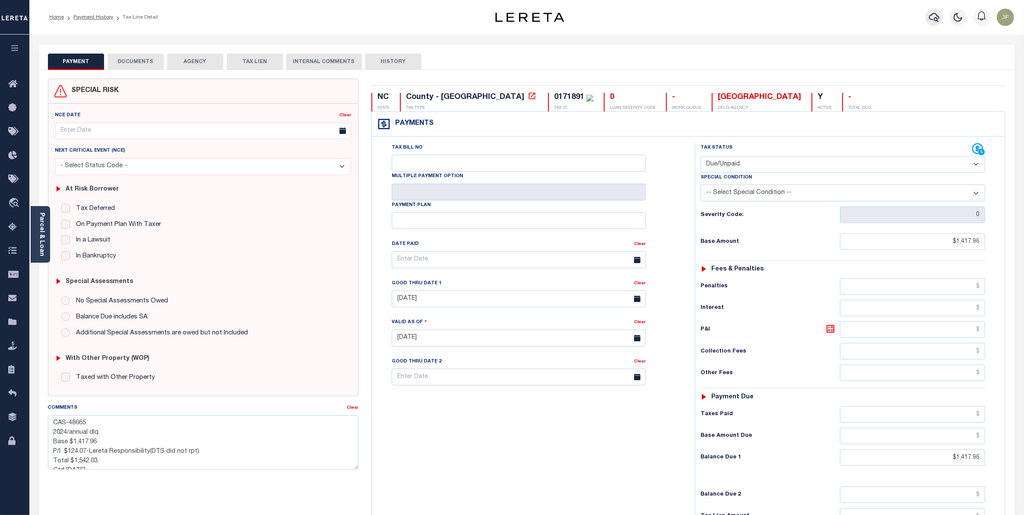
click at [935, 19] on icon "button" at bounding box center [934, 17] width 10 height 9
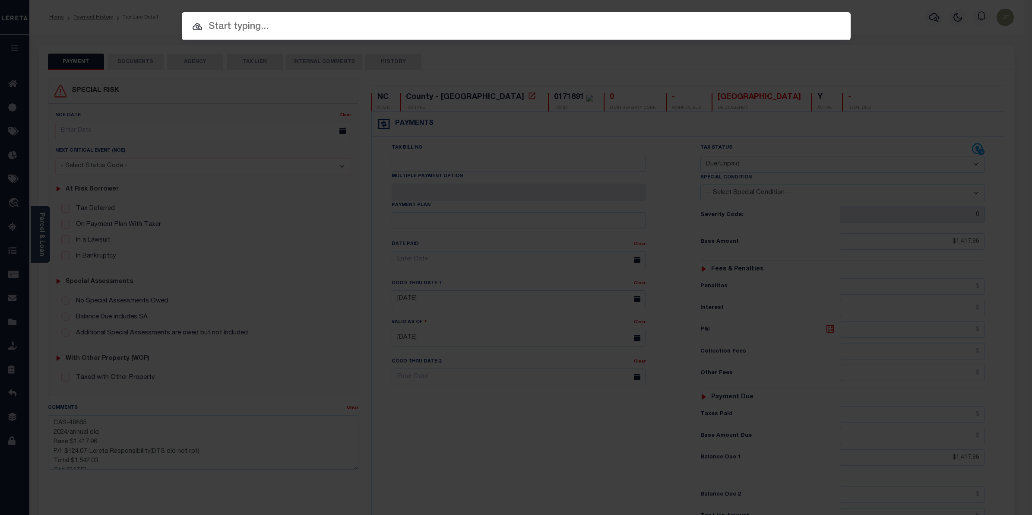
paste input "10012147"
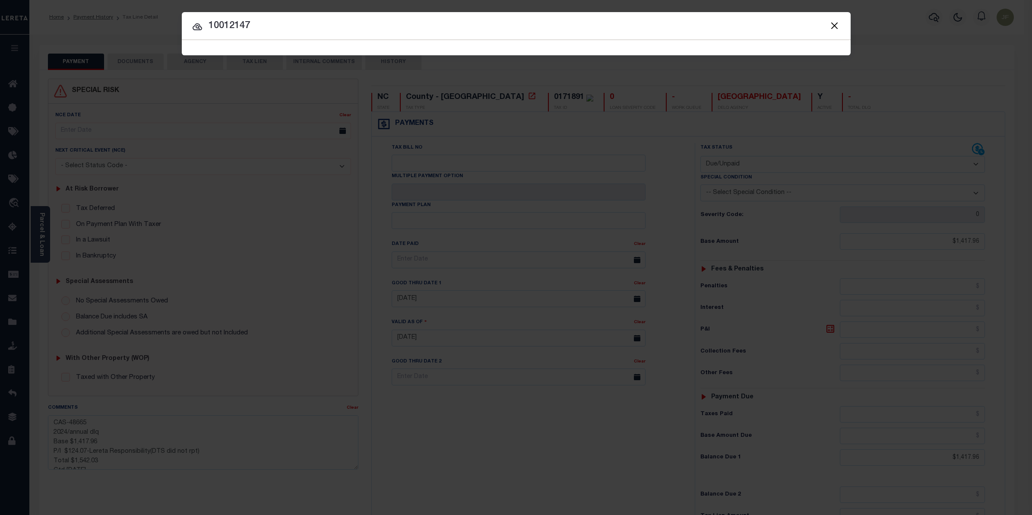
type input "10012147"
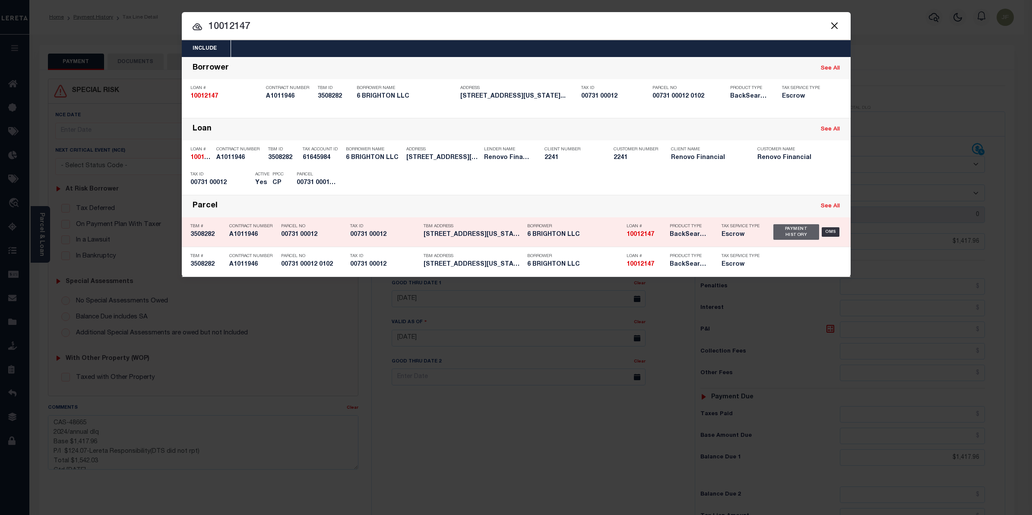
click at [800, 230] on div "Payment History" at bounding box center [797, 232] width 46 height 16
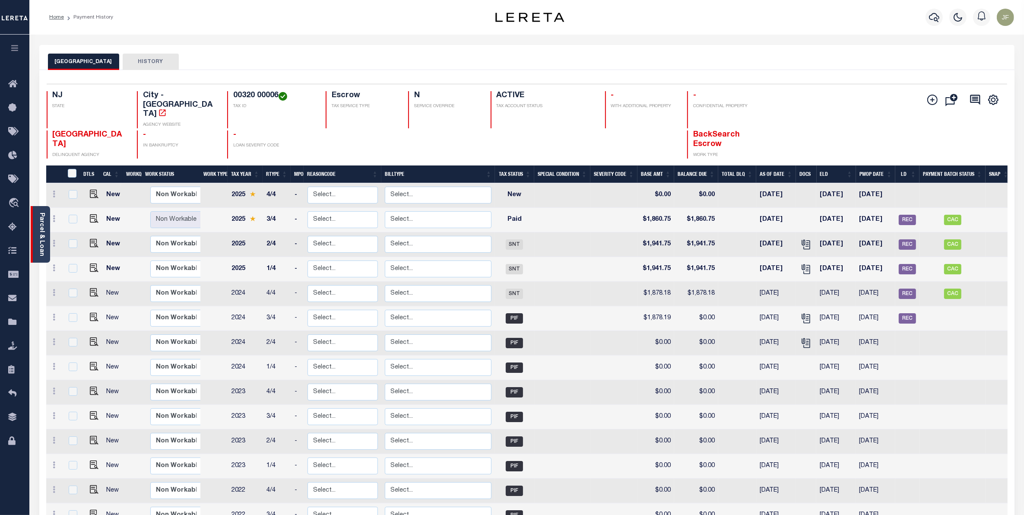
click at [45, 217] on div "Parcel & Loan" at bounding box center [40, 234] width 19 height 57
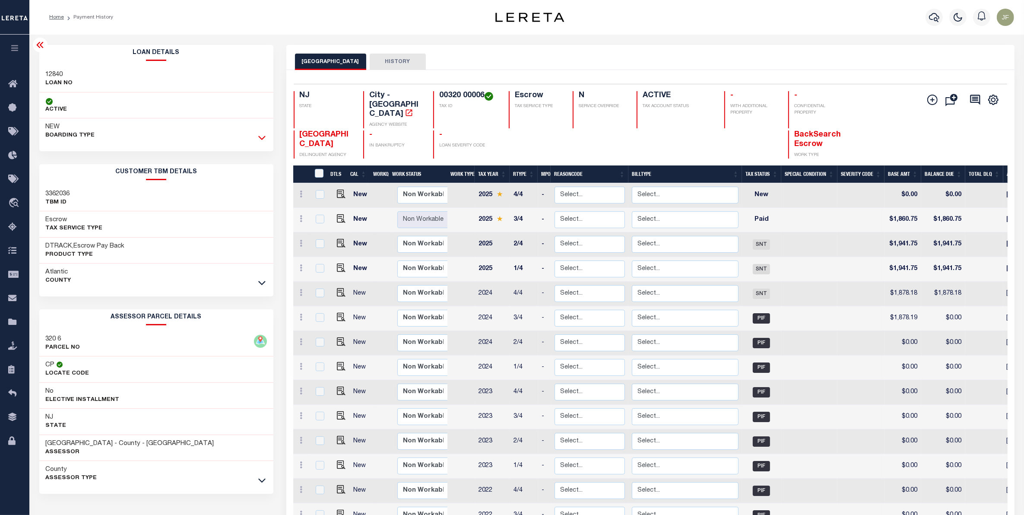
click at [263, 134] on icon at bounding box center [261, 137] width 7 height 9
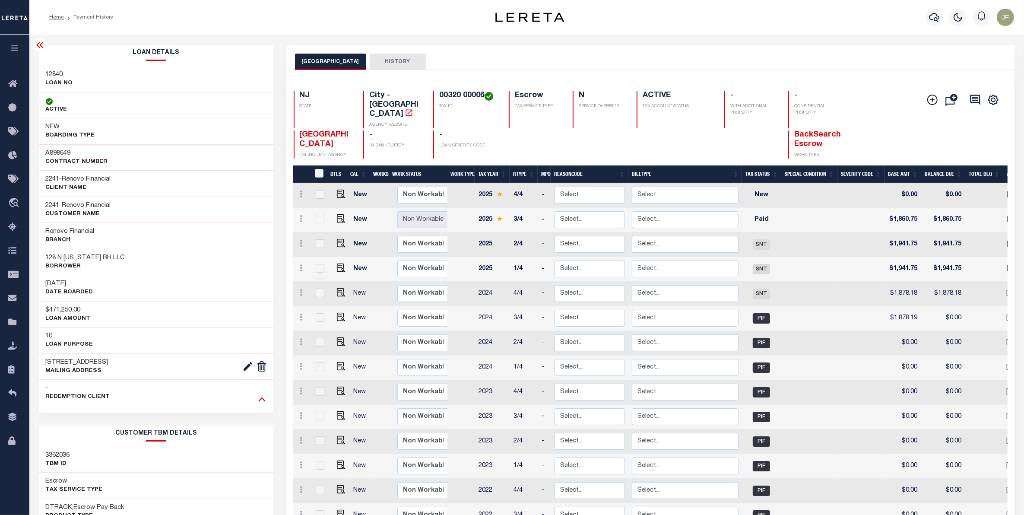
click at [262, 398] on icon at bounding box center [261, 398] width 7 height 9
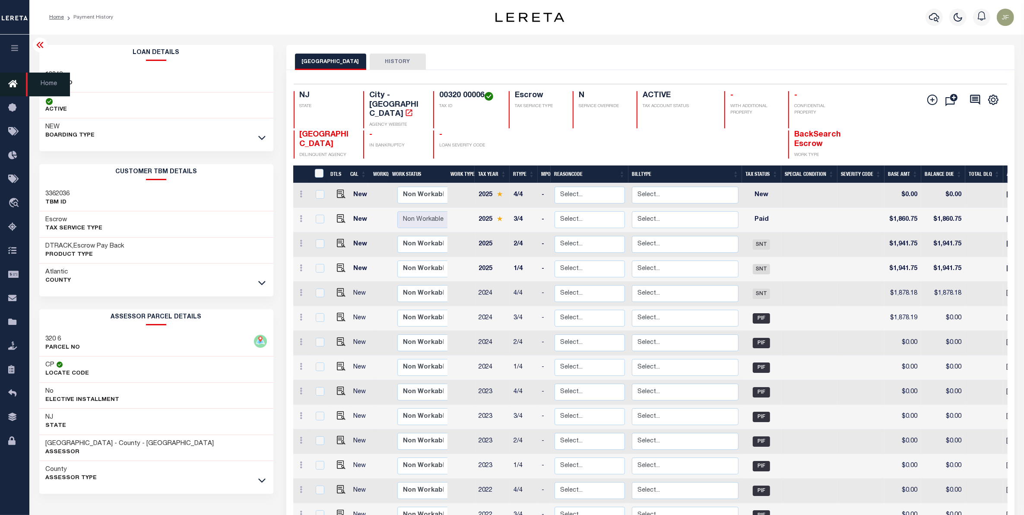
click at [16, 83] on icon at bounding box center [15, 84] width 14 height 11
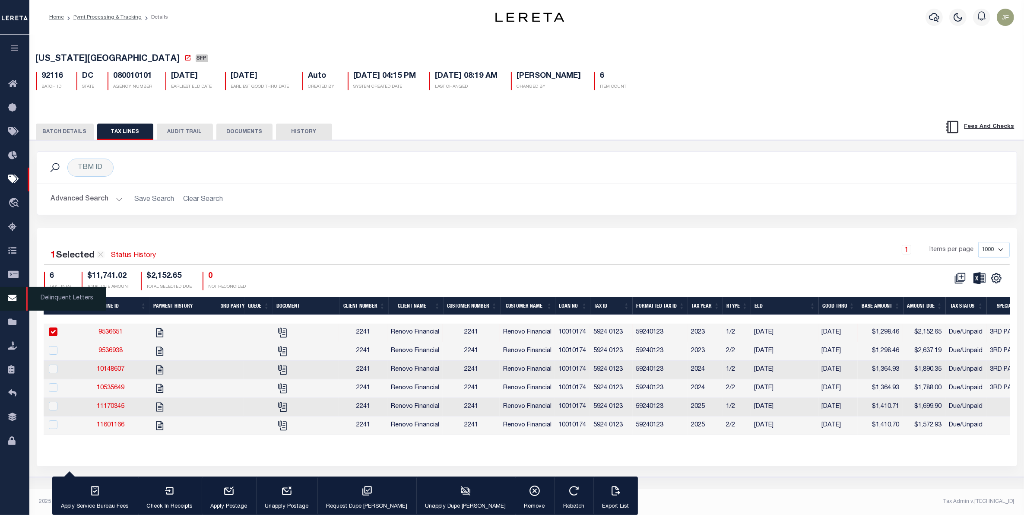
scroll to position [0, 466]
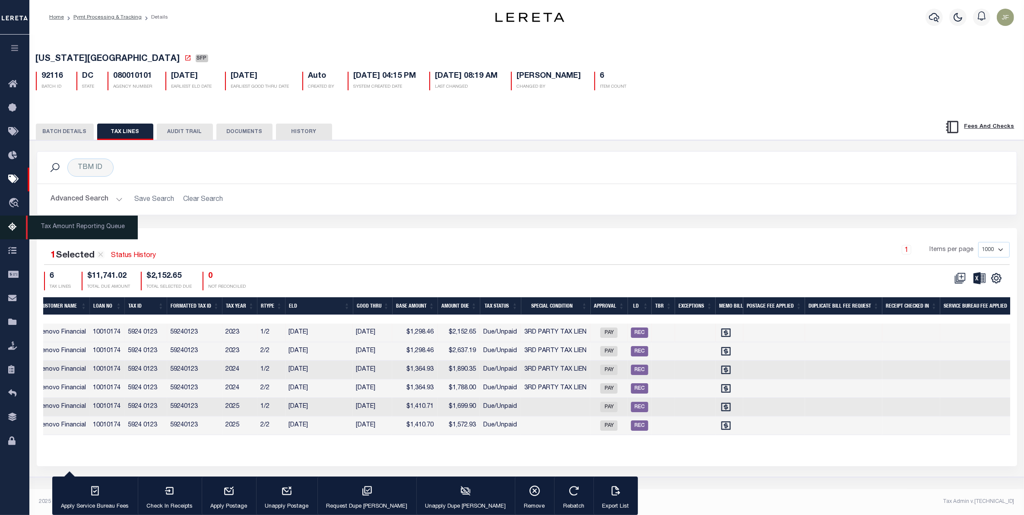
click at [14, 226] on icon at bounding box center [15, 227] width 14 height 11
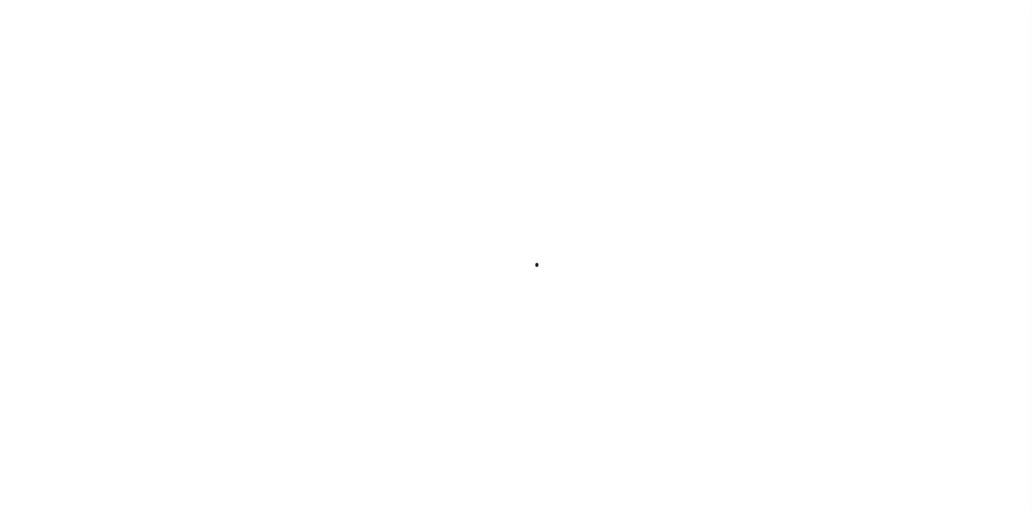
select select
select select "100"
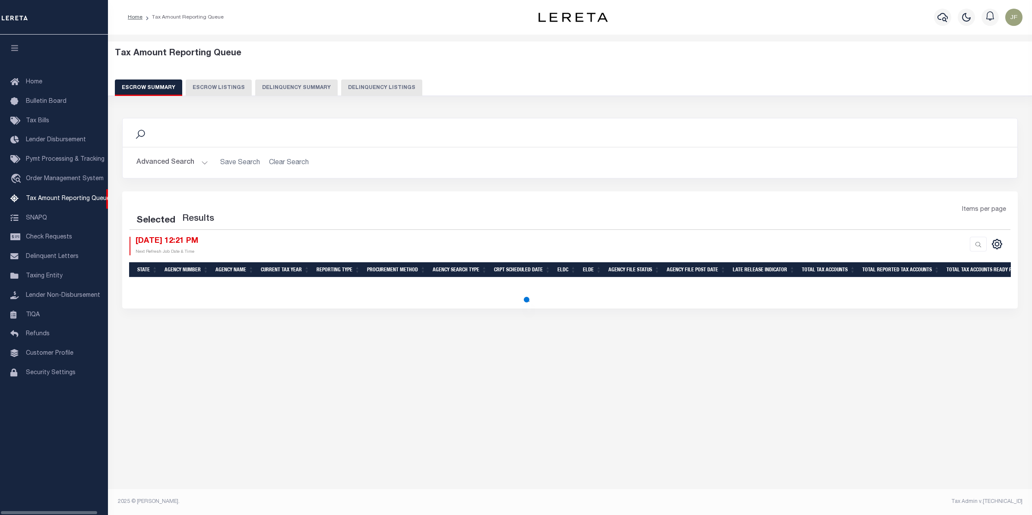
select select "100"
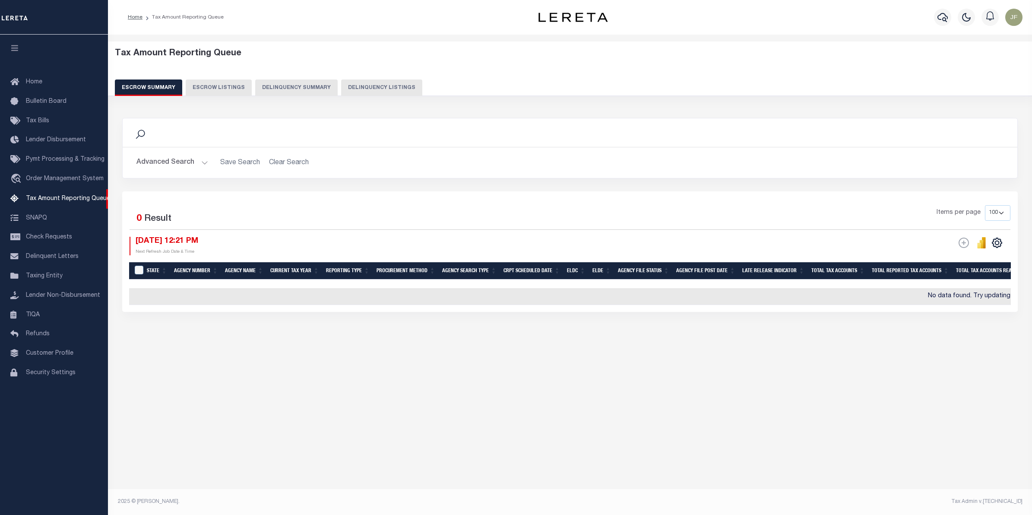
click at [182, 161] on button "Advanced Search" at bounding box center [173, 162] width 72 height 17
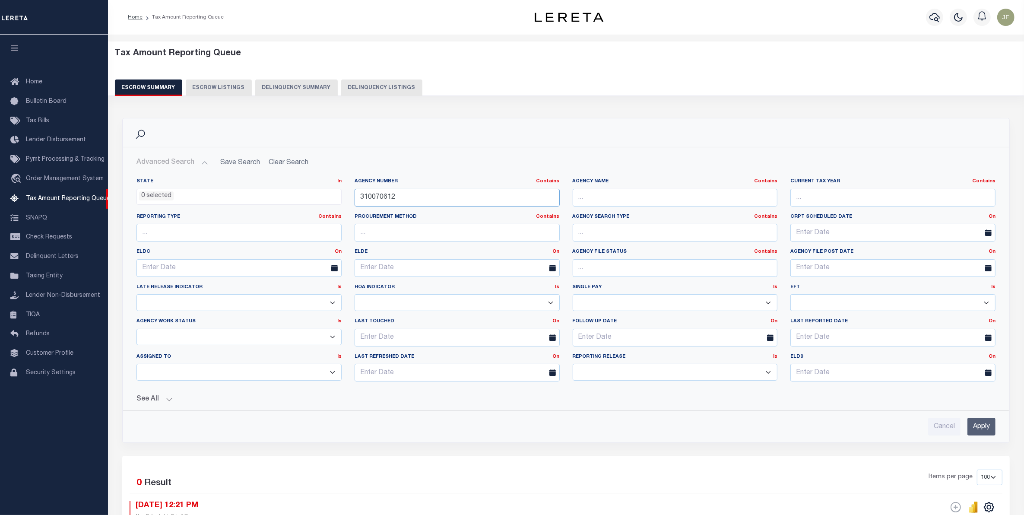
drag, startPoint x: 455, startPoint y: 194, endPoint x: 209, endPoint y: 206, distance: 246.5
click at [232, 205] on div "State In In AK AL AR AZ CA CO CT DC DE FL GA GU HI IA ID IL IN KS KY LA MA MD M…" at bounding box center [566, 283] width 872 height 210
click at [704, 197] on input "text" at bounding box center [675, 198] width 205 height 18
type input "Atlantic City"
click at [977, 434] on input "Apply" at bounding box center [982, 427] width 28 height 18
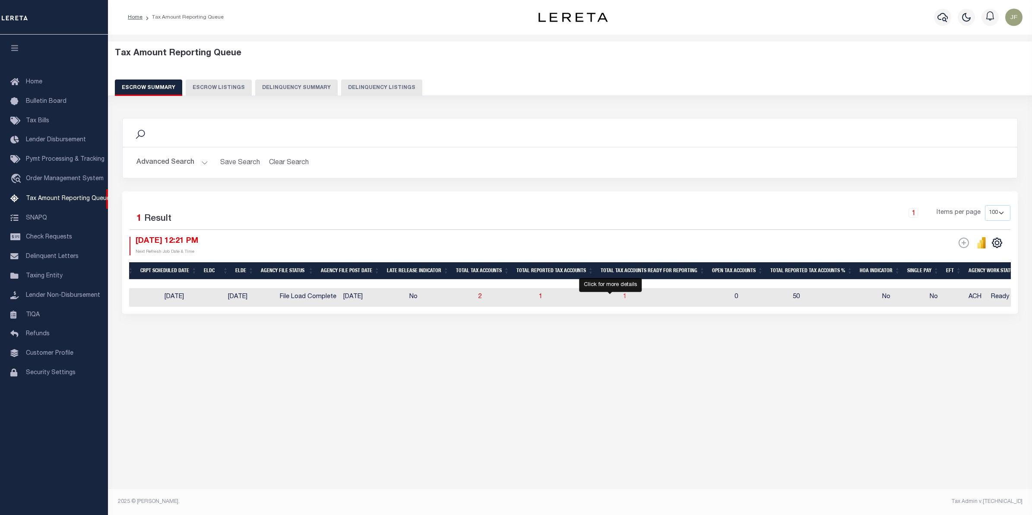
click at [623, 298] on span "1" at bounding box center [624, 297] width 3 height 6
select select "100"
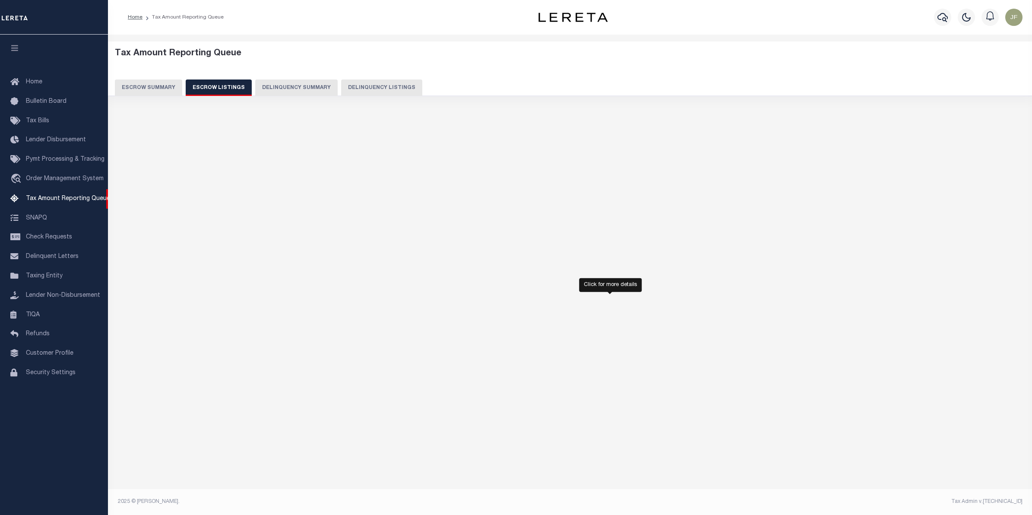
select select "100"
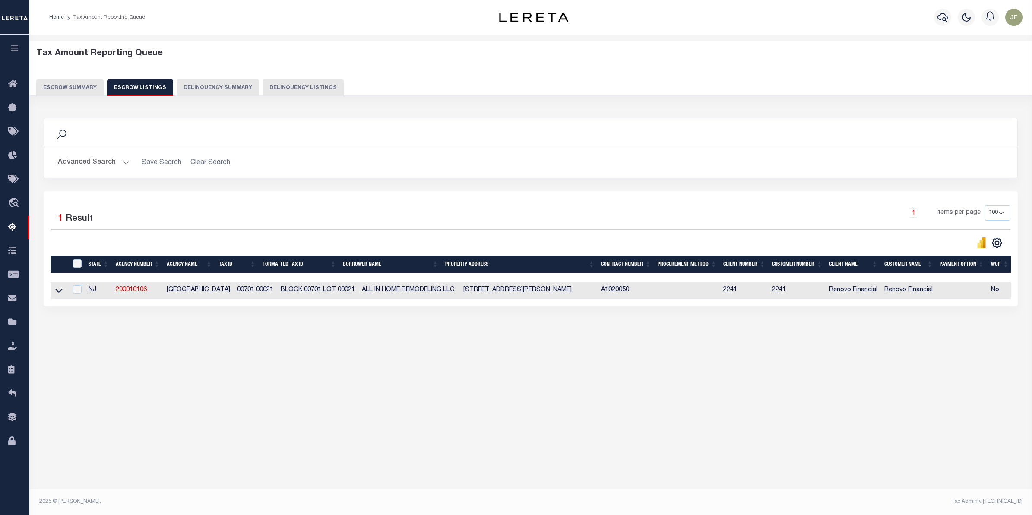
click at [60, 87] on button "Escrow Summary" at bounding box center [69, 87] width 67 height 16
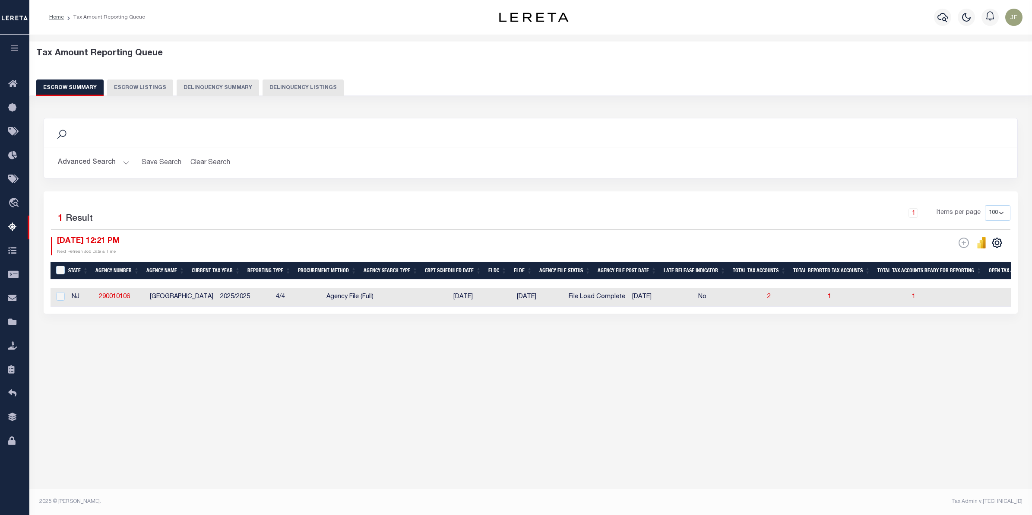
click at [764, 294] on td "2" at bounding box center [794, 297] width 60 height 19
checkbox input "true"
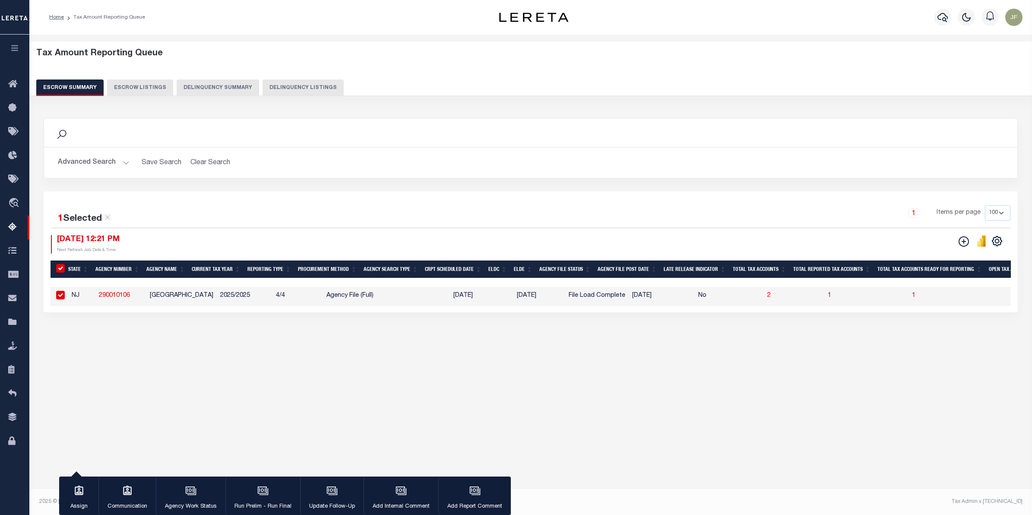
click at [764, 295] on td "2" at bounding box center [794, 296] width 60 height 19
checkbox input "false"
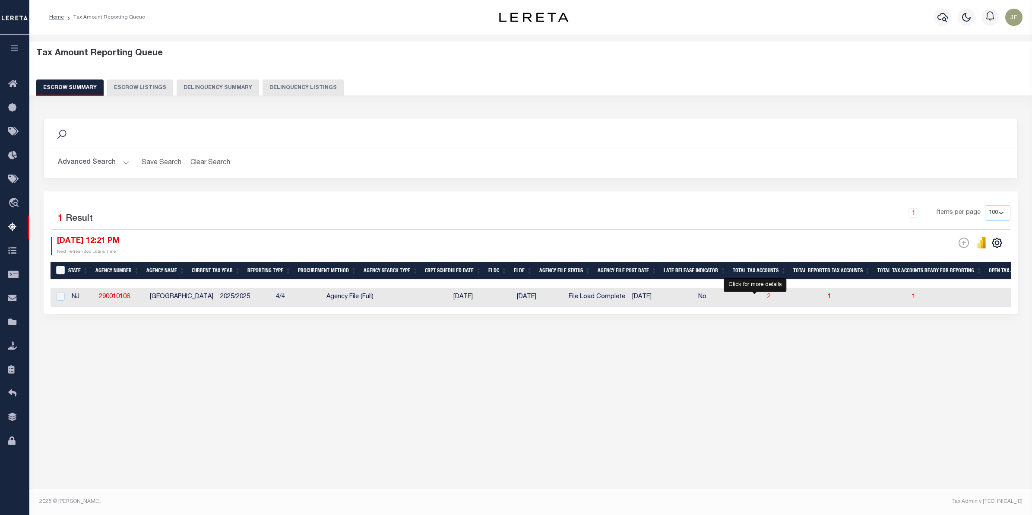
click at [768, 297] on span "2" at bounding box center [769, 297] width 3 height 6
select select "100"
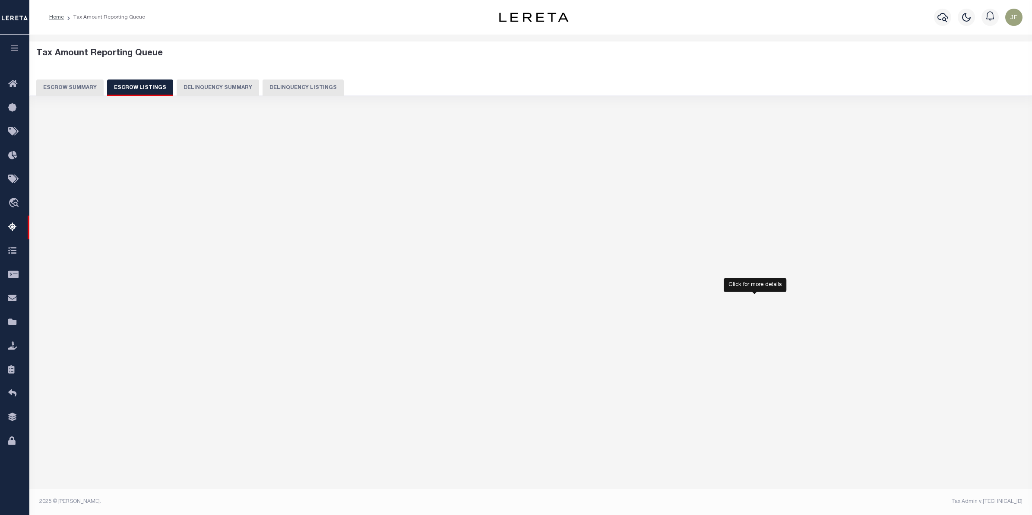
select select "100"
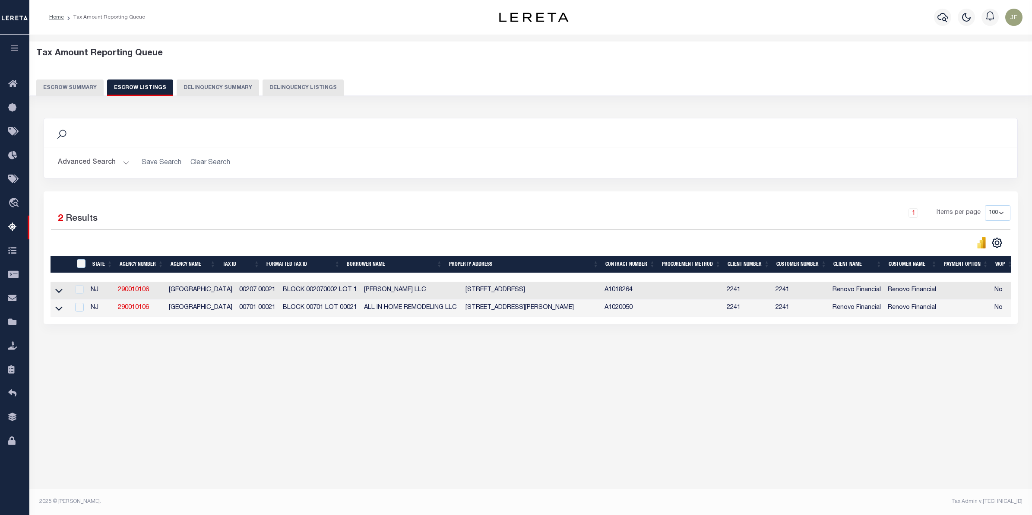
click at [914, 165] on h2 "Advanced Search Save Search Clear Search" at bounding box center [531, 162] width 960 height 17
click at [83, 89] on button "Escrow Summary" at bounding box center [69, 87] width 67 height 16
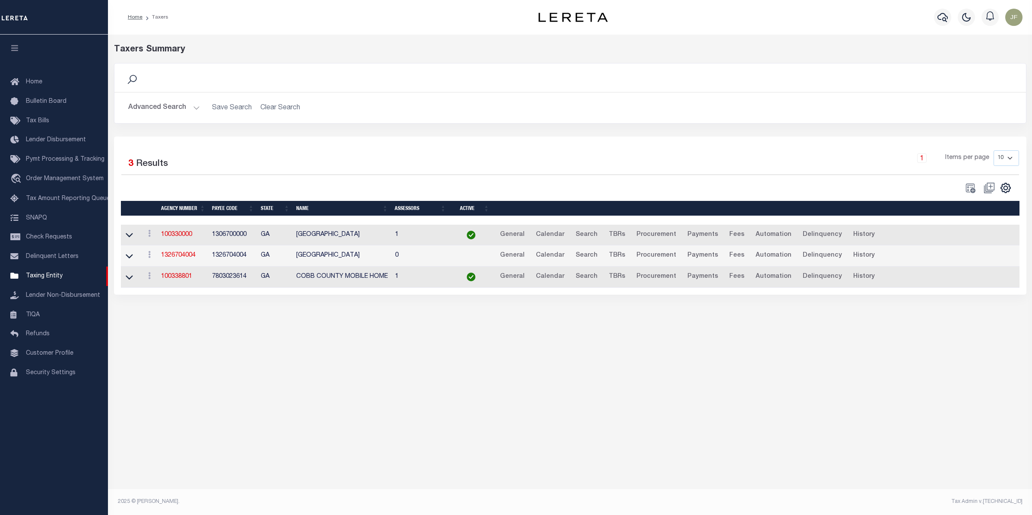
click at [171, 113] on button "Advanced Search" at bounding box center [164, 107] width 72 height 17
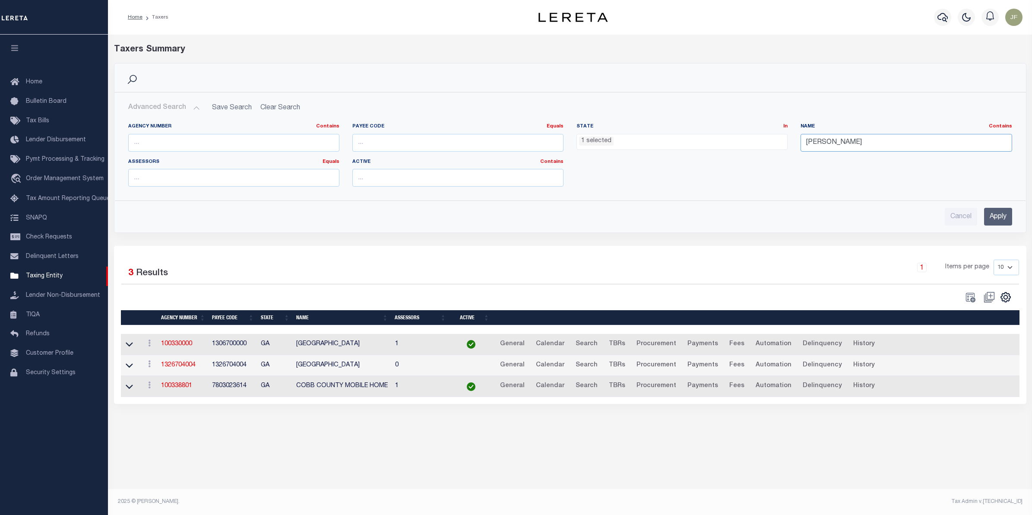
drag, startPoint x: 841, startPoint y: 137, endPoint x: 720, endPoint y: 144, distance: 121.6
click at [718, 144] on div "Agency Number Contains Contains Is Payee Code Equals Equals Is Not Equal To Is …" at bounding box center [570, 158] width 897 height 70
type input "atlantic City"
click at [682, 144] on ul "1 selected" at bounding box center [682, 140] width 210 height 12
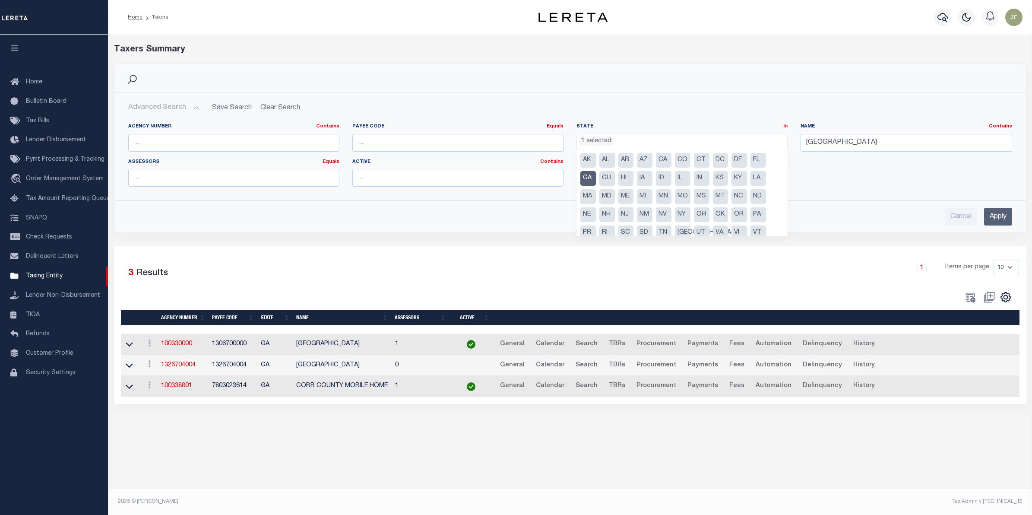
click at [632, 212] on li "NJ" at bounding box center [627, 214] width 16 height 15
click at [582, 179] on li "GA" at bounding box center [589, 178] width 16 height 15
select select "NJ"
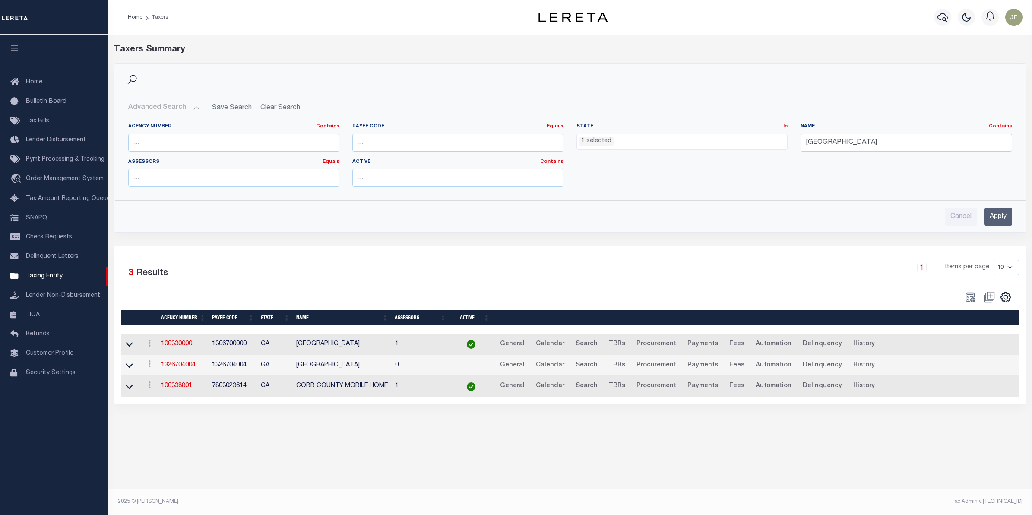
click at [984, 219] on input "Apply" at bounding box center [998, 217] width 28 height 18
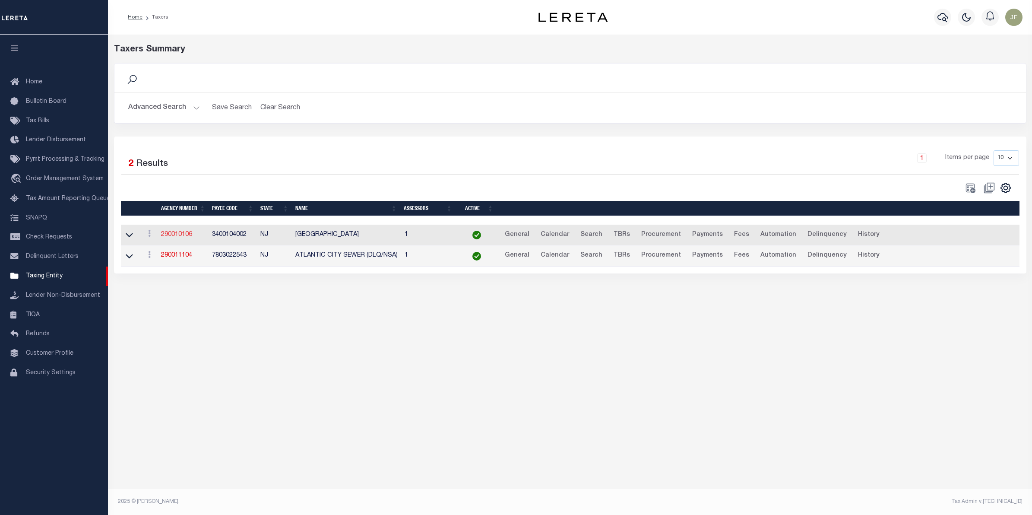
click at [174, 237] on link "290010106" at bounding box center [176, 235] width 31 height 6
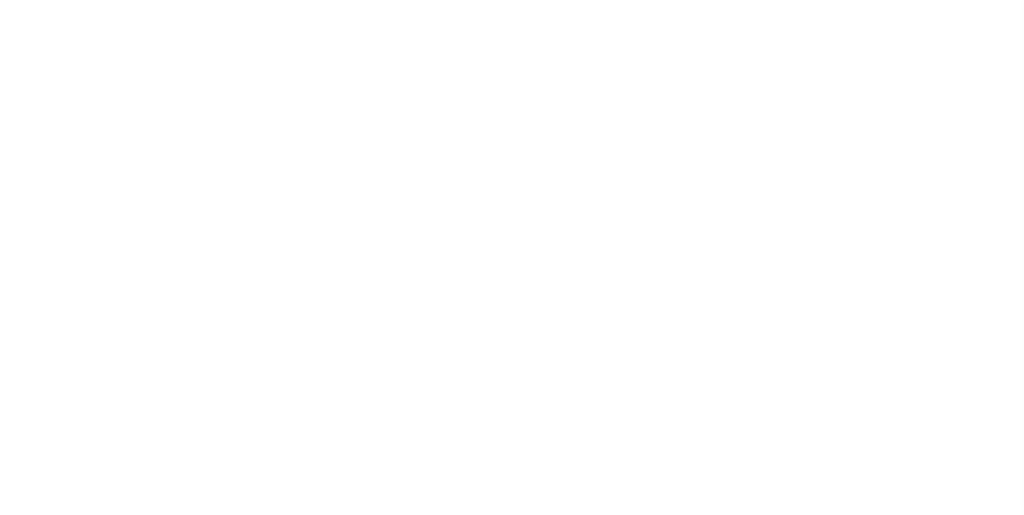
select select
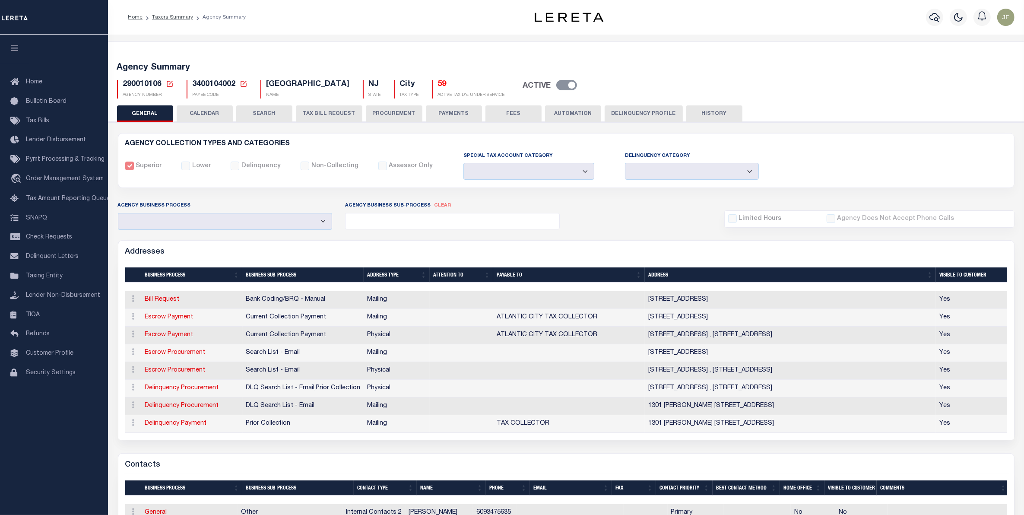
click at [438, 85] on h5 "59" at bounding box center [471, 85] width 67 height 10
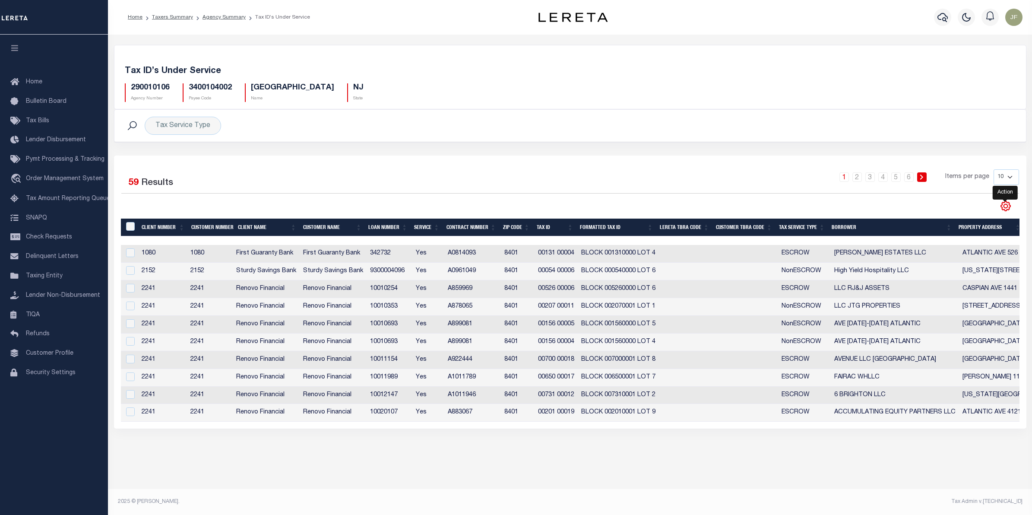
click at [1007, 212] on icon "" at bounding box center [1005, 205] width 11 height 11
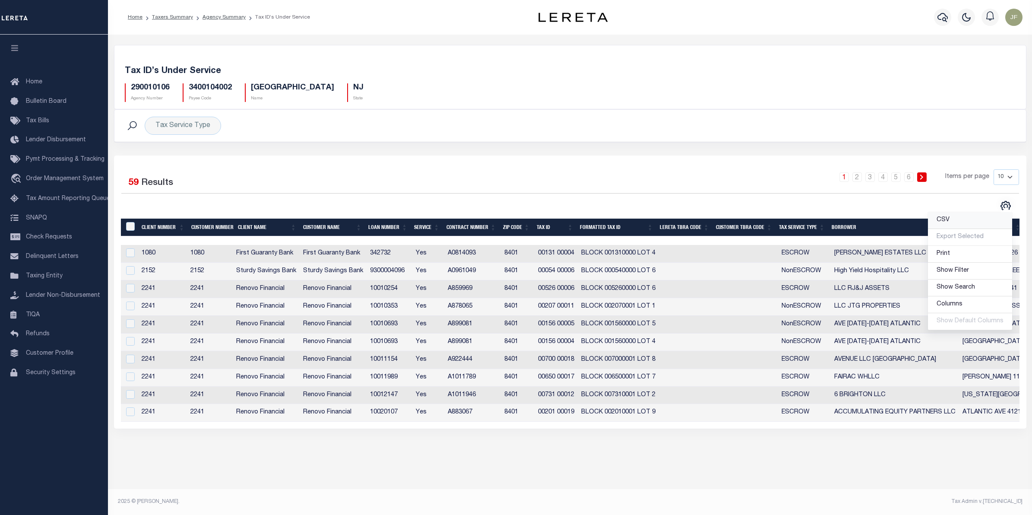
click at [957, 217] on link "CSV" at bounding box center [970, 220] width 84 height 17
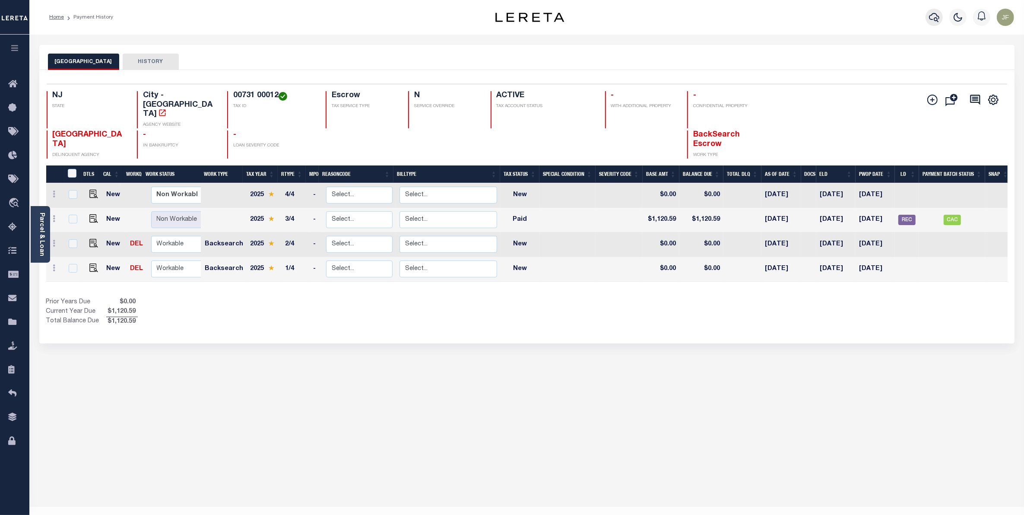
click at [934, 16] on icon "button" at bounding box center [934, 17] width 10 height 10
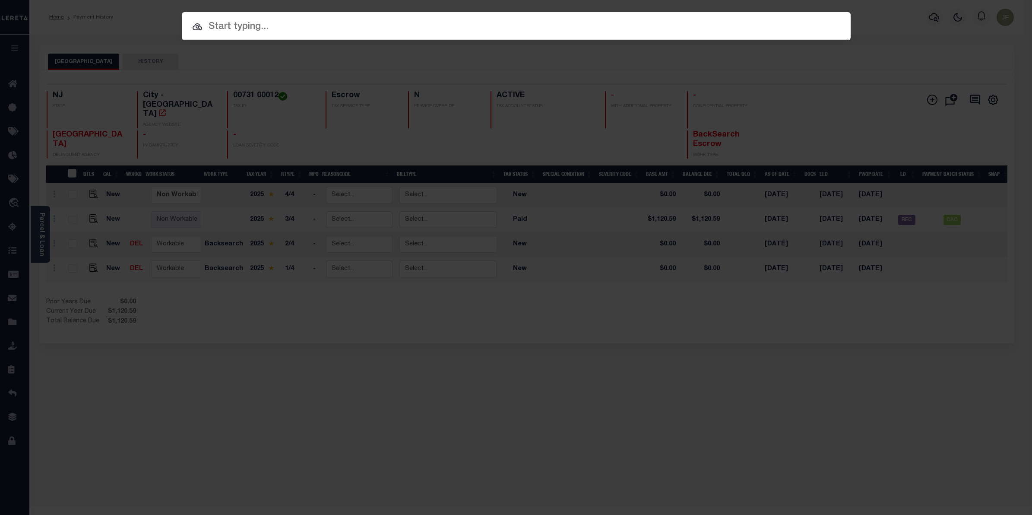
paste input "20082"
type input "20082"
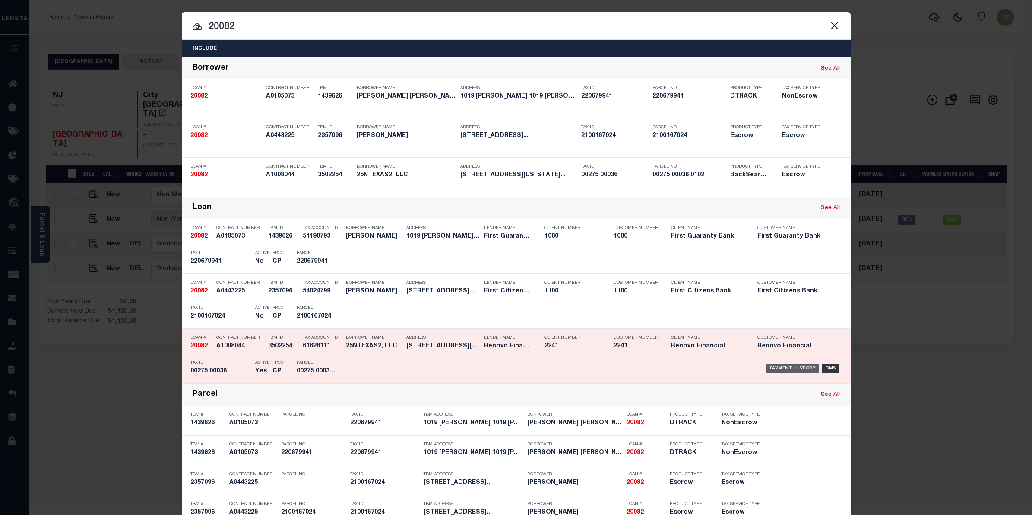
click at [784, 365] on div "Payment History" at bounding box center [793, 369] width 53 height 10
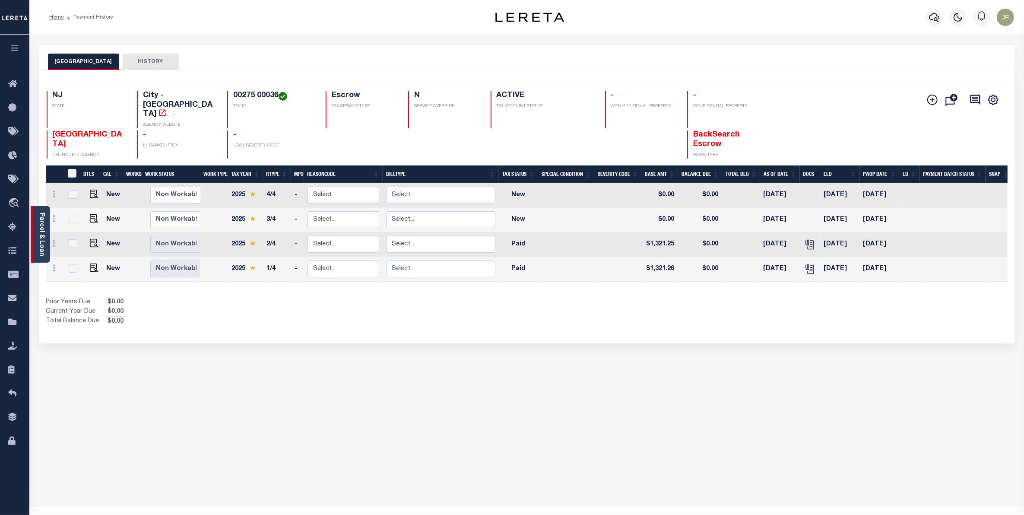
click at [40, 235] on link "Parcel & Loan" at bounding box center [41, 235] width 6 height 44
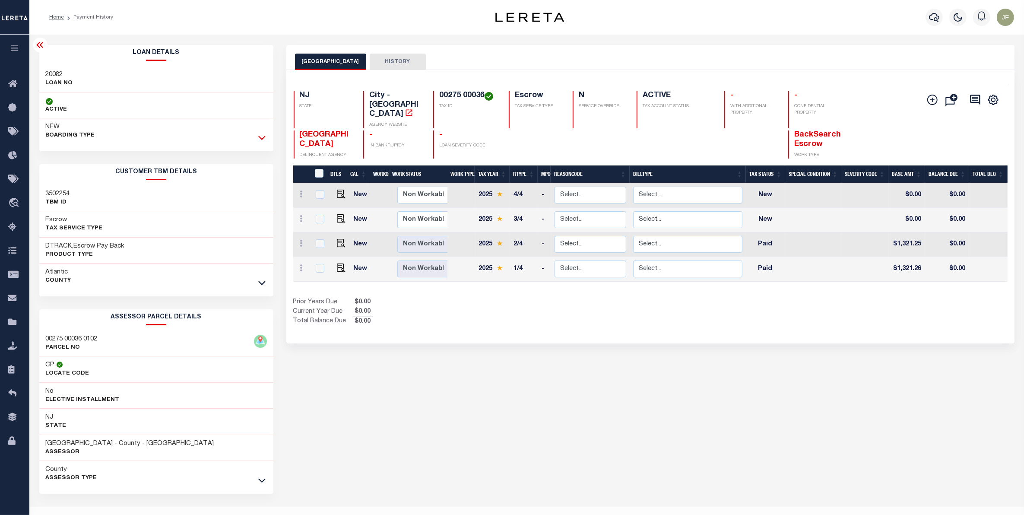
click at [260, 139] on icon at bounding box center [261, 137] width 7 height 9
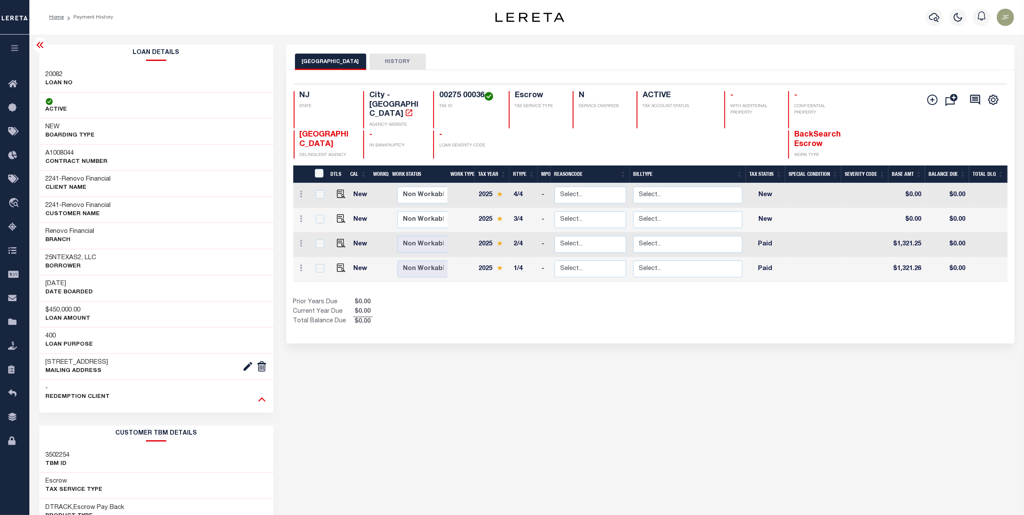
click at [262, 400] on icon at bounding box center [261, 399] width 7 height 4
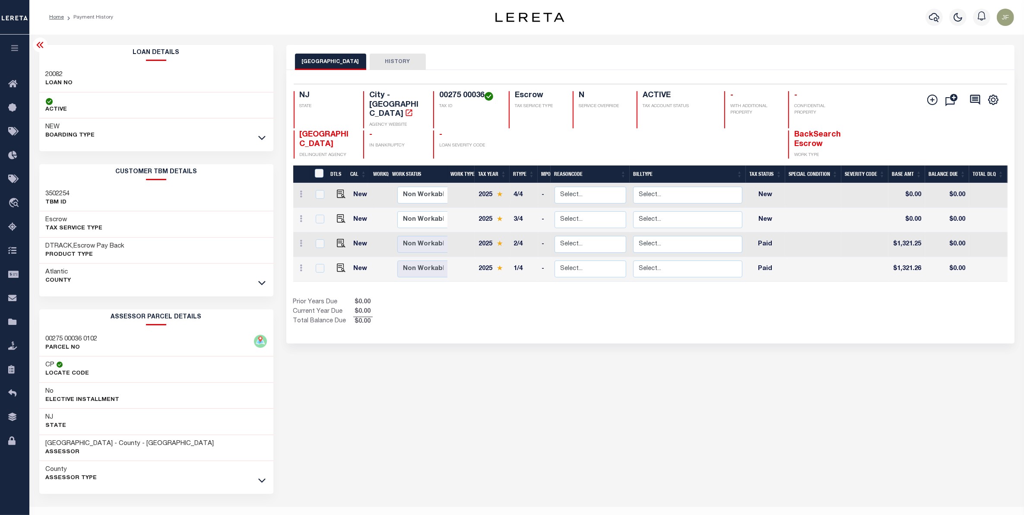
click at [40, 45] on icon at bounding box center [39, 45] width 7 height 6
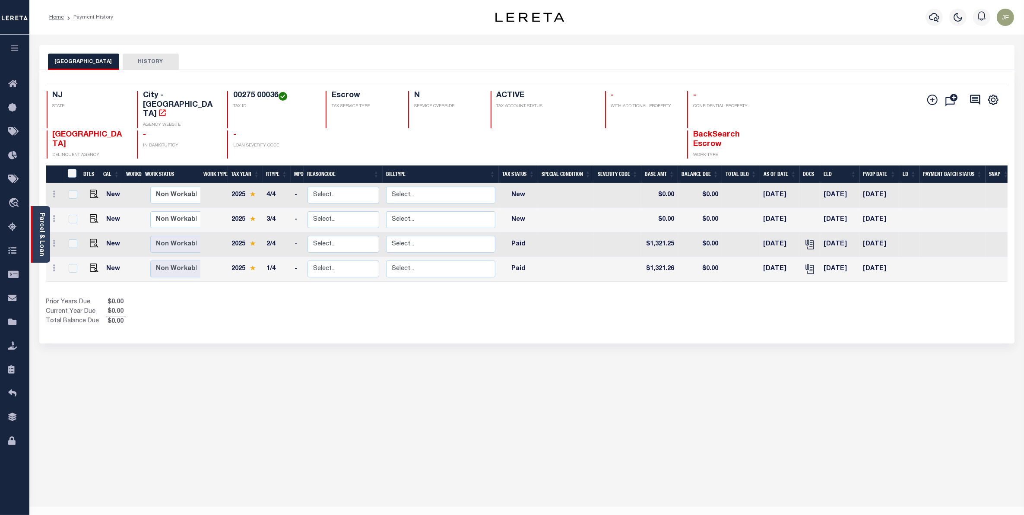
click at [43, 219] on link "Parcel & Loan" at bounding box center [41, 235] width 6 height 44
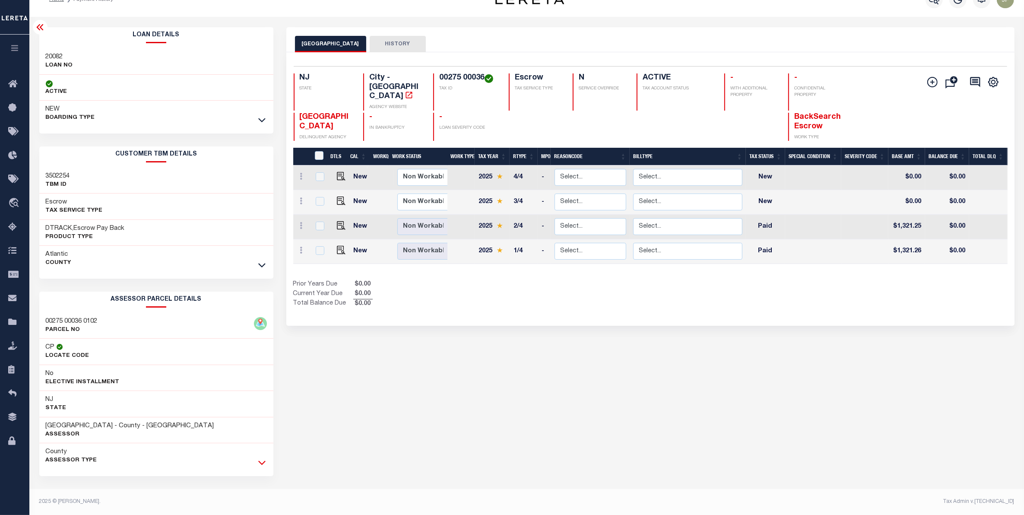
click at [261, 463] on icon at bounding box center [261, 462] width 7 height 9
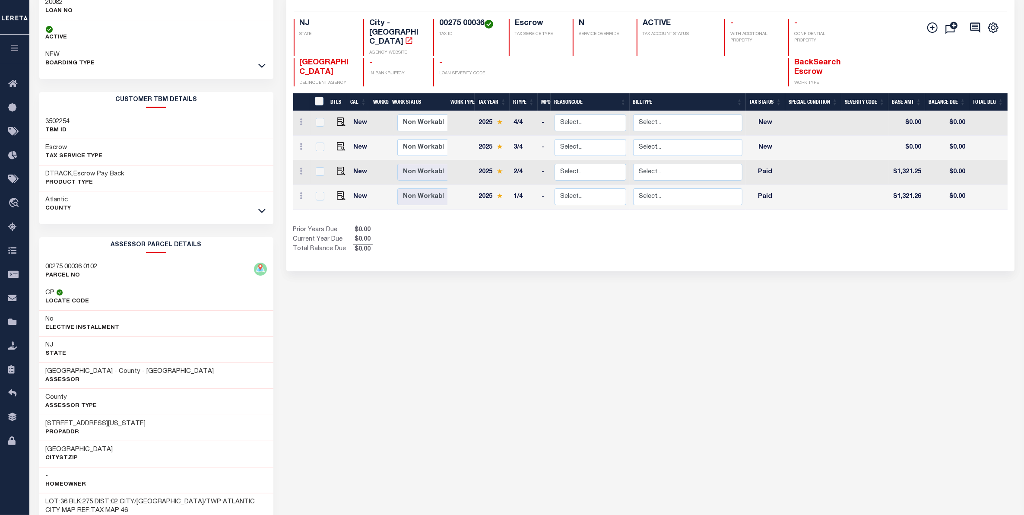
scroll to position [71, 0]
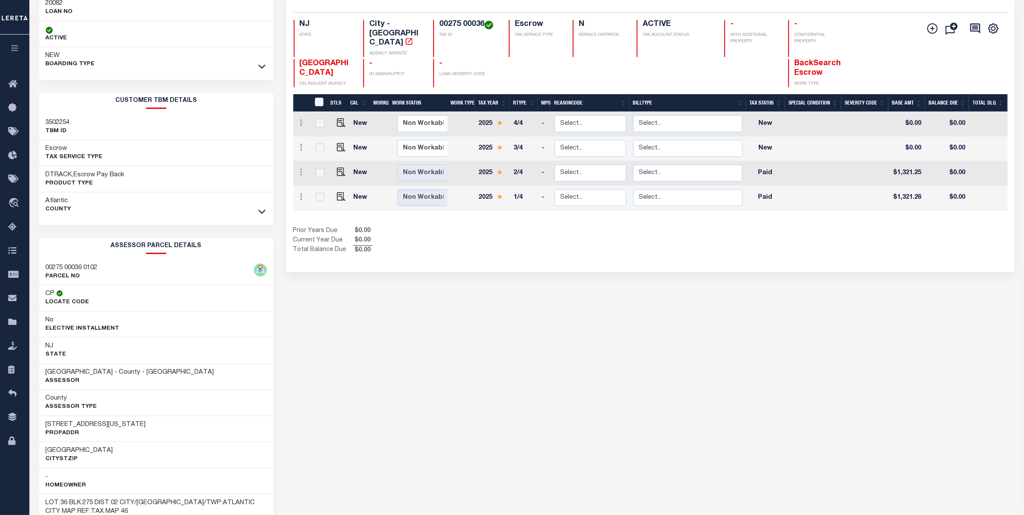
click at [256, 210] on div "[GEOGRAPHIC_DATA]" at bounding box center [156, 205] width 234 height 26
click at [261, 214] on icon at bounding box center [261, 212] width 7 height 4
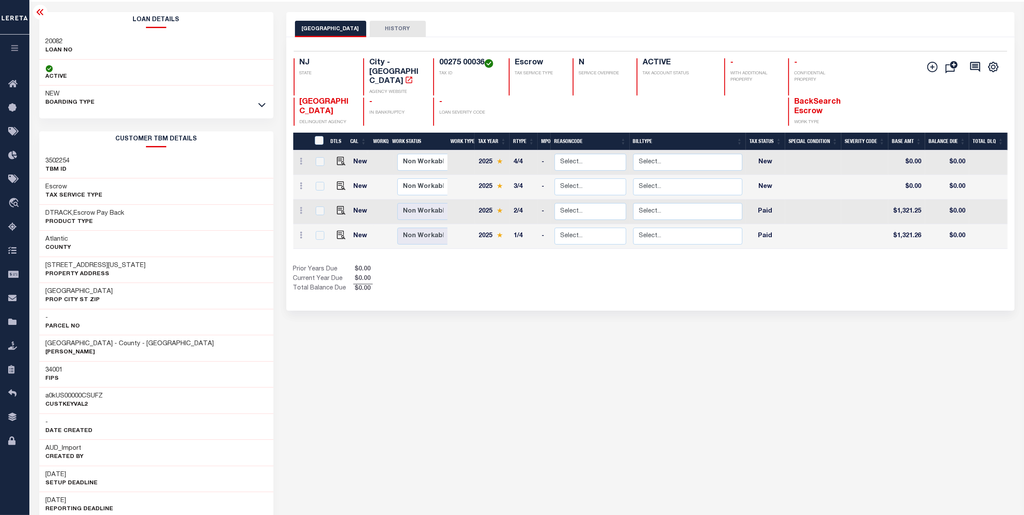
scroll to position [0, 0]
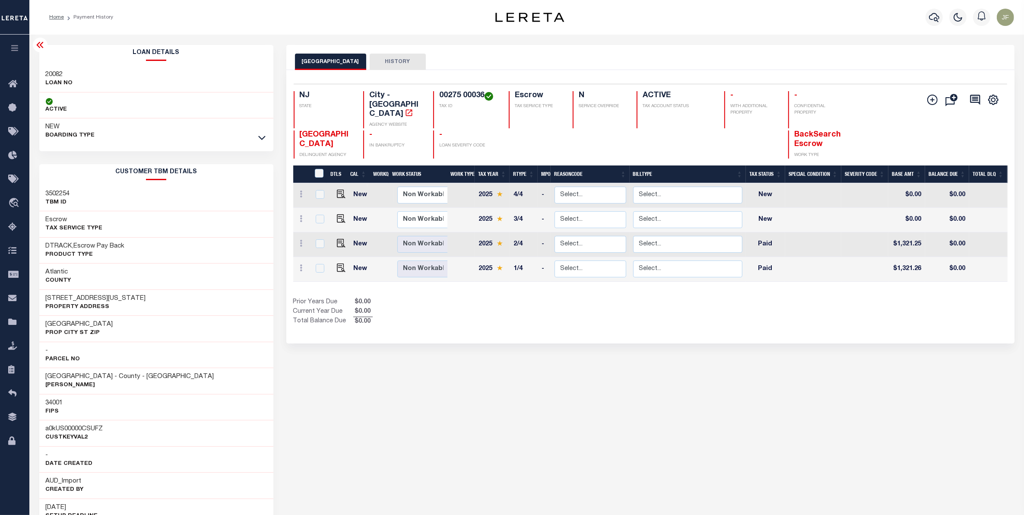
click at [37, 46] on icon at bounding box center [39, 45] width 7 height 6
